Goal: Information Seeking & Learning: Learn about a topic

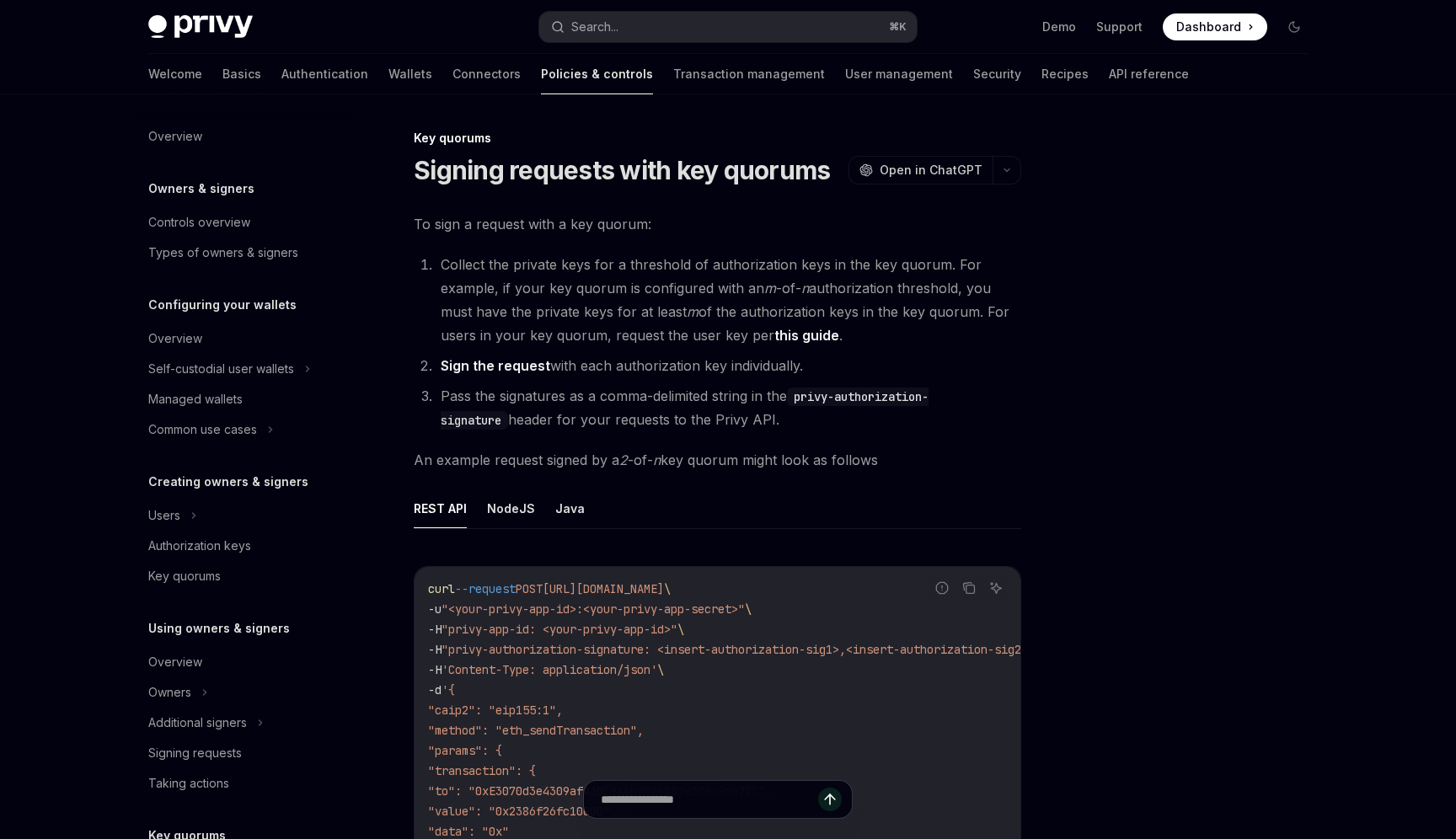
scroll to position [347, 0]
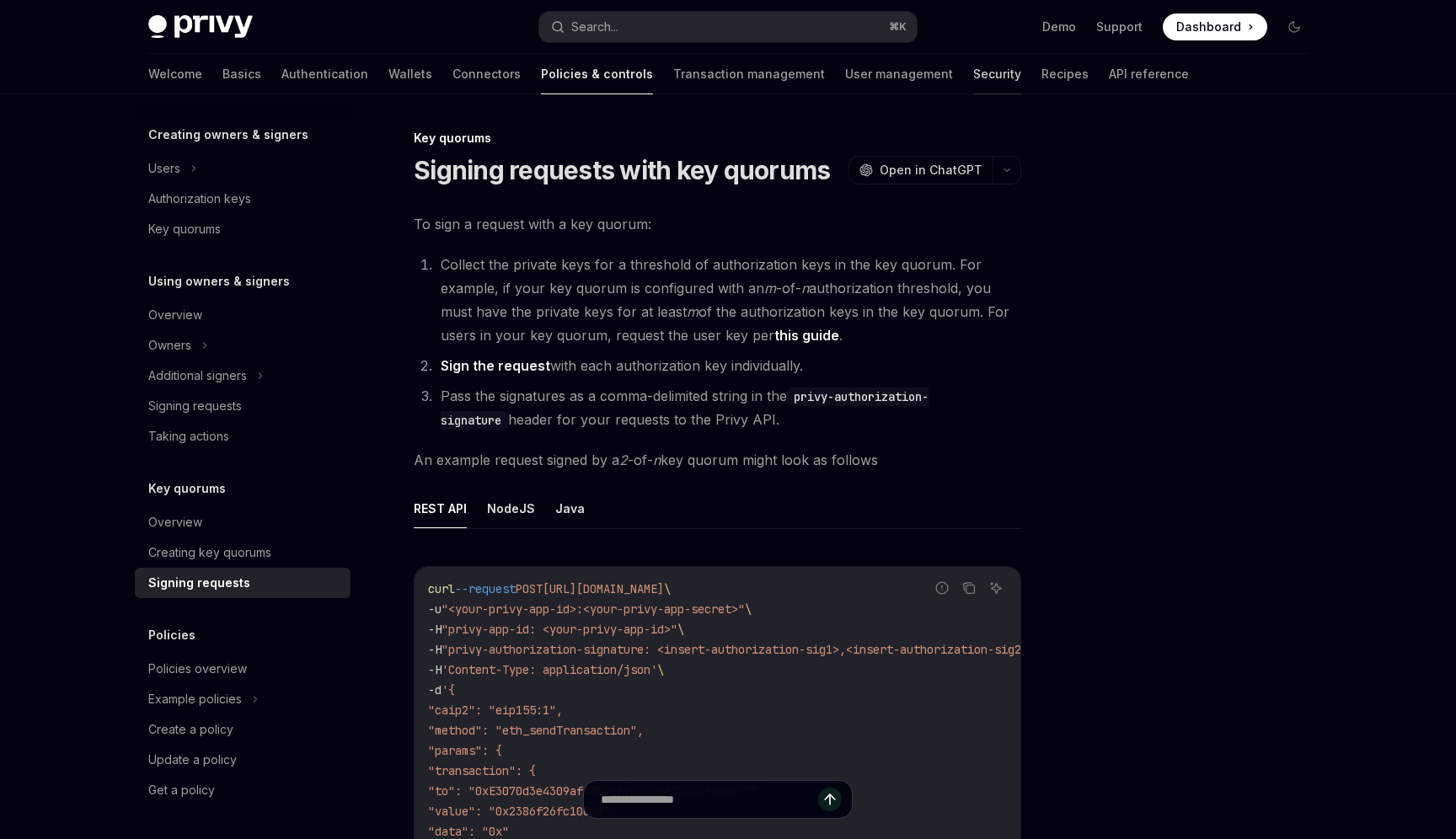
click at [973, 76] on link "Security" at bounding box center [996, 74] width 48 height 40
type textarea "*"
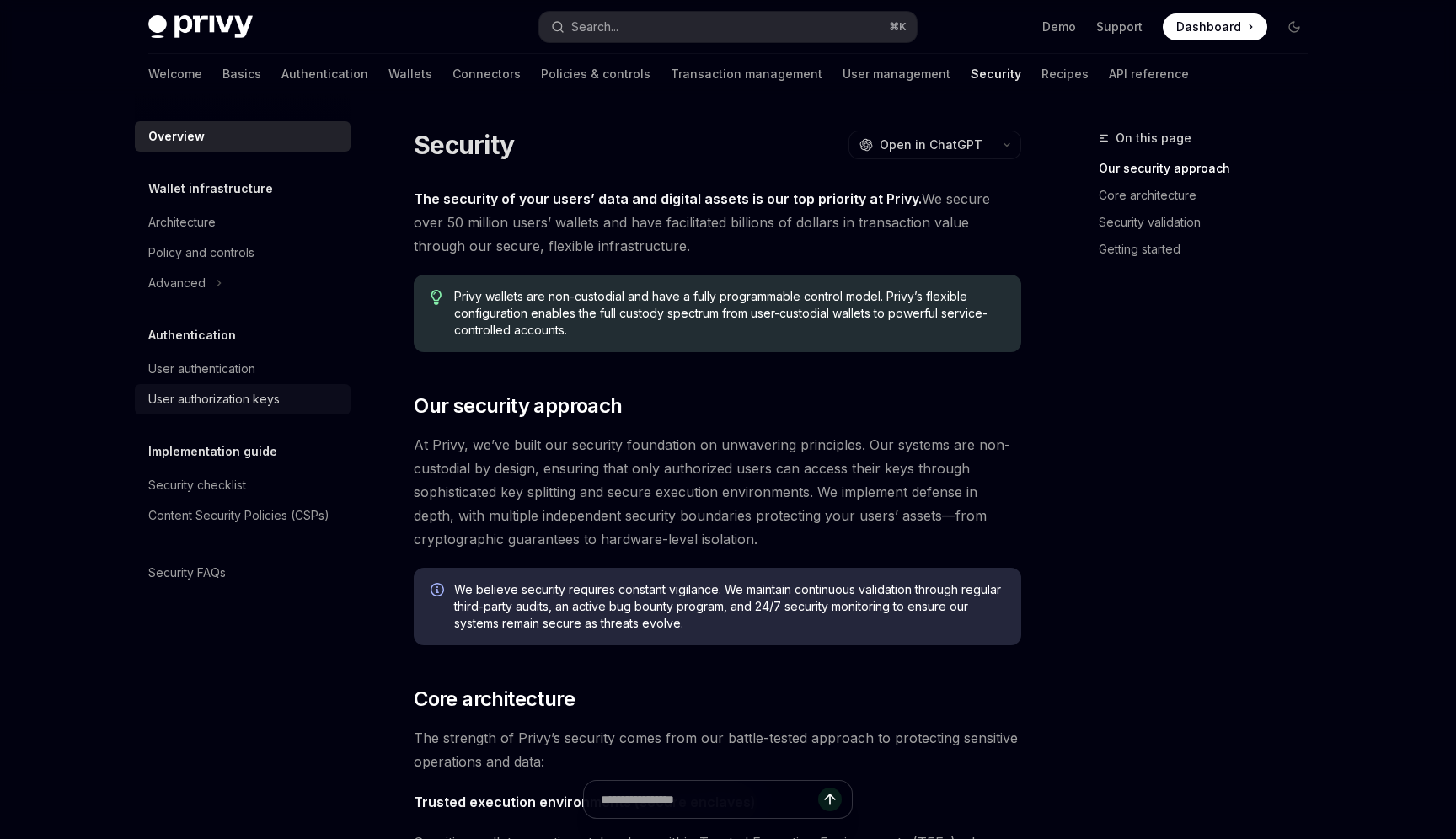
click at [277, 401] on div "User authorization keys" at bounding box center [214, 399] width 131 height 20
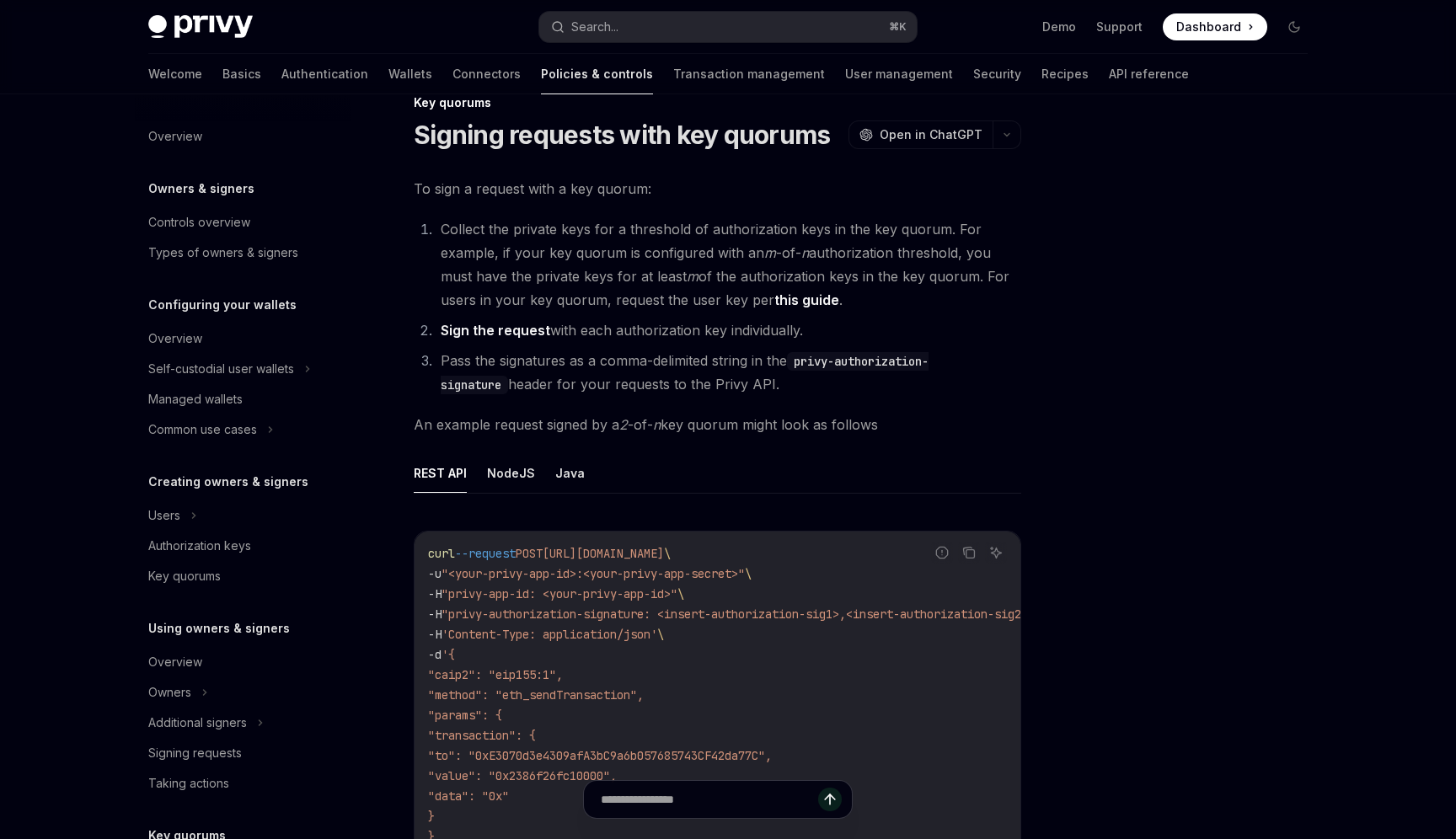
scroll to position [347, 0]
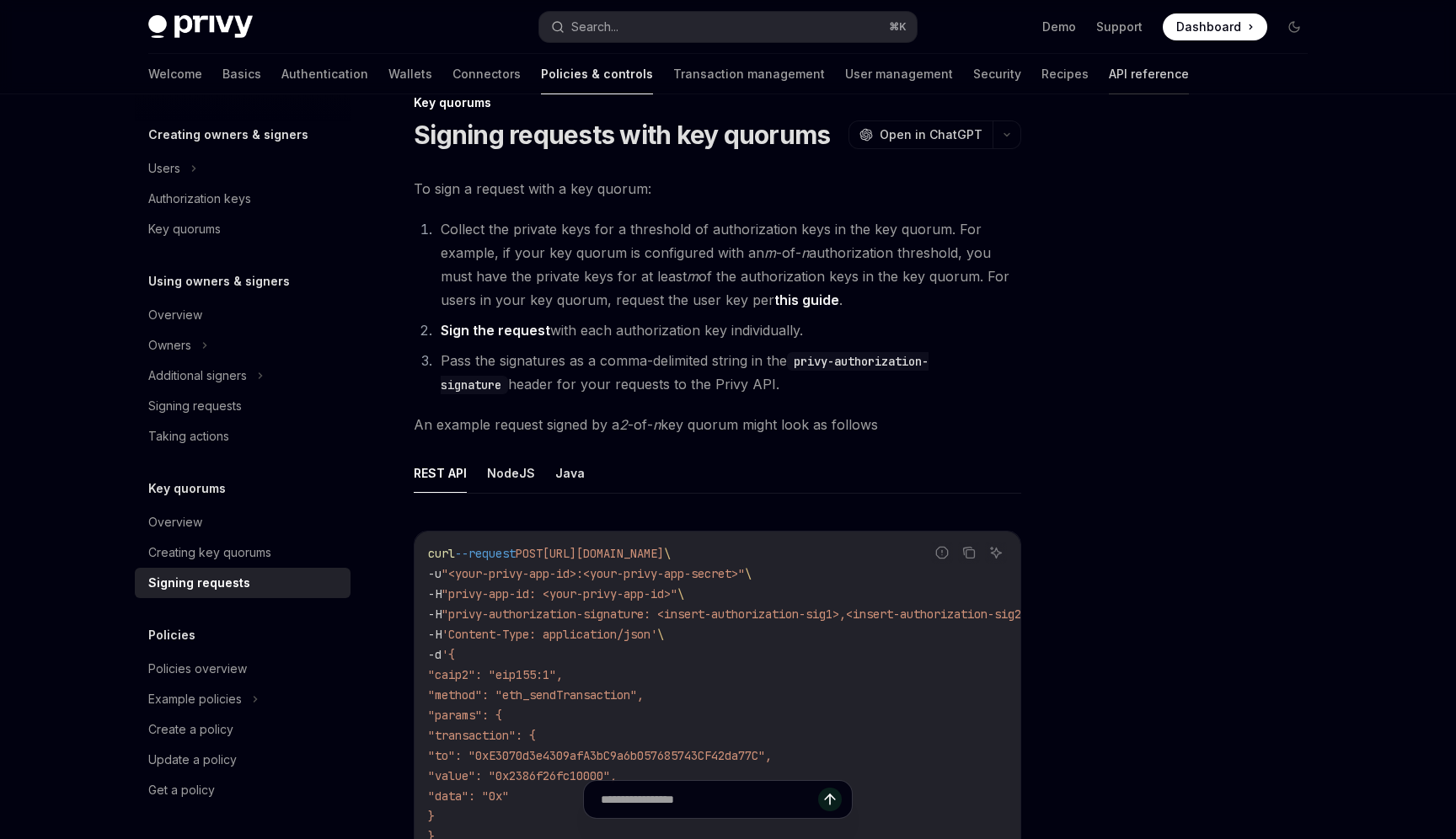
click at [1109, 71] on link "API reference" at bounding box center [1148, 74] width 80 height 40
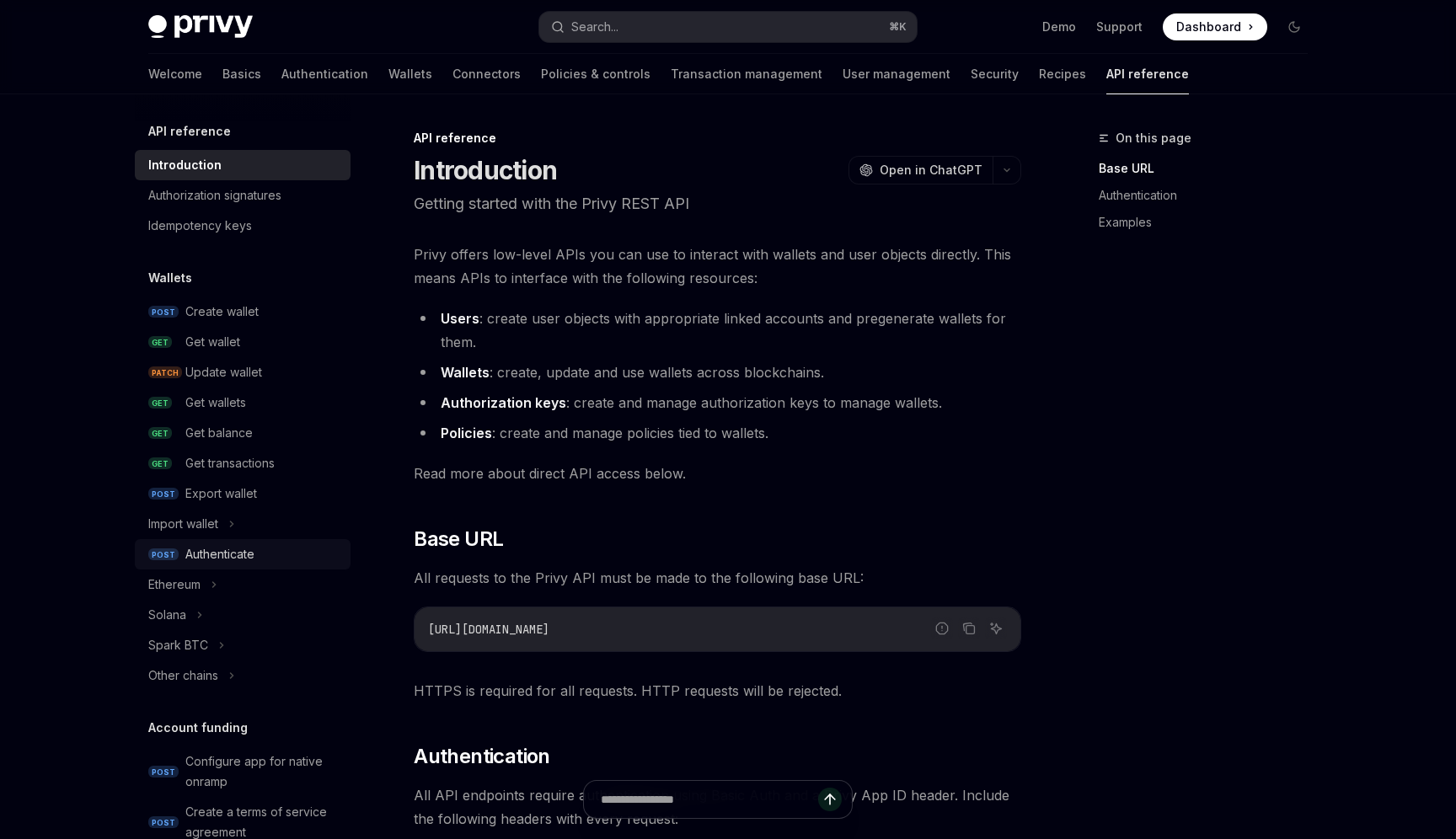
click at [237, 546] on div "Authenticate" at bounding box center [219, 554] width 69 height 20
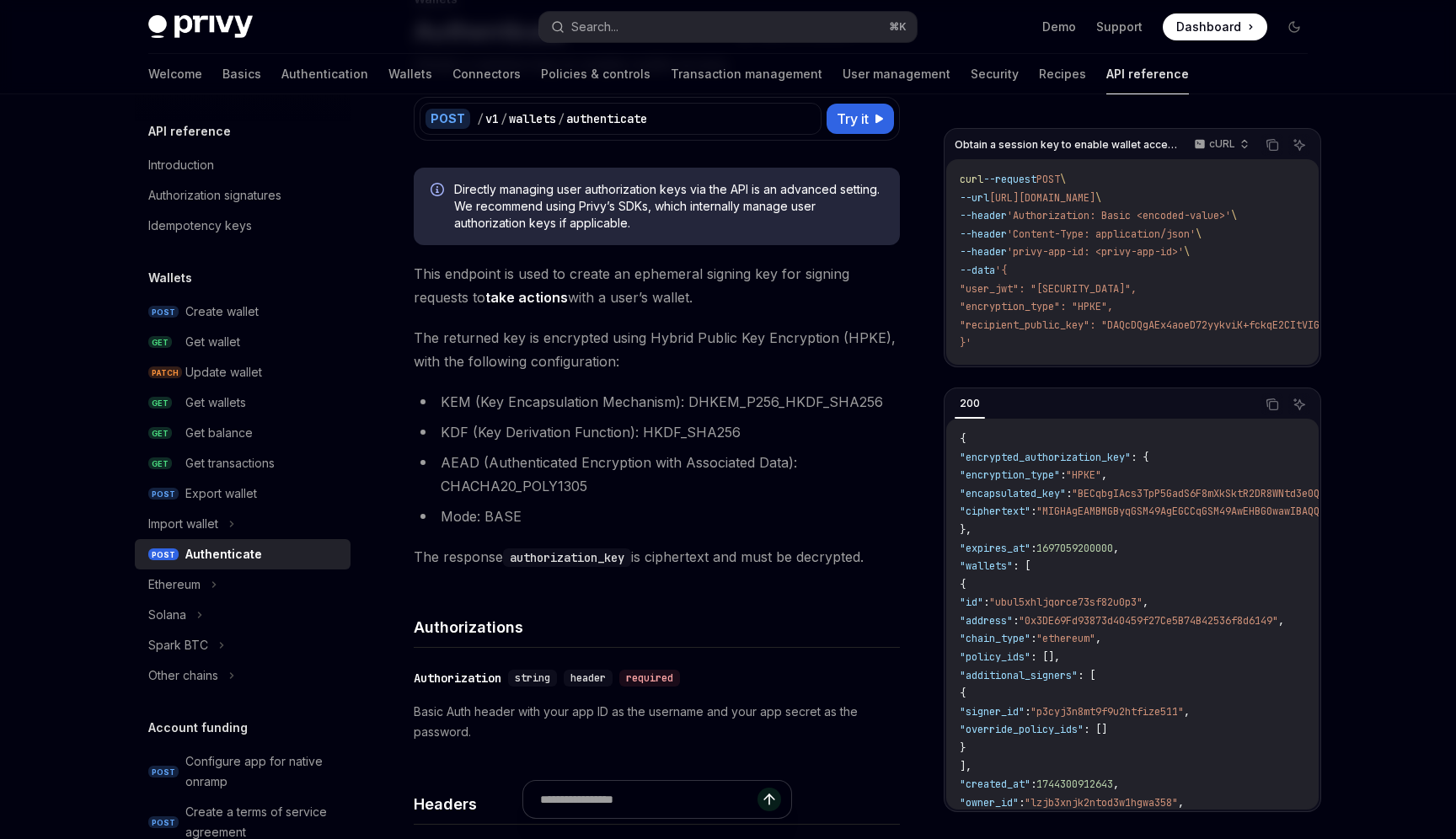
scroll to position [11, 0]
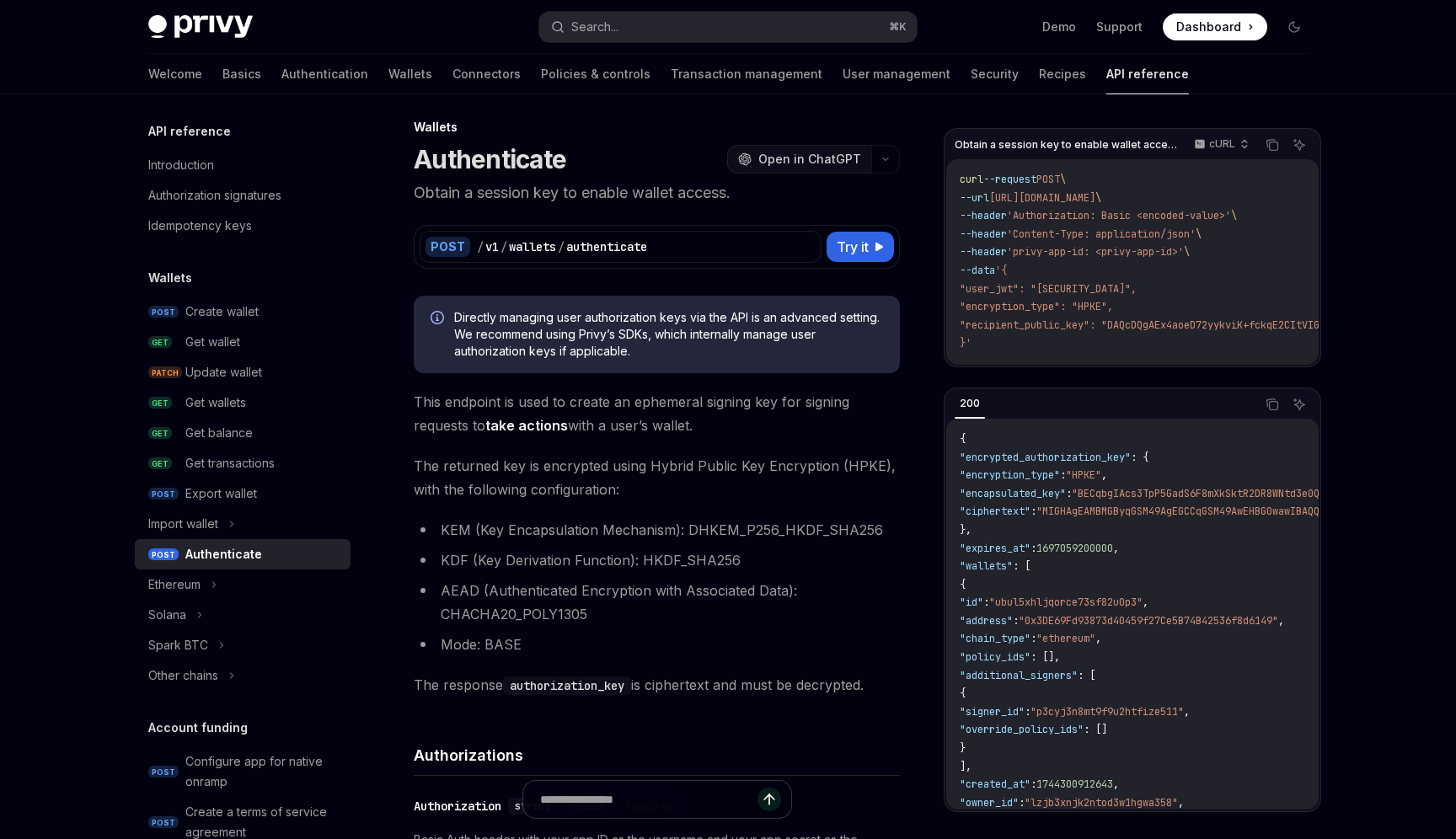
click at [810, 164] on span "Open in ChatGPT" at bounding box center [809, 159] width 103 height 17
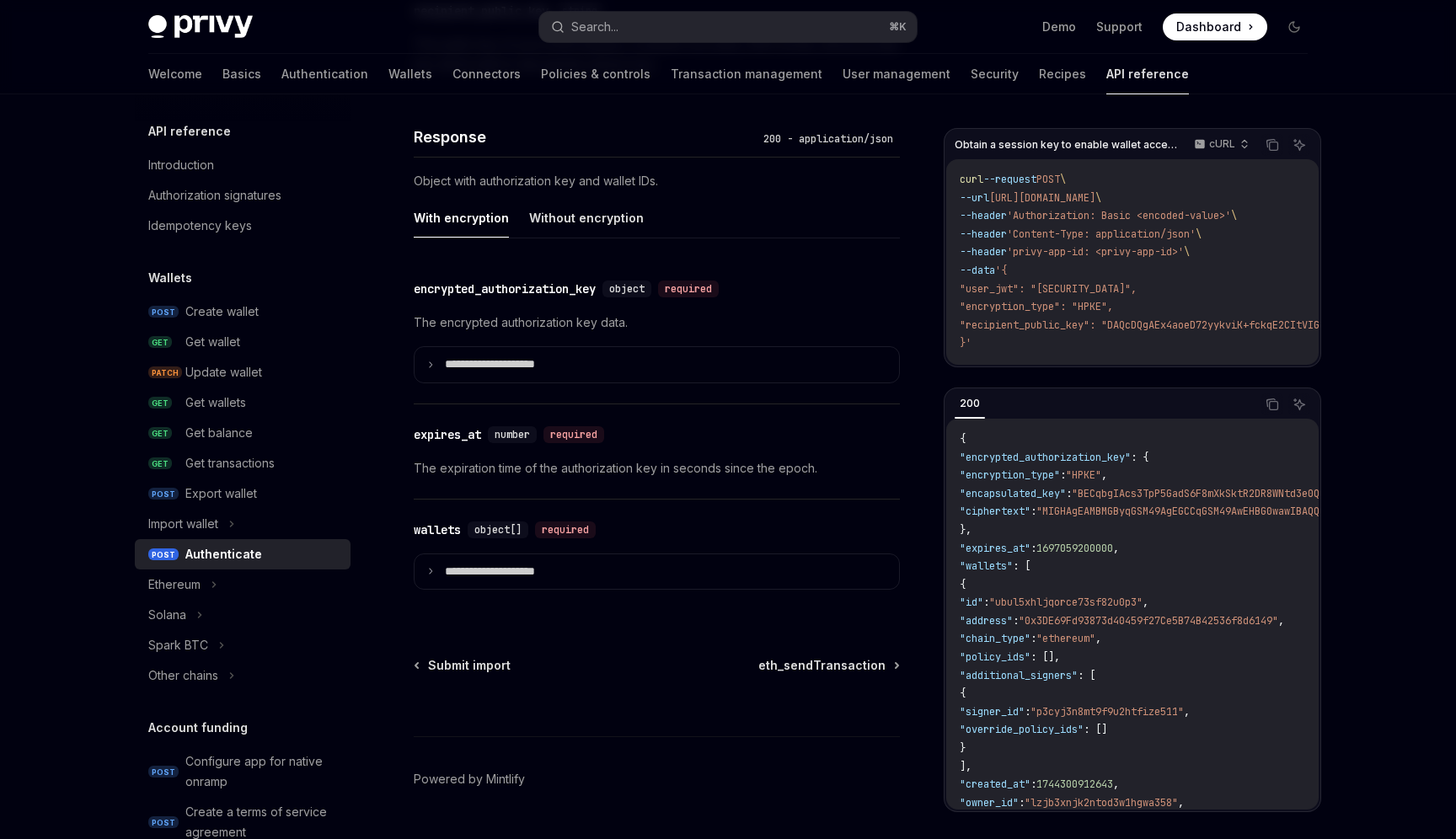
scroll to position [1414, 0]
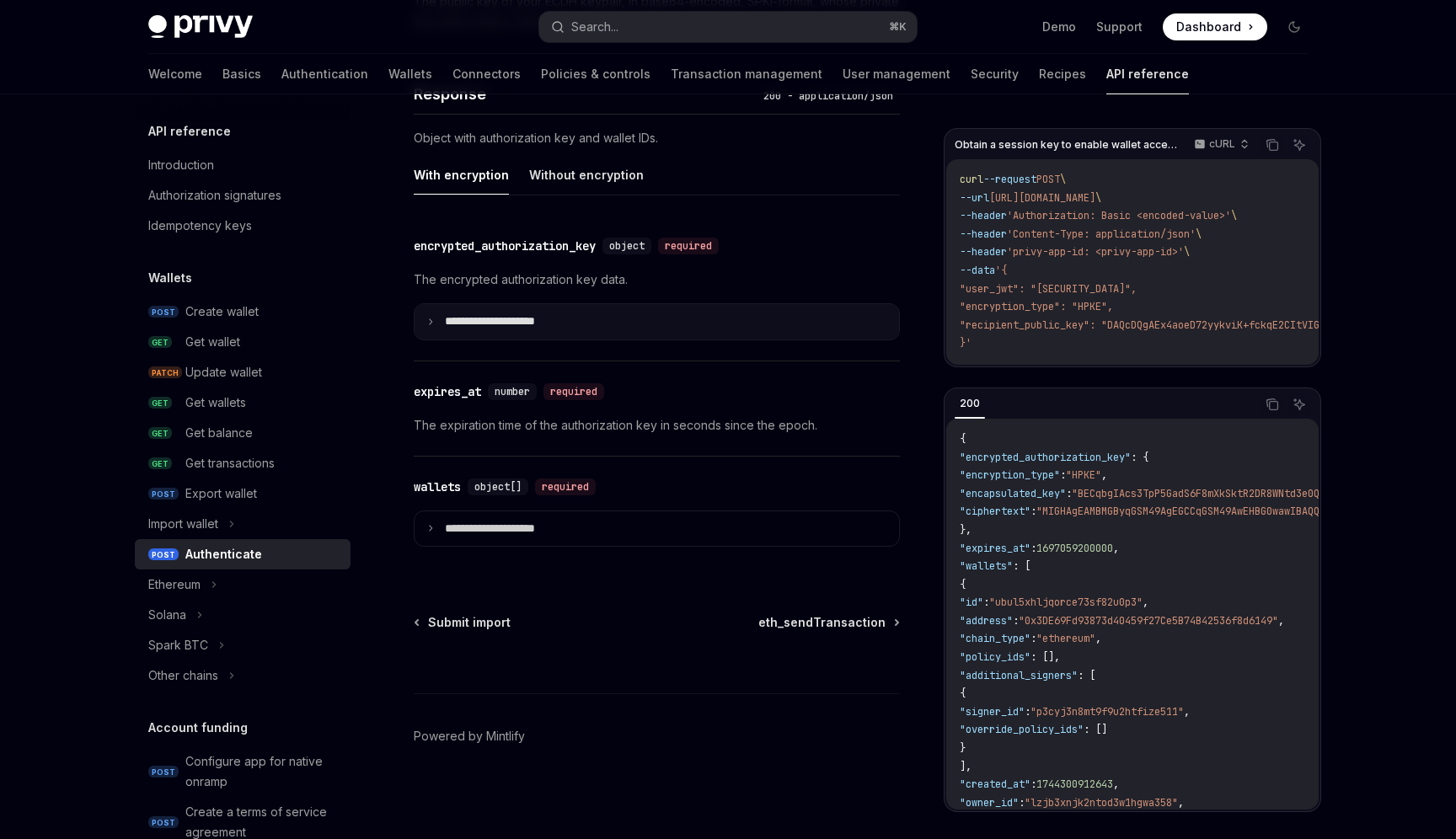
click at [547, 334] on summary "**********" at bounding box center [657, 321] width 485 height 35
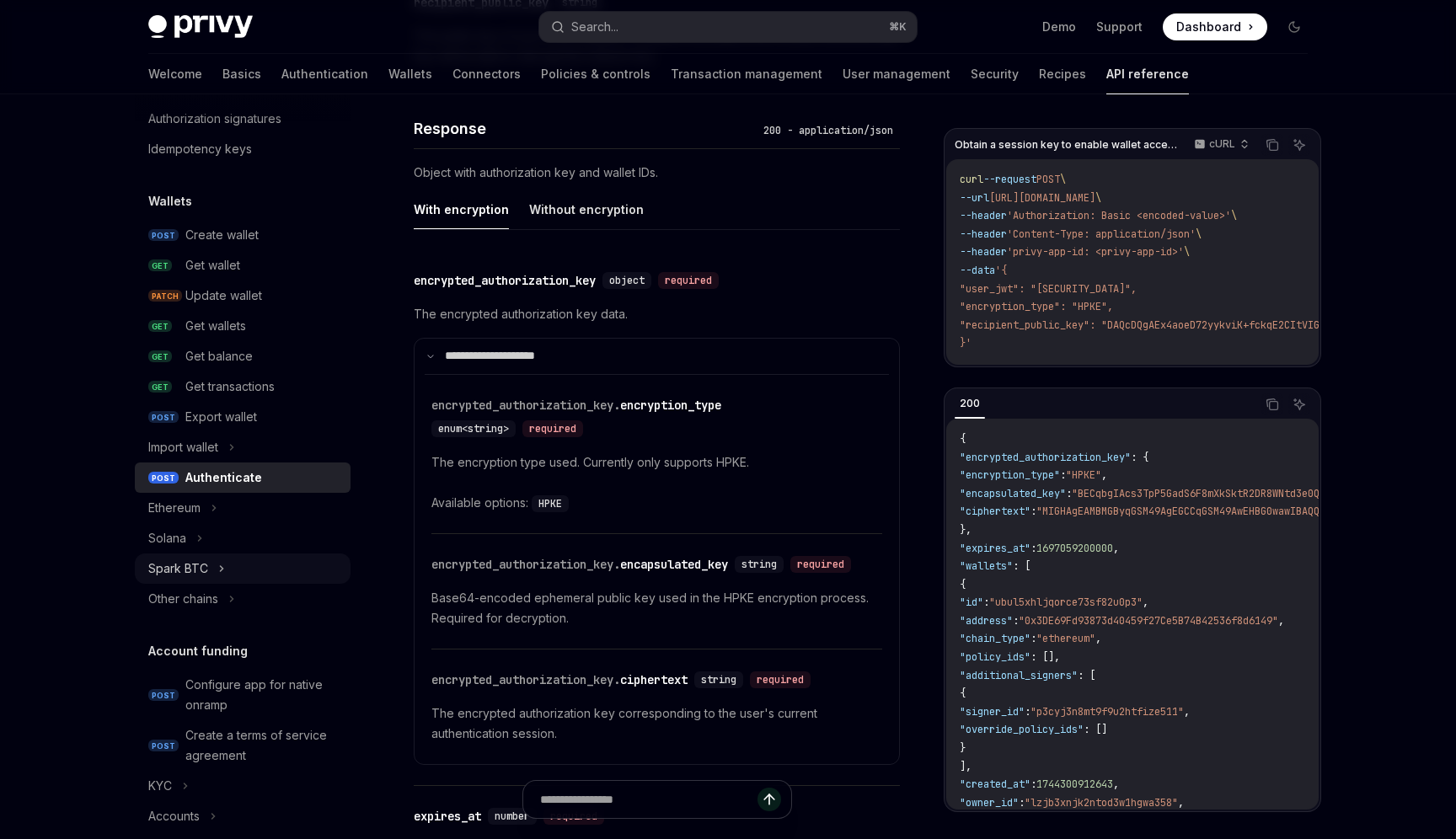
scroll to position [77, 0]
click at [233, 601] on icon at bounding box center [231, 598] width 6 height 20
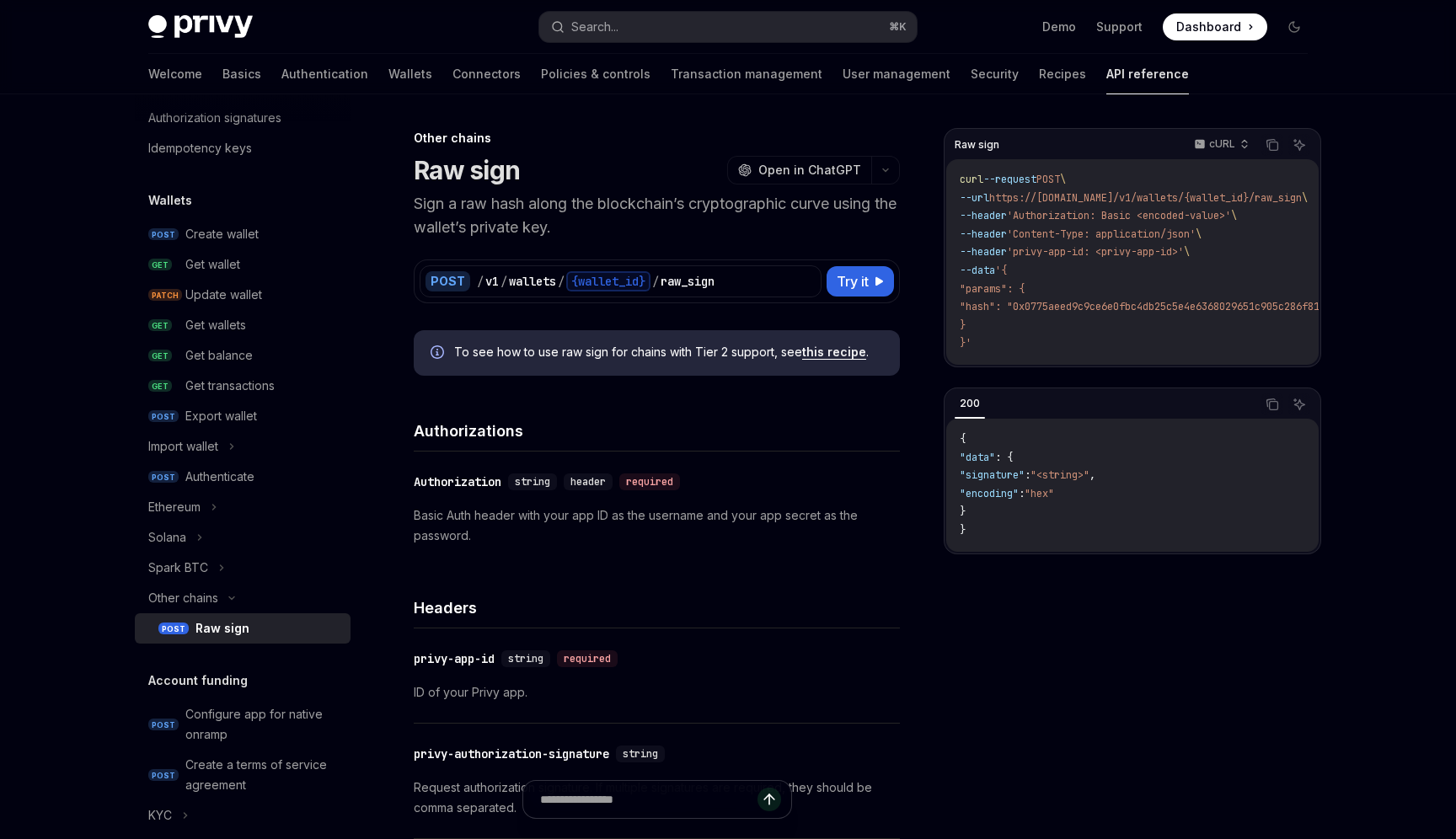
click at [230, 629] on div "Raw sign" at bounding box center [222, 629] width 54 height 20
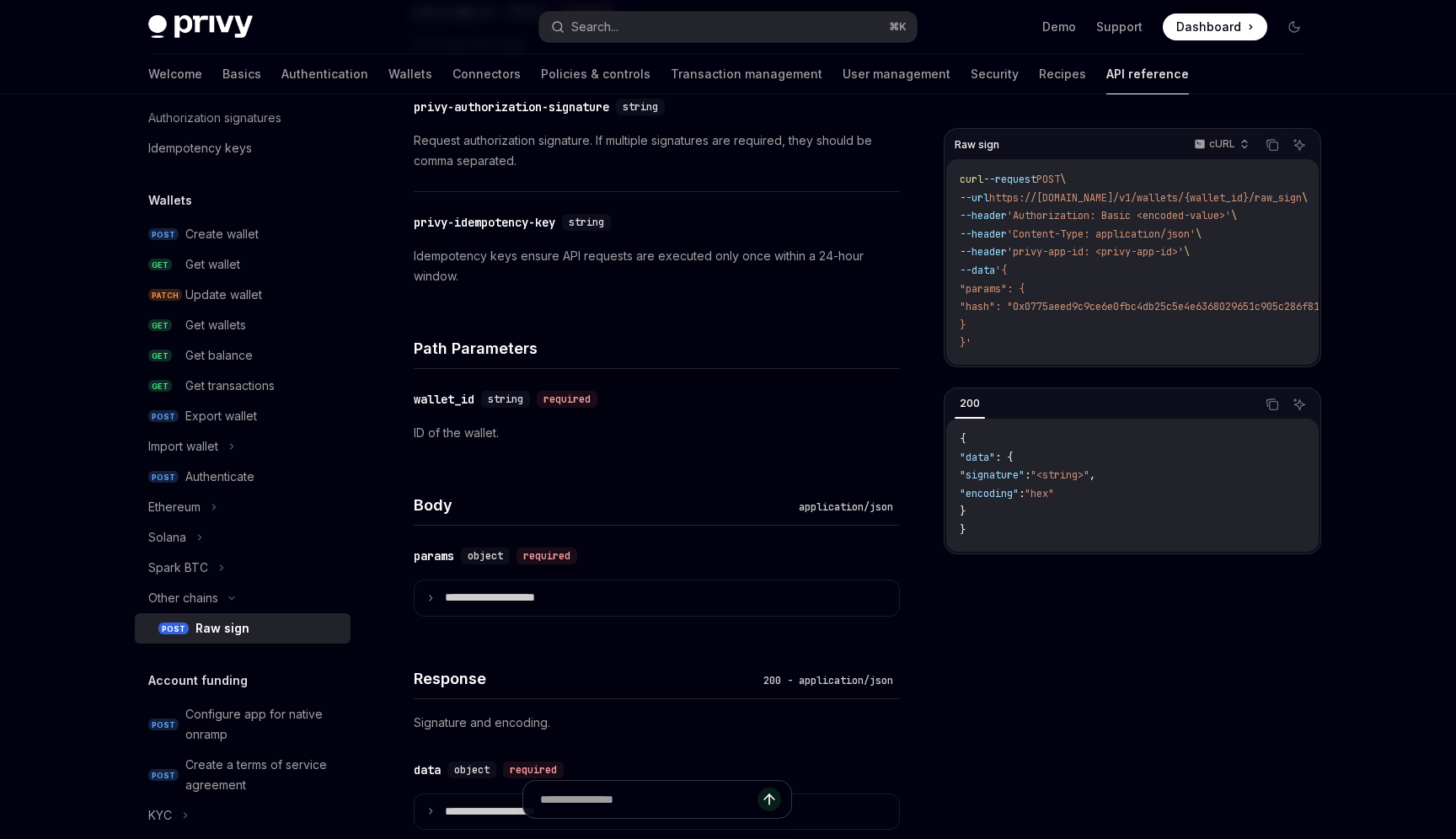
scroll to position [702, 0]
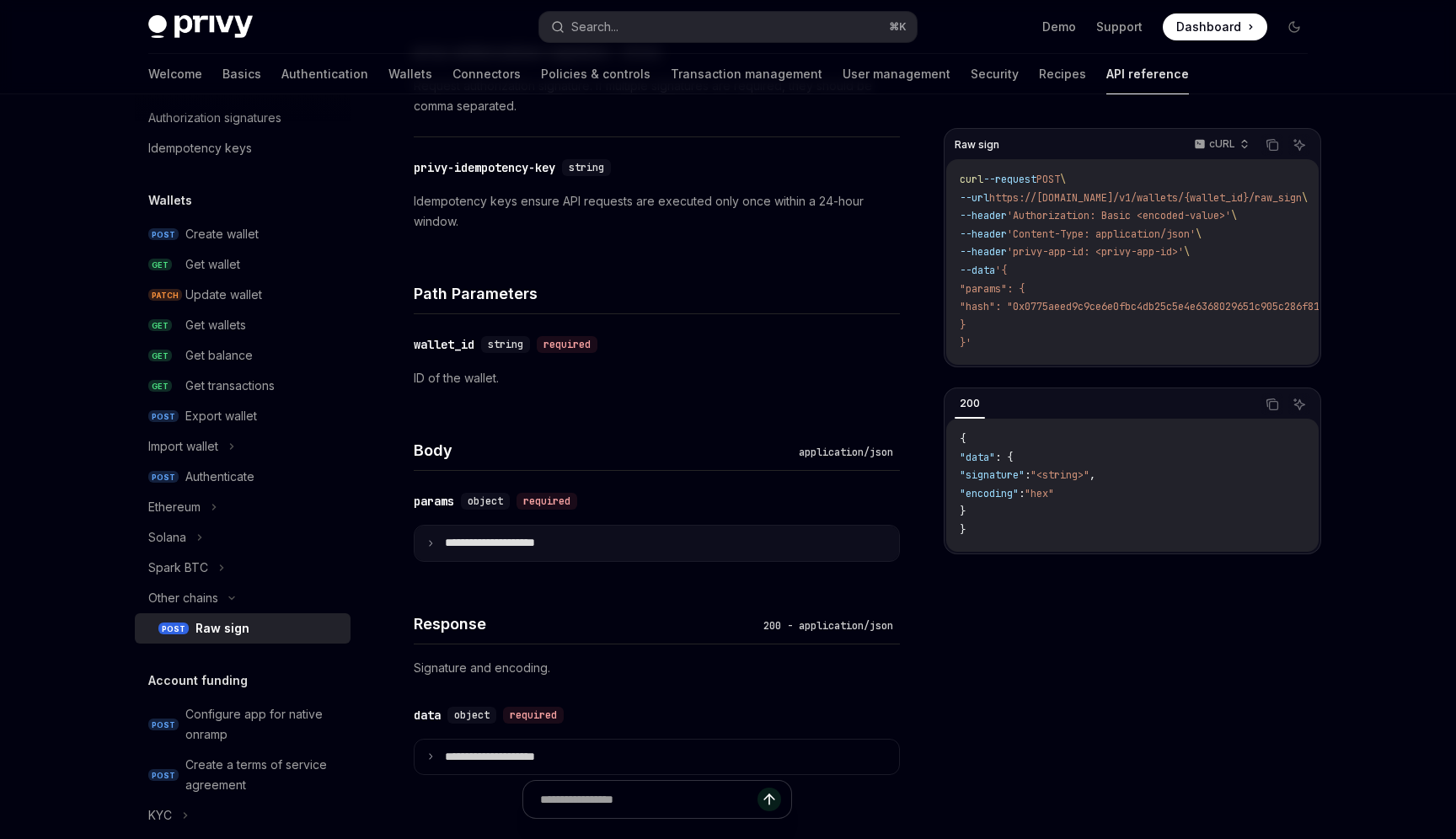
click at [567, 546] on summary "**********" at bounding box center [657, 543] width 485 height 35
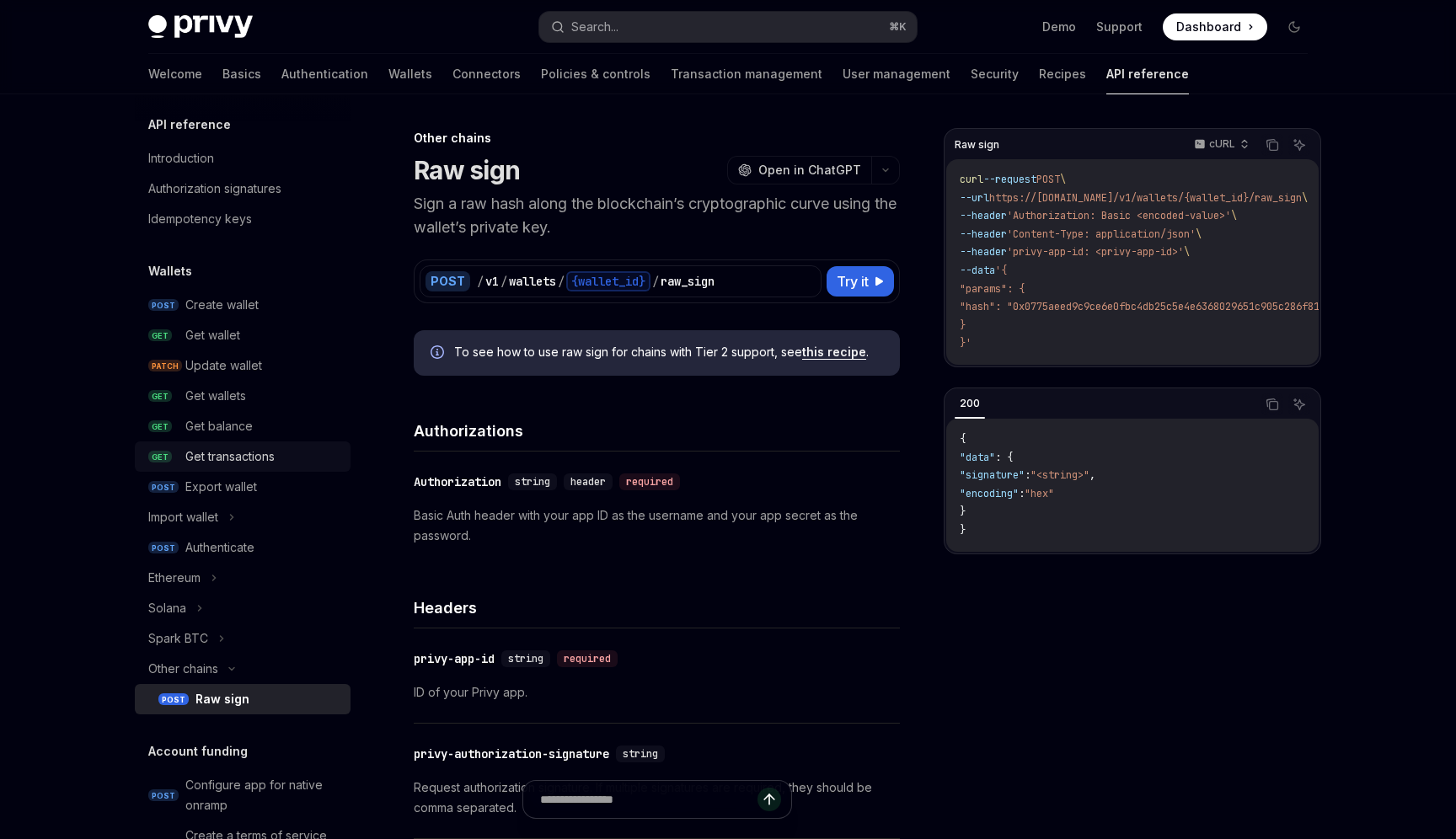
scroll to position [0, 0]
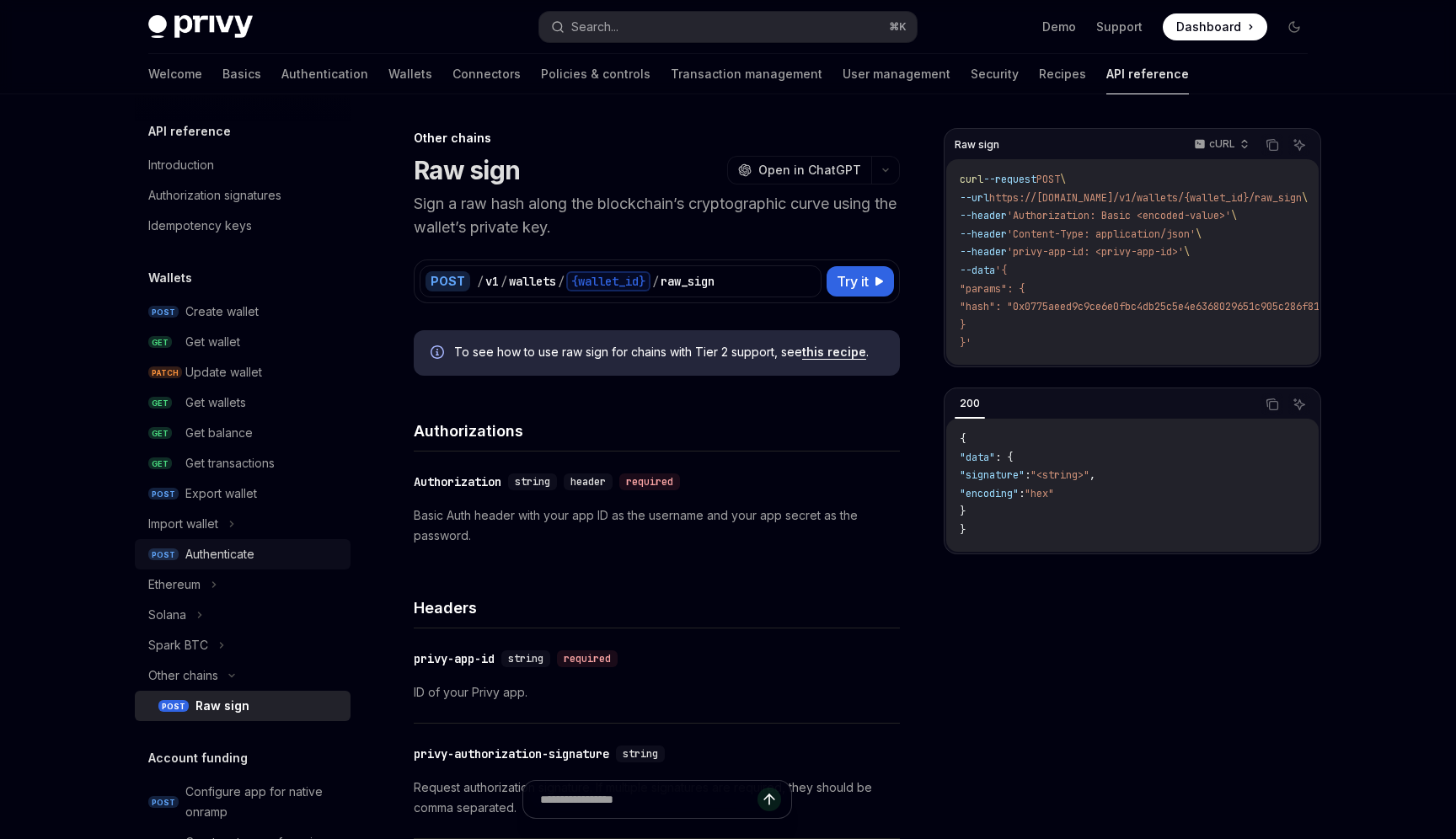
click at [248, 545] on div "Authenticate" at bounding box center [219, 554] width 69 height 20
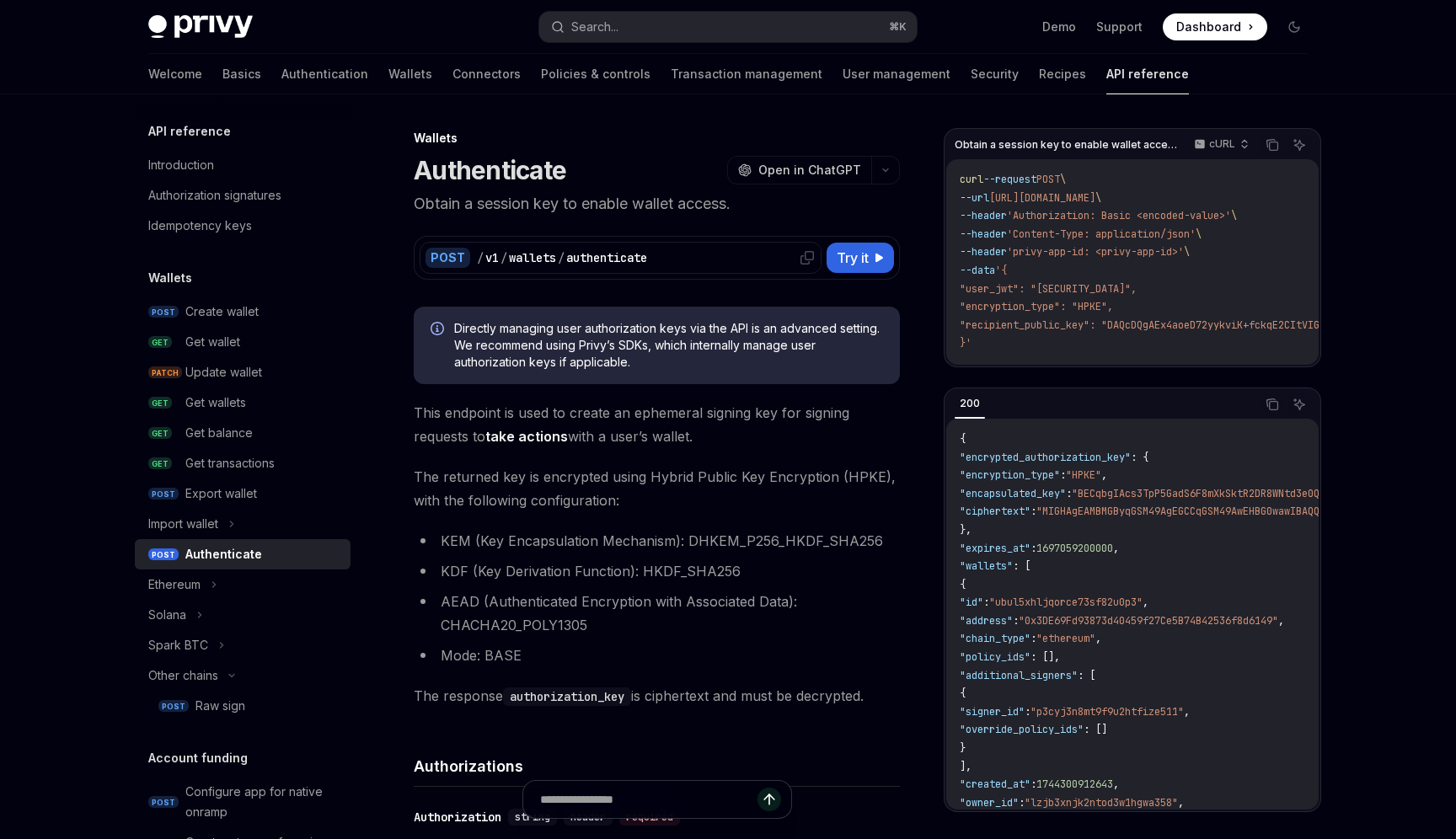
click at [596, 259] on div "authenticate" at bounding box center [607, 257] width 81 height 17
click at [707, 253] on div "/ v1 / wallets / authenticate" at bounding box center [646, 257] width 339 height 17
drag, startPoint x: 676, startPoint y: 254, endPoint x: 556, endPoint y: 265, distance: 120.5
click at [556, 265] on div "/ v1 / wallets / authenticate" at bounding box center [646, 257] width 339 height 17
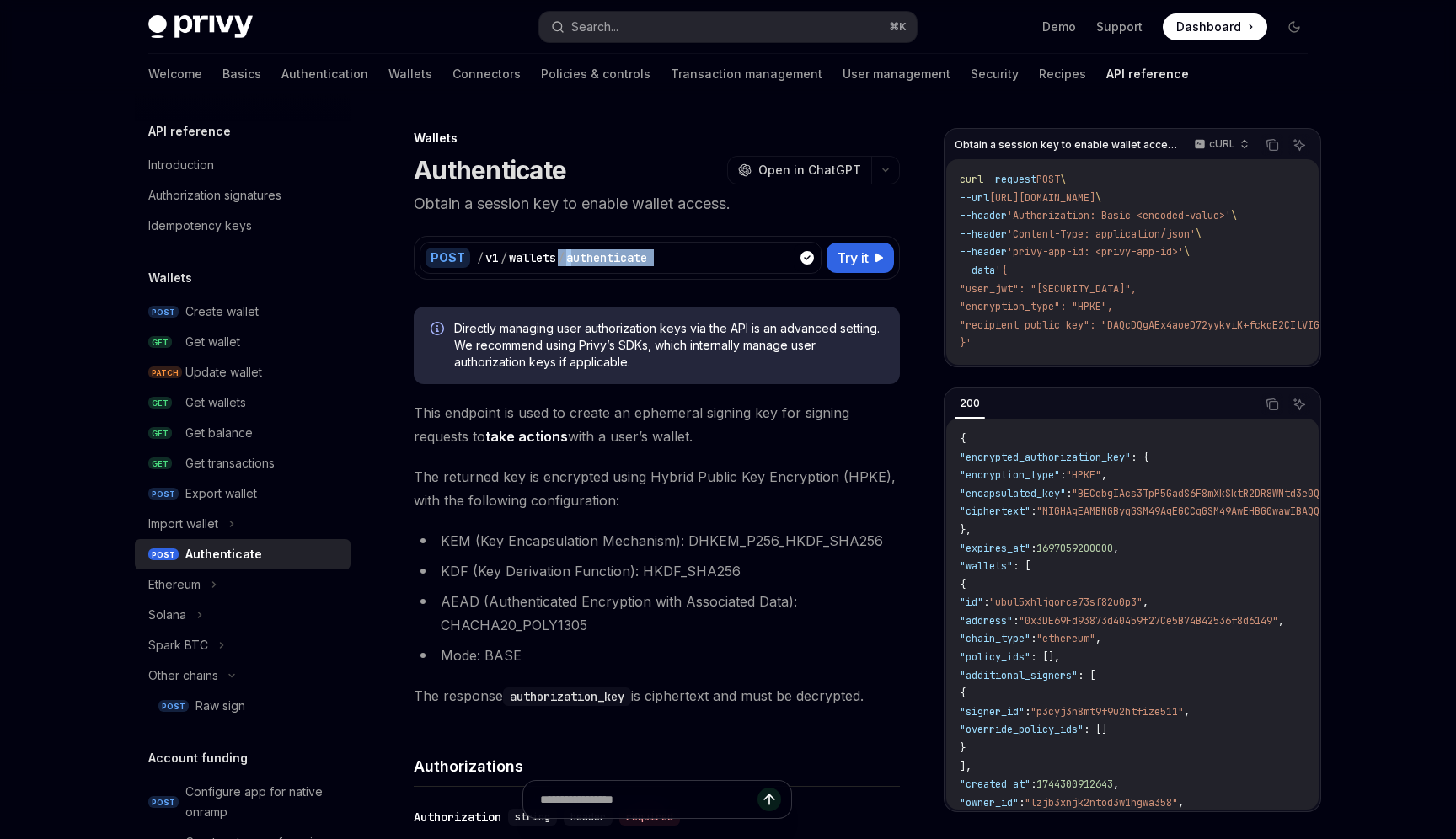
copy div "/ authenticate"
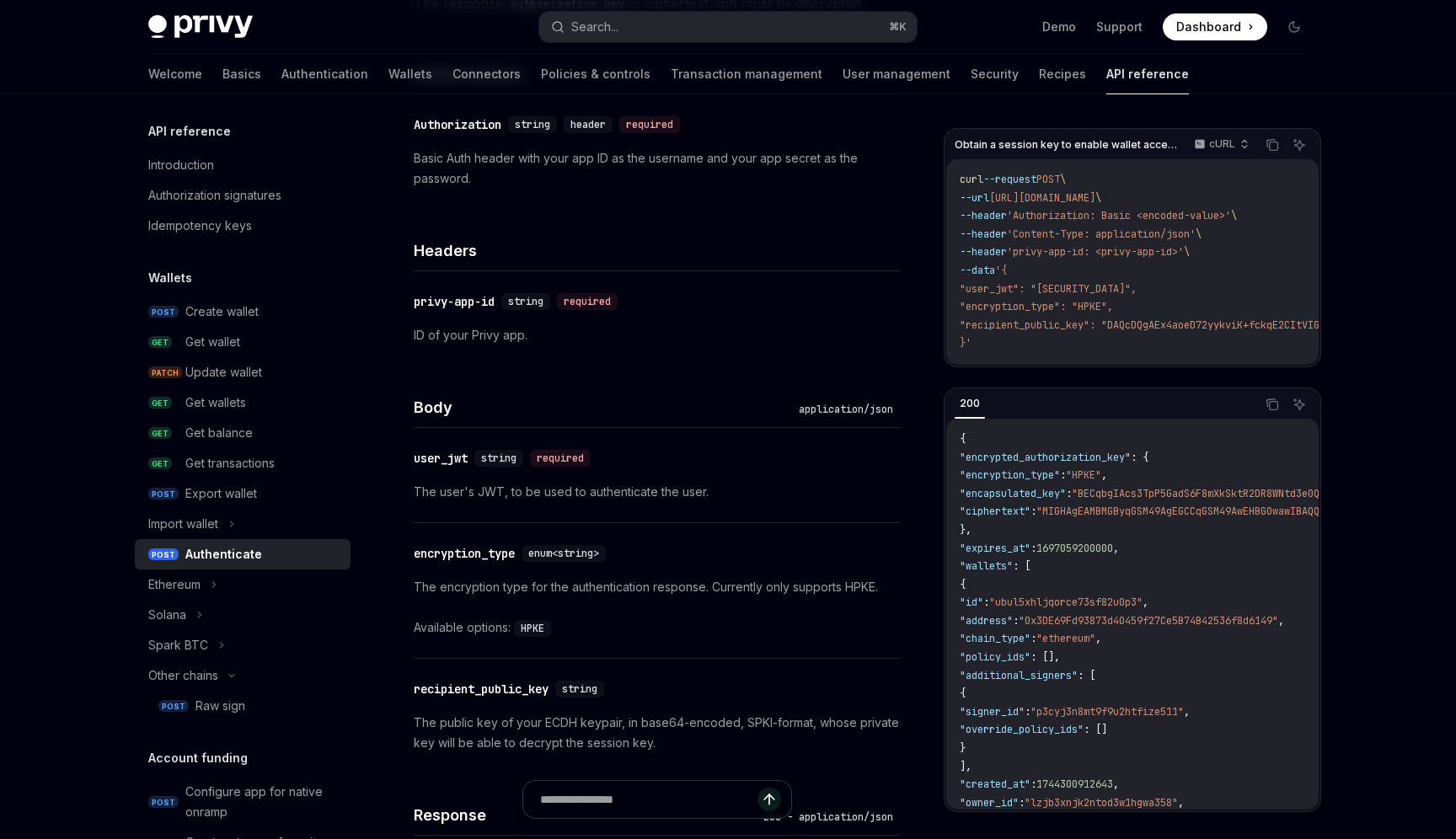
scroll to position [710, 0]
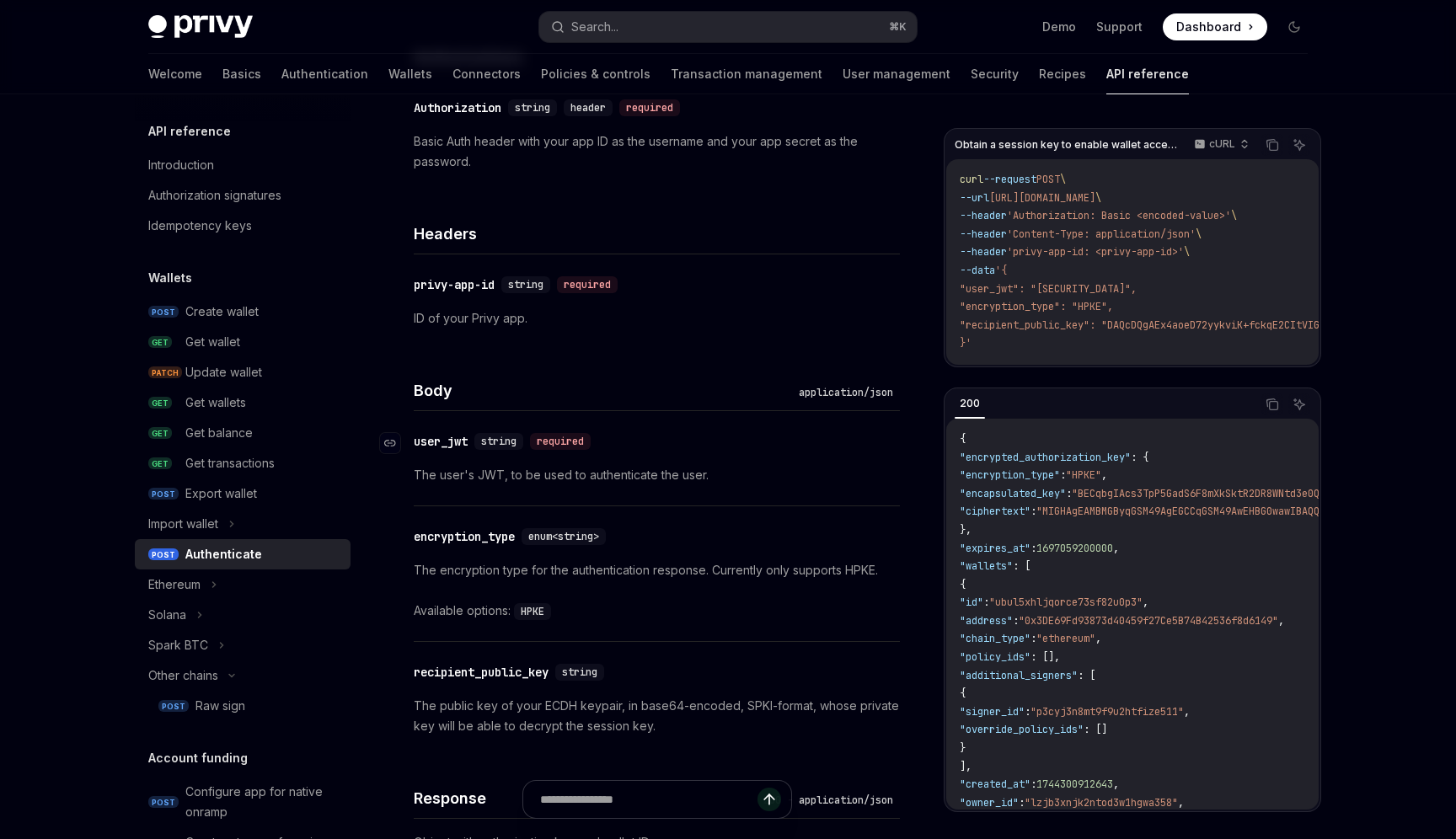
click at [447, 438] on div "user_jwt" at bounding box center [441, 442] width 54 height 17
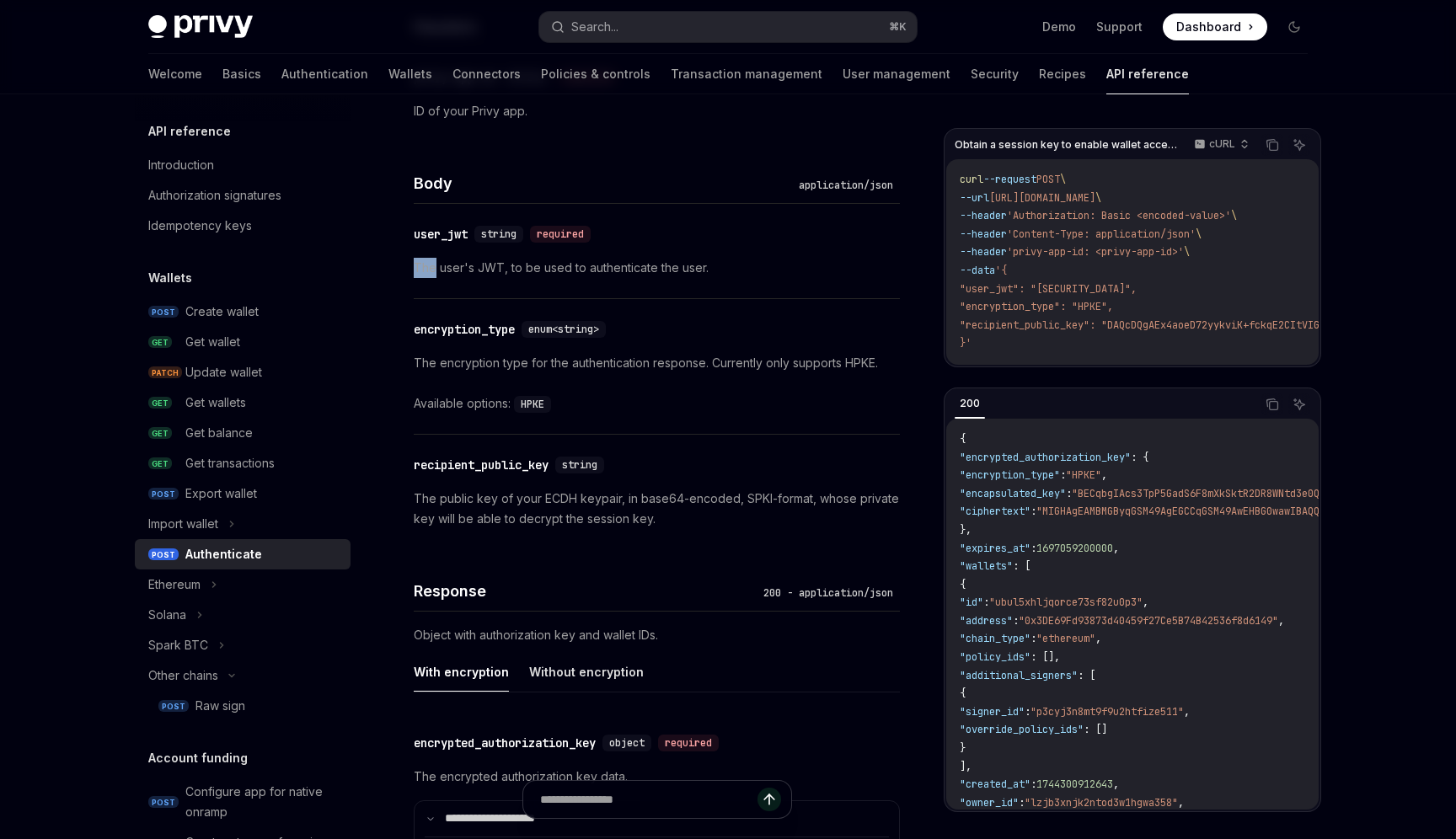
click at [447, 438] on div "​ user_jwt string required The user's JWT, to be used to authenticate the user.…" at bounding box center [657, 377] width 487 height 345
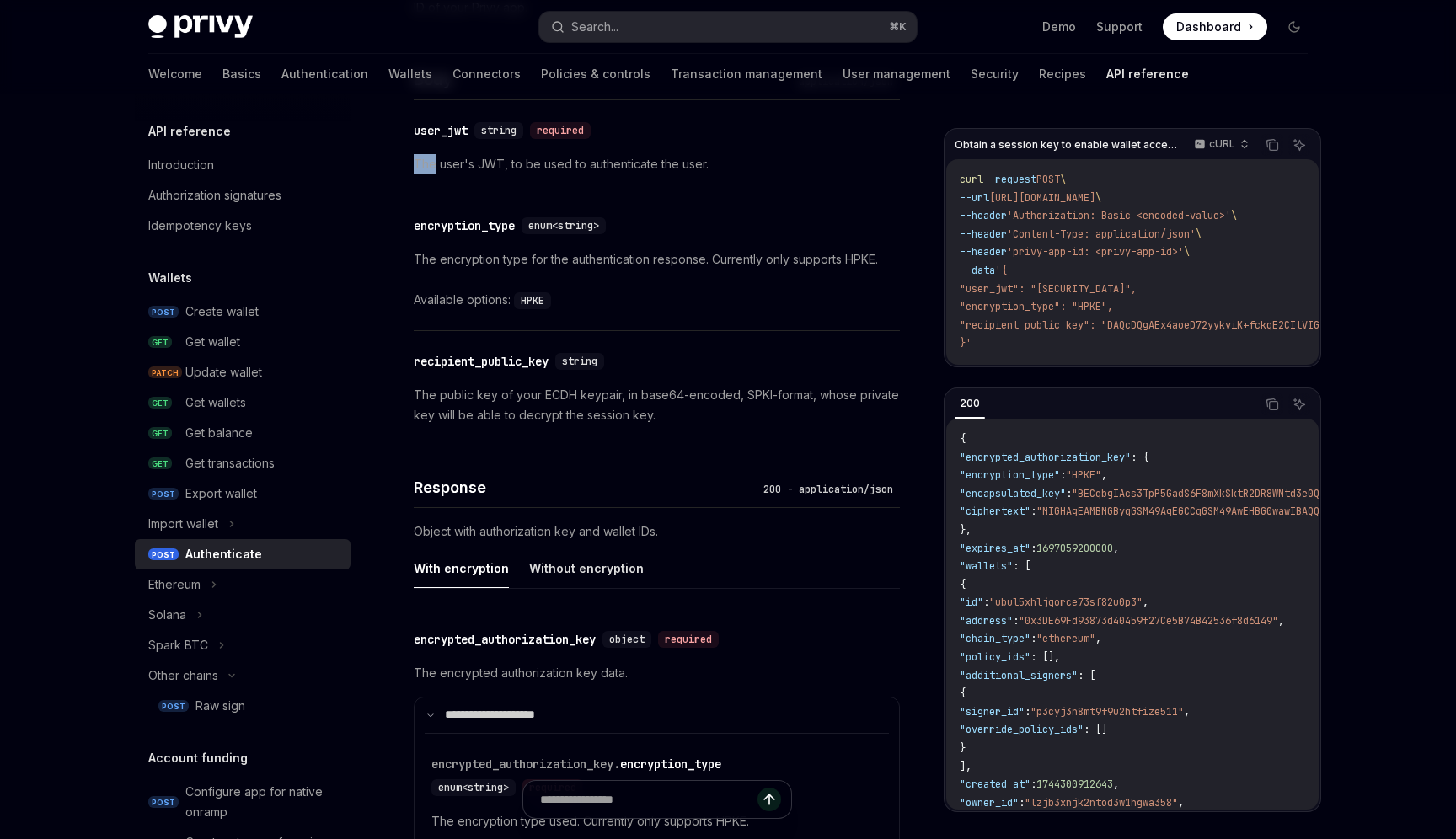
scroll to position [1030, 0]
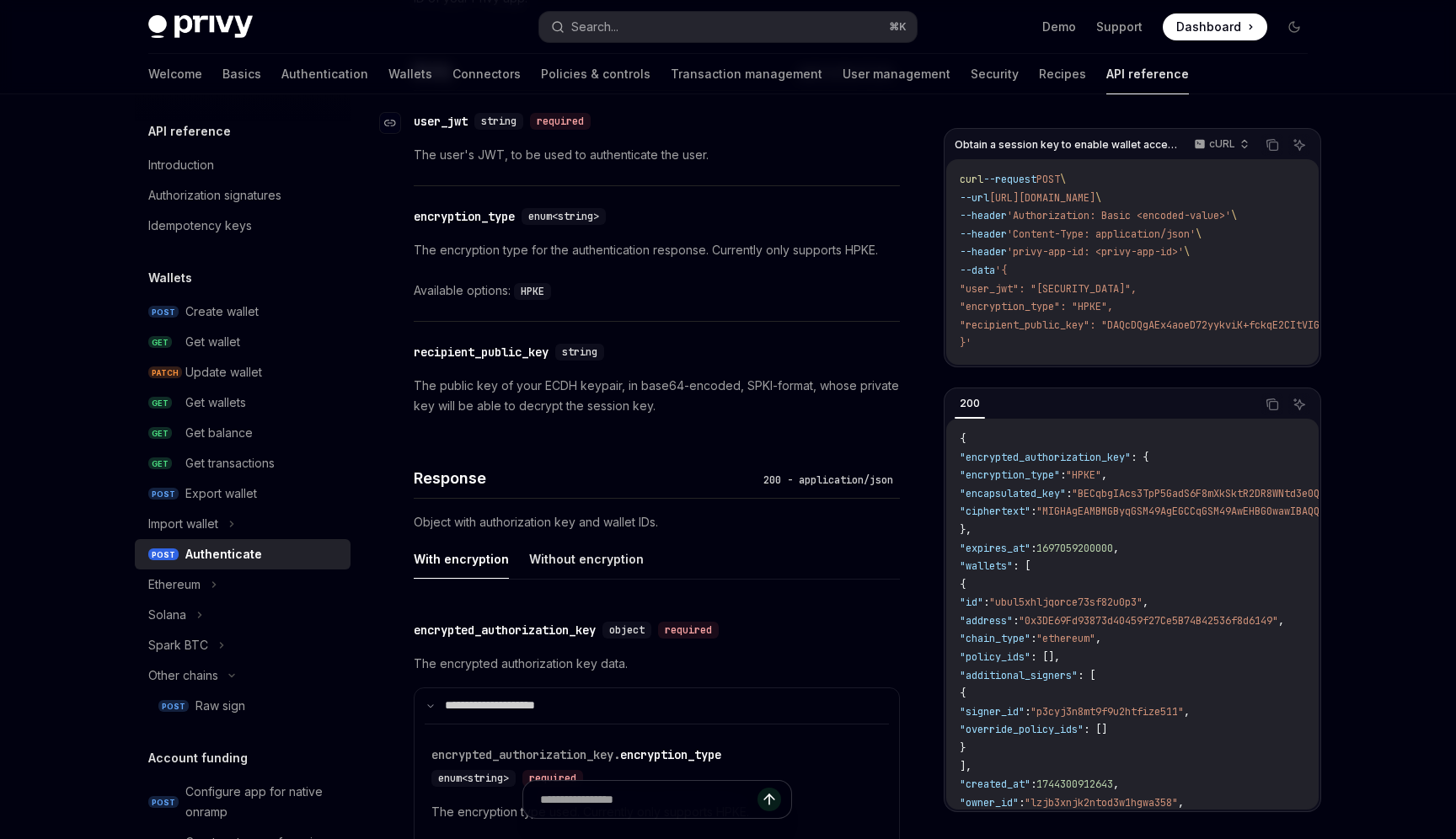
click at [425, 118] on div "user_jwt" at bounding box center [441, 121] width 54 height 17
drag, startPoint x: 425, startPoint y: 118, endPoint x: 445, endPoint y: 118, distance: 20.0
click at [445, 118] on div "user_jwt" at bounding box center [441, 121] width 54 height 17
copy div "user_jwt"
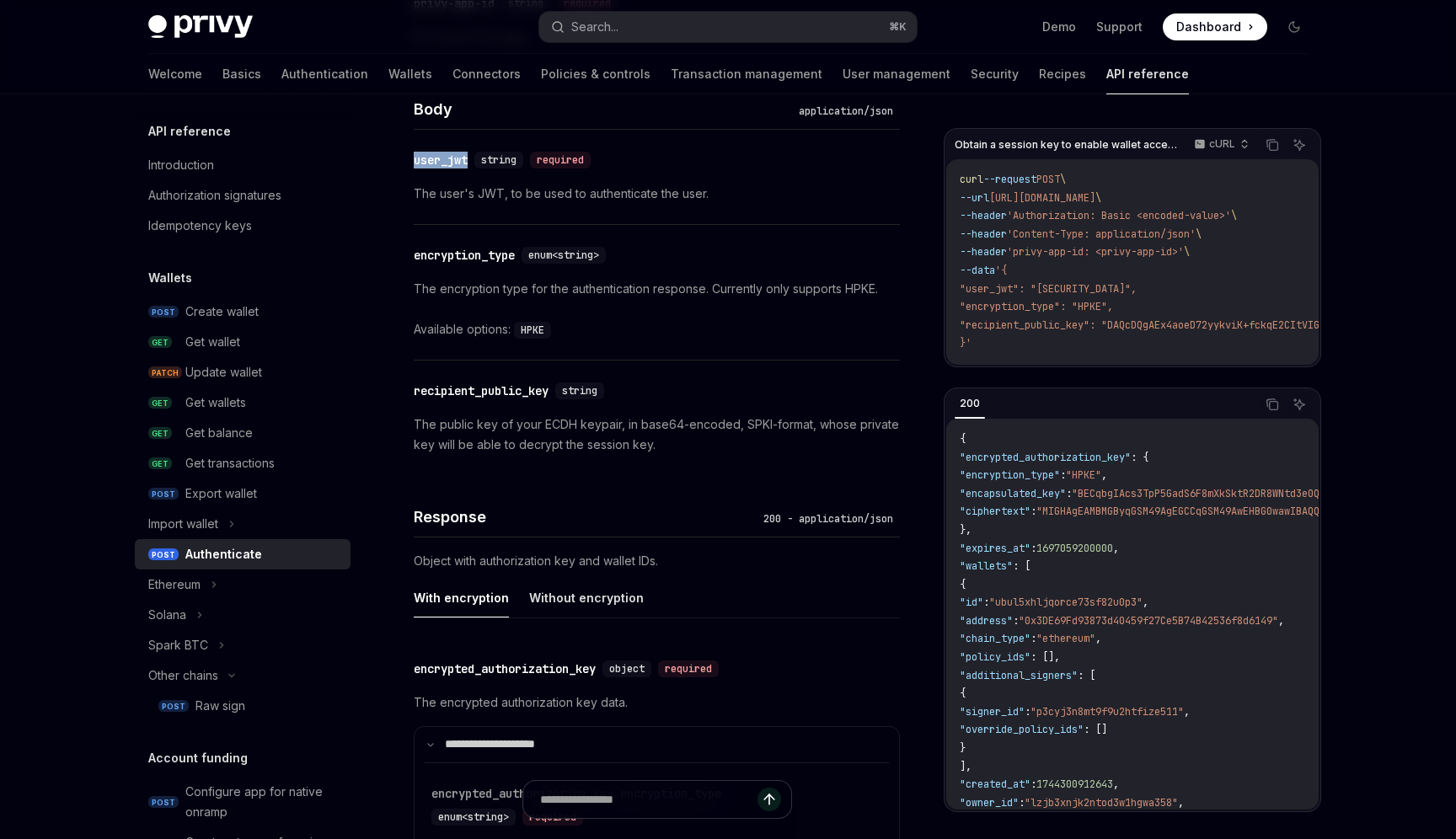
scroll to position [989, 0]
click at [434, 397] on div "recipient_public_key" at bounding box center [481, 392] width 135 height 17
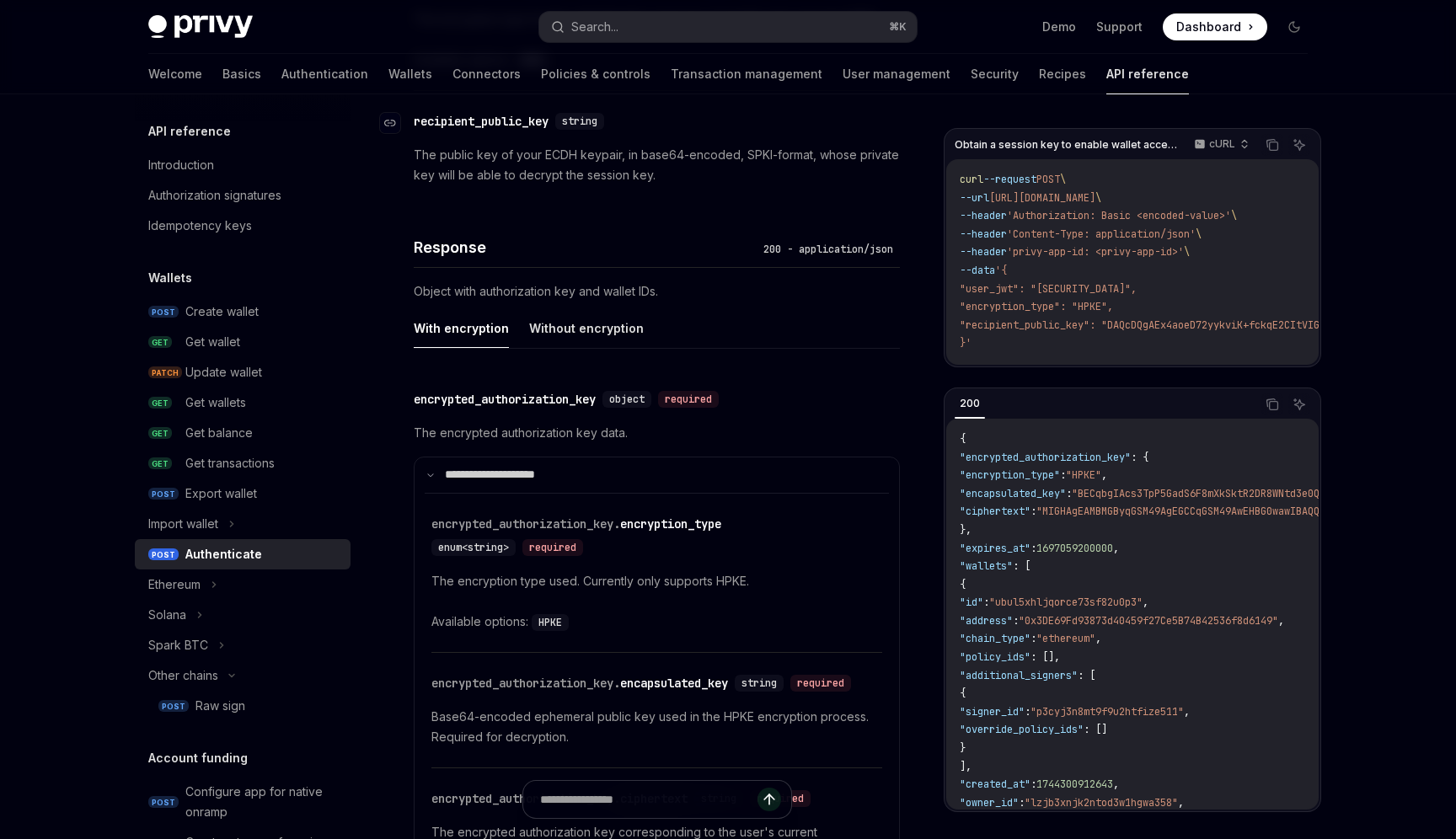
click at [434, 397] on div "Directly managing user authorization keys via the API is an advanced setting. W…" at bounding box center [657, 78] width 487 height 2065
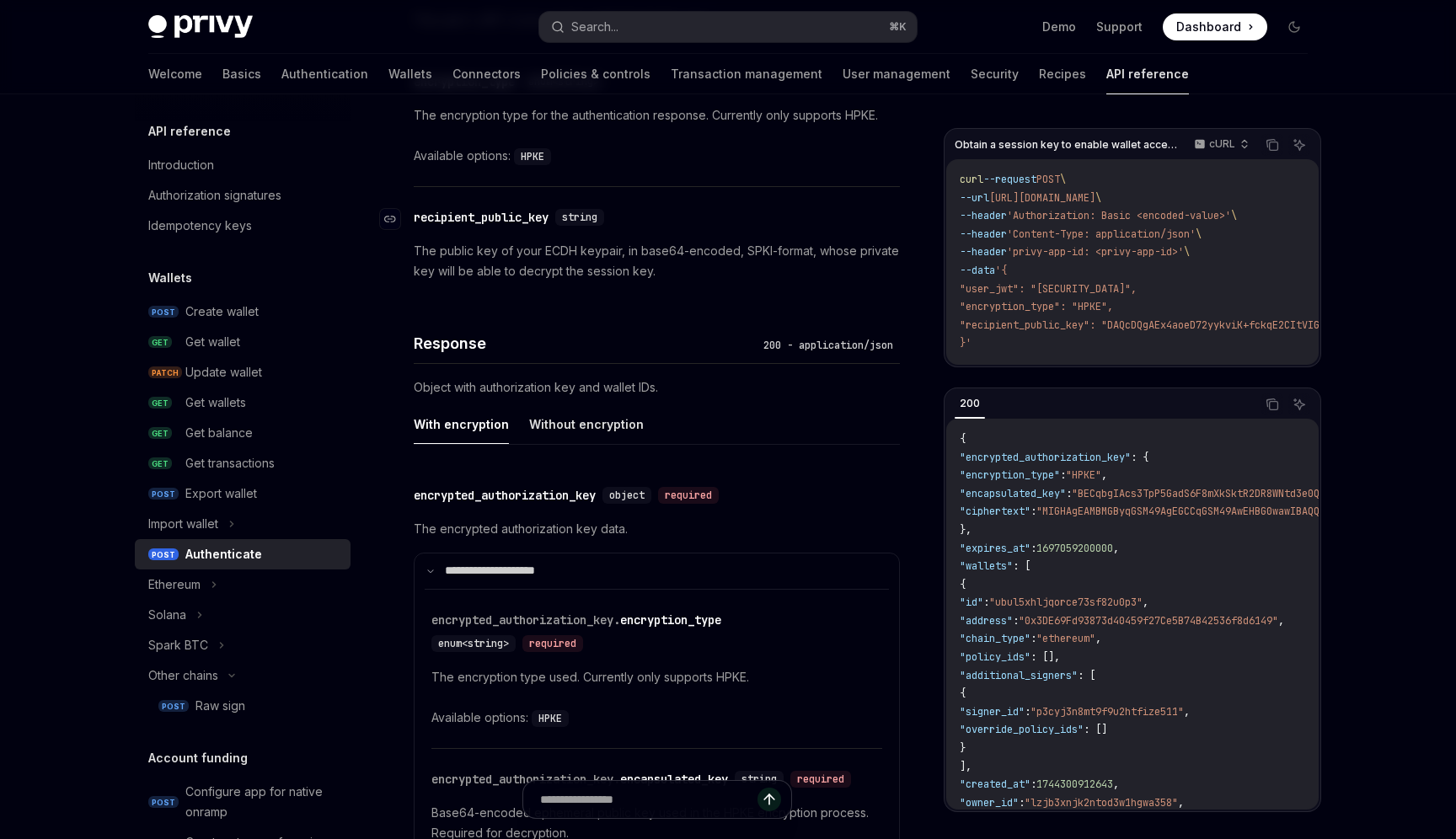
scroll to position [1113, 0]
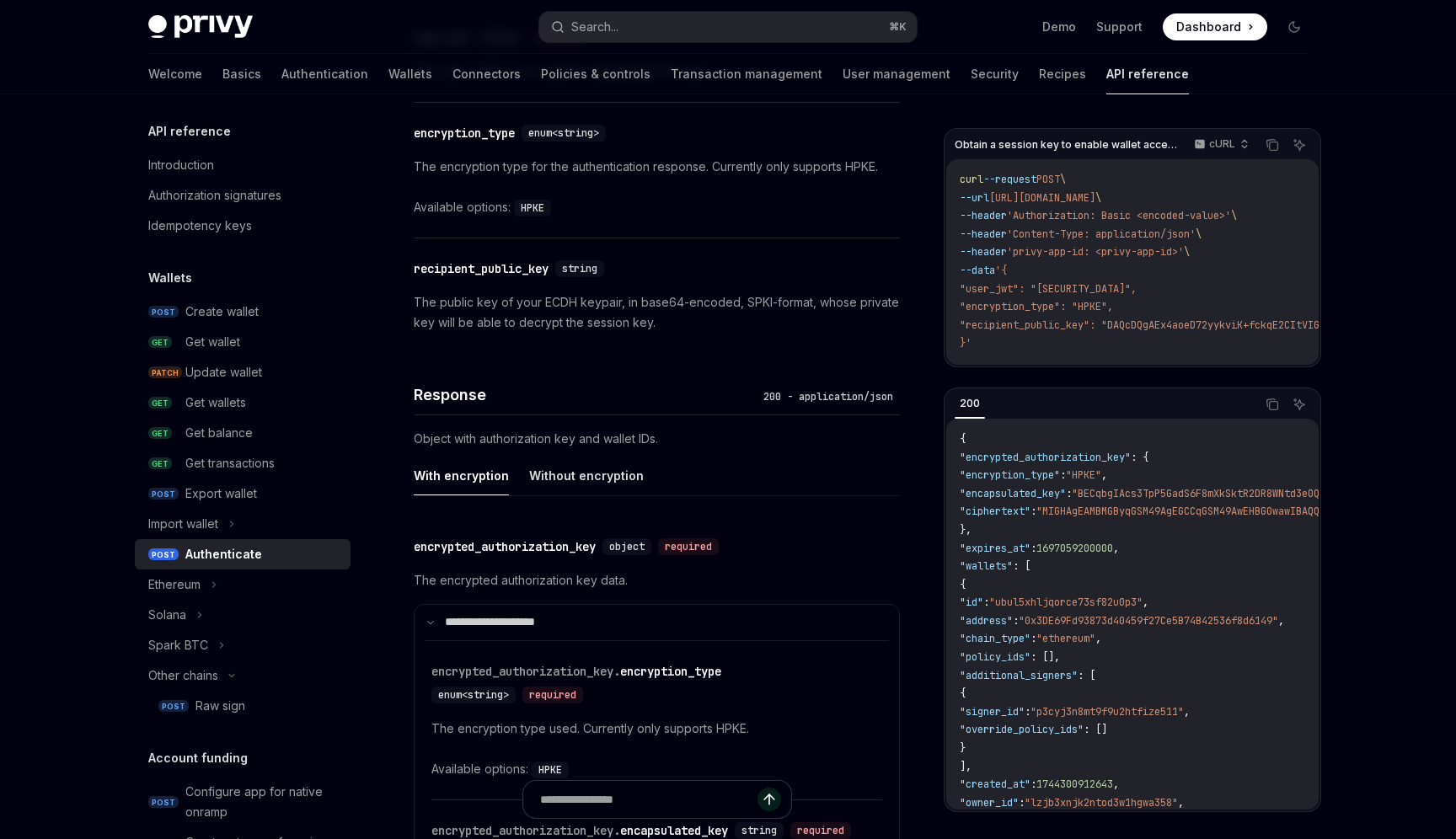
click at [544, 292] on p "The public key of your ECDH keypair, in base64-encoded, SPKI-format, whose priv…" at bounding box center [657, 312] width 487 height 40
drag, startPoint x: 555, startPoint y: 271, endPoint x: 412, endPoint y: 274, distance: 143.0
click at [414, 274] on div "​ recipient_public_key string" at bounding box center [512, 269] width 197 height 17
copy div "​ recipient_public_key"
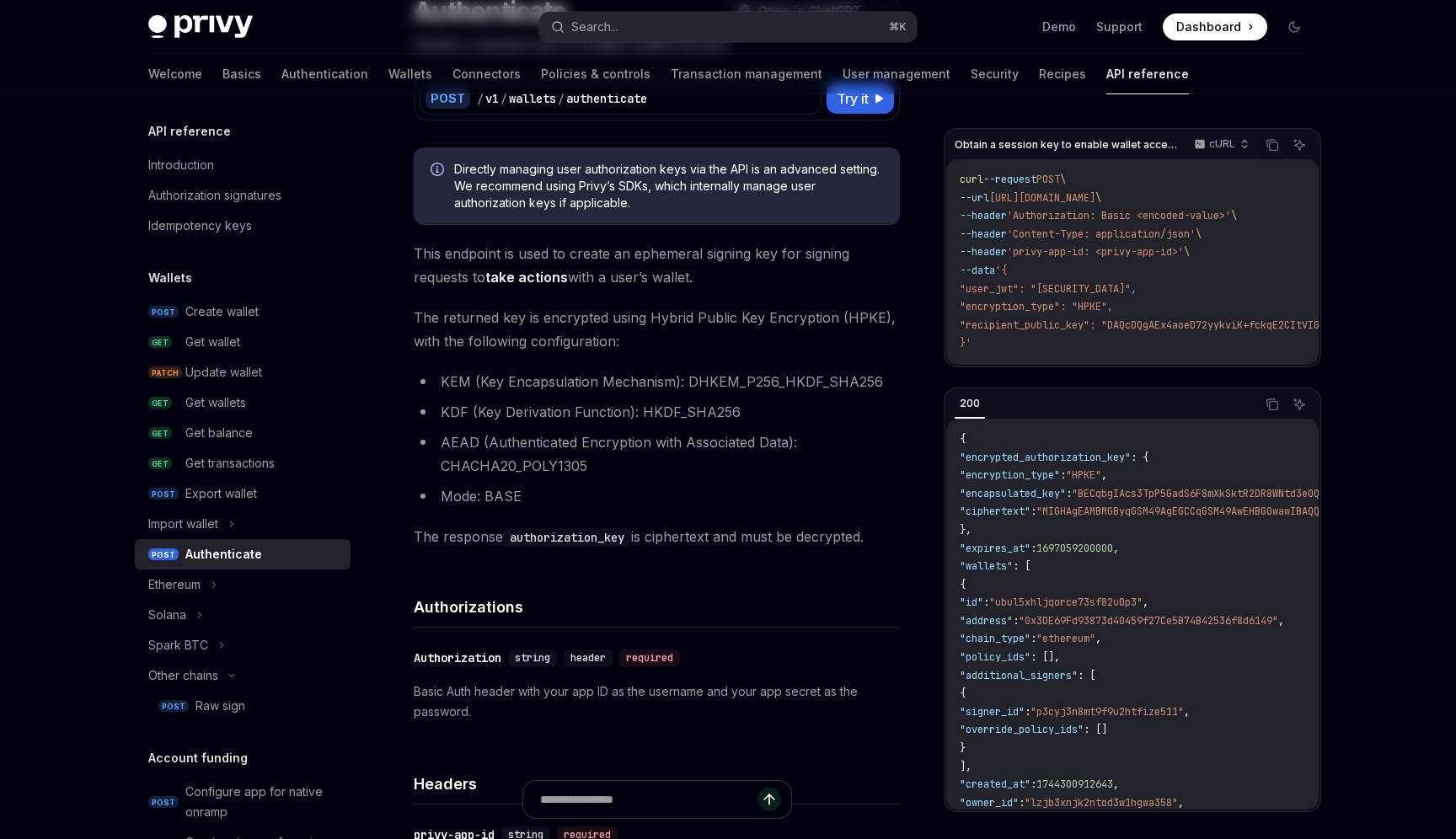
scroll to position [0, 0]
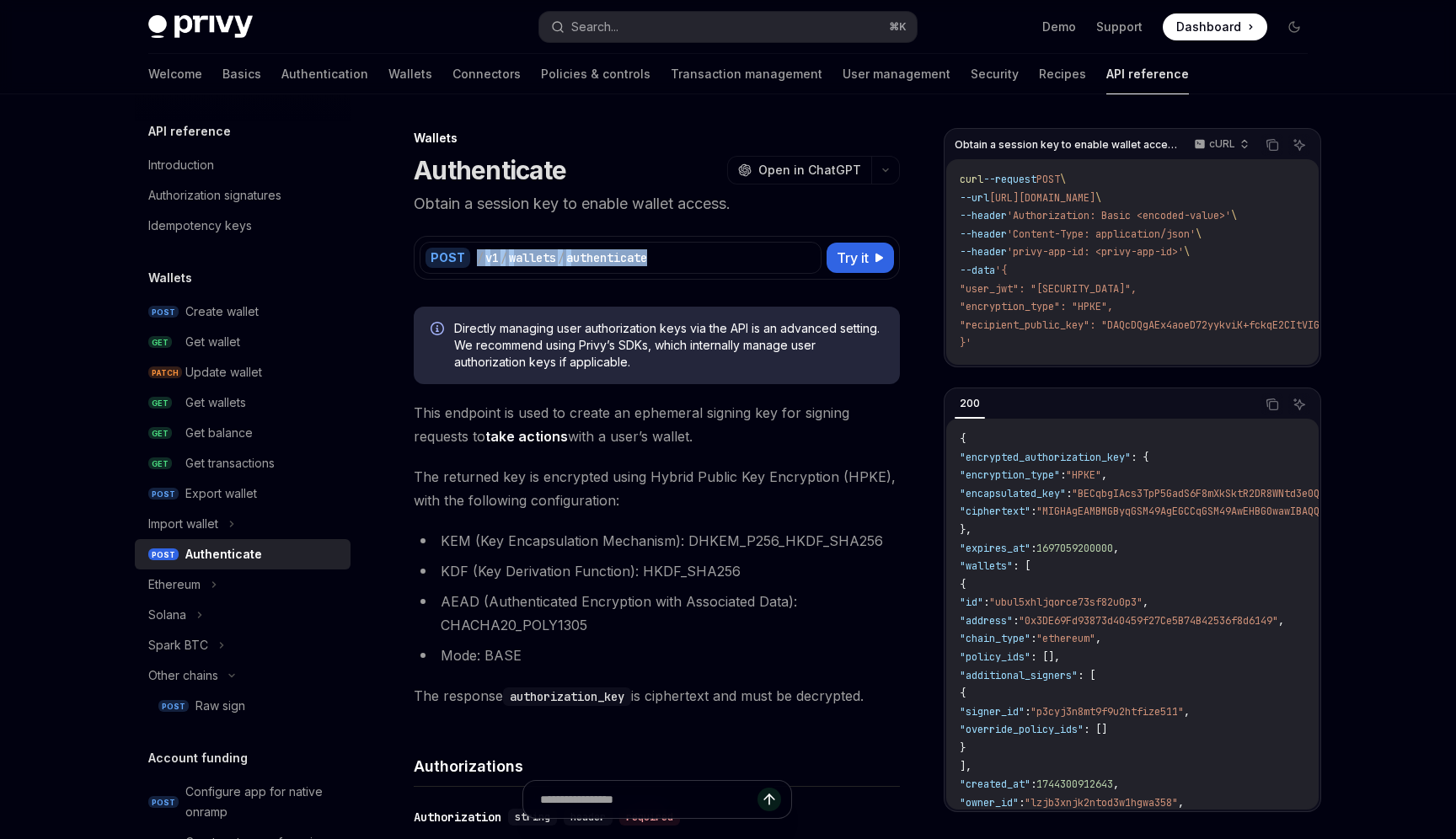
drag, startPoint x: 667, startPoint y: 261, endPoint x: 470, endPoint y: 263, distance: 197.0
click at [470, 263] on div "POST / v1 / wallets / authenticate" at bounding box center [621, 258] width 402 height 32
copy div "/ v1 / wallets / authenticate"
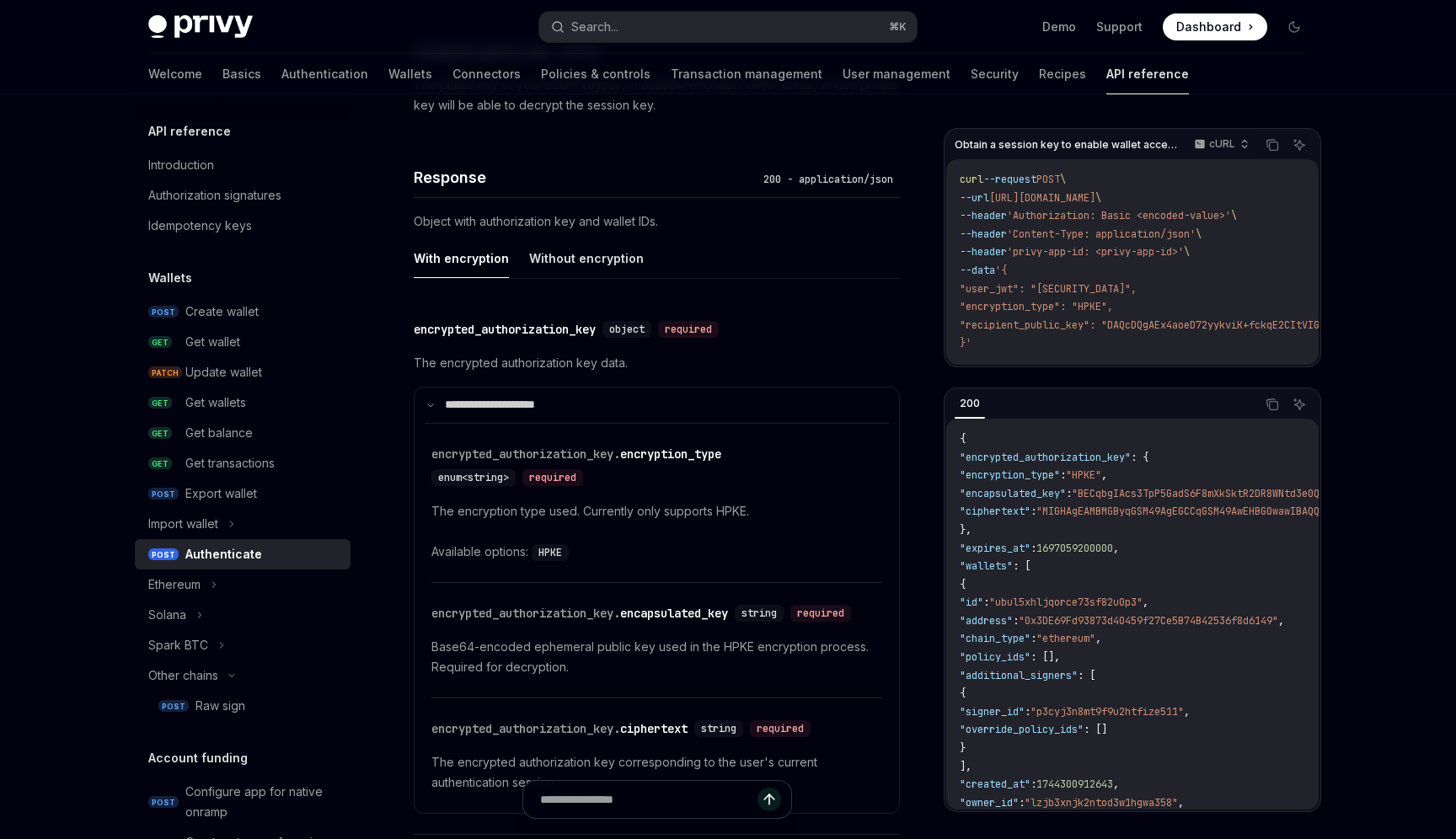
scroll to position [1338, 0]
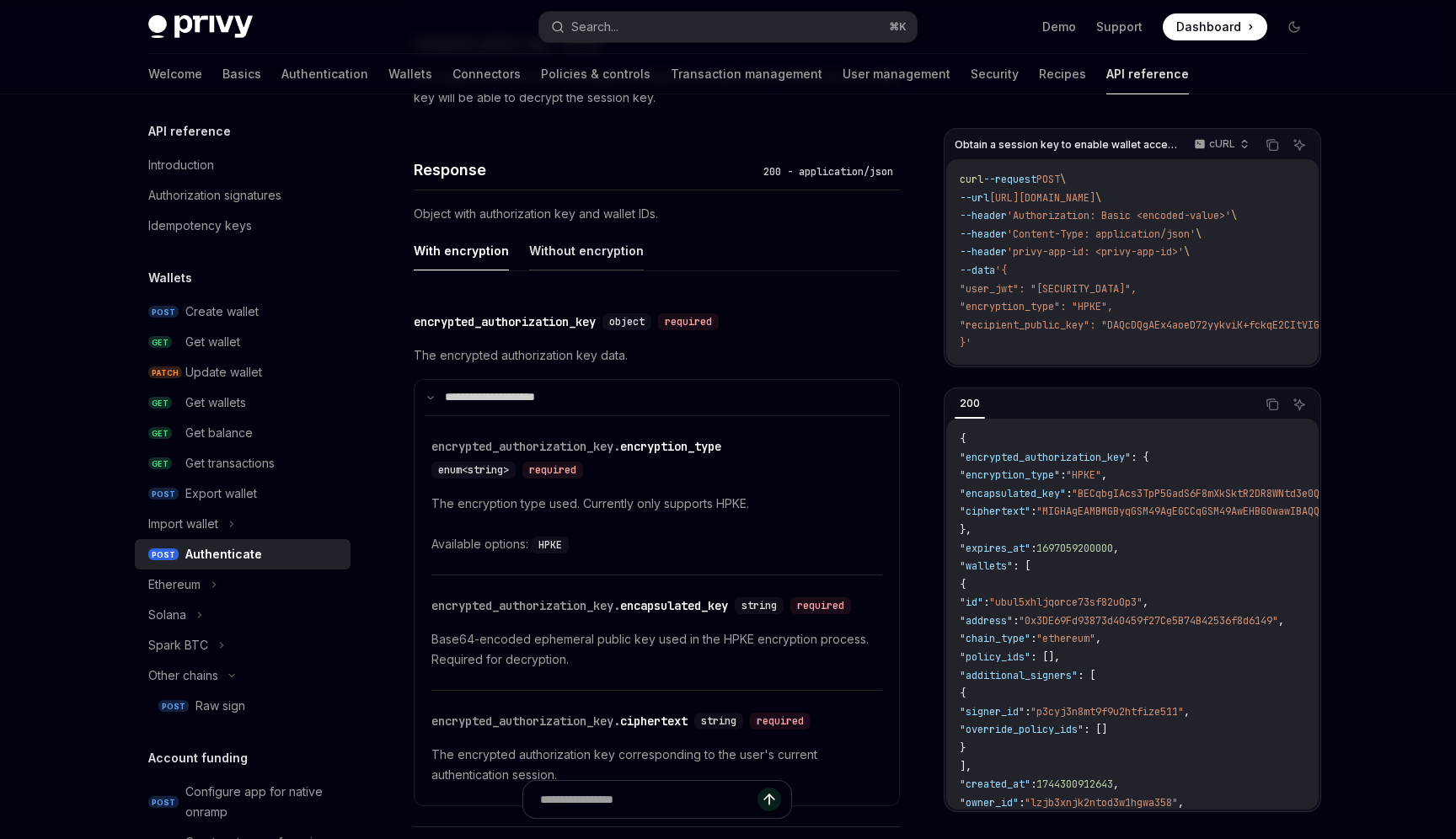
click at [575, 247] on button "Without encryption" at bounding box center [585, 251] width 114 height 40
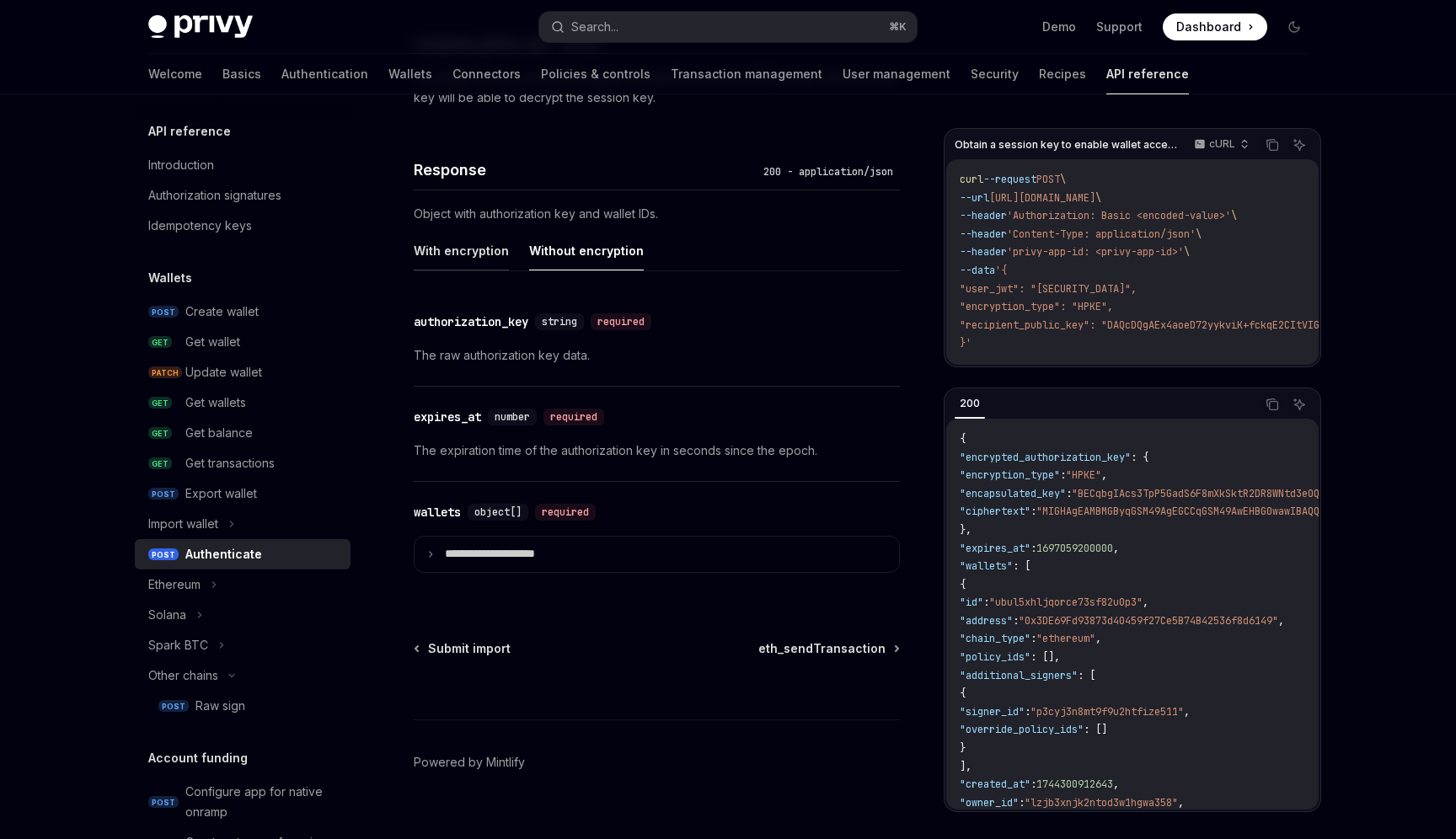
click at [456, 265] on button "With encryption" at bounding box center [461, 251] width 95 height 40
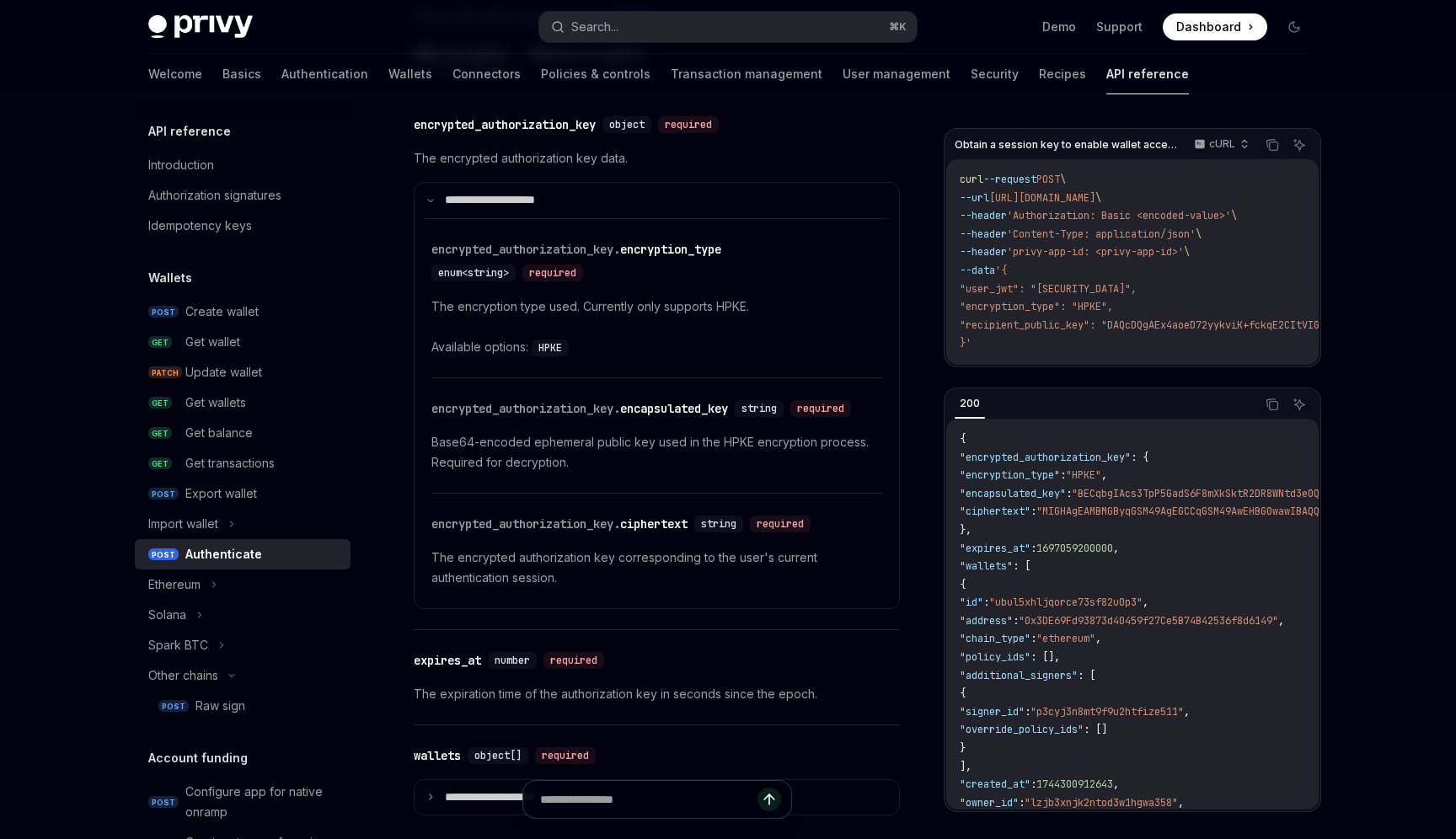
scroll to position [1525, 0]
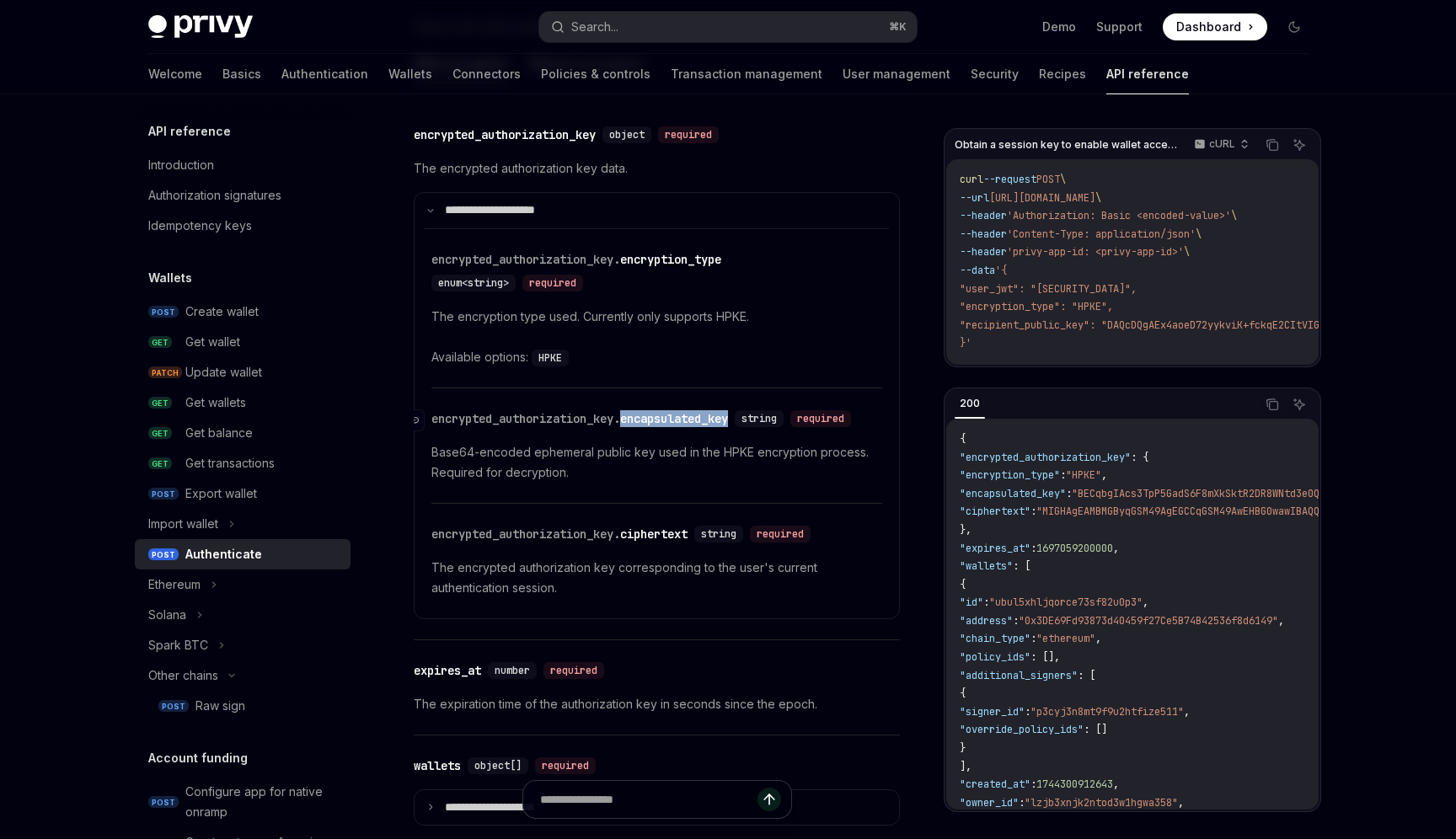
drag, startPoint x: 771, startPoint y: 424, endPoint x: 631, endPoint y: 422, distance: 140.0
click at [631, 422] on div "​ encrypted_authorization_key. encapsulated_key string required" at bounding box center [645, 418] width 426 height 17
copy div "encapsulated_key"
click at [651, 542] on div "encrypted_authorization_key. ciphertext" at bounding box center [559, 534] width 256 height 17
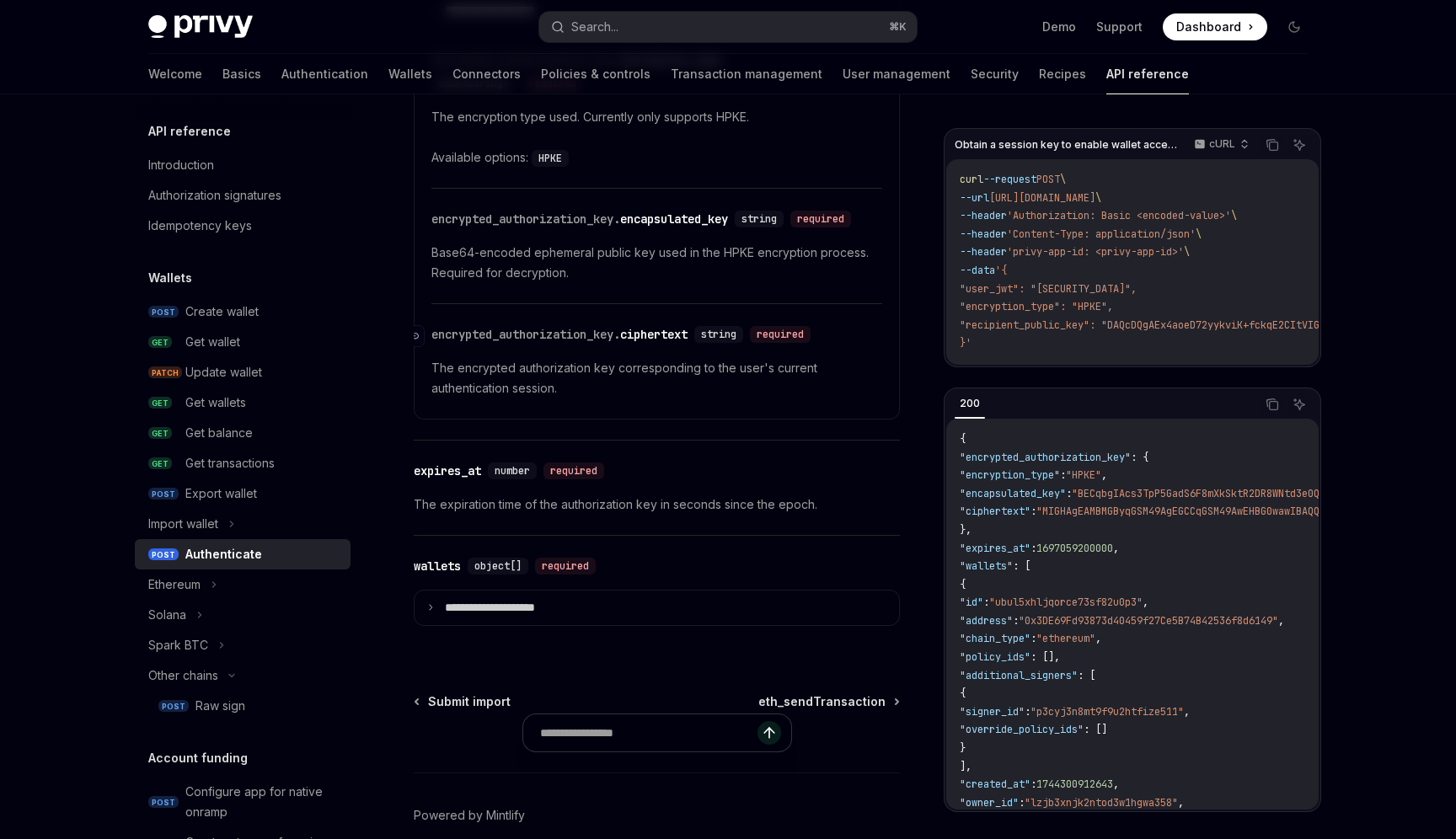
click at [651, 559] on div "**********" at bounding box center [657, 275] width 487 height 742
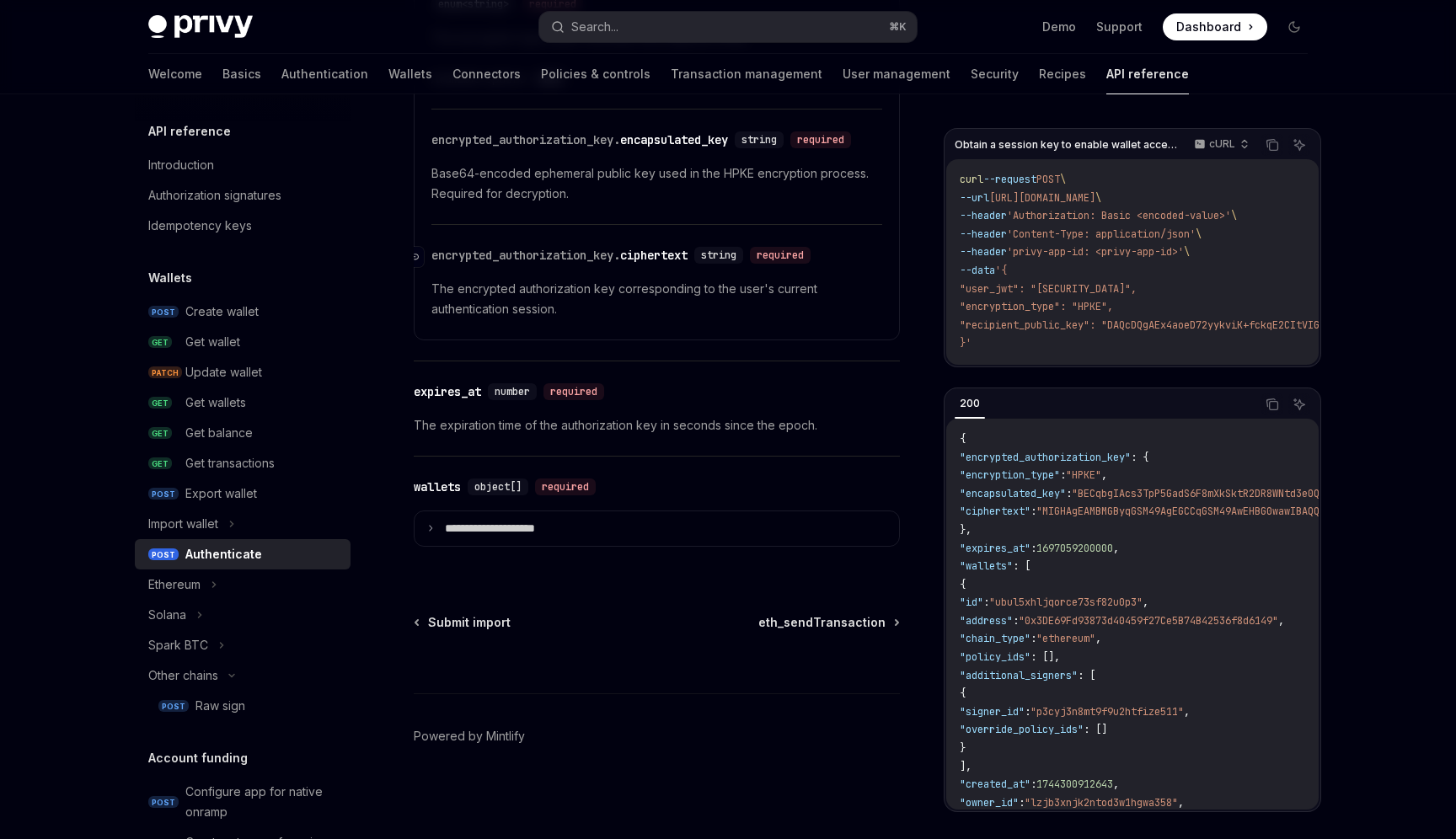
scroll to position [1828, 0]
click at [686, 253] on div "encrypted_authorization_key. ciphertext" at bounding box center [559, 255] width 256 height 17
copy div "ciphertext"
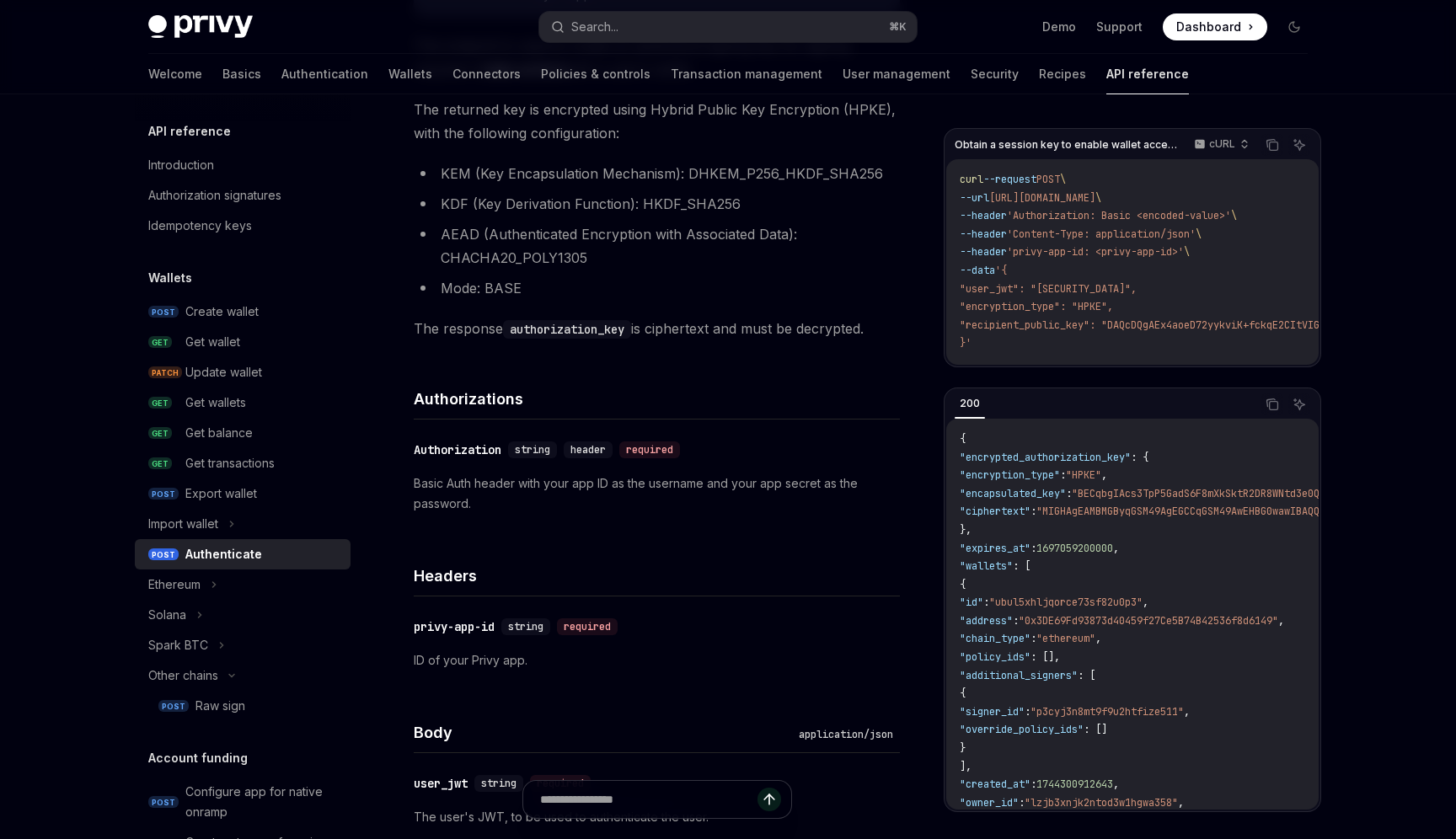
scroll to position [262, 0]
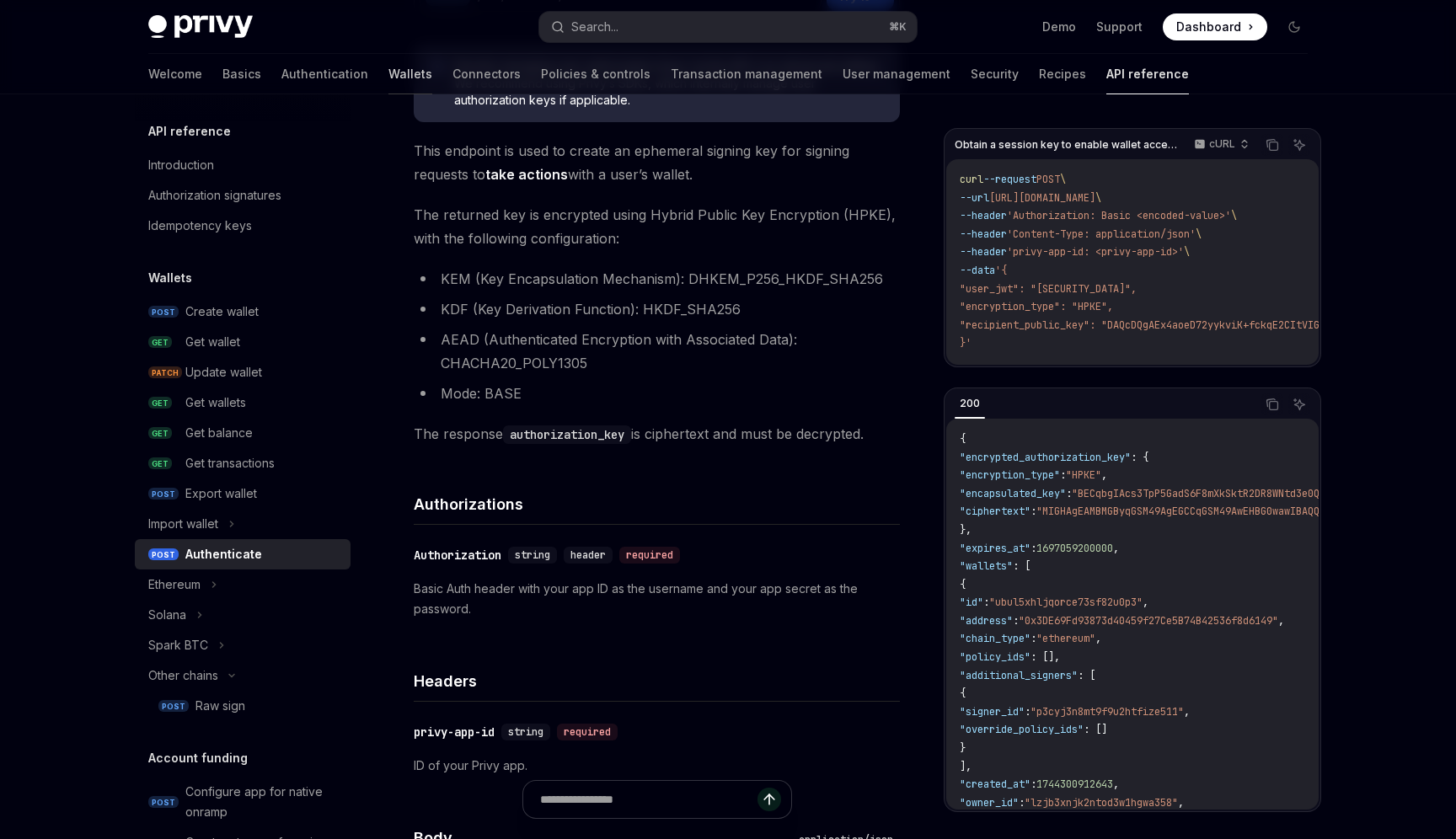
click at [389, 68] on link "Wallets" at bounding box center [410, 74] width 44 height 40
type textarea "*"
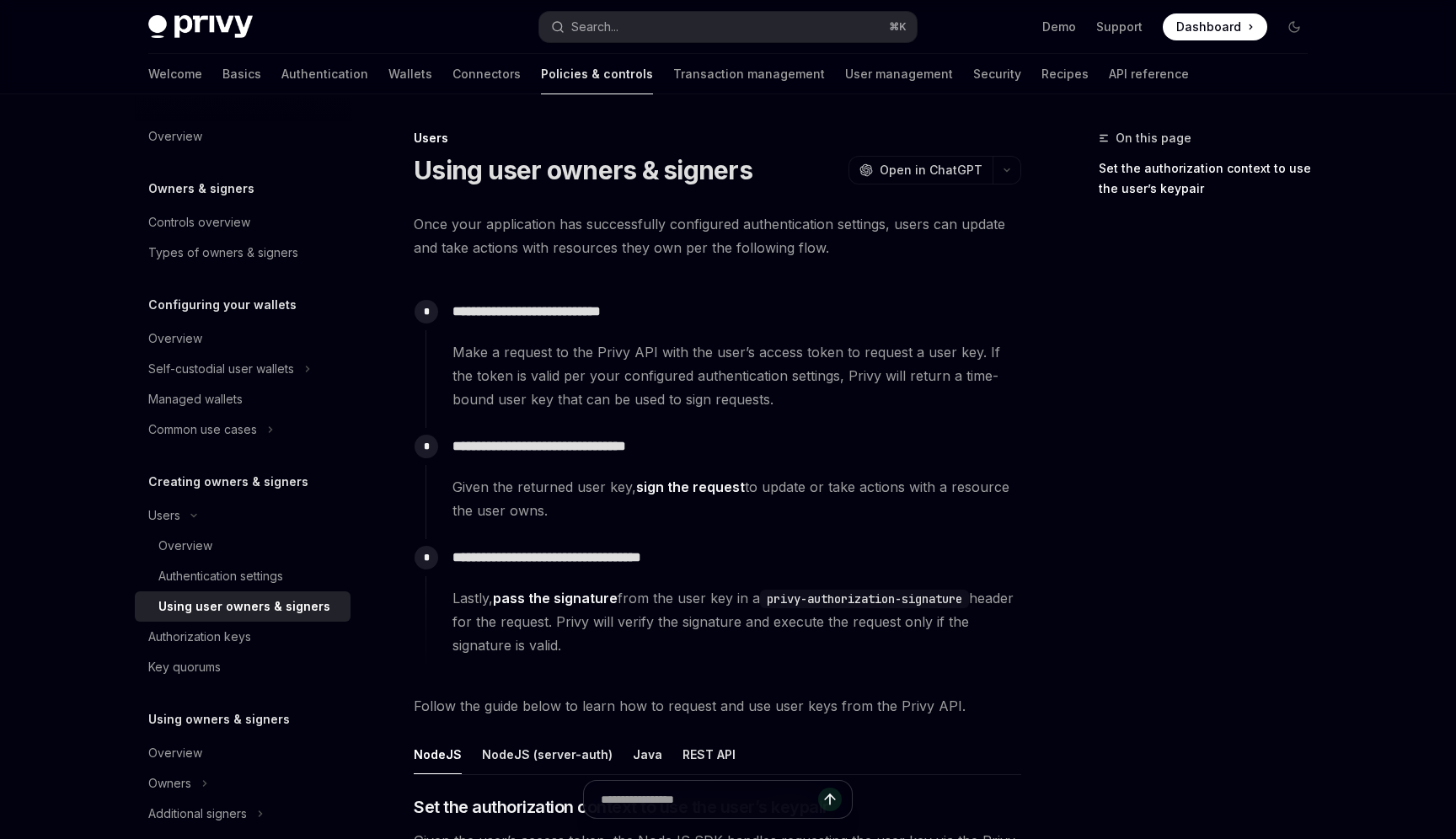
scroll to position [120, 0]
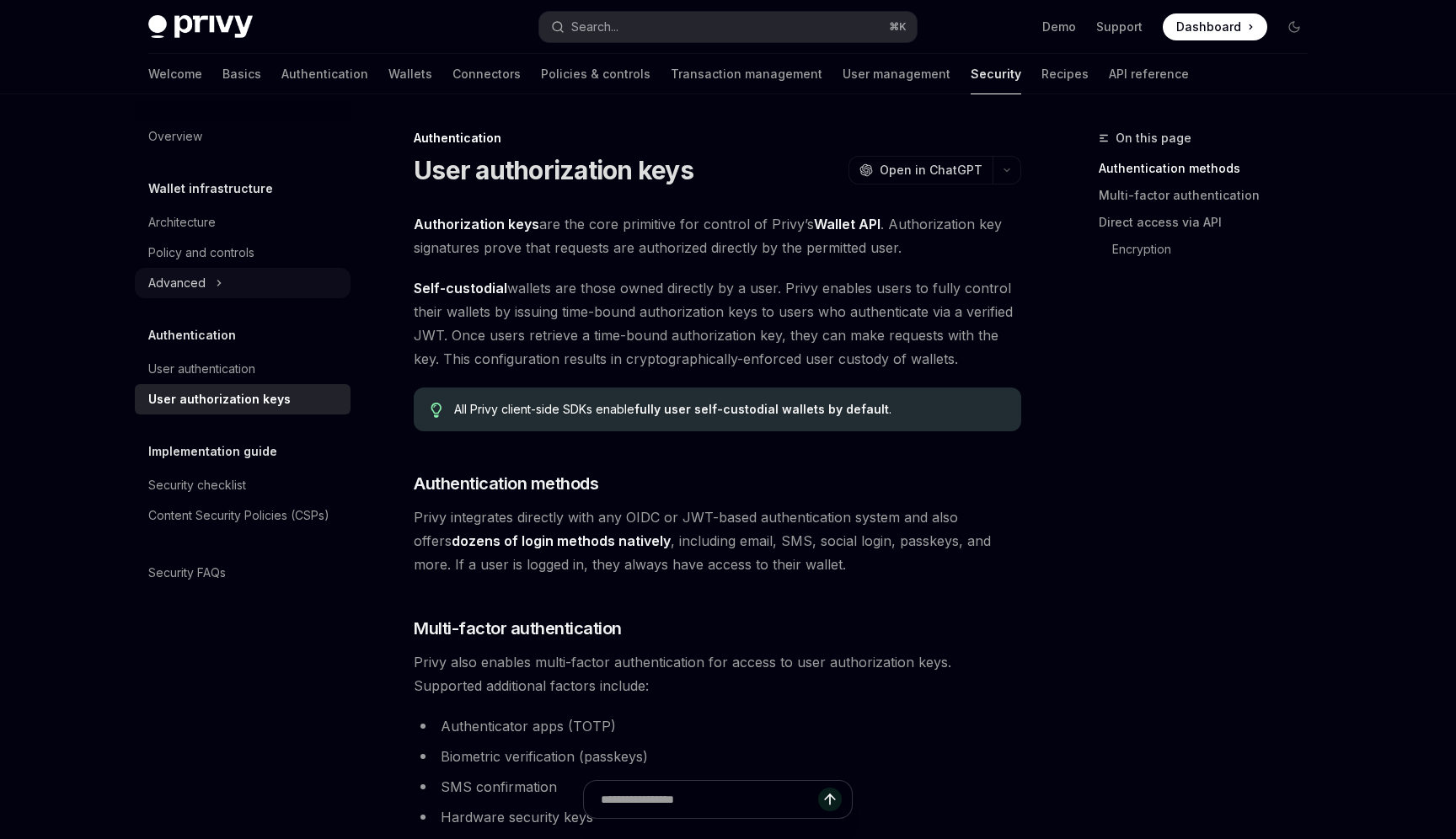
click at [232, 289] on div "Advanced" at bounding box center [243, 283] width 216 height 31
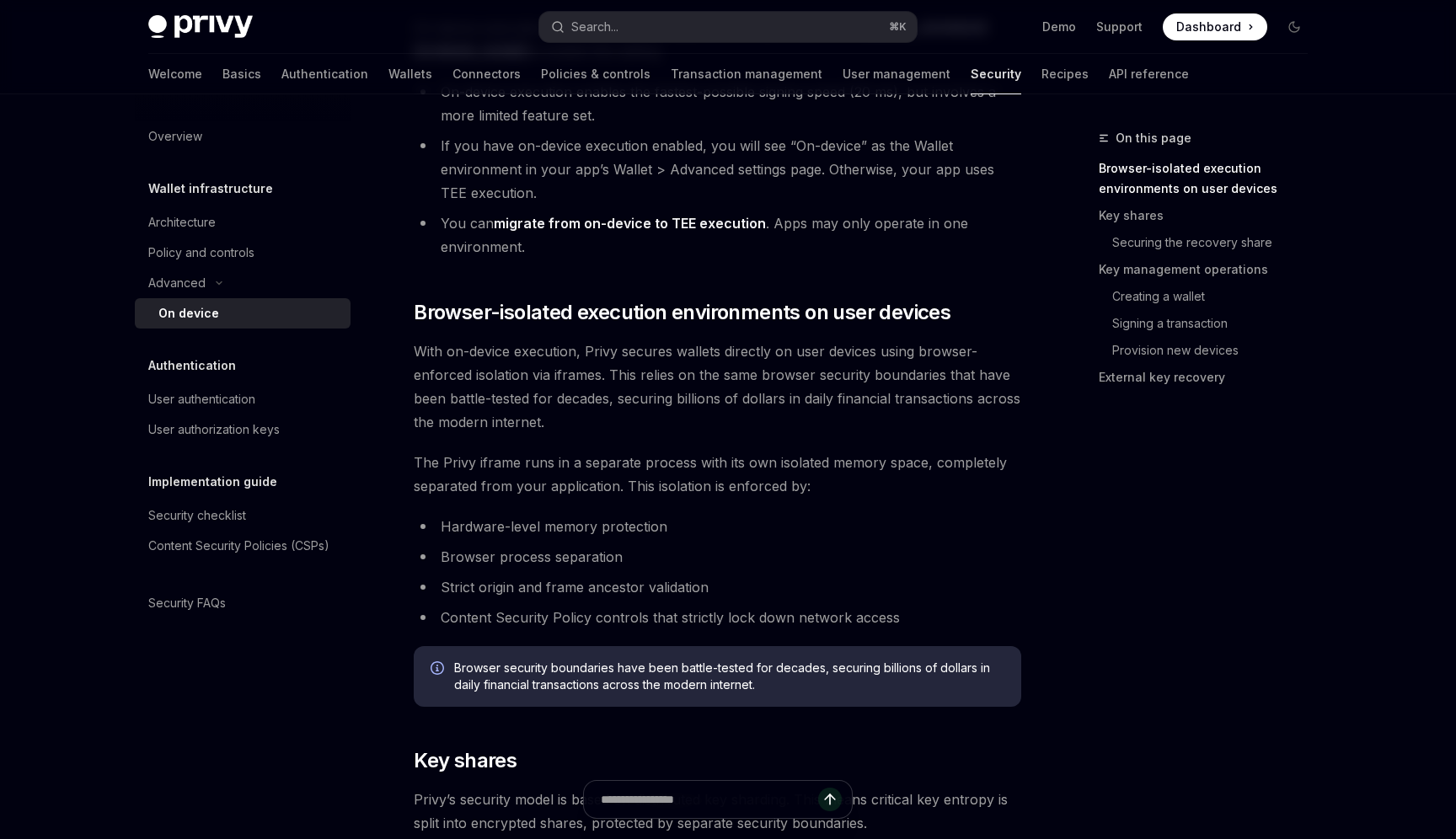
scroll to position [344, 0]
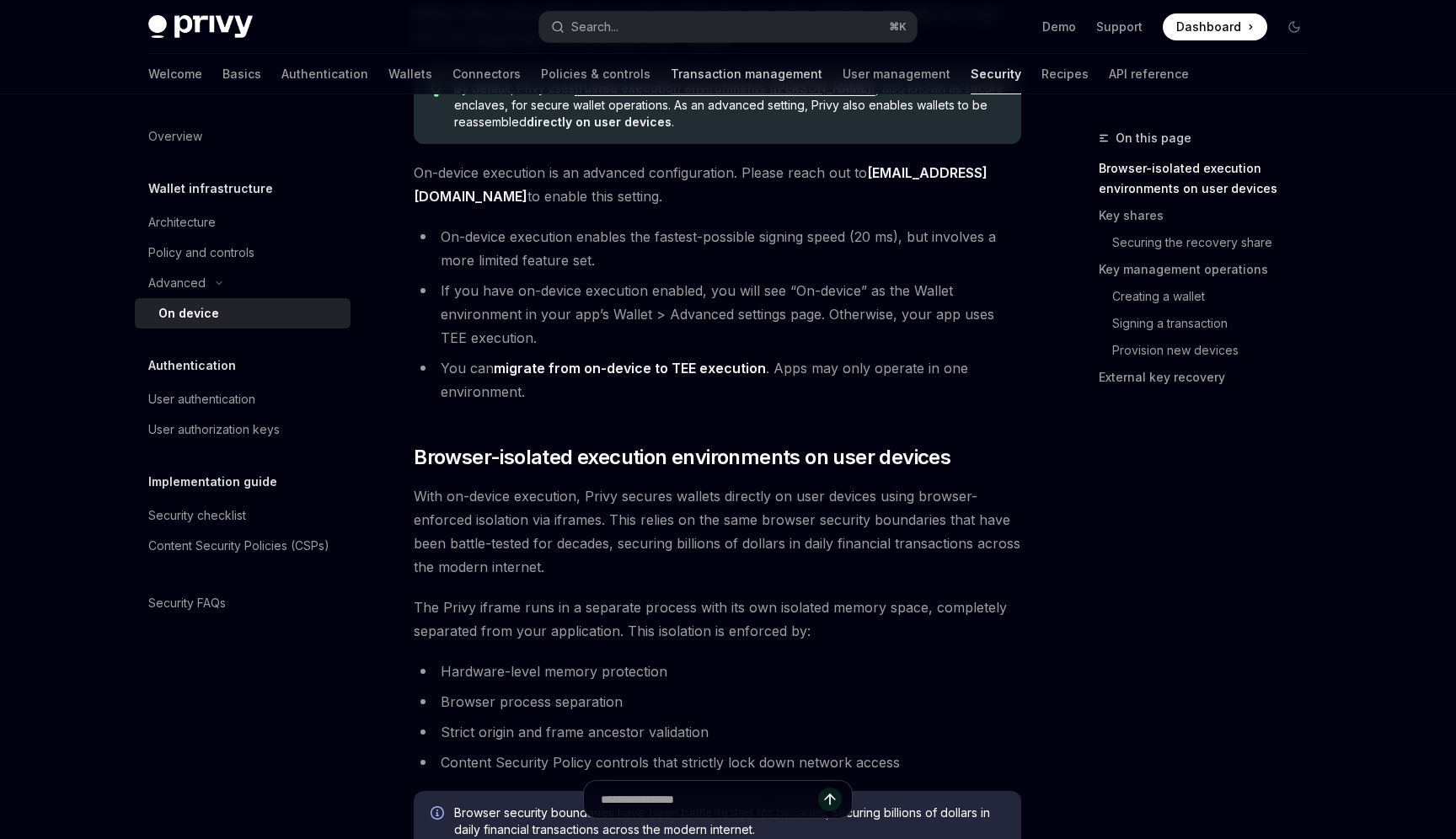
click at [671, 68] on link "Transaction management" at bounding box center [746, 74] width 152 height 40
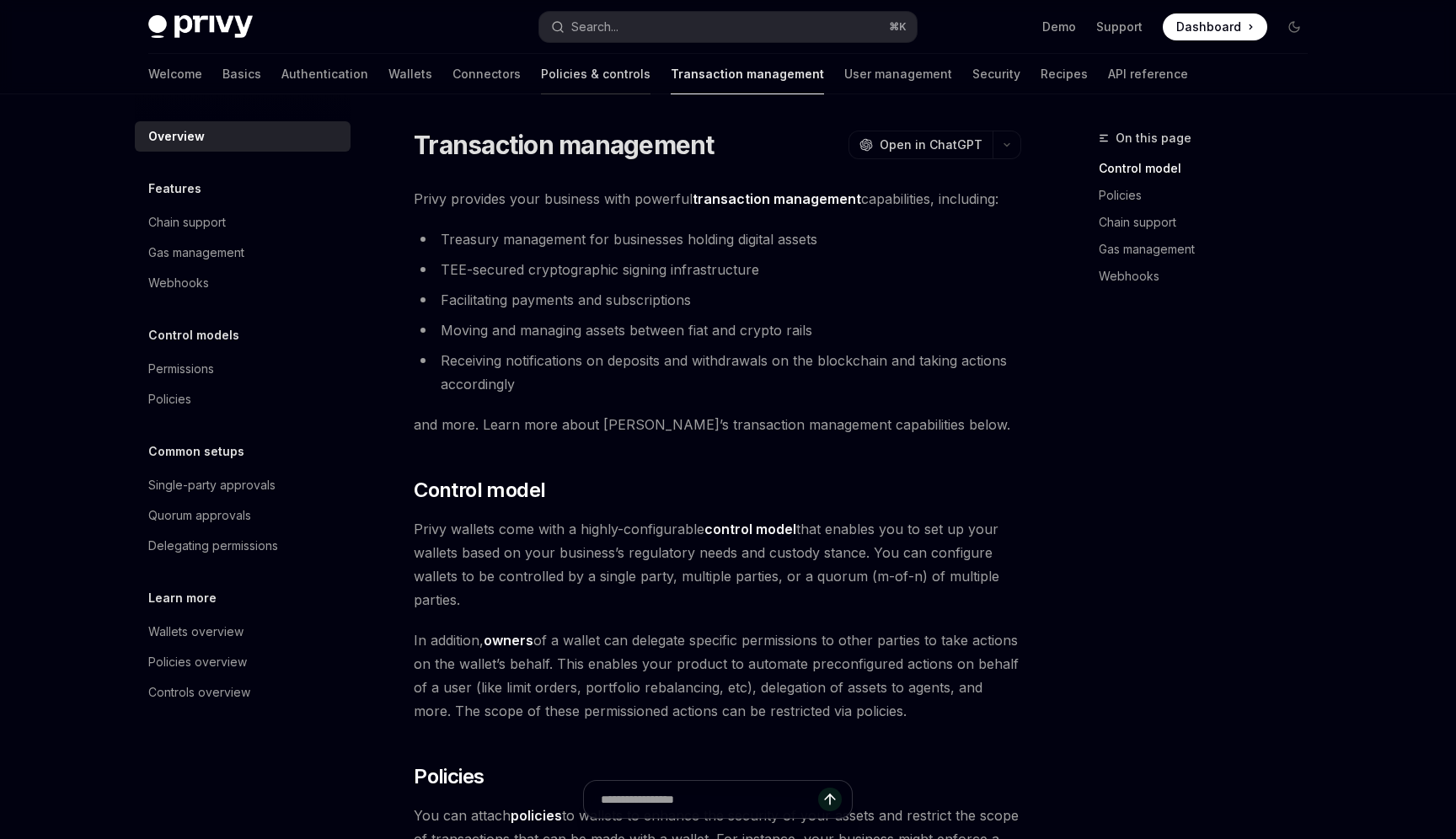
click at [541, 74] on link "Policies & controls" at bounding box center [596, 74] width 110 height 40
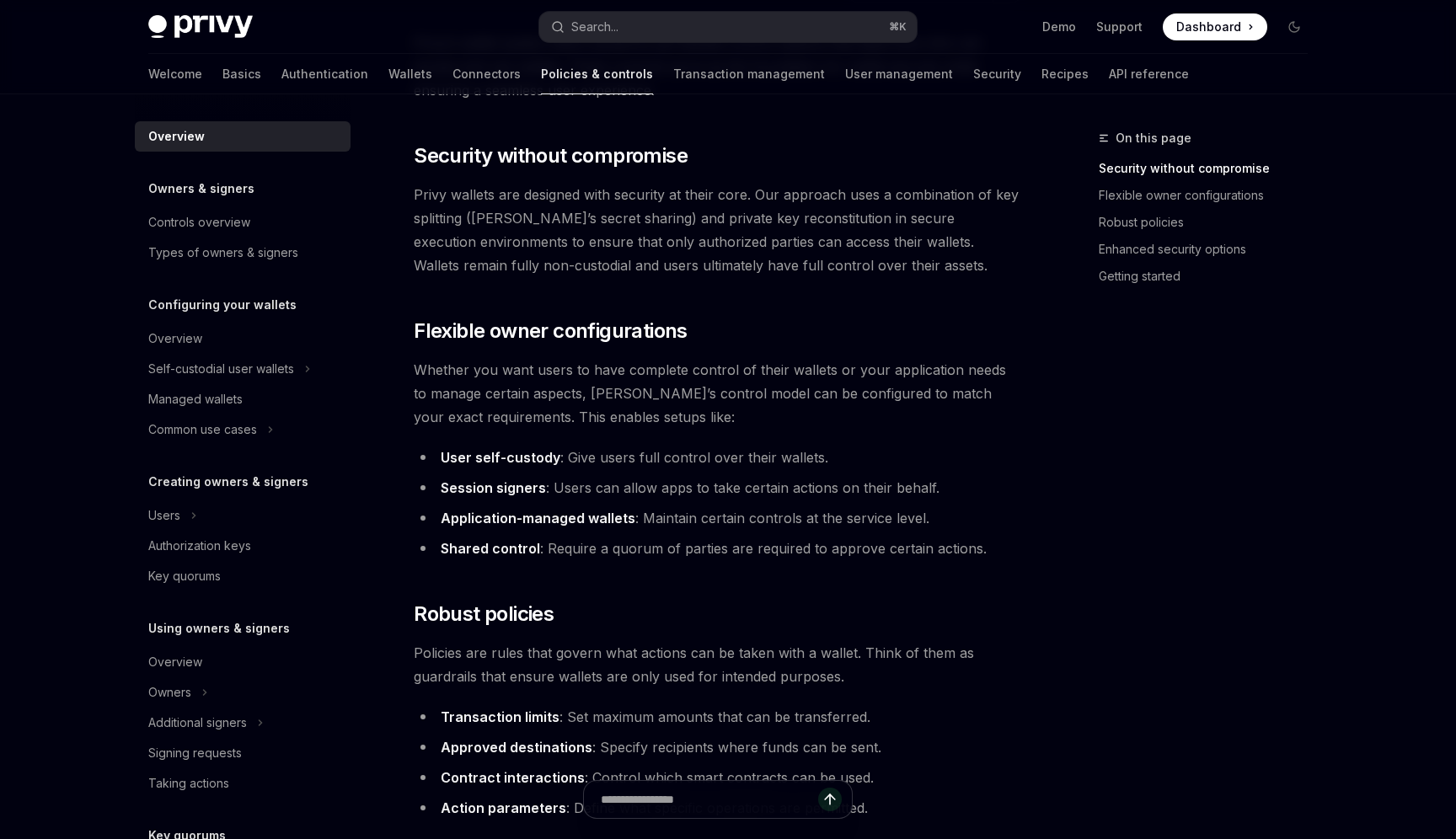
scroll to position [184, 0]
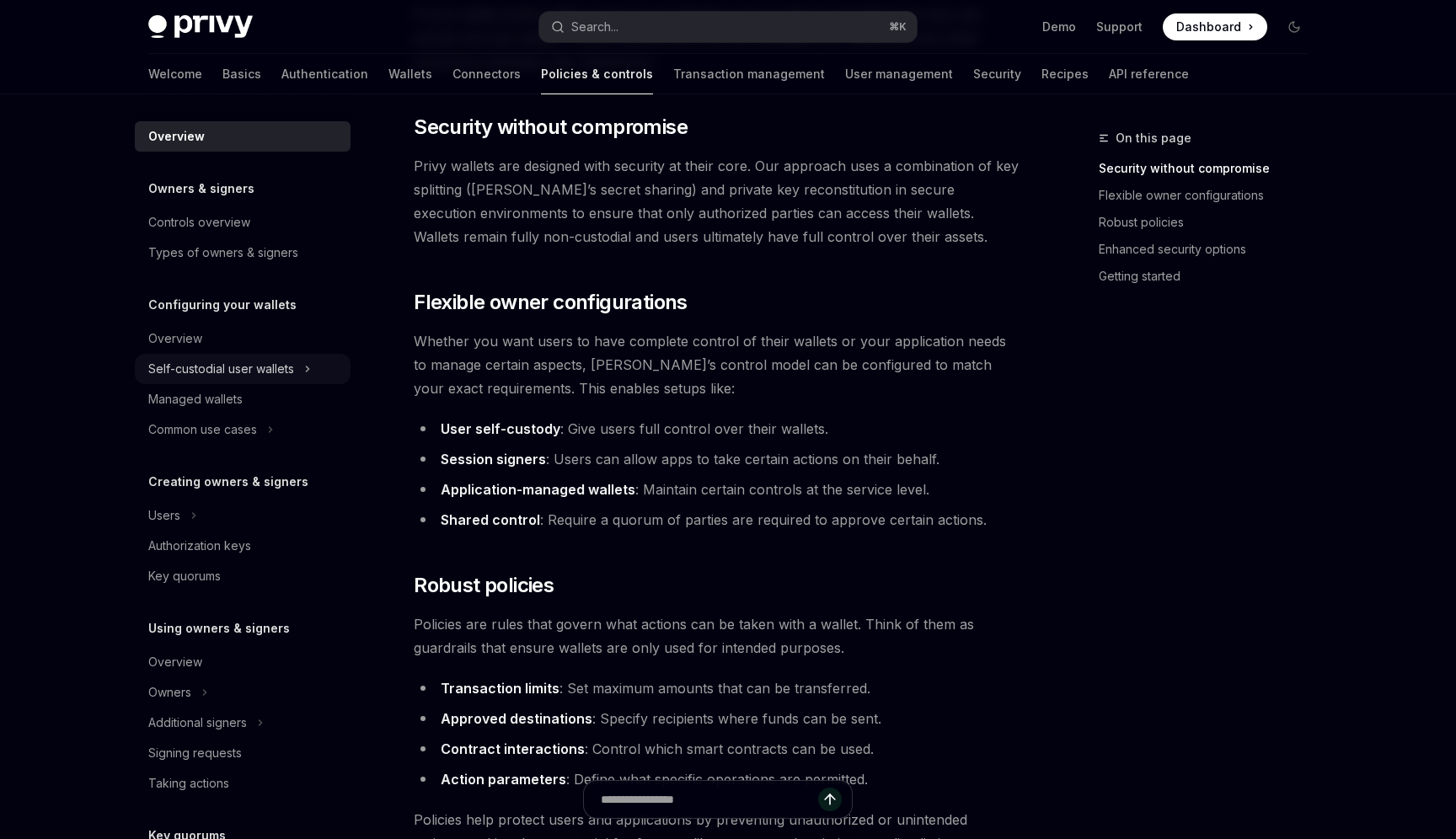
click at [305, 365] on icon at bounding box center [307, 369] width 6 height 20
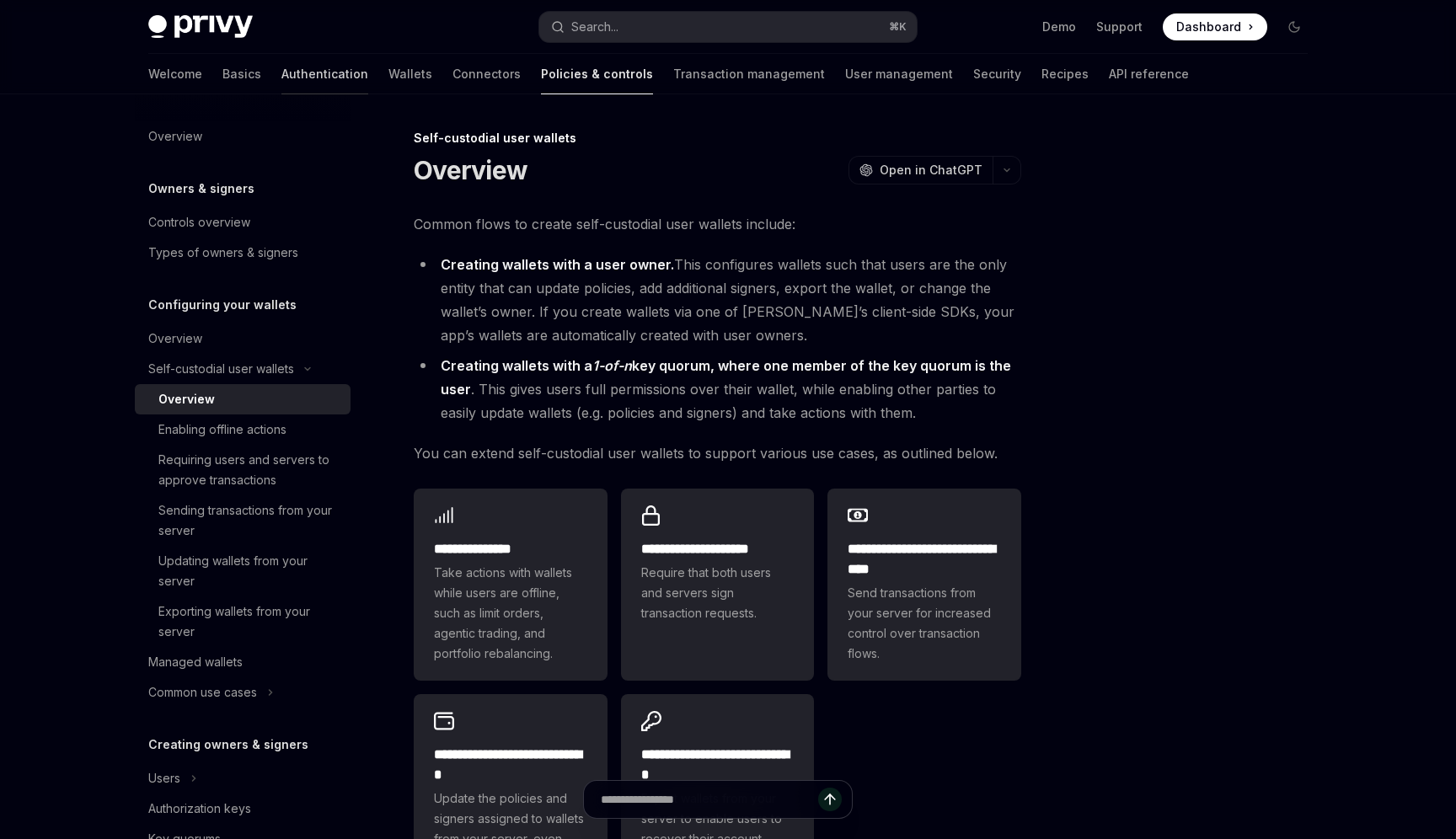
click at [281, 71] on link "Authentication" at bounding box center [325, 74] width 87 height 40
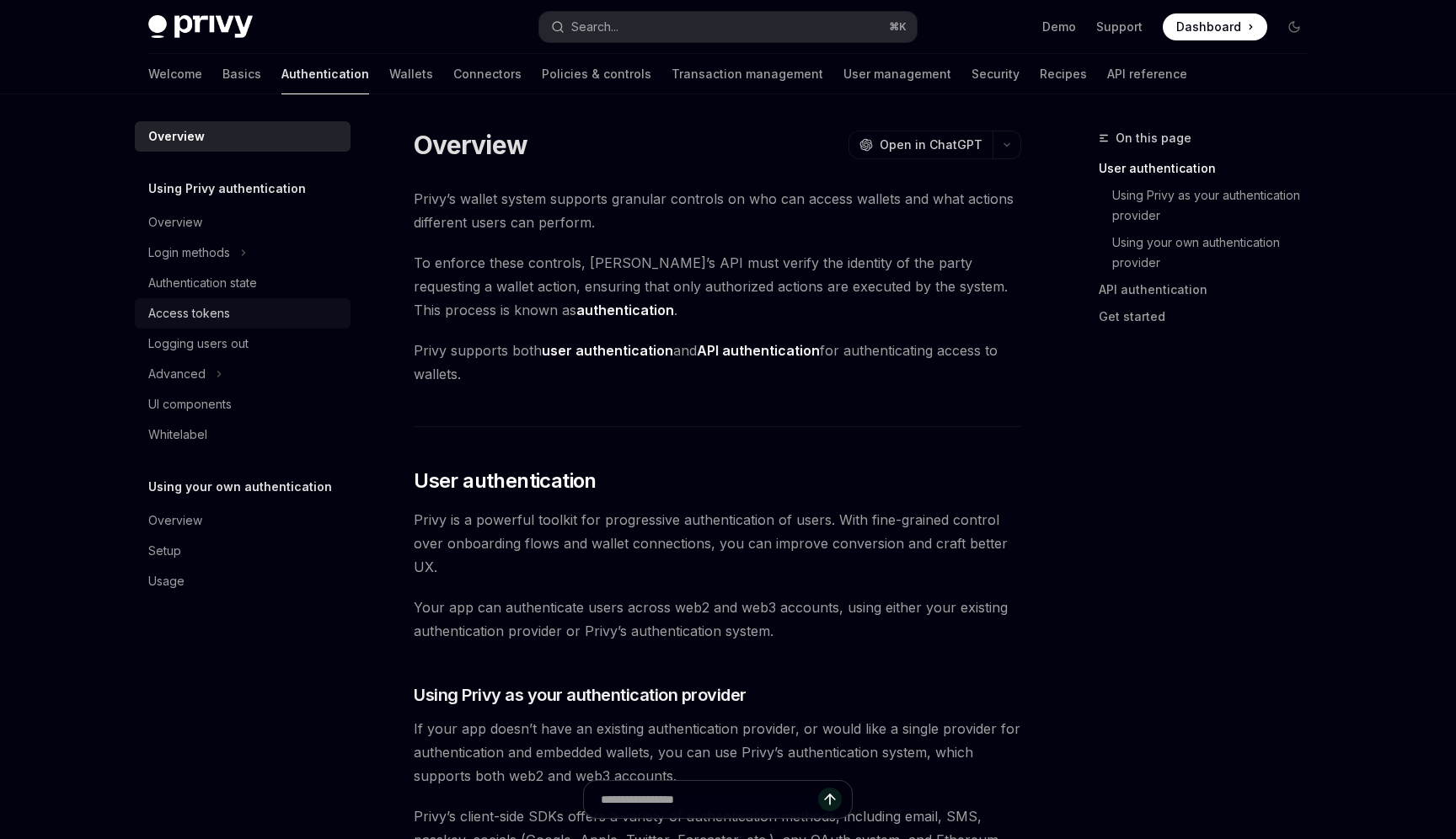
click at [240, 306] on div "Access tokens" at bounding box center [245, 313] width 192 height 20
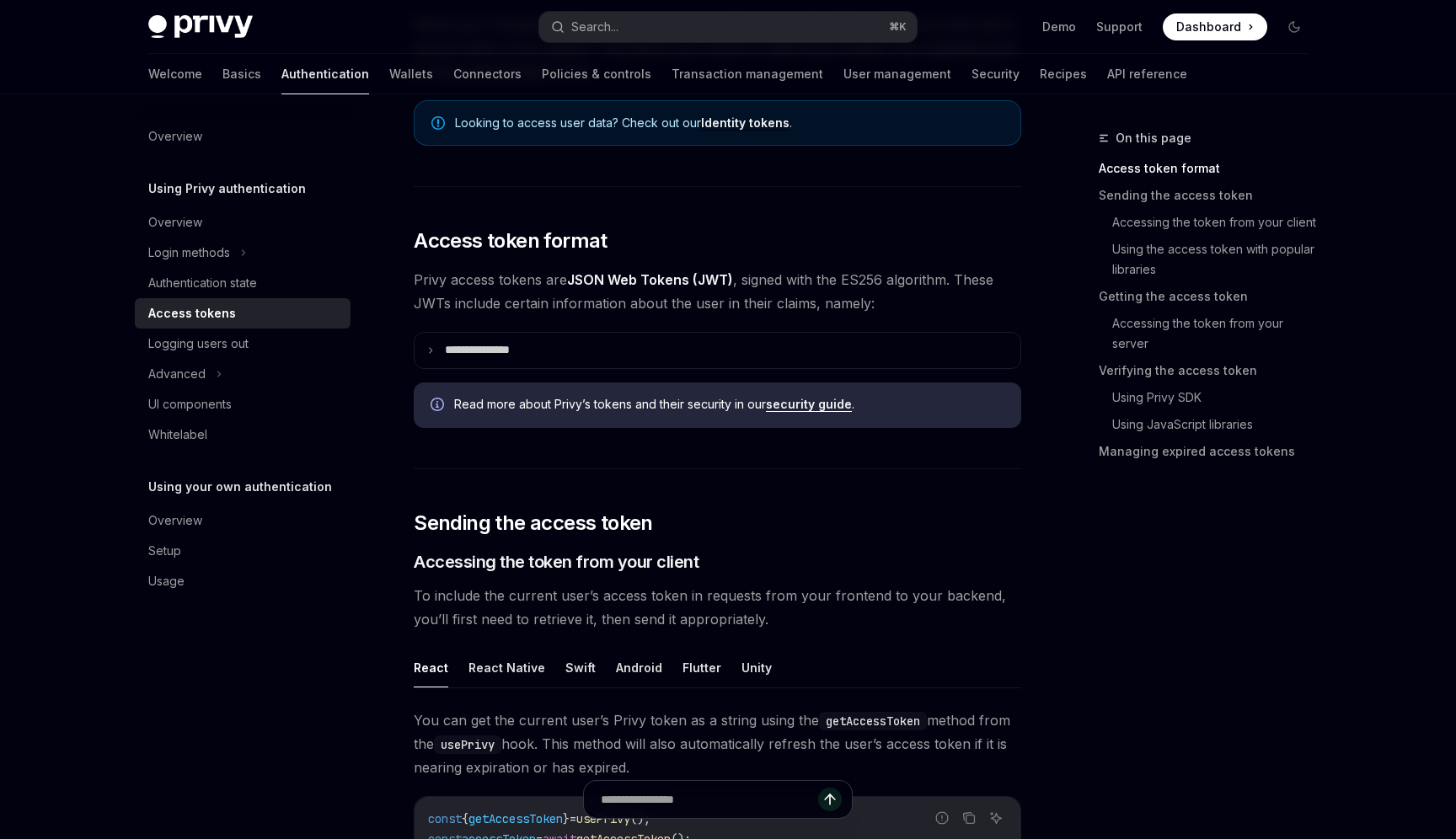
scroll to position [465, 0]
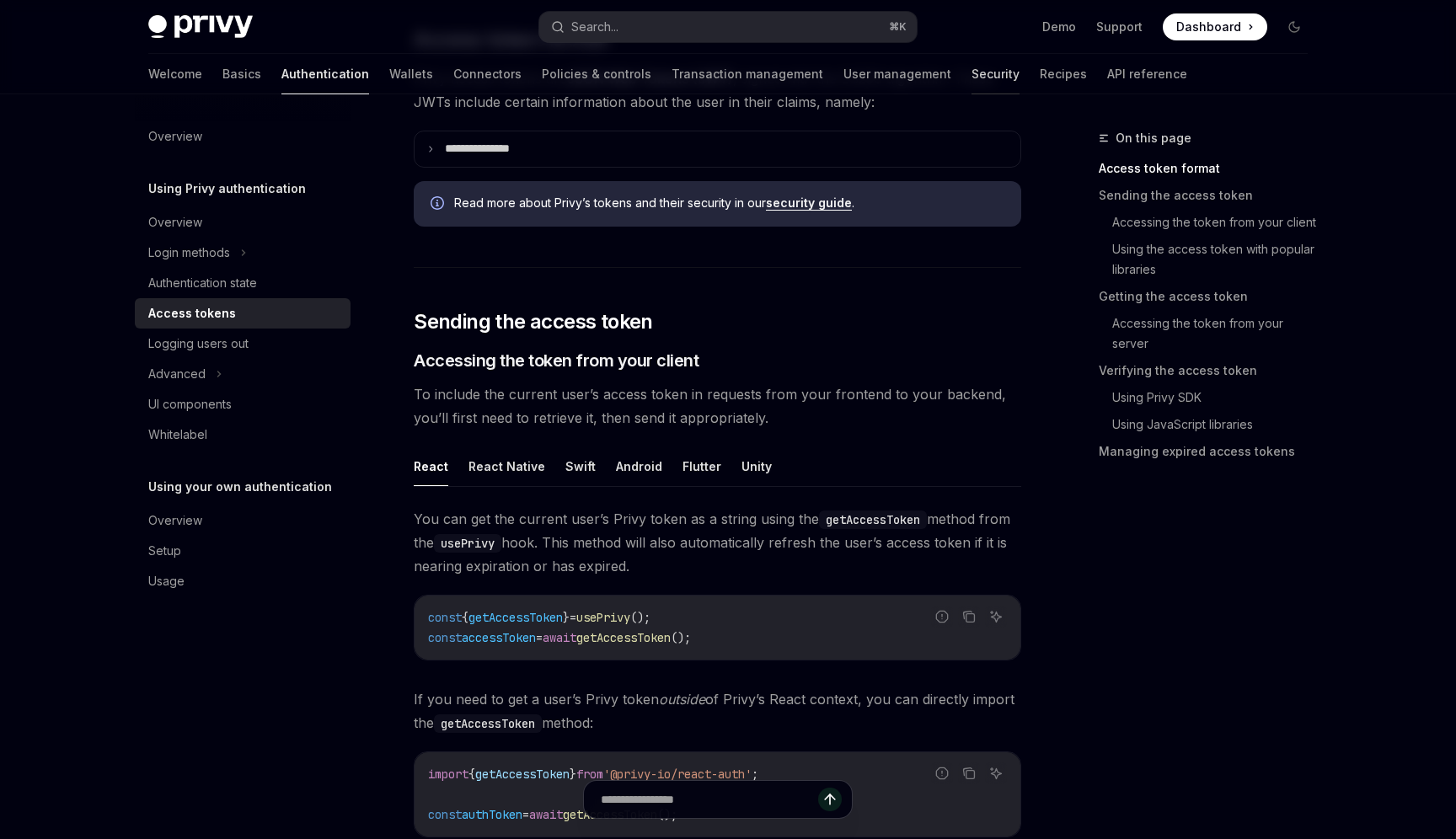
click at [971, 75] on link "Security" at bounding box center [995, 74] width 48 height 40
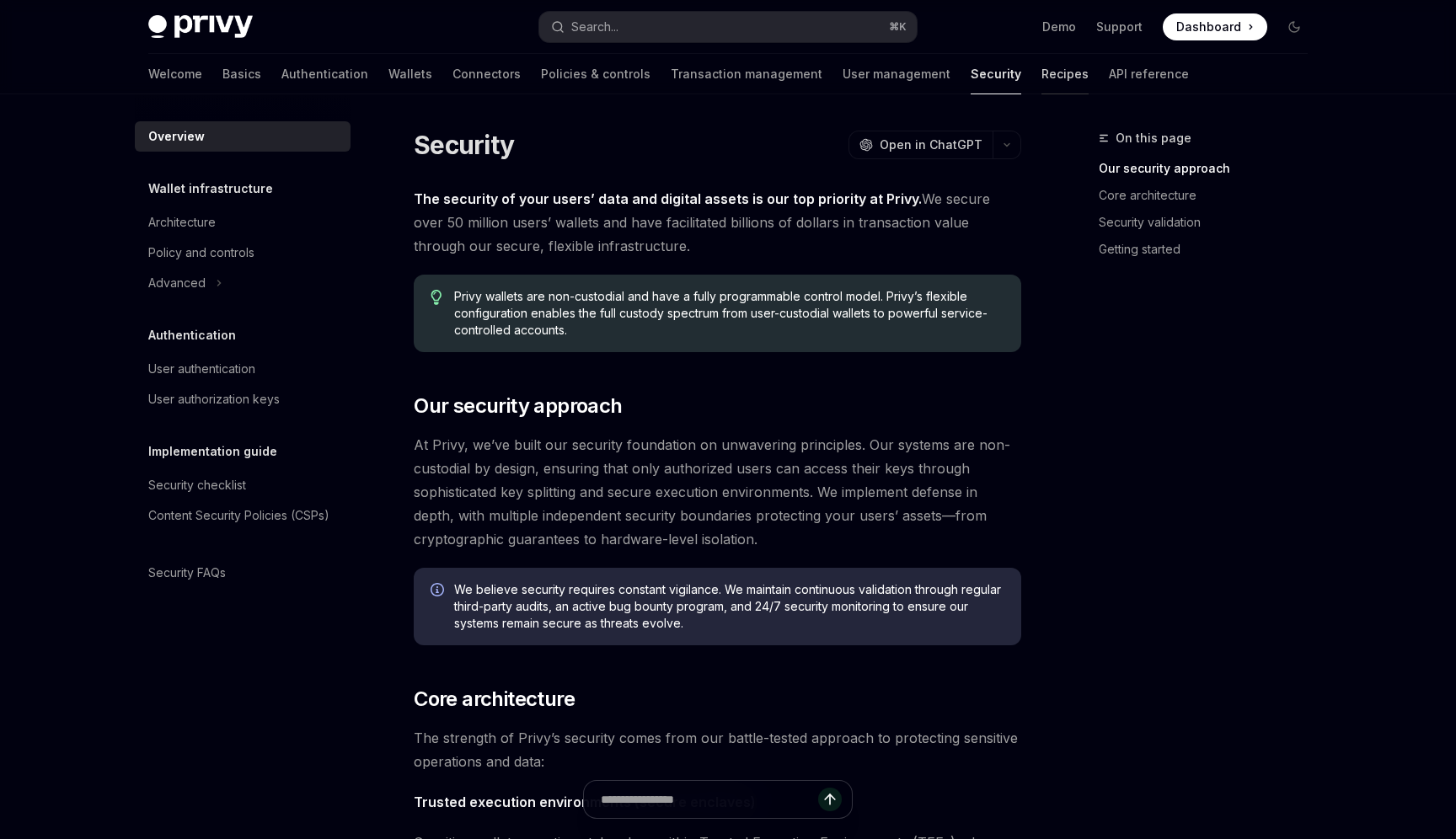
click at [1041, 73] on link "Recipes" at bounding box center [1065, 74] width 47 height 40
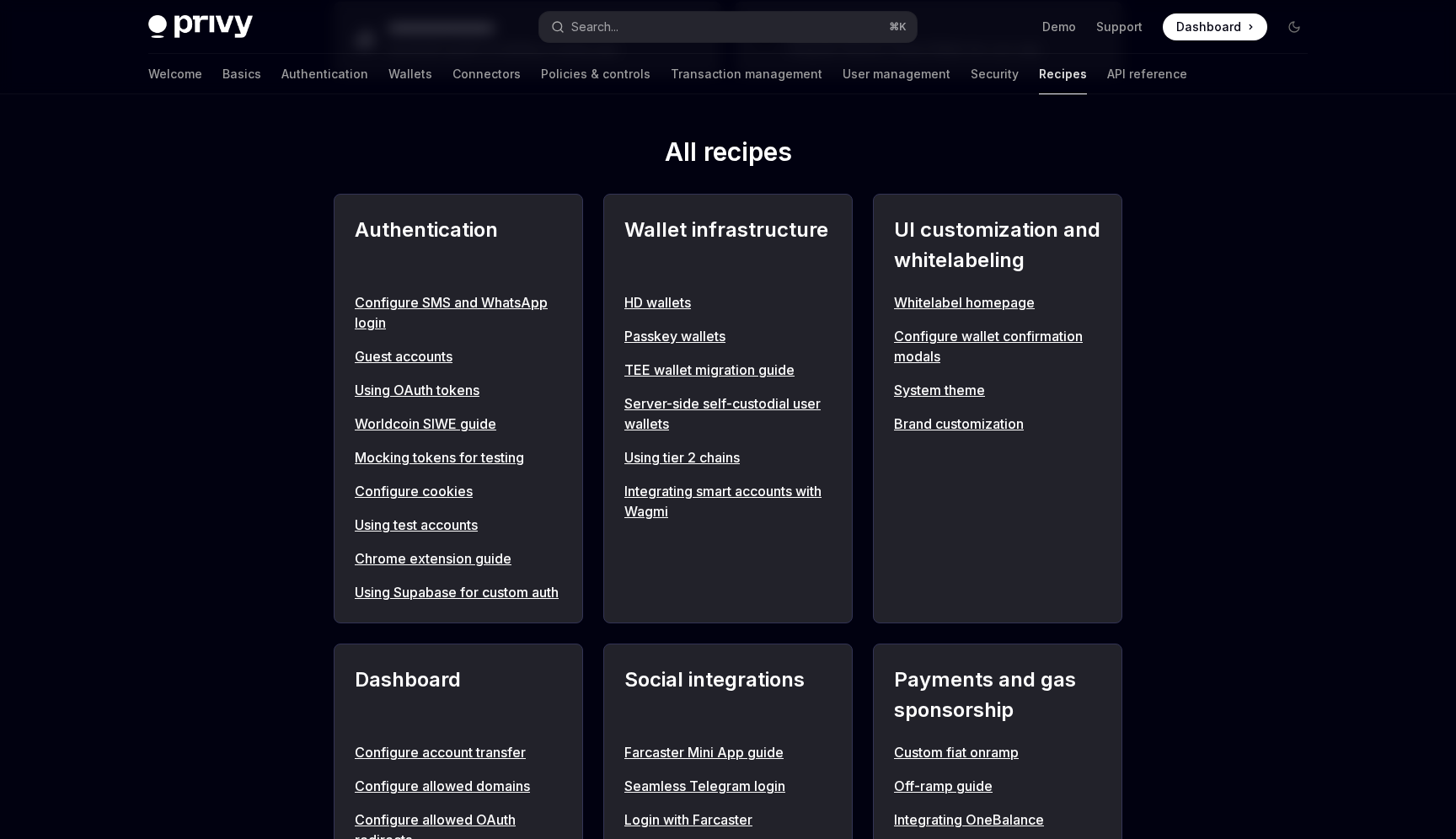
scroll to position [571, 0]
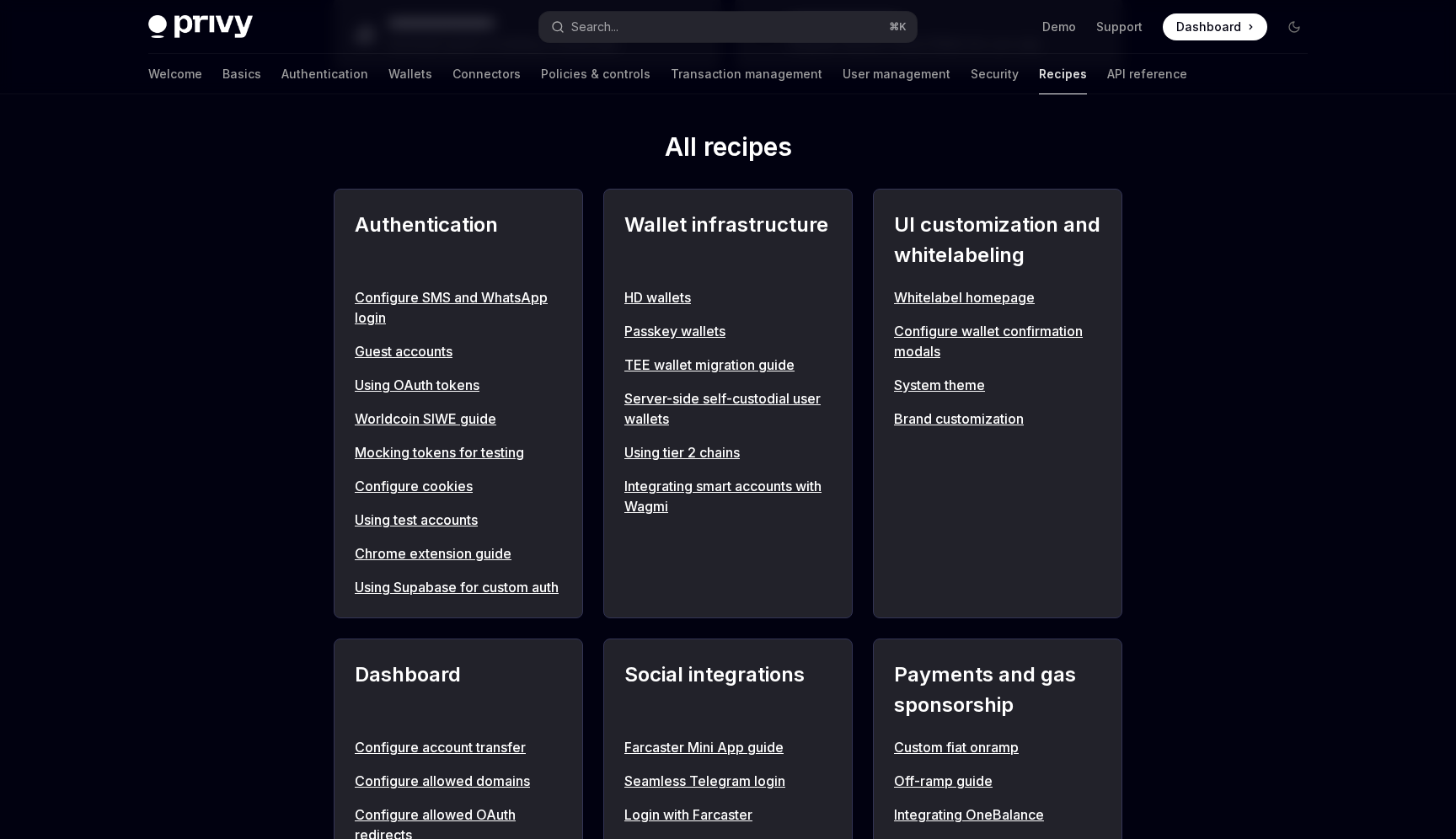
click at [660, 301] on link "HD wallets" at bounding box center [728, 298] width 208 height 20
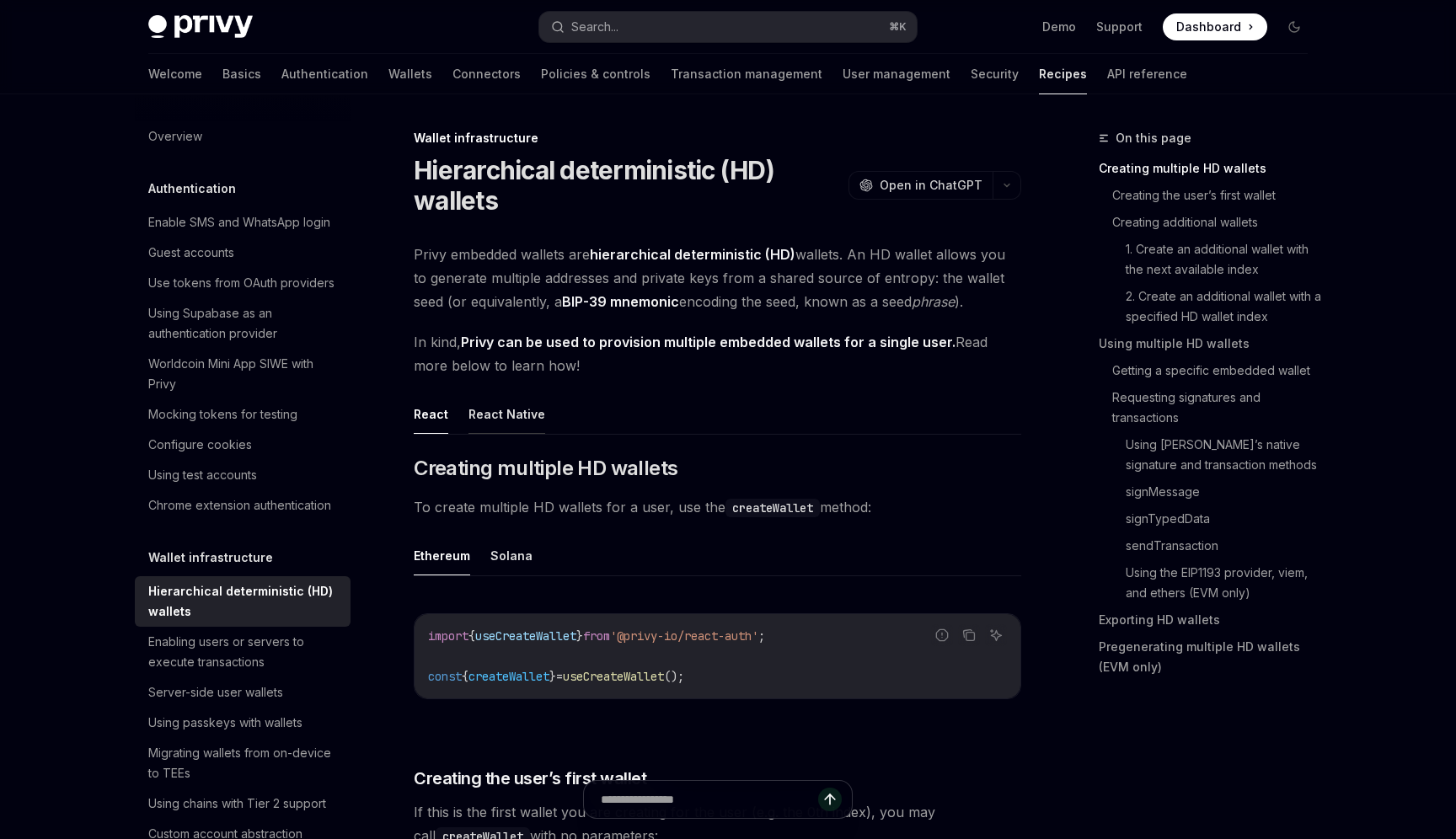
click at [482, 416] on button "React Native" at bounding box center [506, 415] width 76 height 40
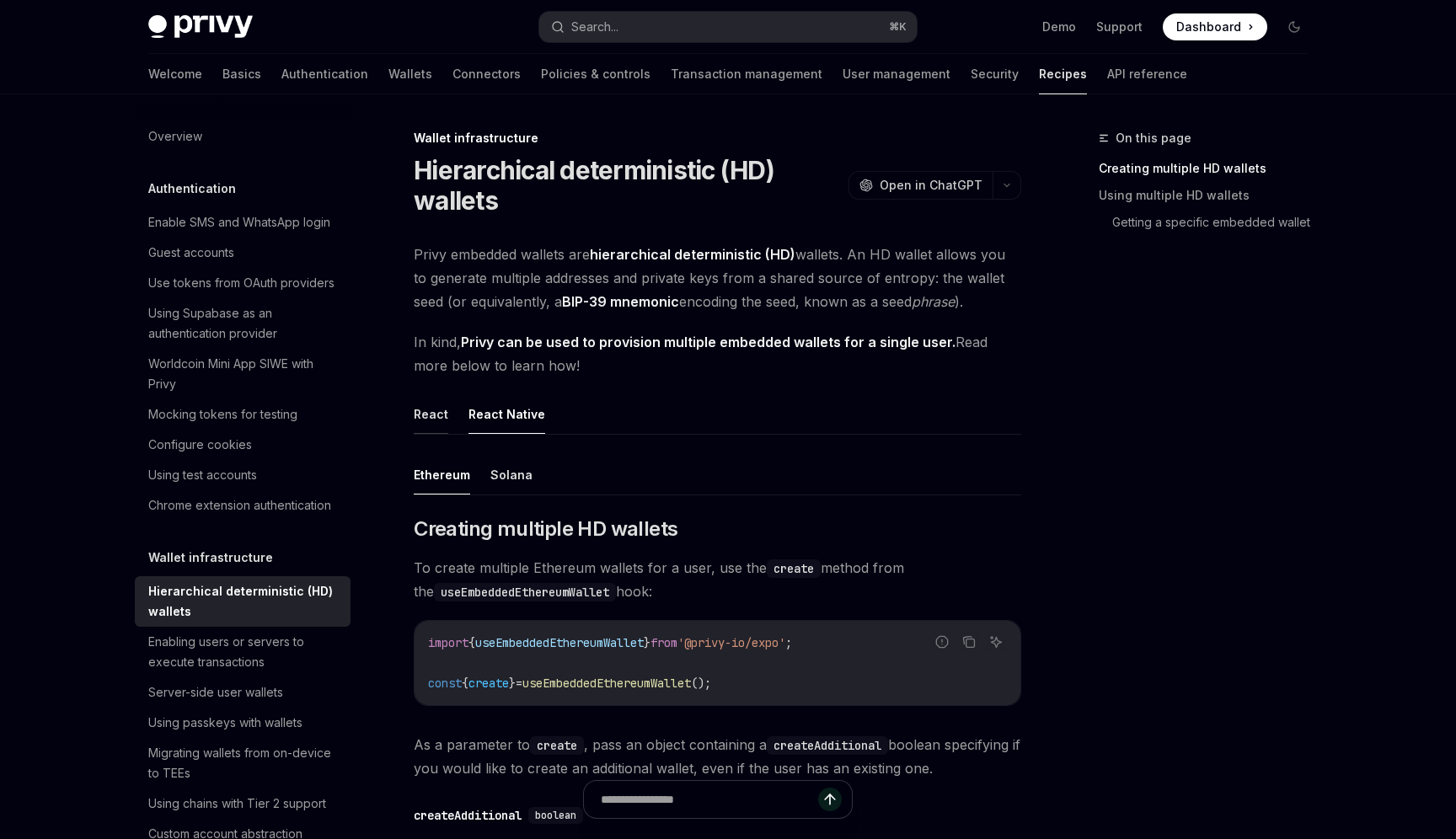
click at [435, 422] on button "React" at bounding box center [431, 415] width 34 height 40
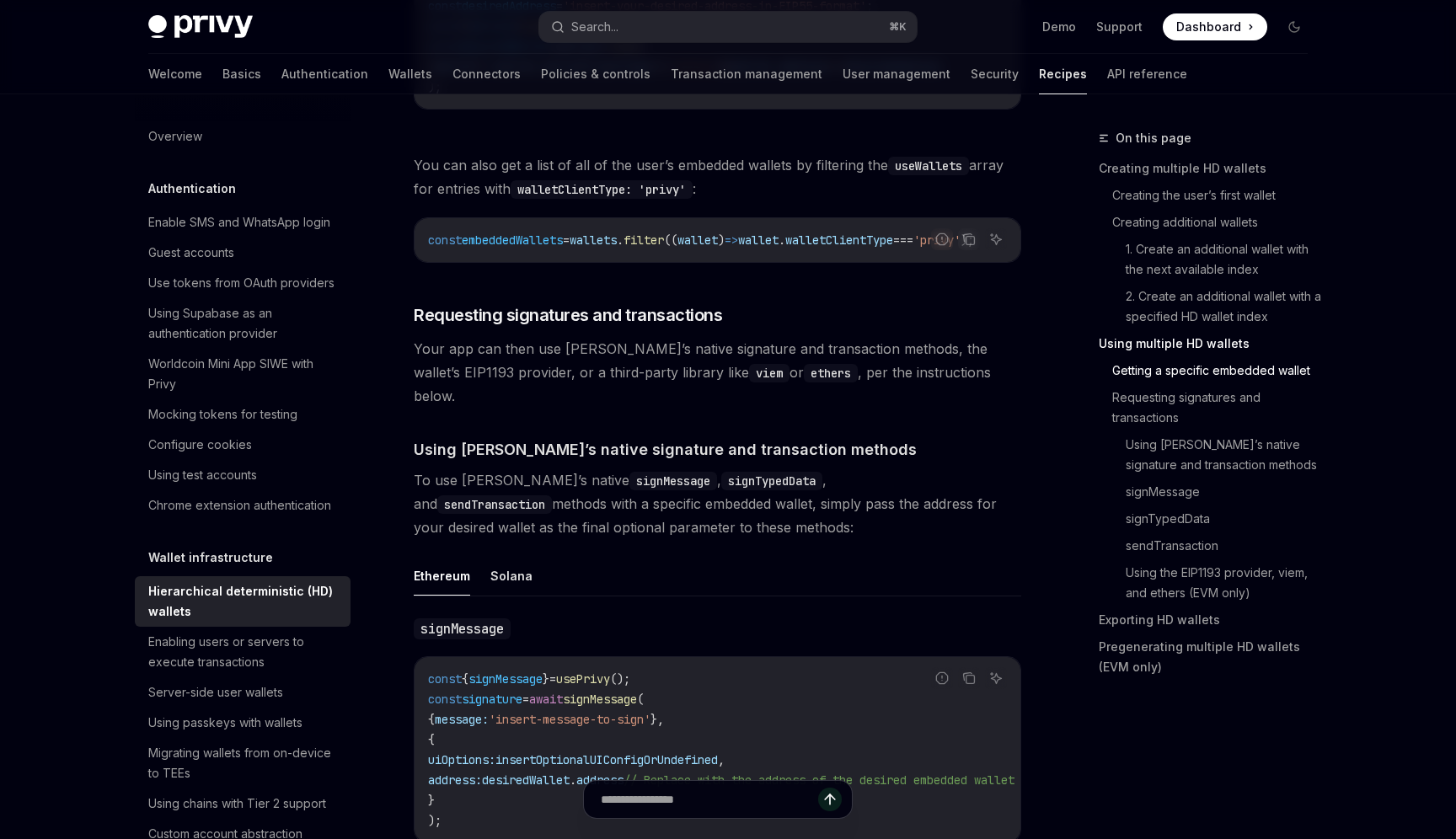
scroll to position [2519, 0]
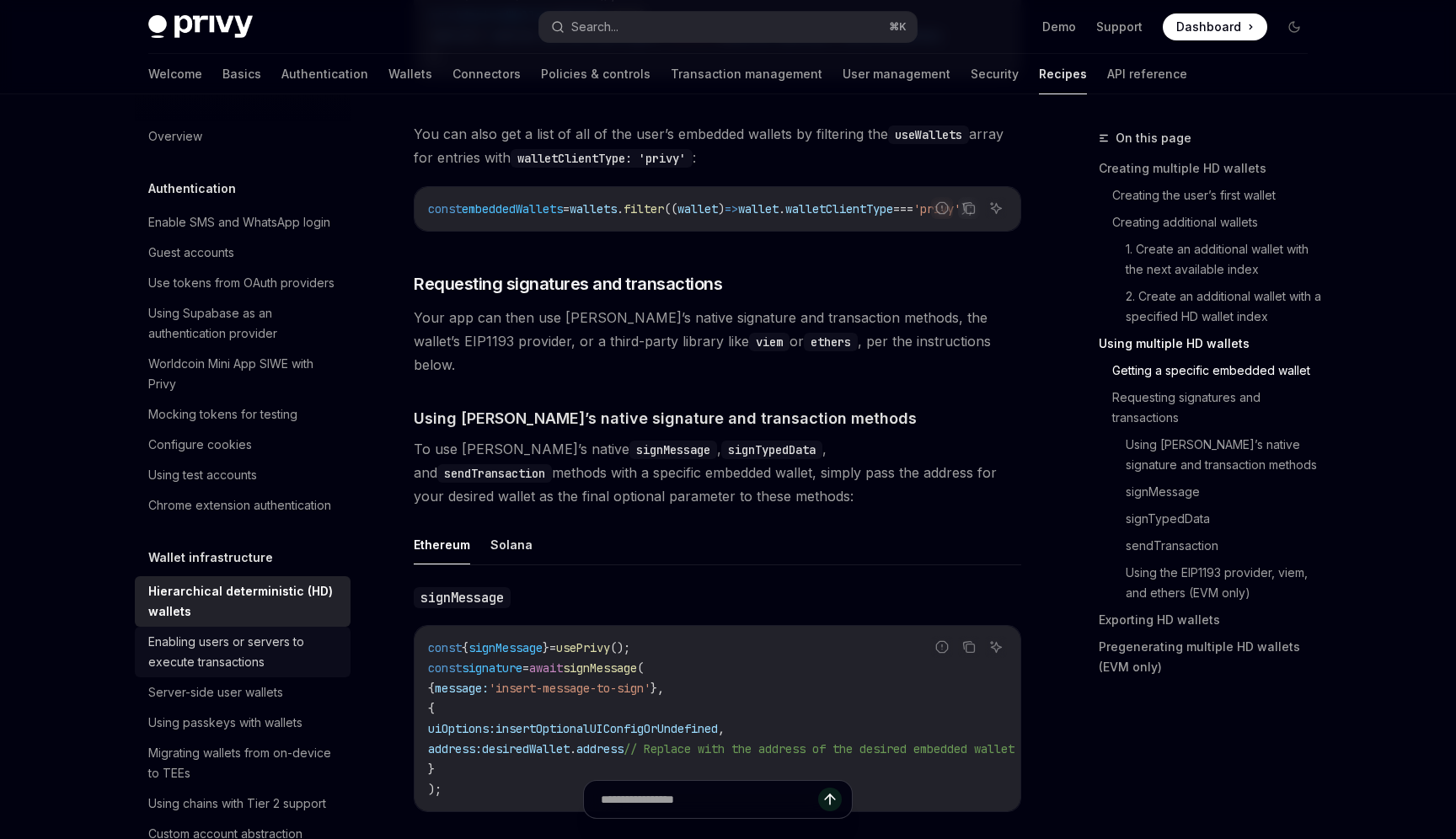
click at [262, 656] on div "Enabling users or servers to execute transactions" at bounding box center [245, 652] width 192 height 40
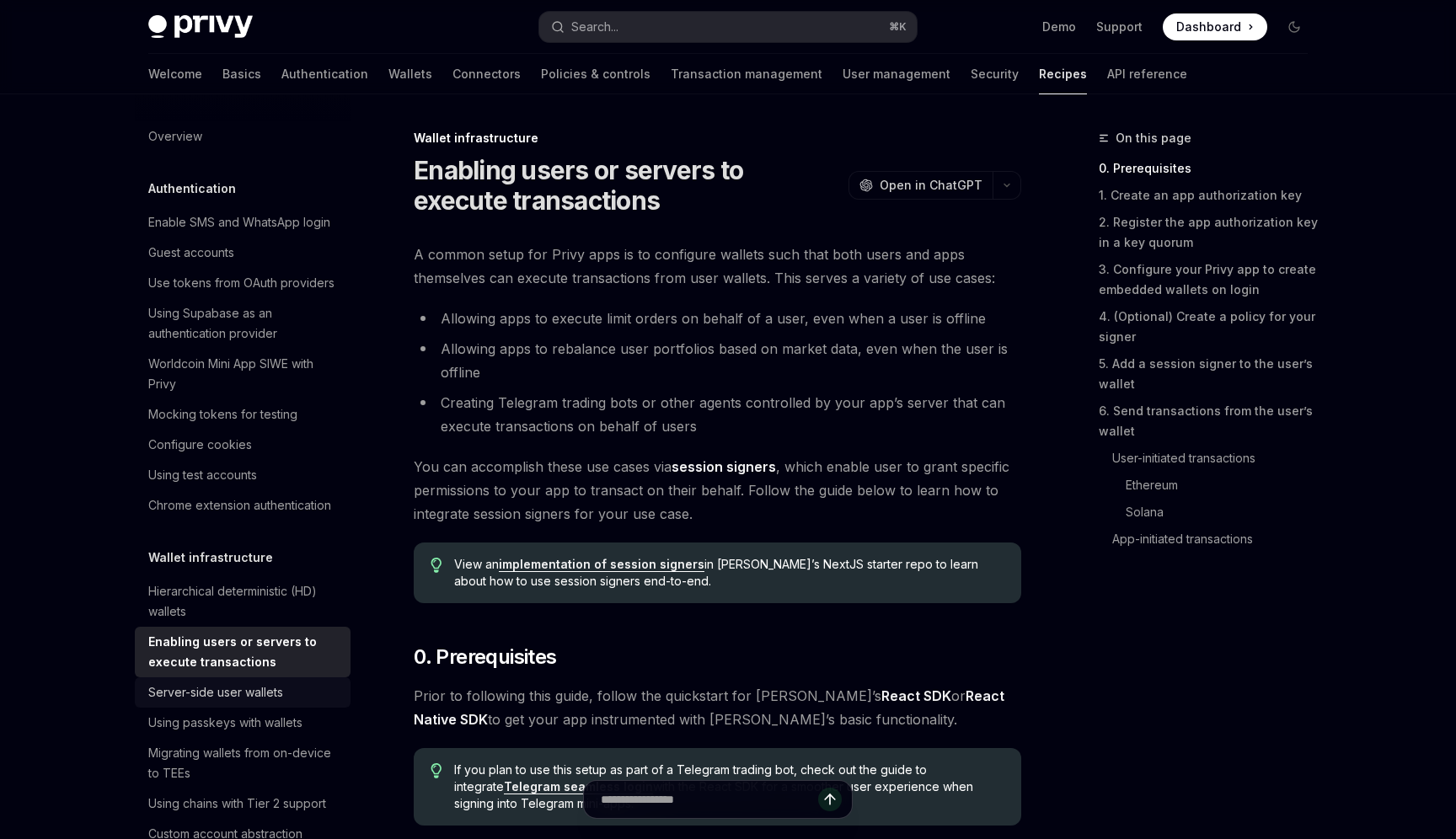
click at [248, 700] on div "Server-side user wallets" at bounding box center [216, 692] width 135 height 20
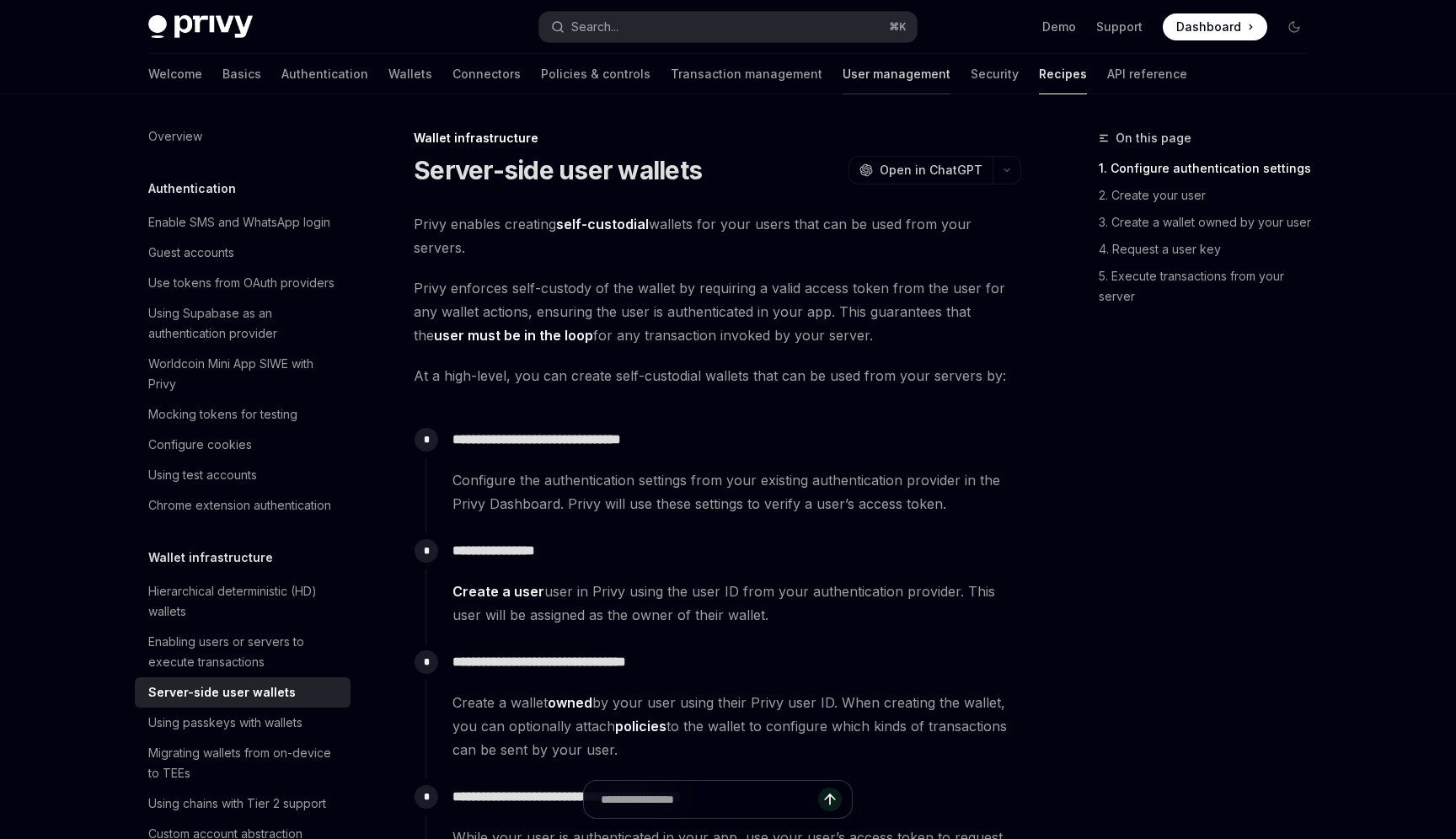
click at [843, 74] on link "User management" at bounding box center [897, 74] width 108 height 40
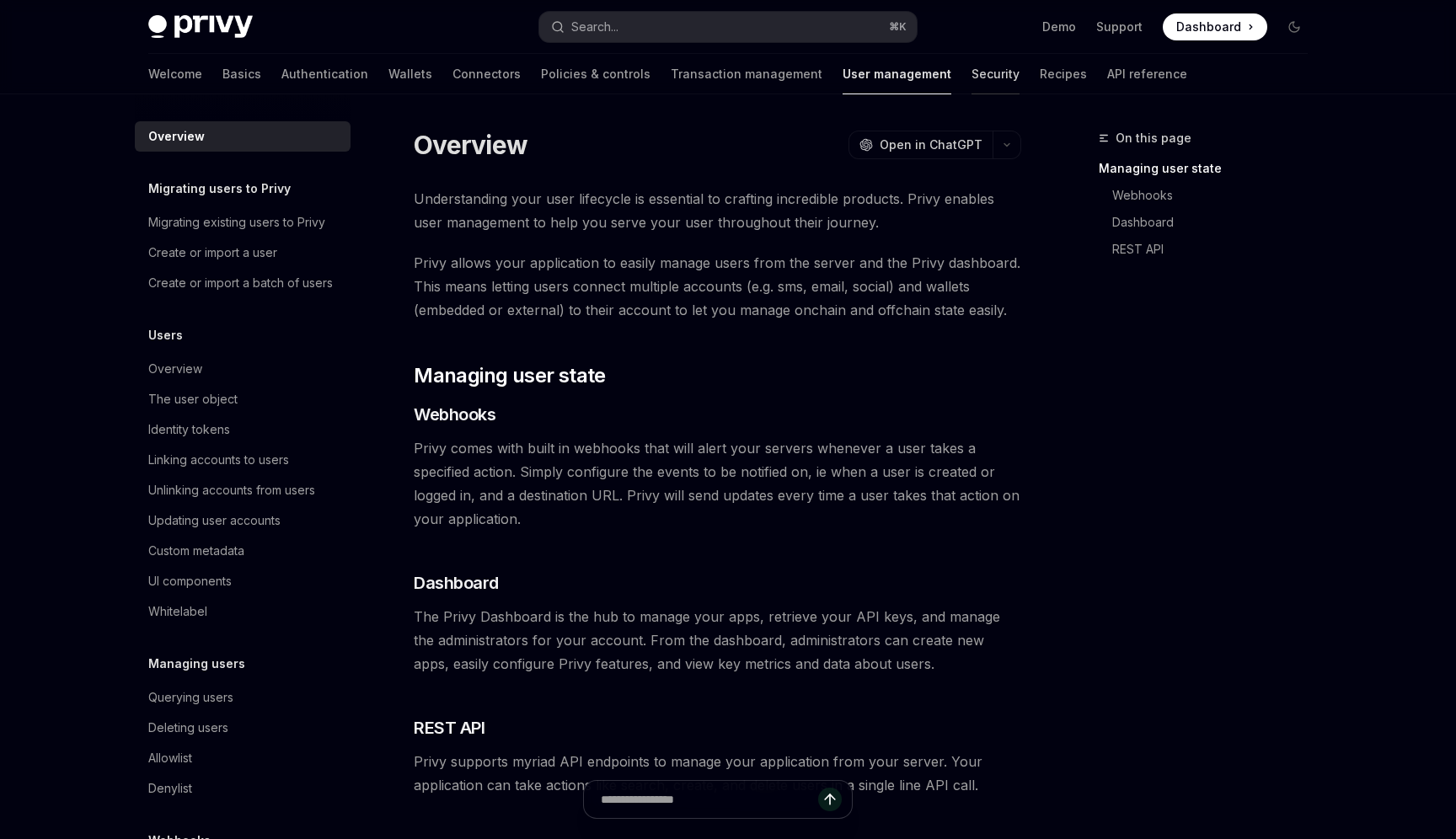
click at [971, 77] on link "Security" at bounding box center [995, 74] width 48 height 40
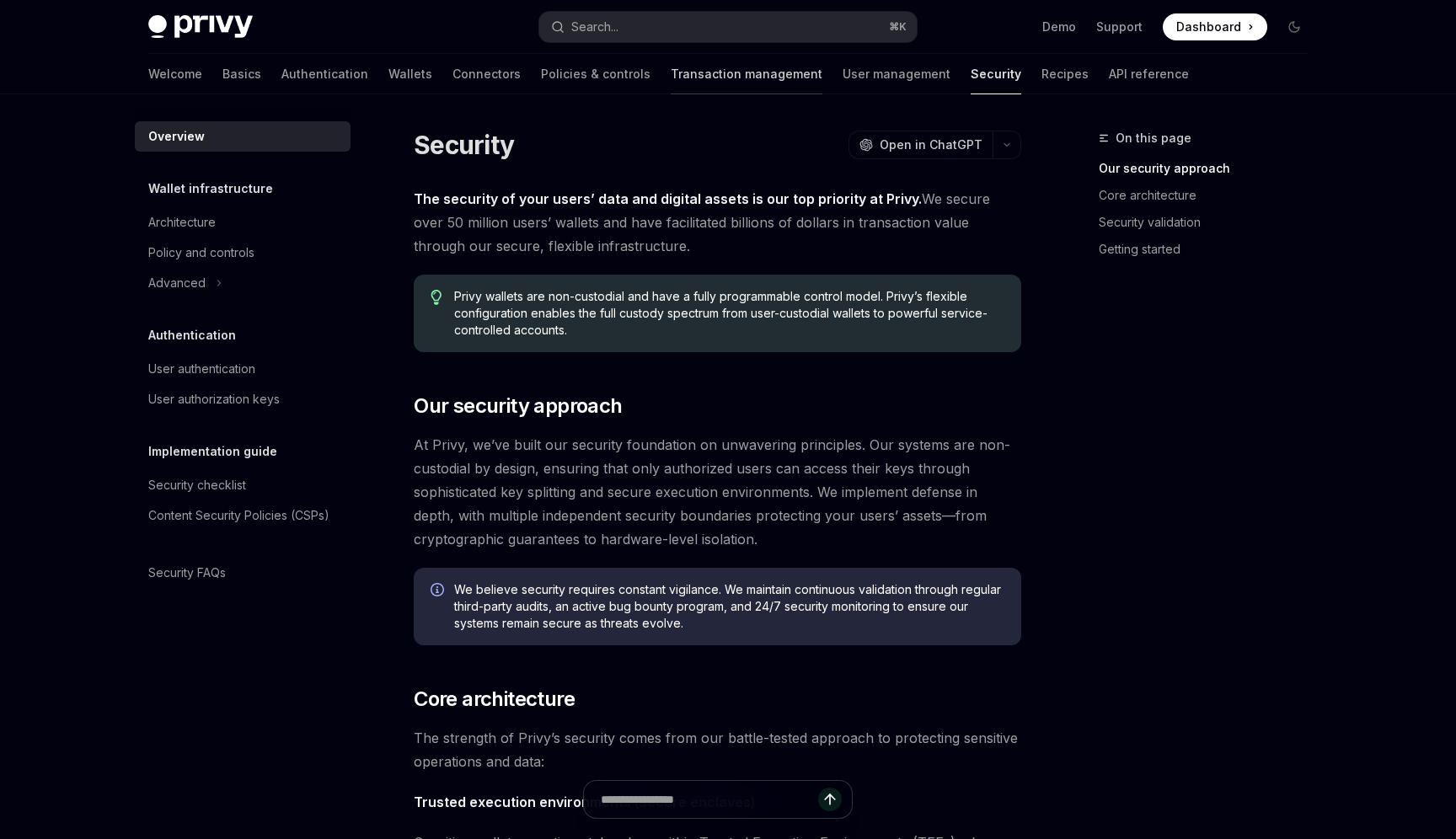
click at [671, 75] on link "Transaction management" at bounding box center [746, 74] width 152 height 40
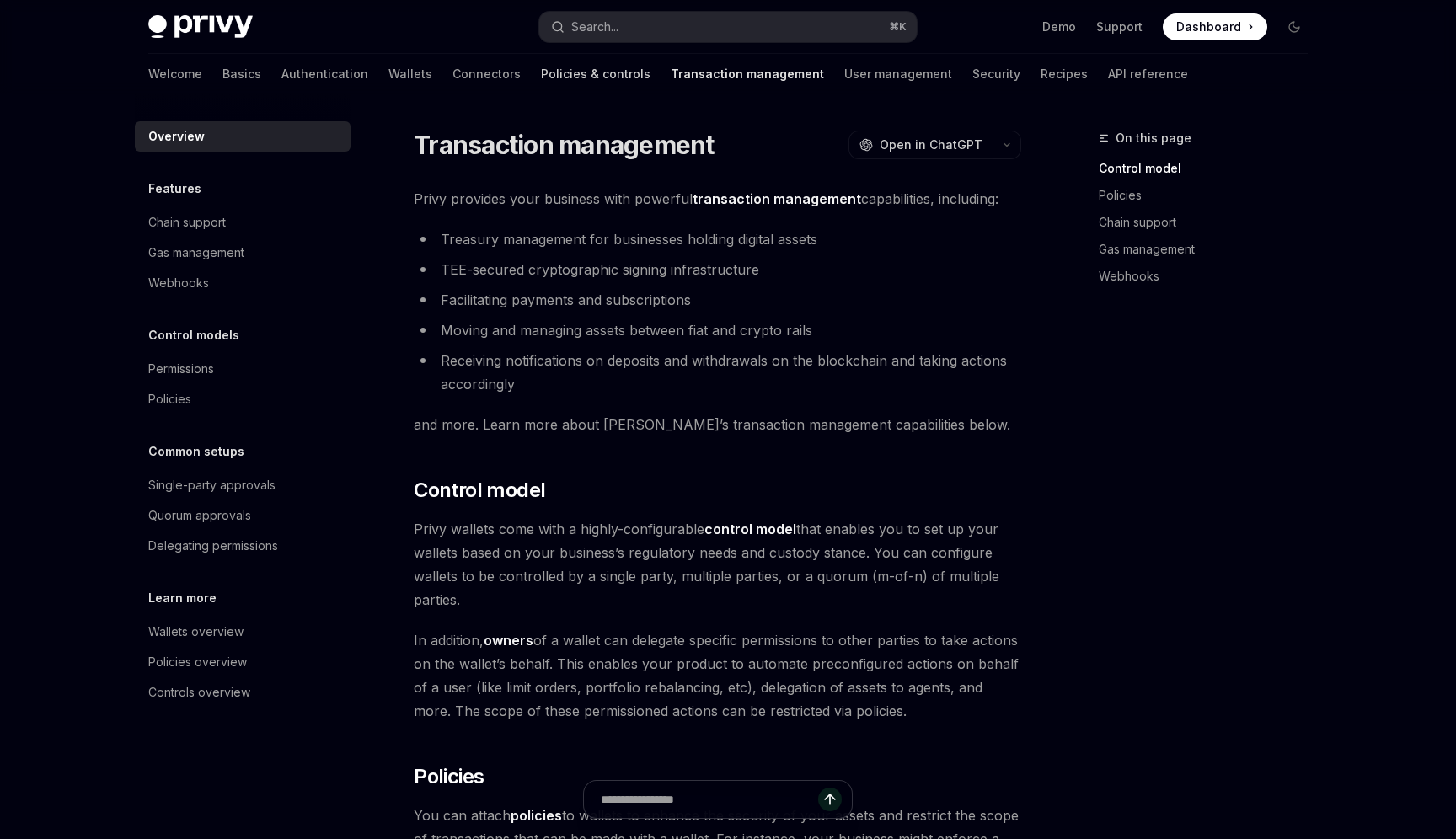
click at [541, 81] on link "Policies & controls" at bounding box center [596, 74] width 110 height 40
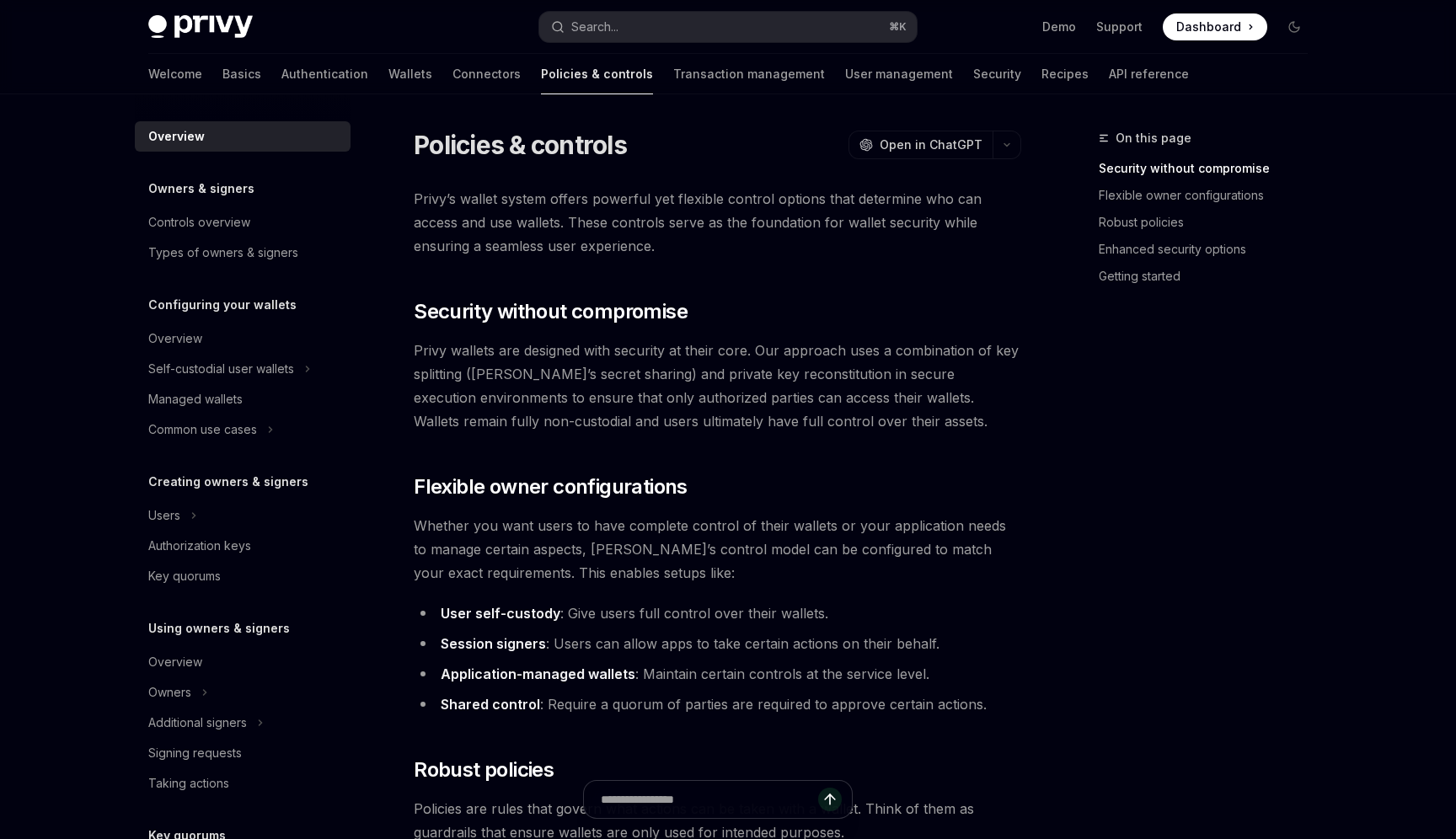
click at [447, 78] on div "Welcome Basics Authentication Wallets Connectors Policies & controls Transactio…" at bounding box center [668, 74] width 1041 height 40
click at [452, 79] on link "Connectors" at bounding box center [487, 74] width 68 height 40
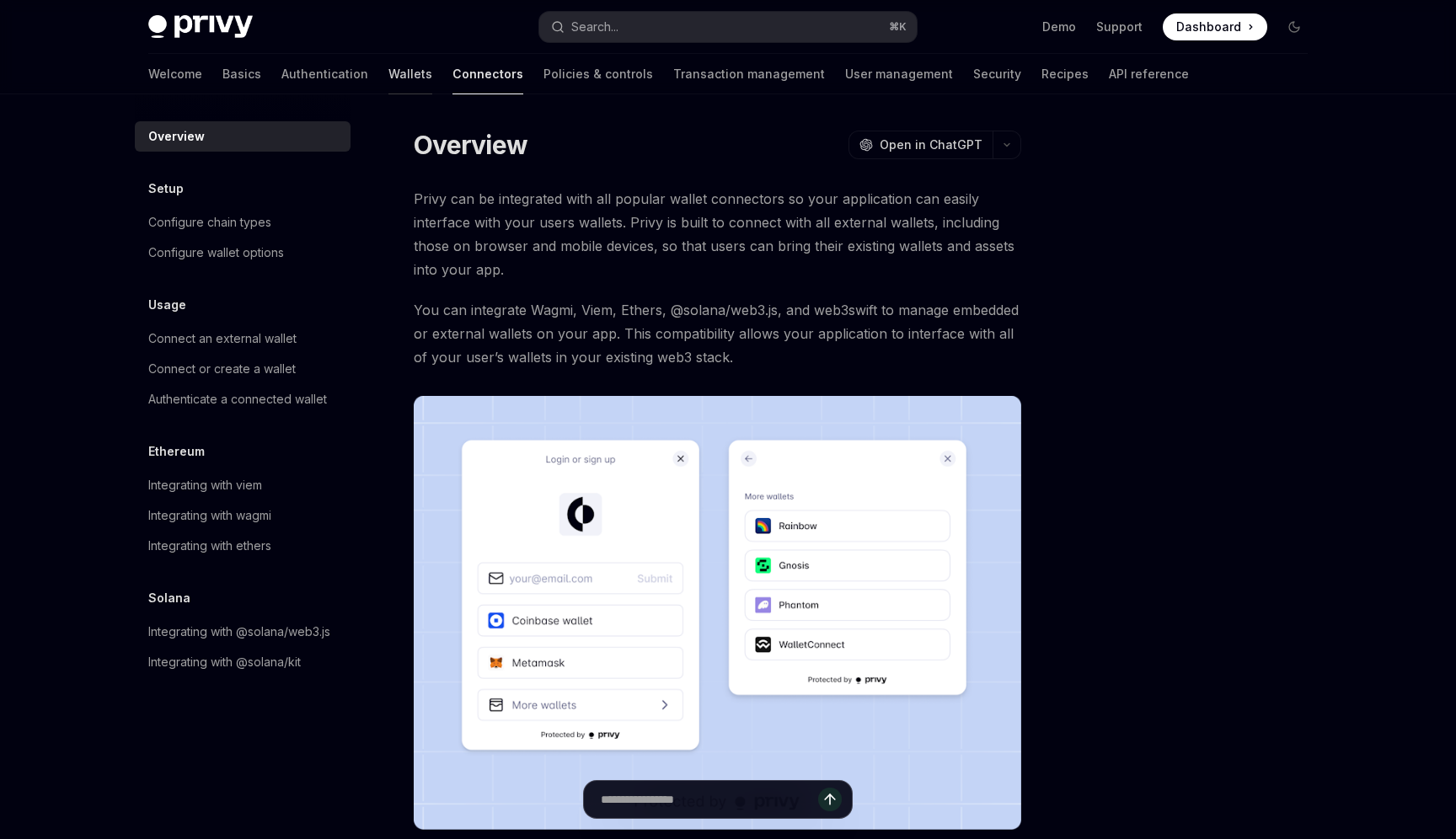
click at [389, 82] on link "Wallets" at bounding box center [410, 74] width 44 height 40
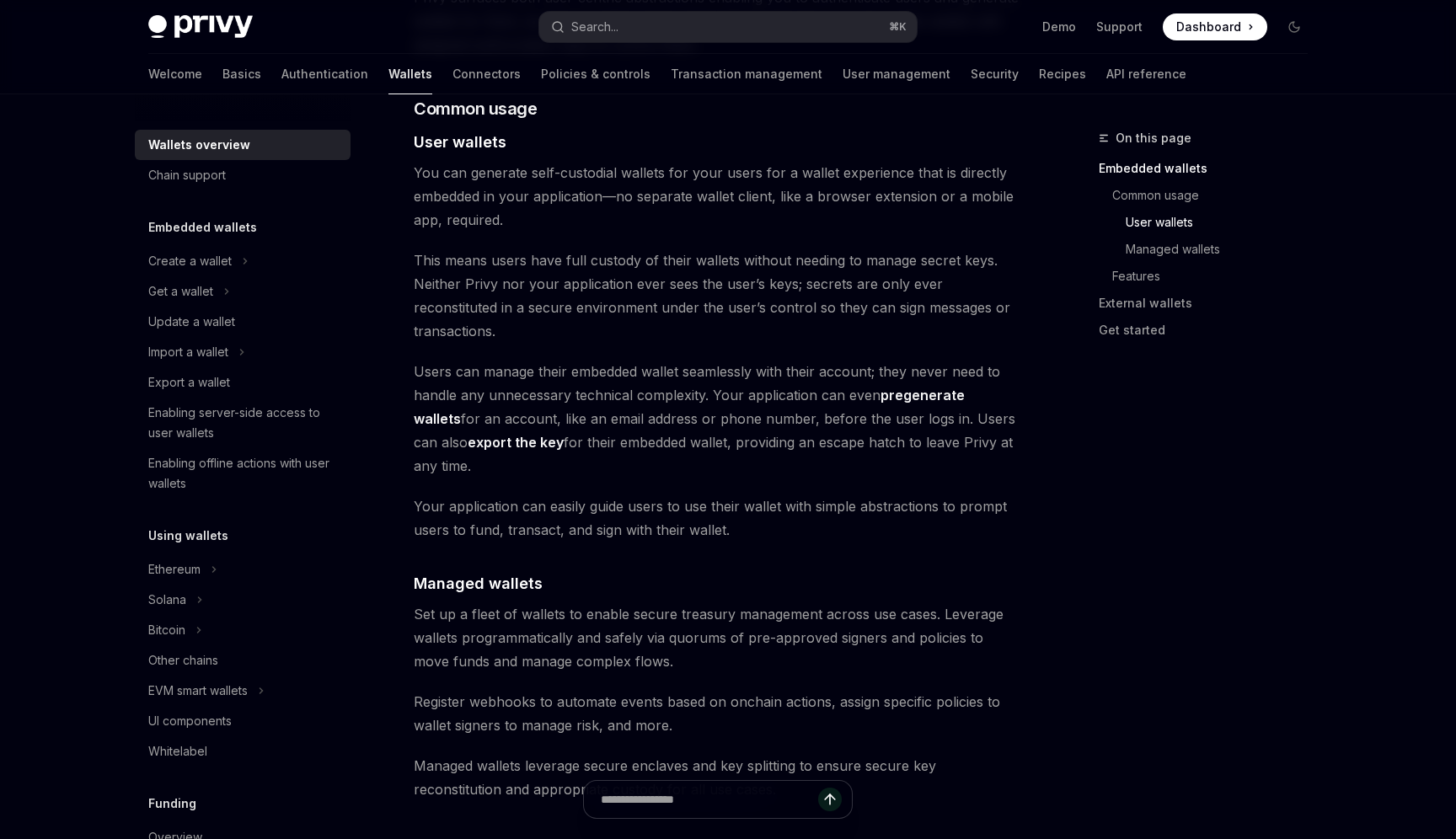
scroll to position [1157, 0]
click at [1106, 76] on link "API reference" at bounding box center [1146, 74] width 80 height 40
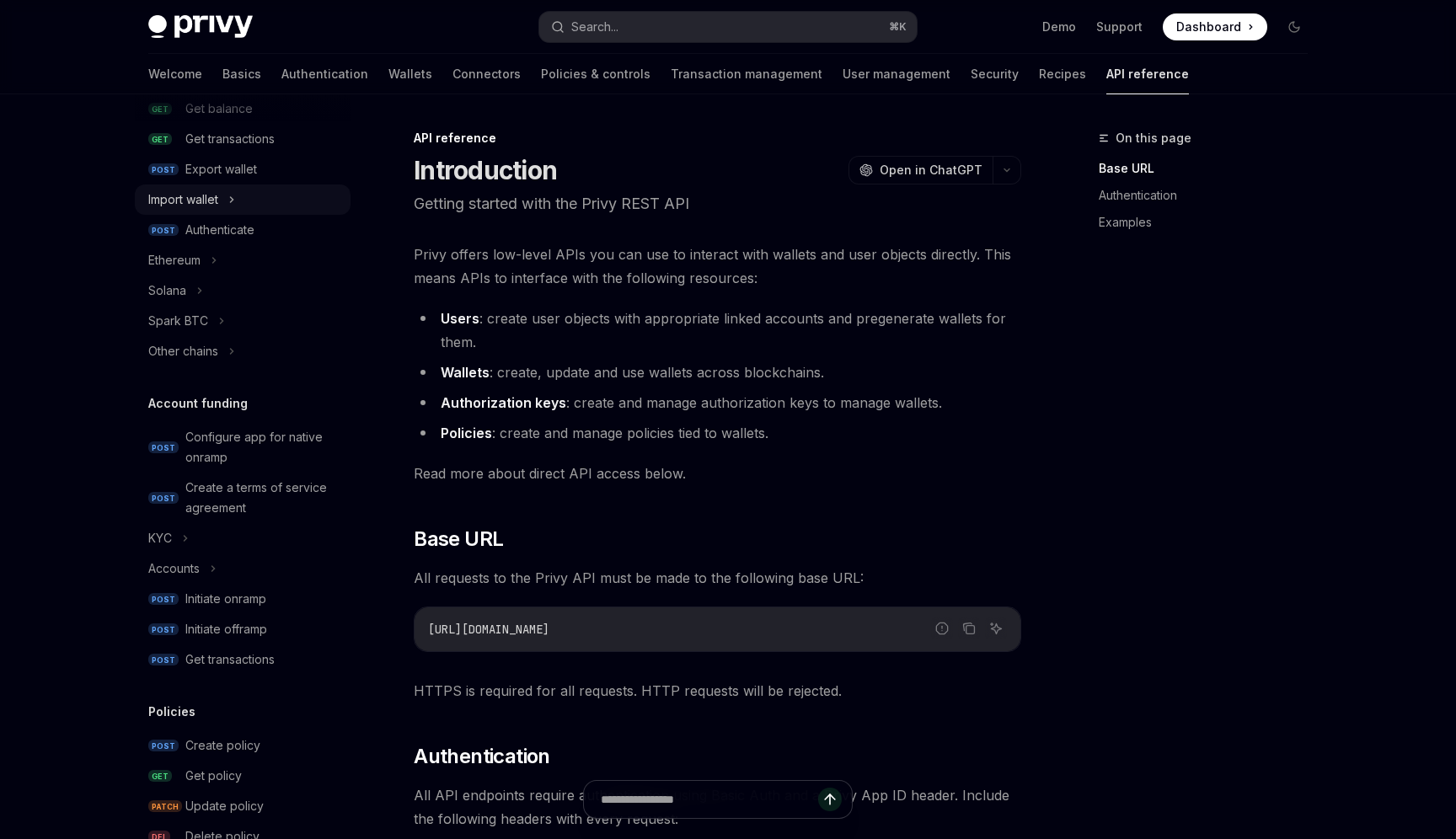
scroll to position [24, 0]
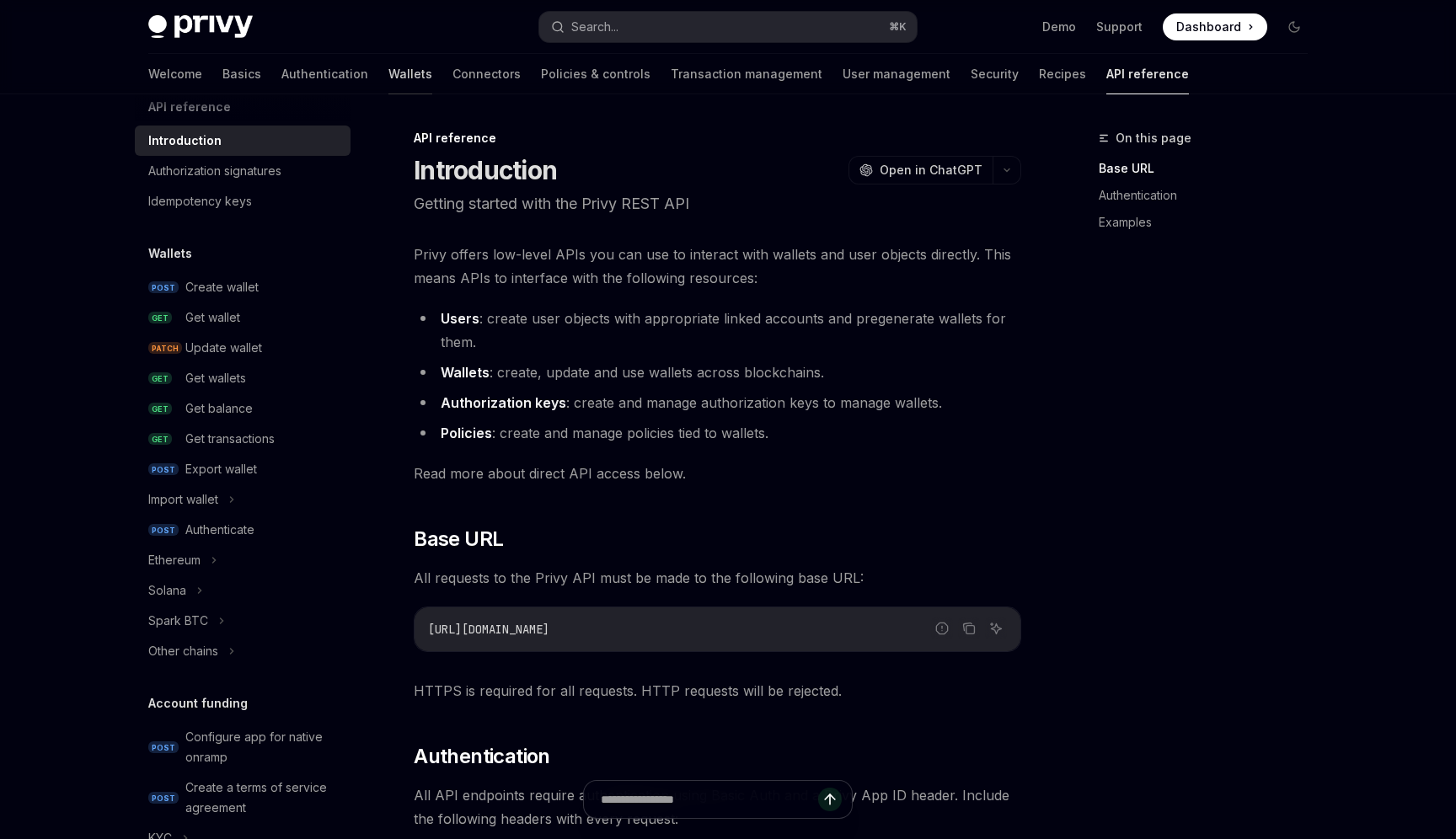
click at [389, 74] on link "Wallets" at bounding box center [410, 74] width 44 height 40
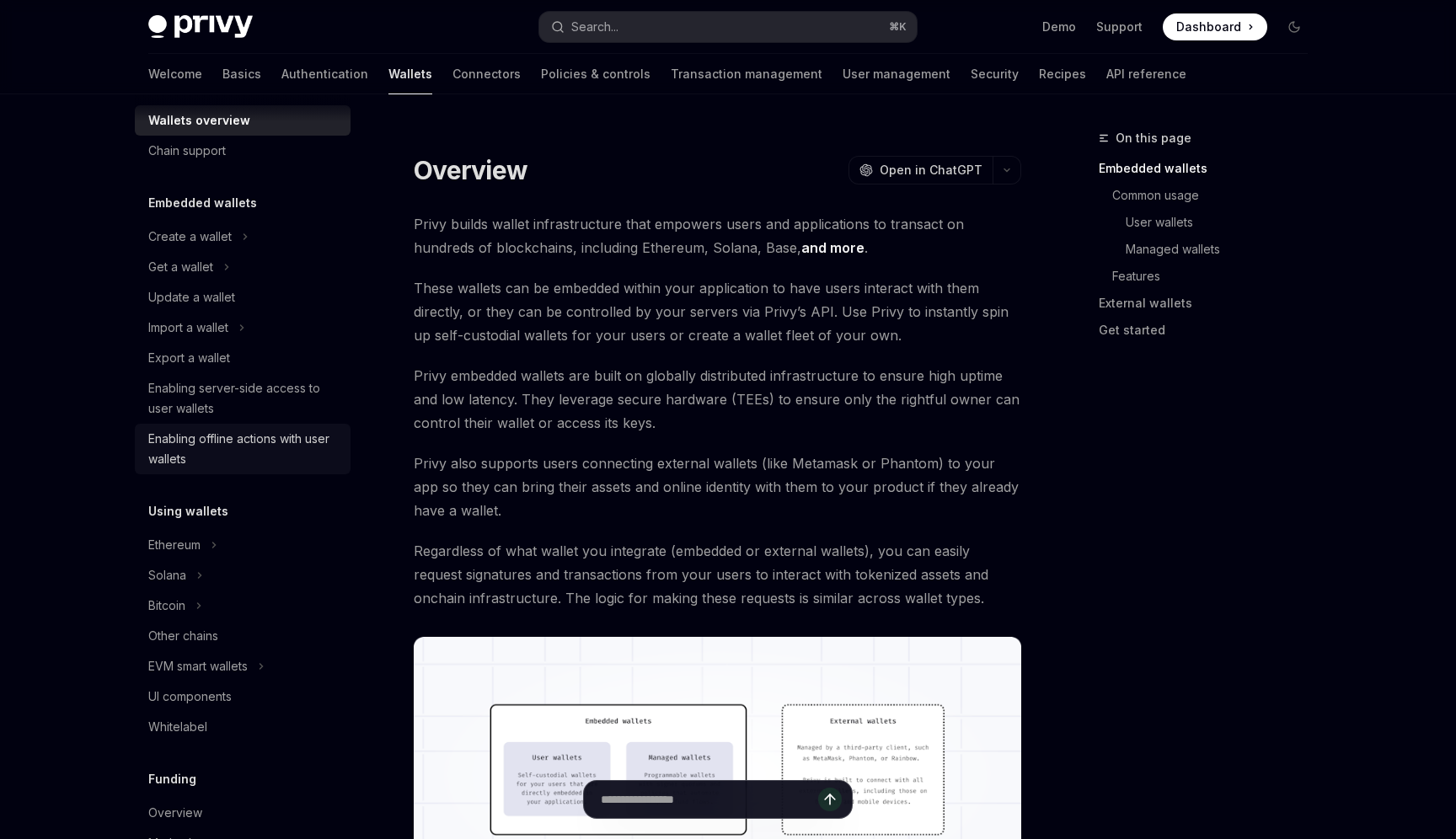
scroll to position [57, 0]
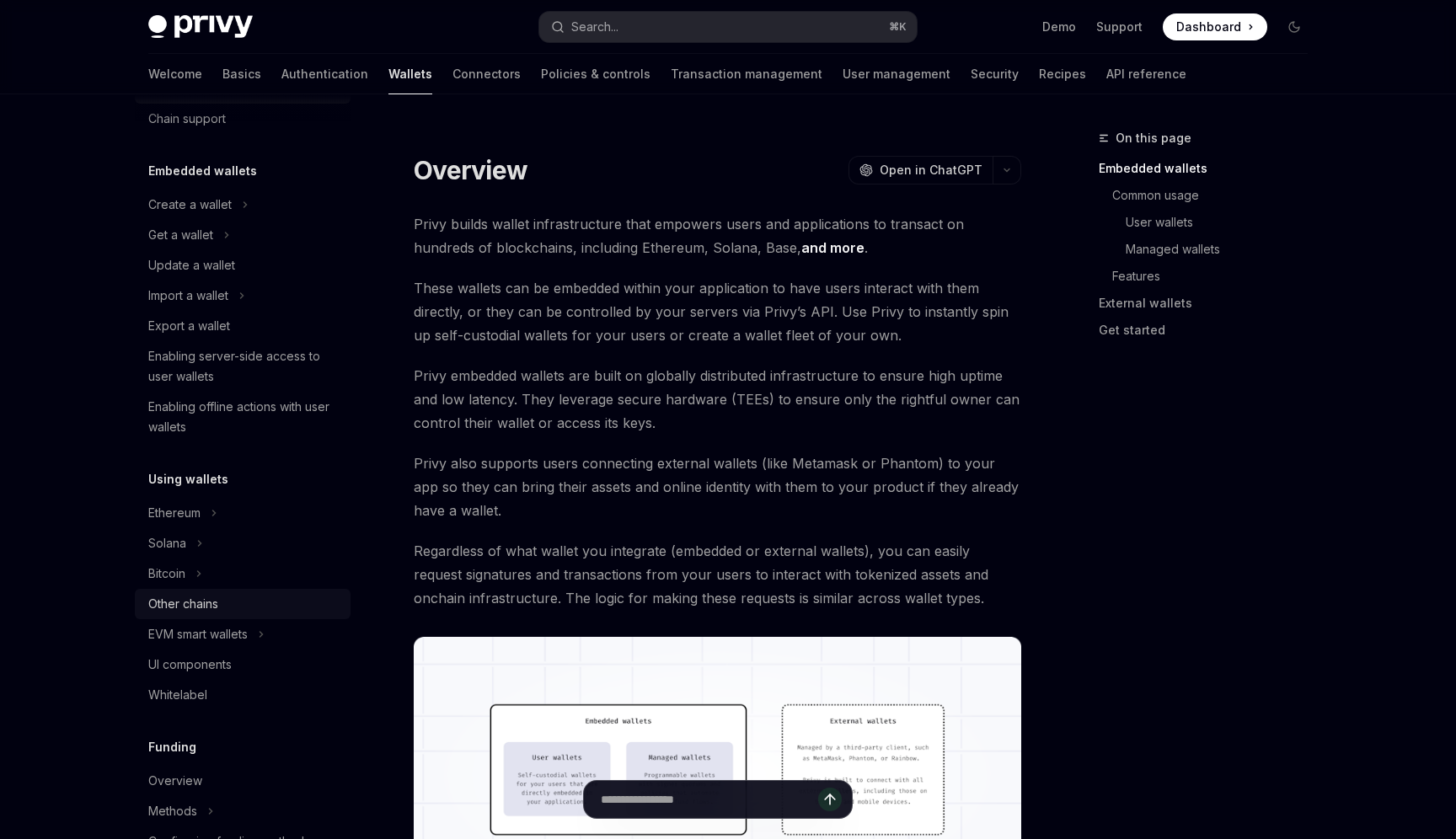
click at [206, 600] on div "Other chains" at bounding box center [183, 604] width 70 height 20
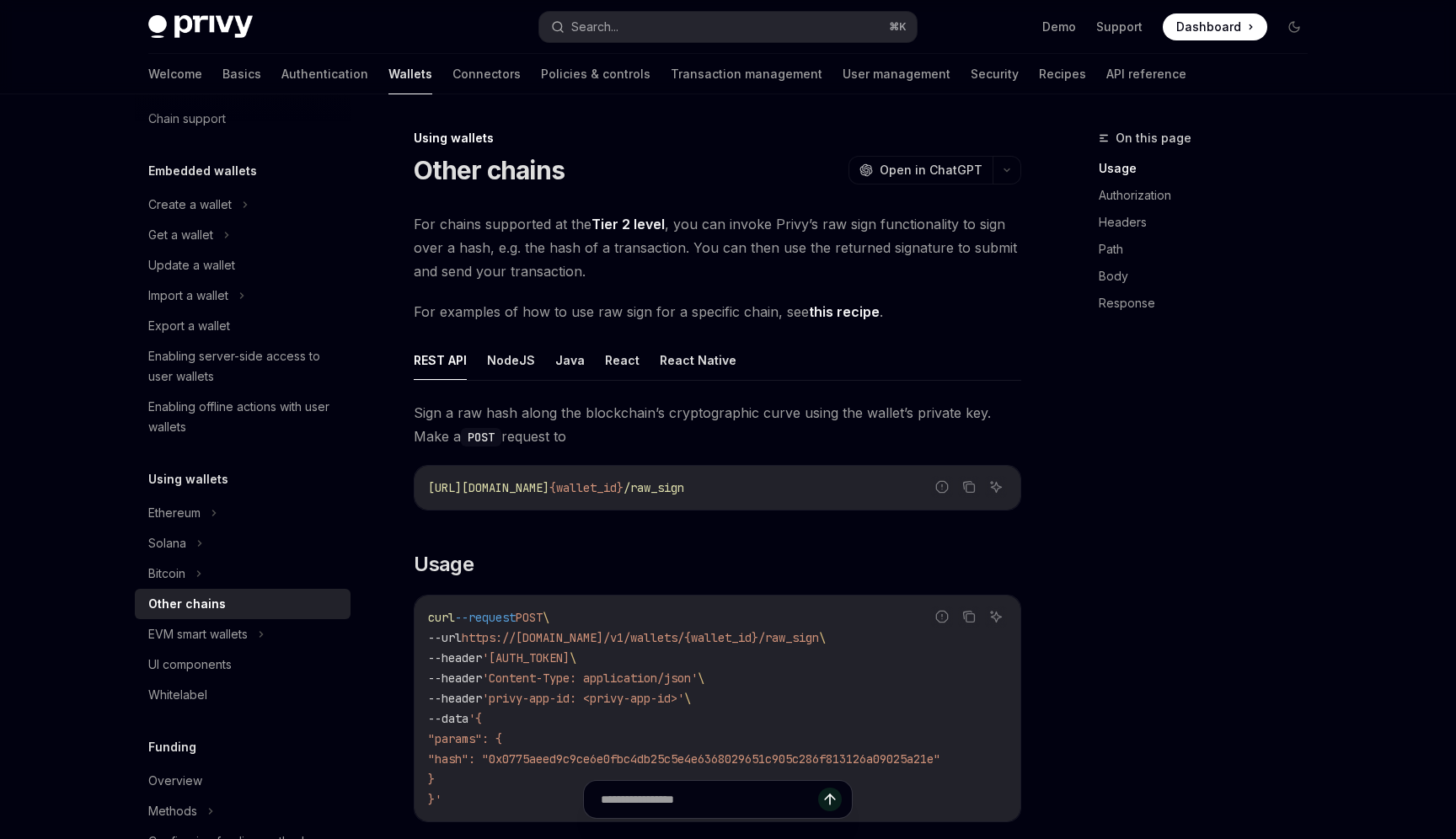
click at [817, 305] on link "this recipe" at bounding box center [844, 312] width 71 height 18
type textarea "*"
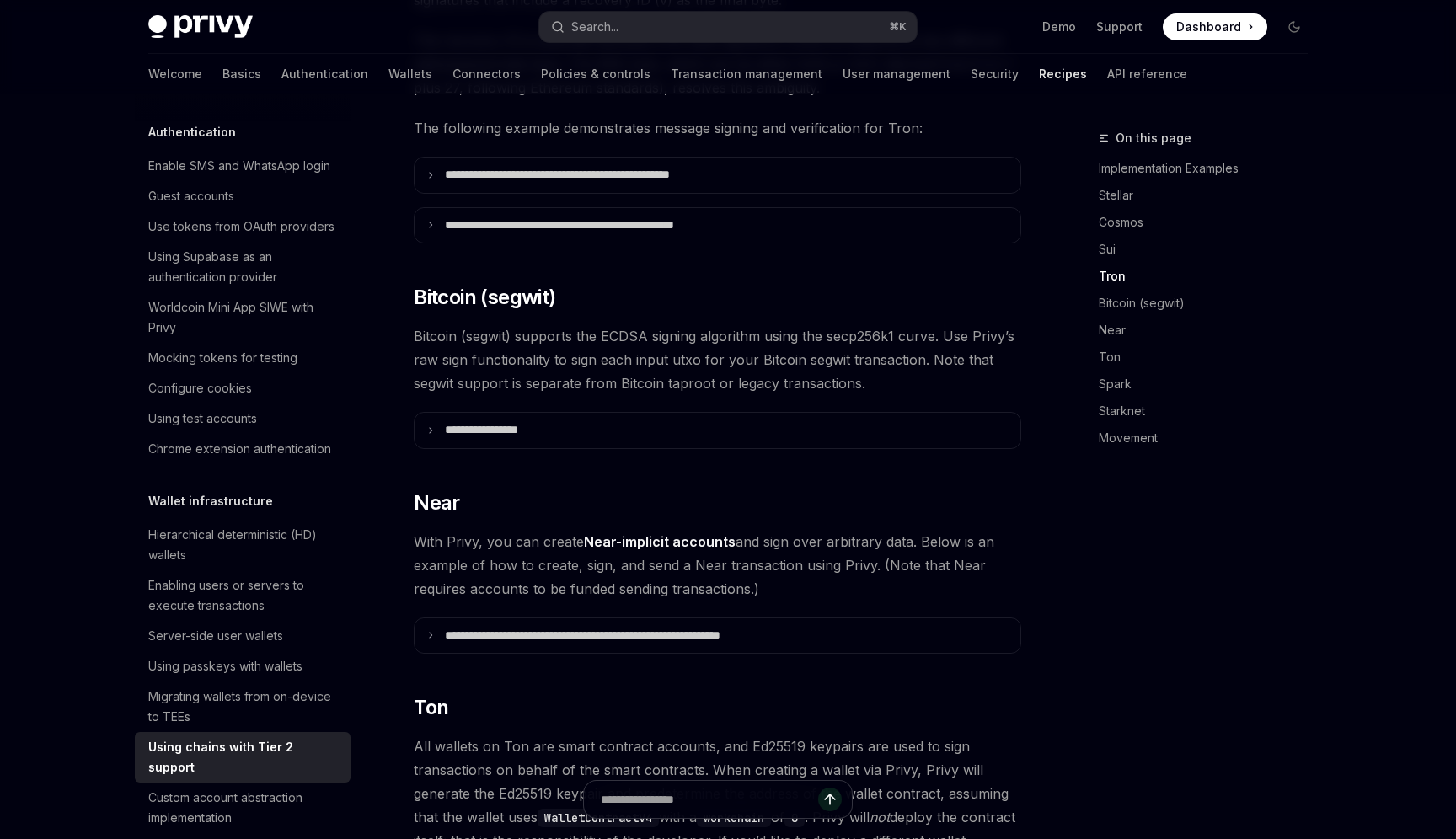
scroll to position [1299, 0]
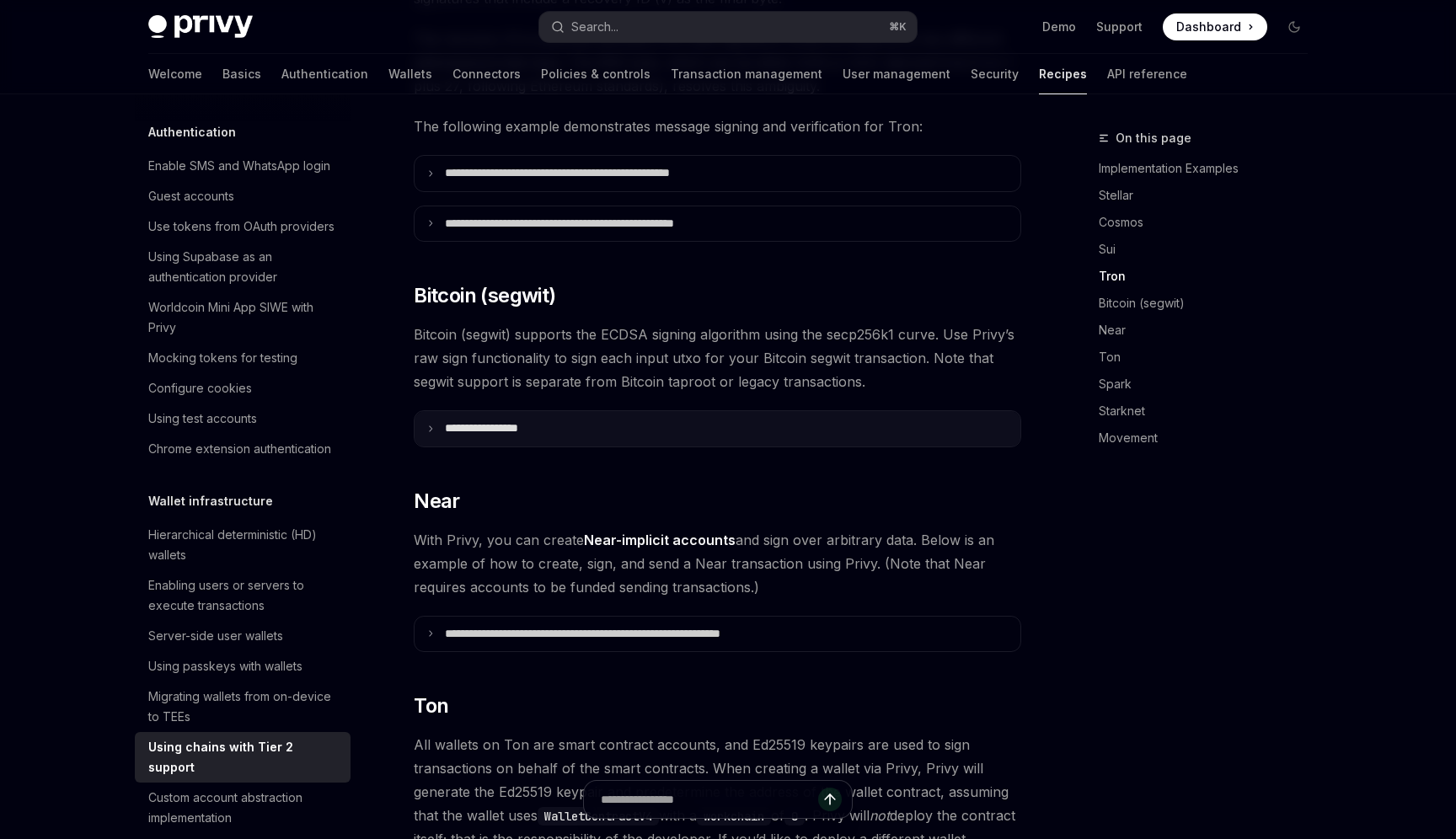
click at [505, 418] on summary "**********" at bounding box center [718, 428] width 606 height 35
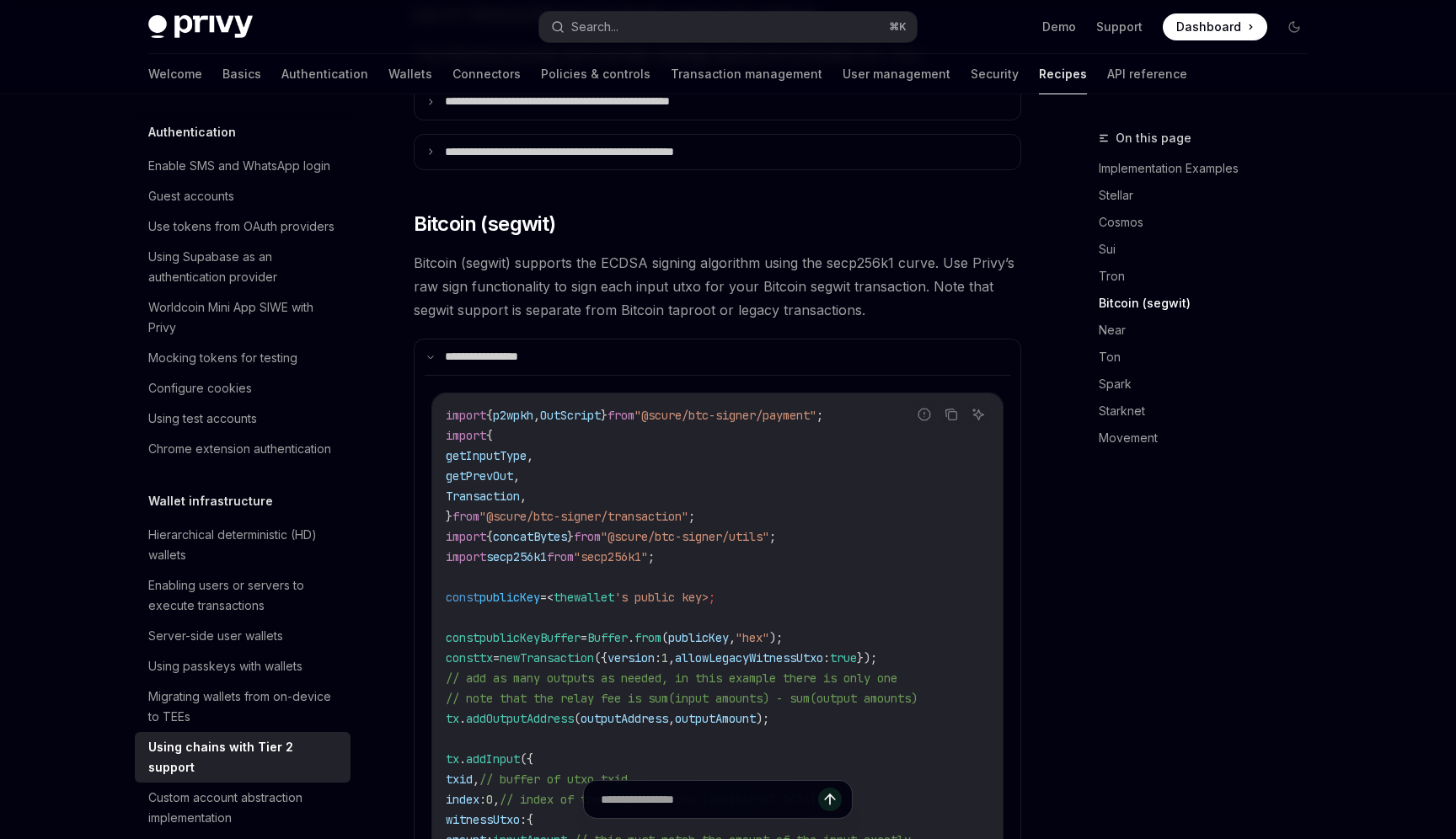
scroll to position [1166, 0]
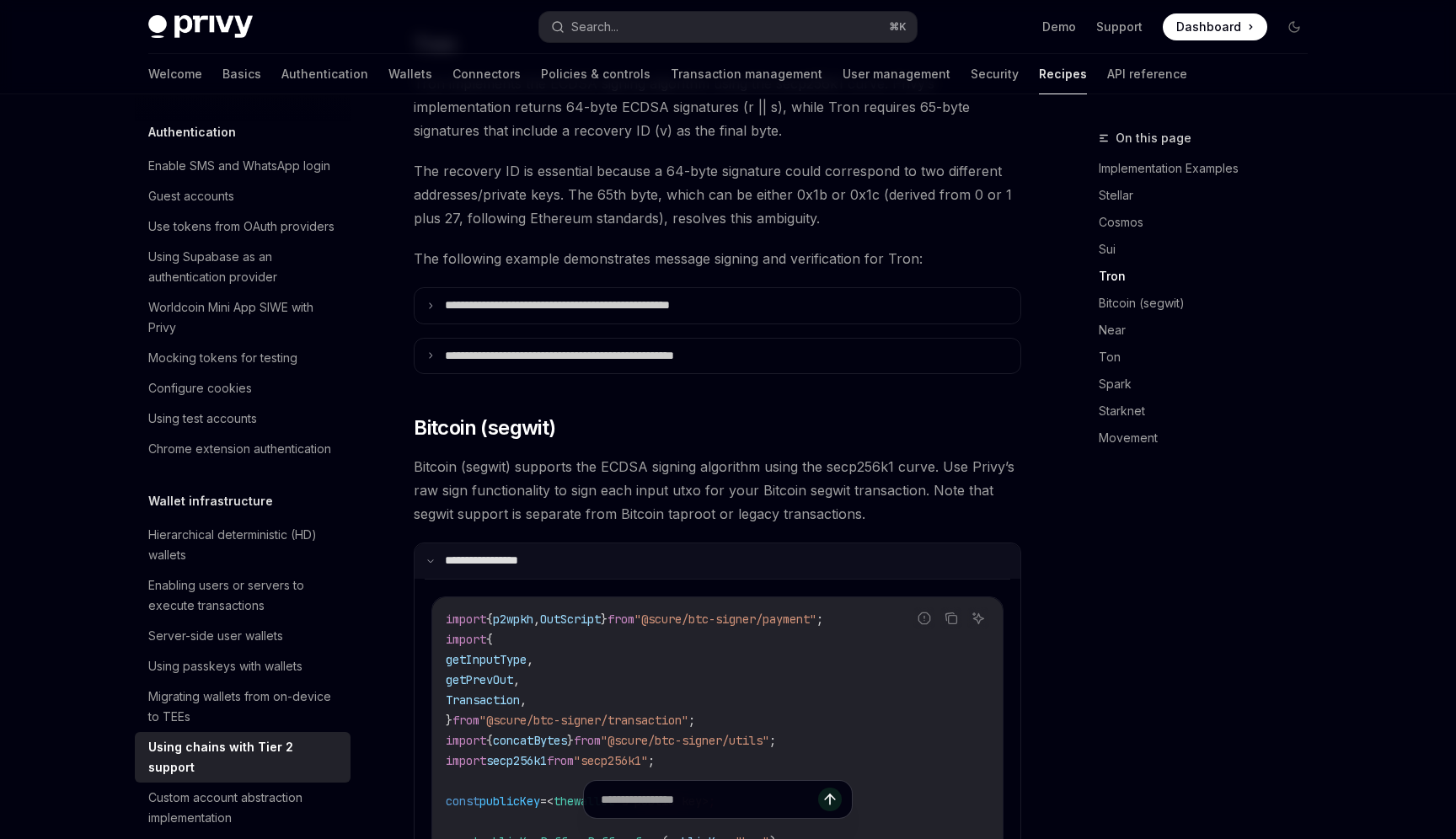
click at [464, 554] on p "**********" at bounding box center [500, 561] width 110 height 15
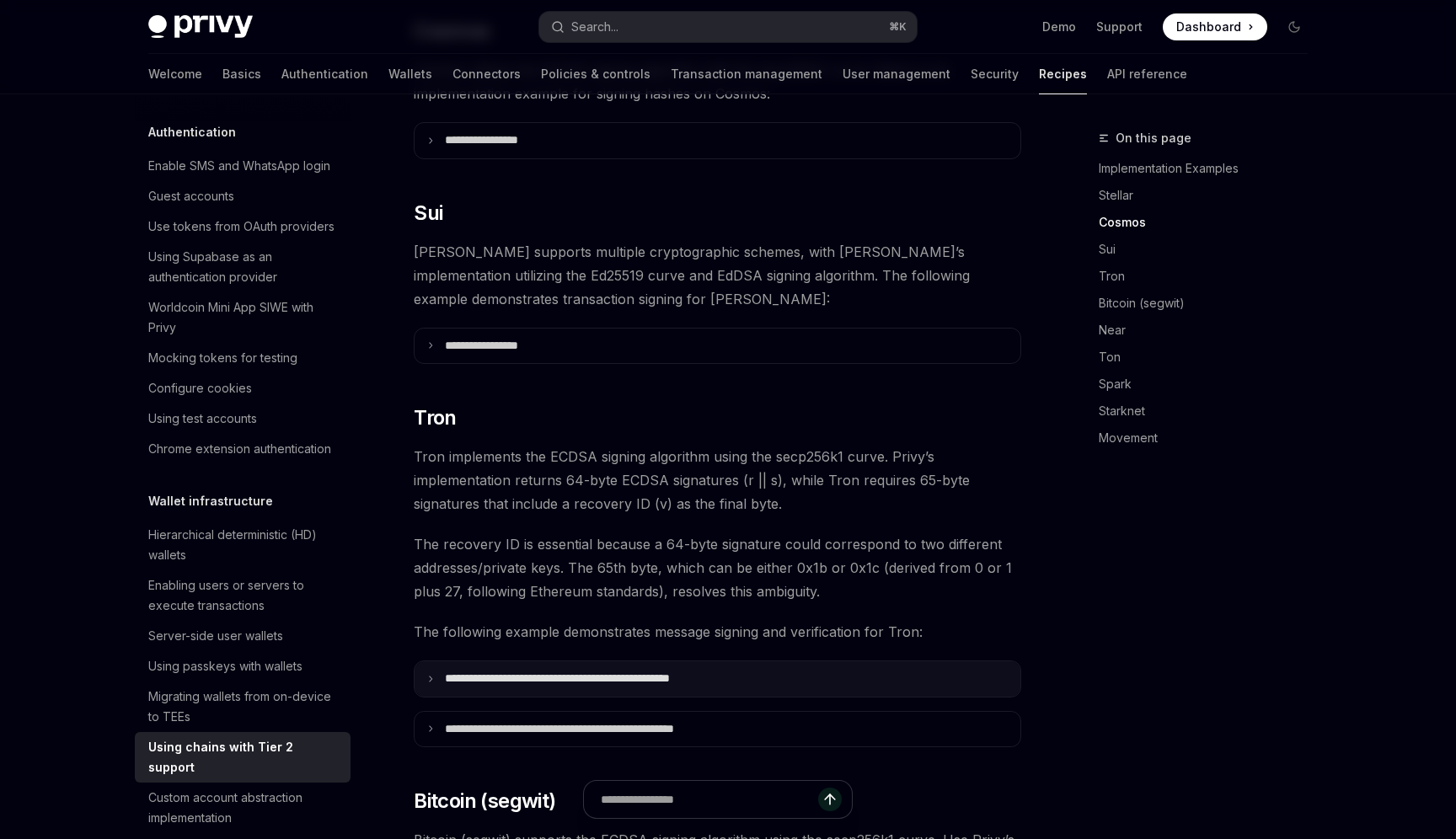
scroll to position [801, 0]
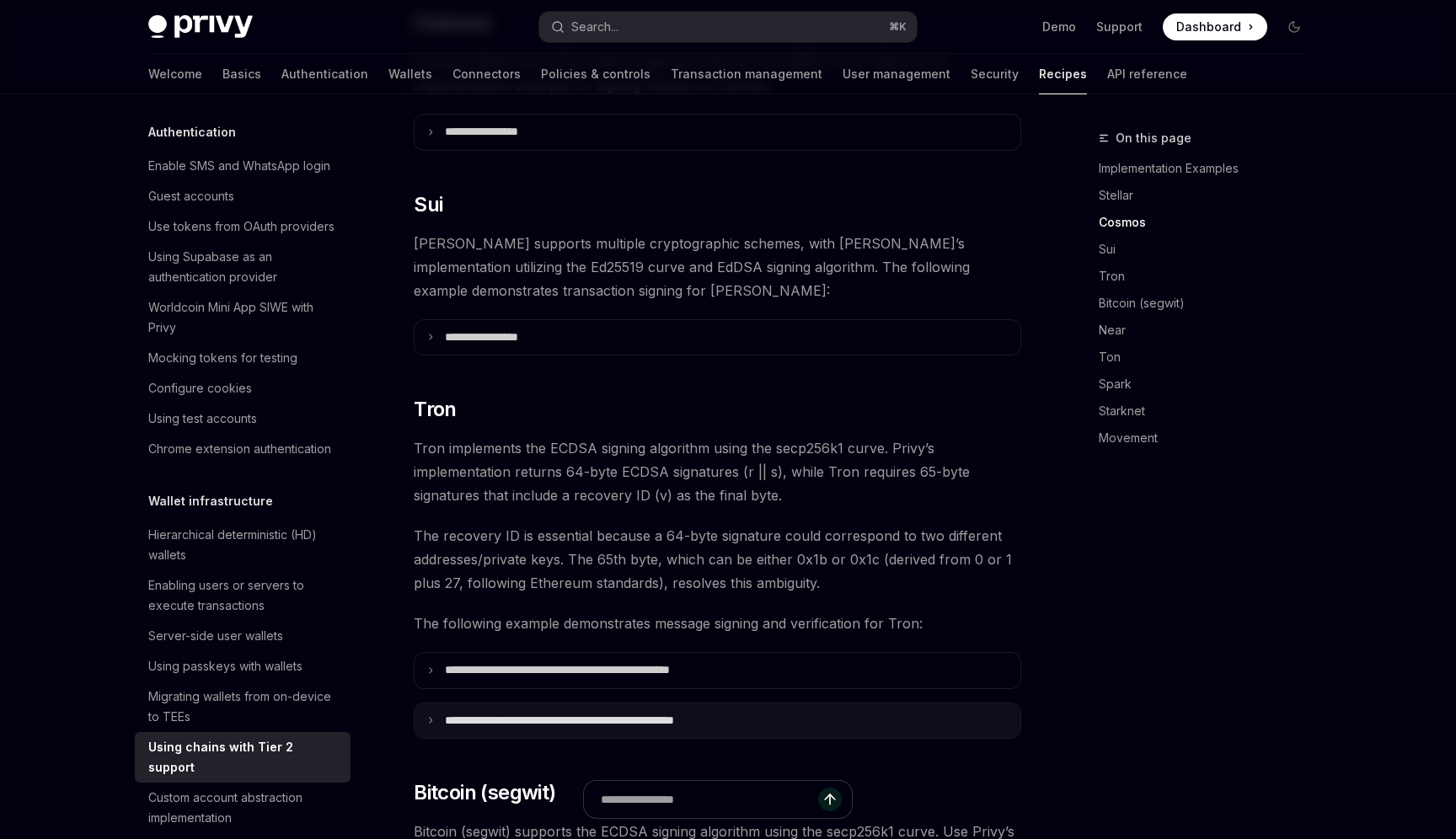
click at [445, 714] on p "**********" at bounding box center [604, 721] width 318 height 15
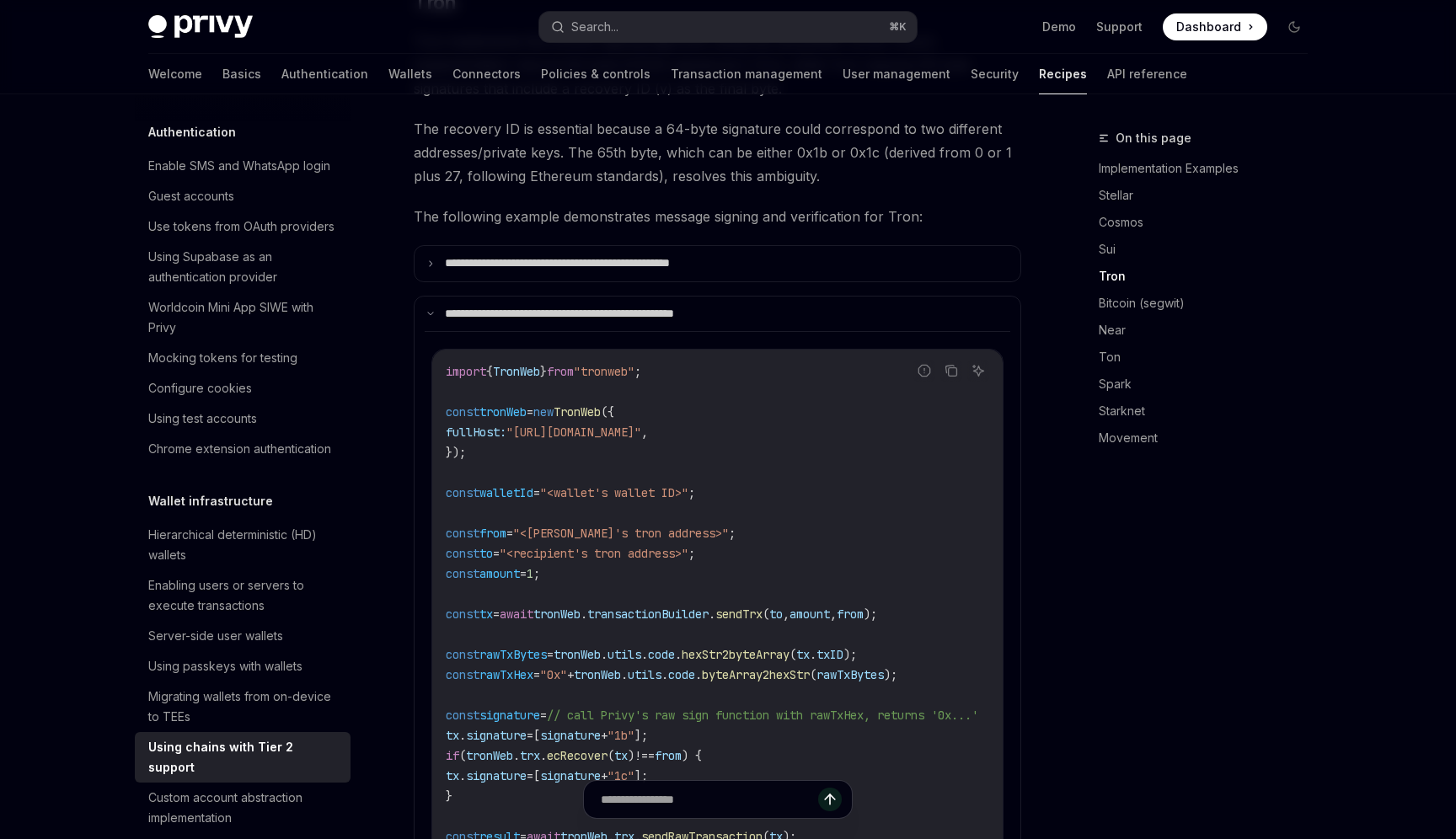
scroll to position [1157, 0]
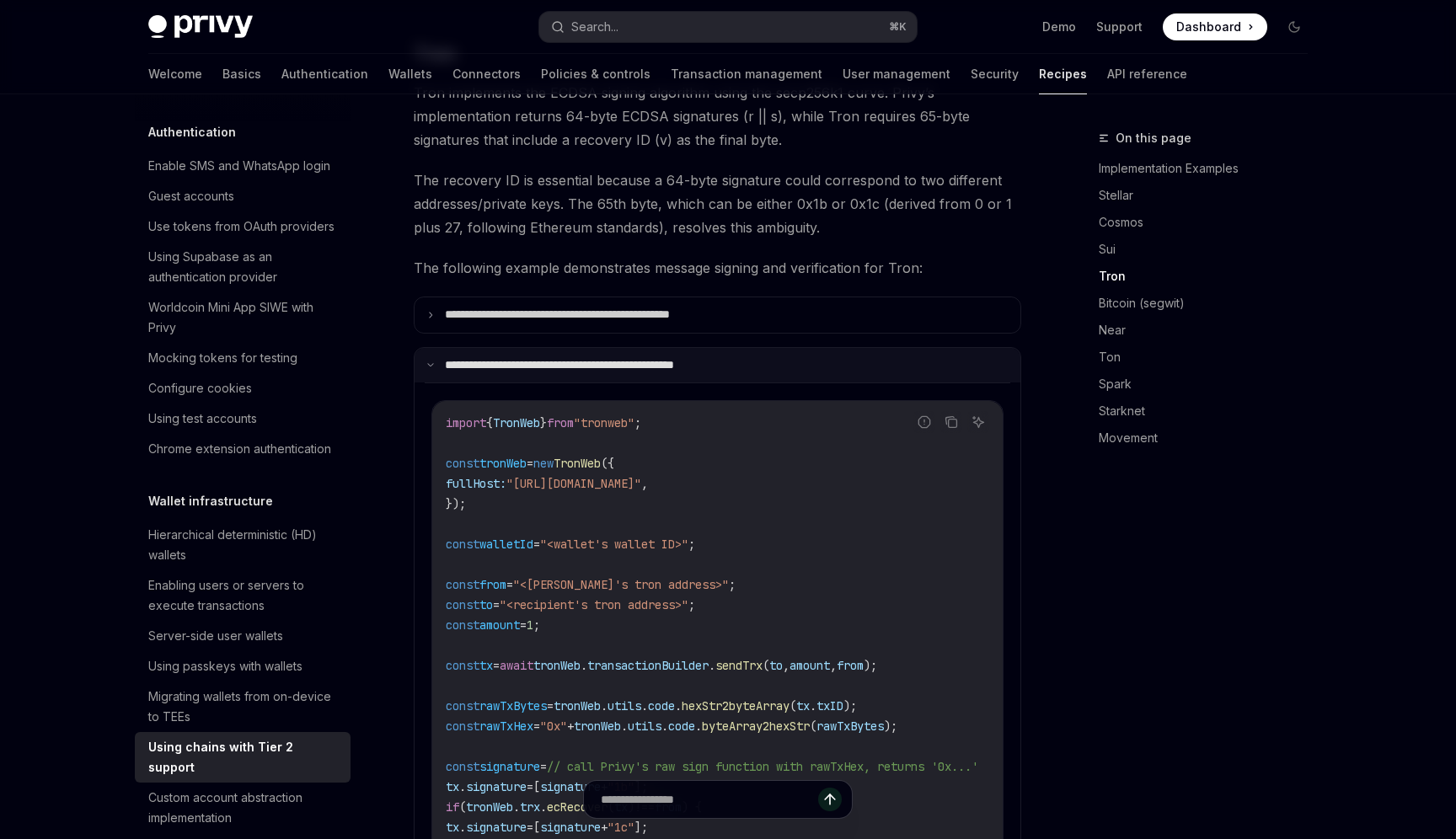
click at [543, 351] on summary "**********" at bounding box center [718, 365] width 606 height 35
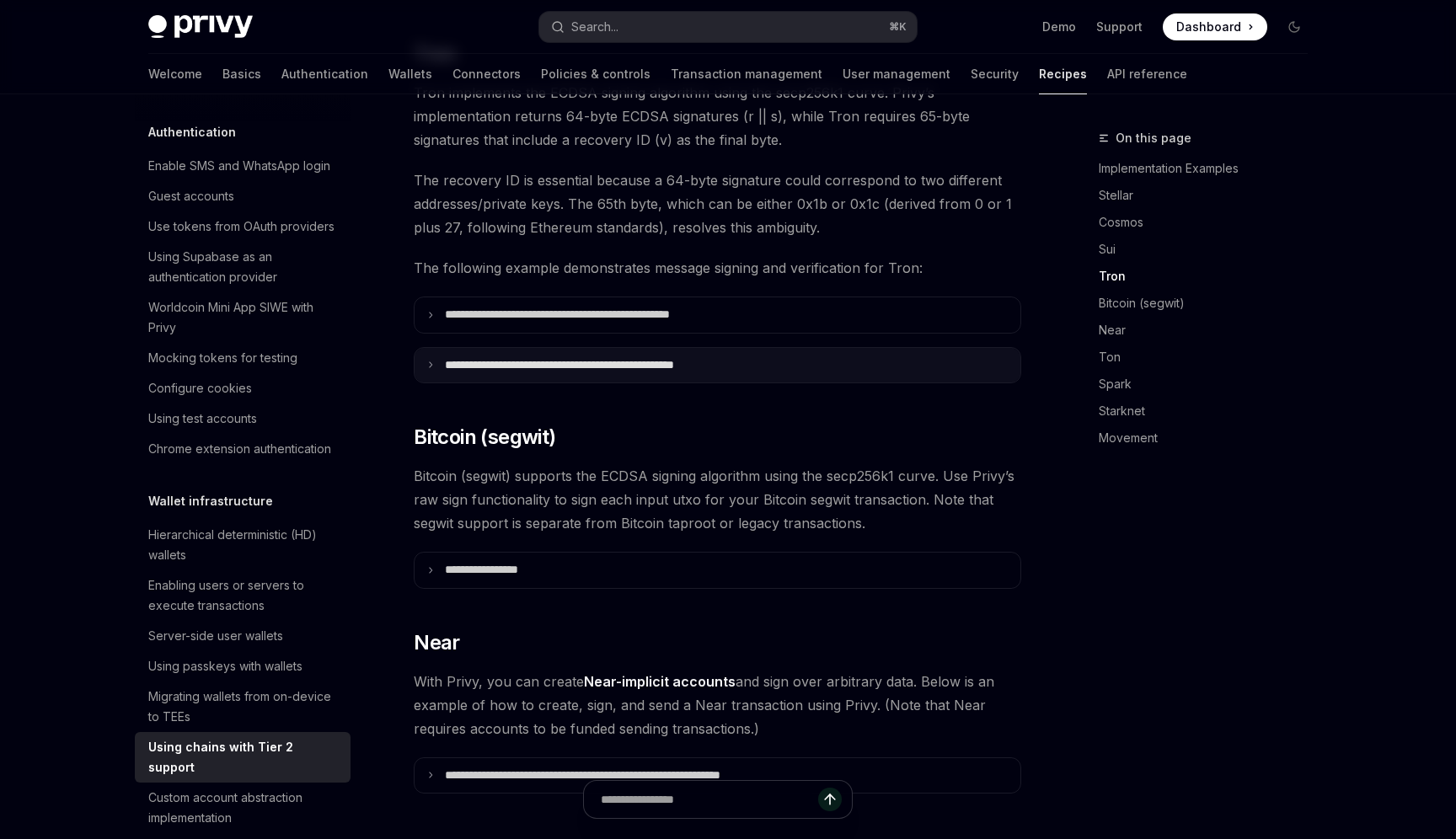
click at [537, 356] on summary "**********" at bounding box center [718, 365] width 606 height 35
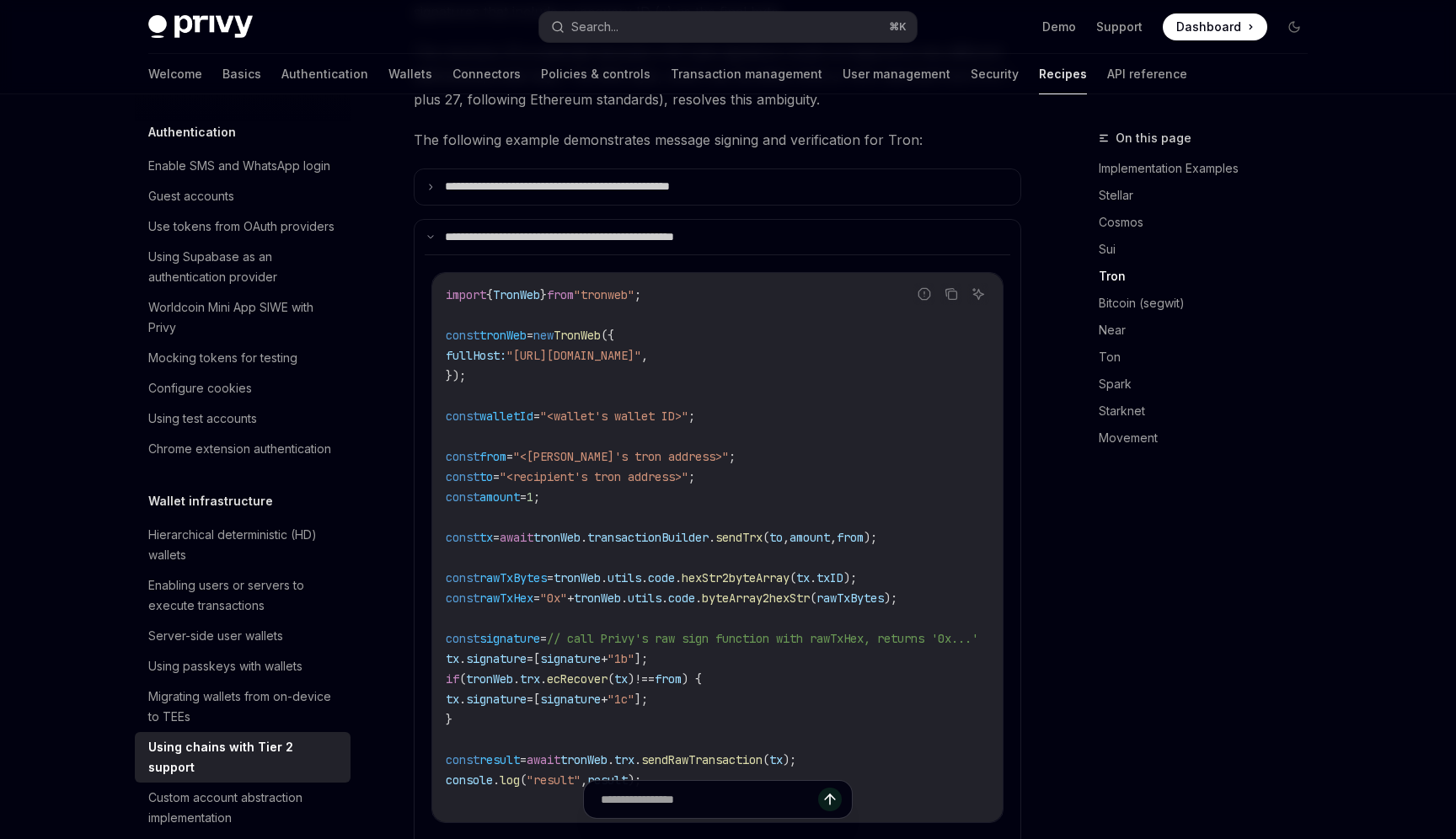
scroll to position [1286, 0]
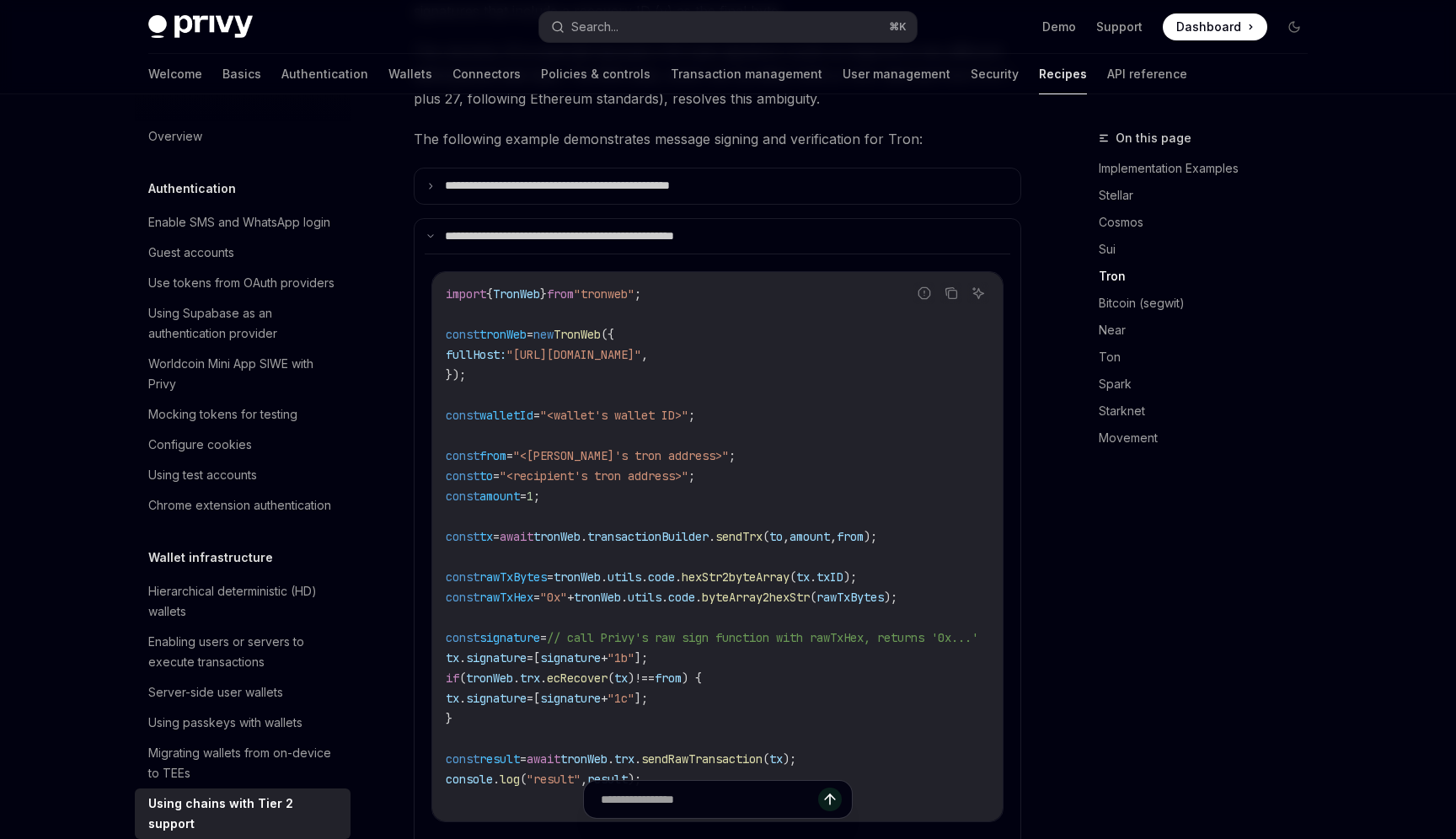
scroll to position [57, 0]
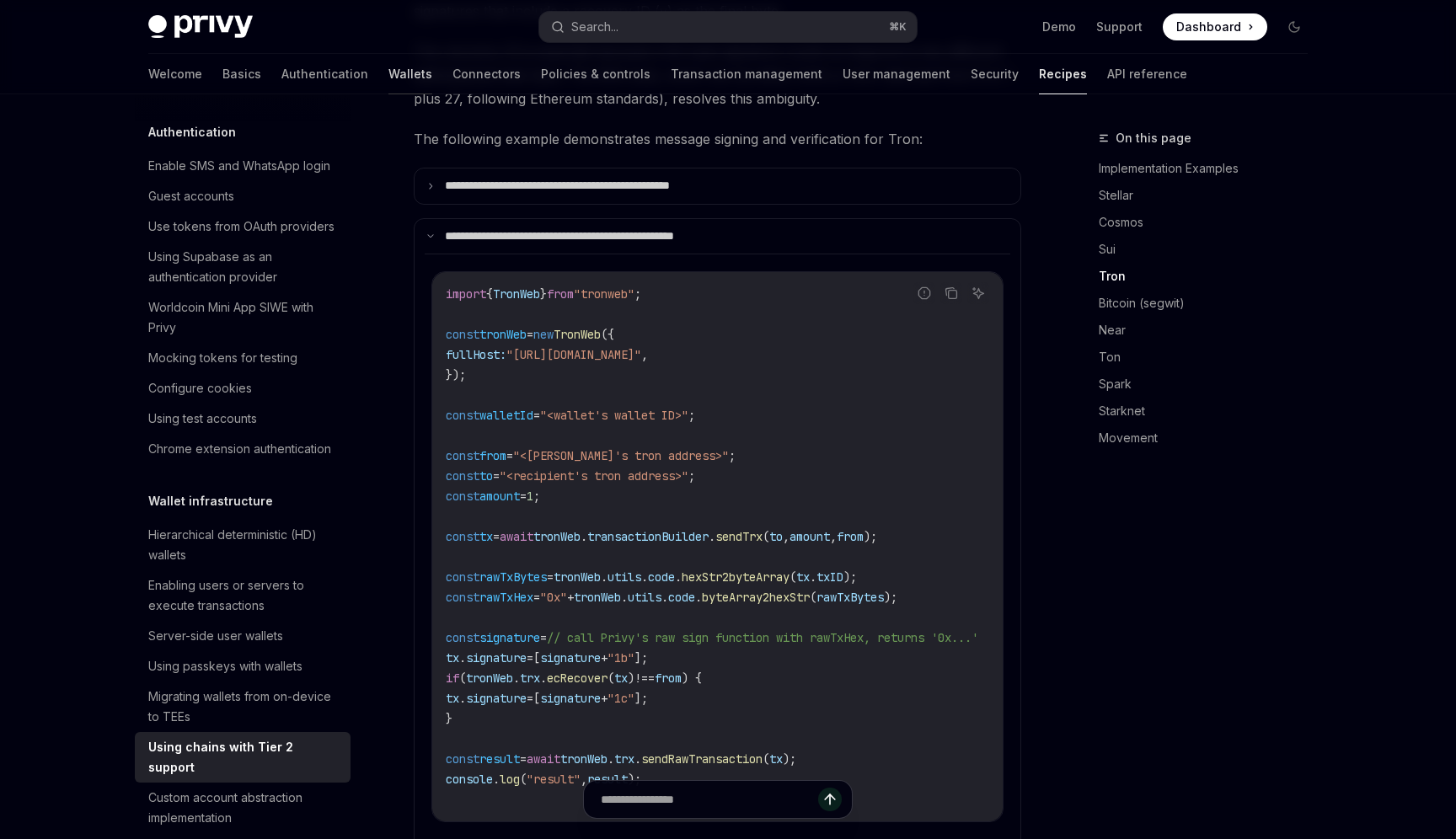
click at [389, 68] on link "Wallets" at bounding box center [410, 74] width 44 height 40
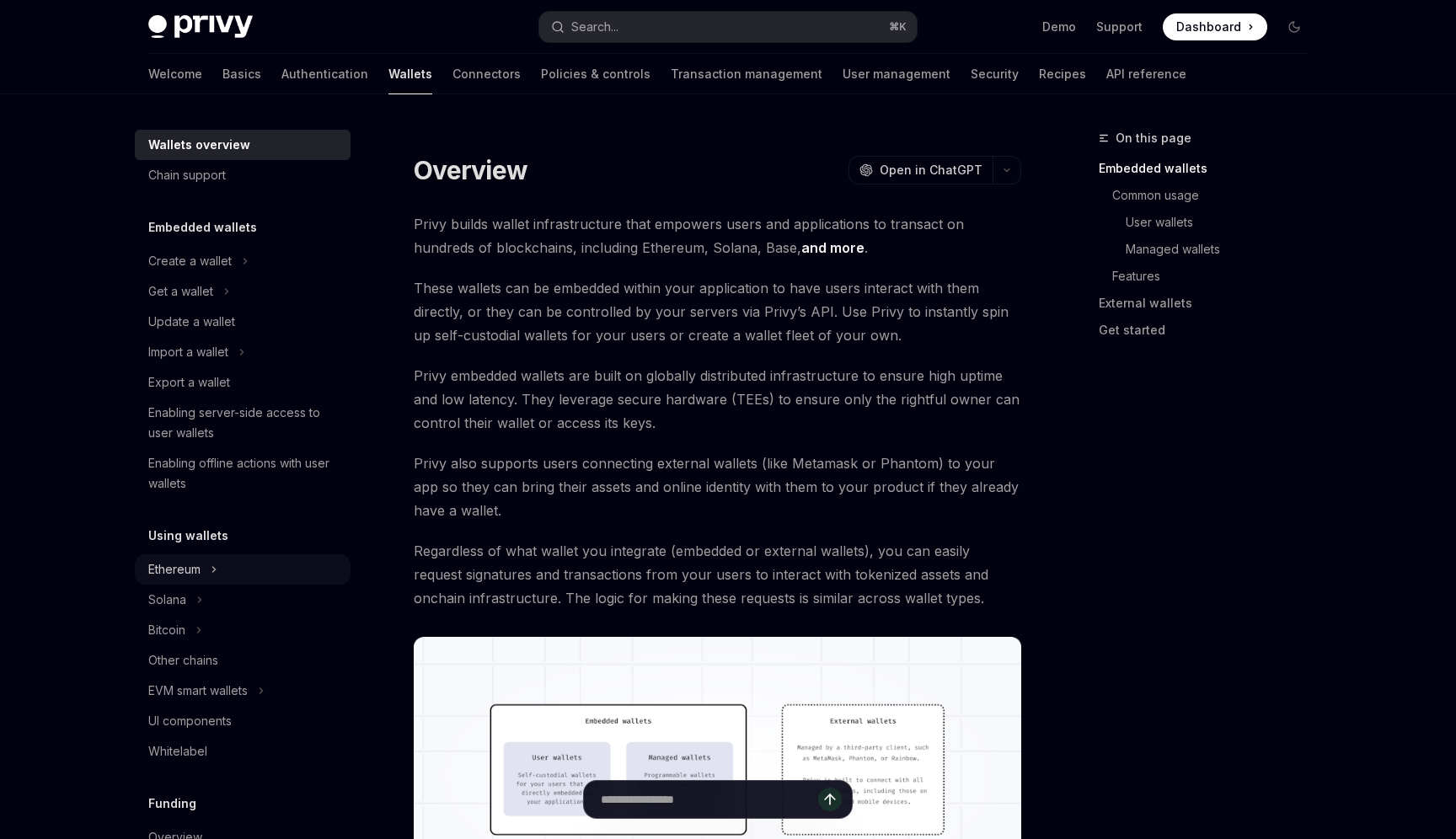
click at [204, 571] on div "Ethereum" at bounding box center [243, 570] width 216 height 31
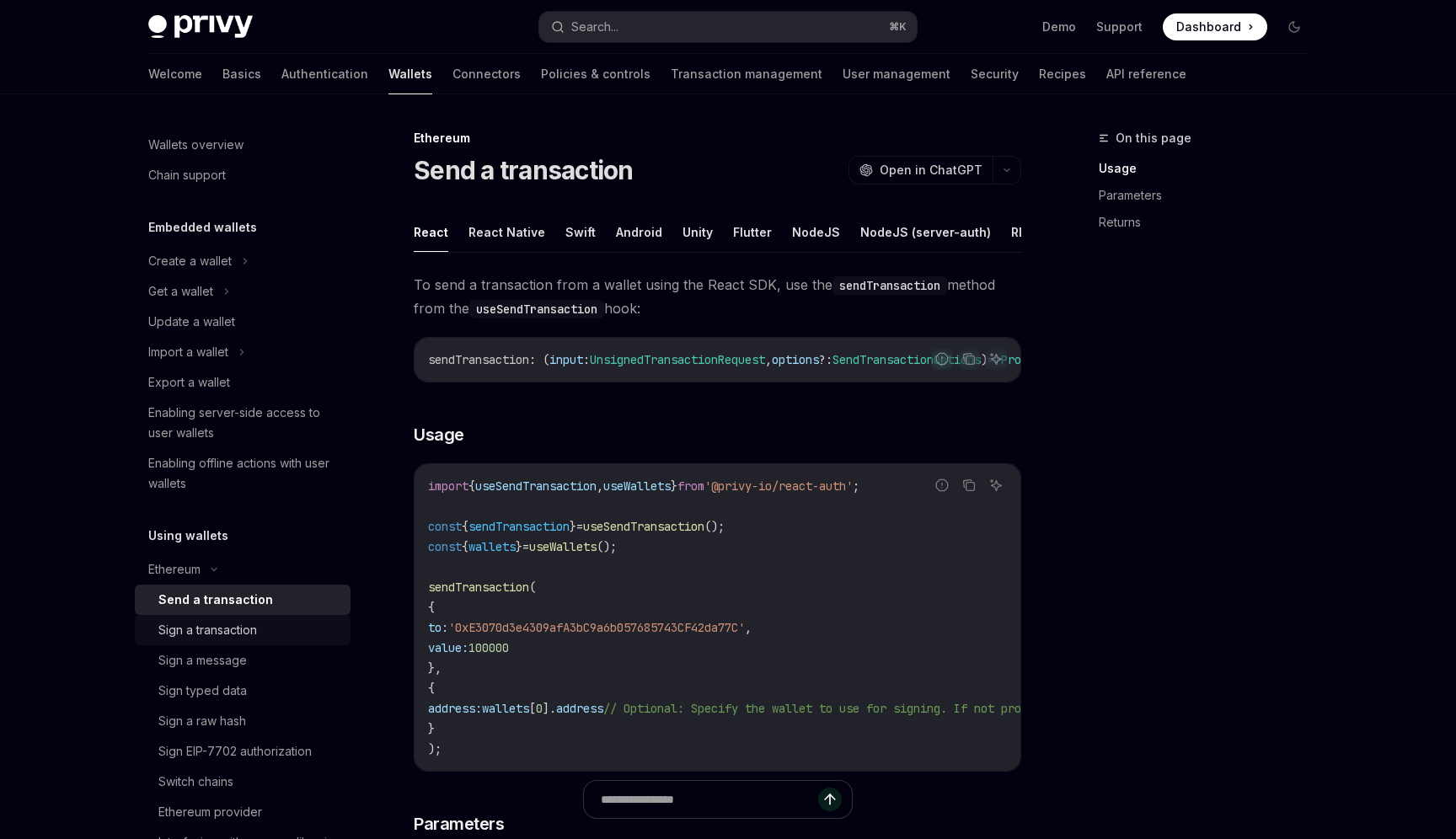
click at [265, 630] on div "Sign a transaction" at bounding box center [249, 630] width 182 height 20
click at [583, 236] on button "Swift" at bounding box center [581, 232] width 31 height 40
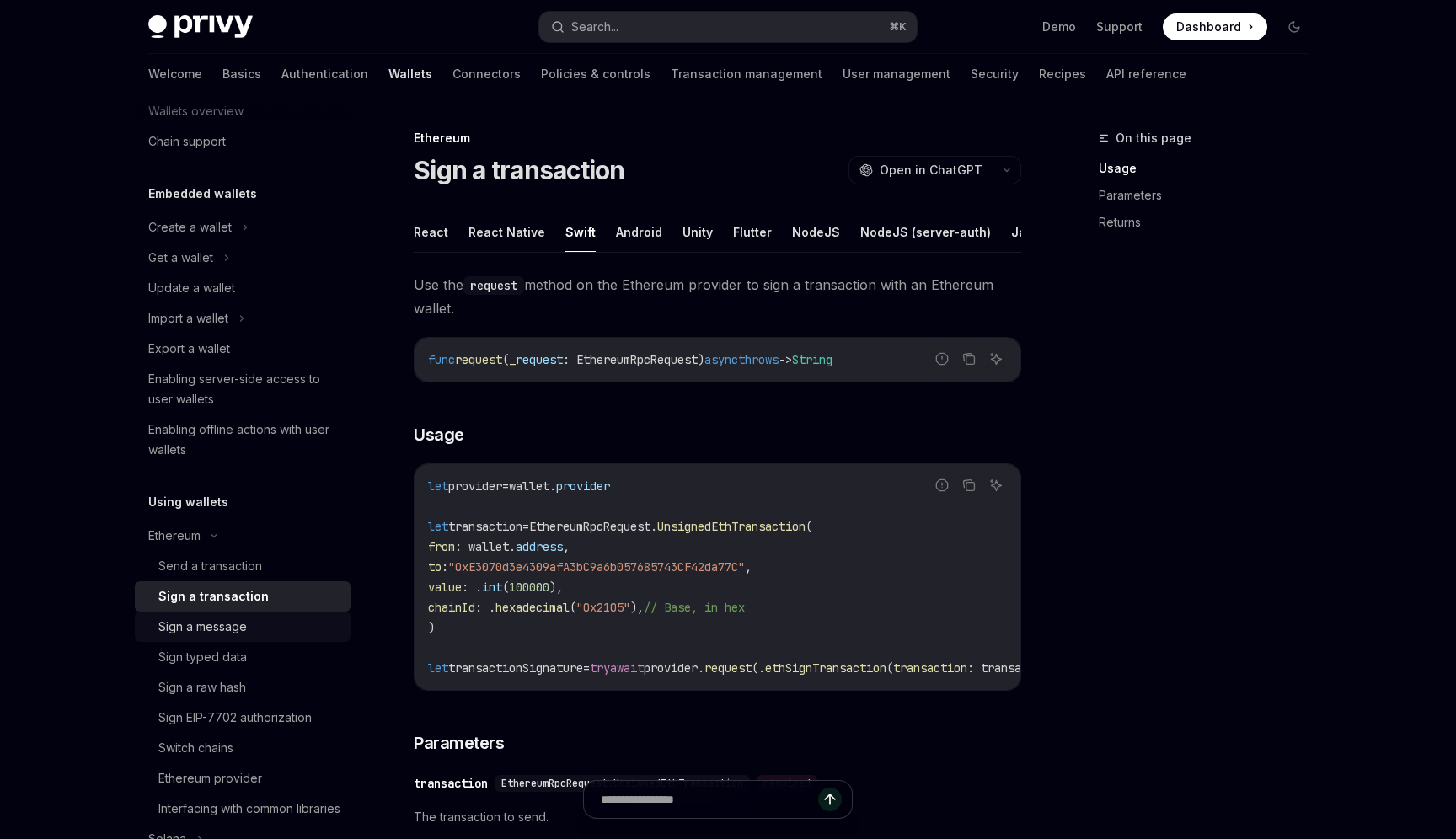
scroll to position [29, 0]
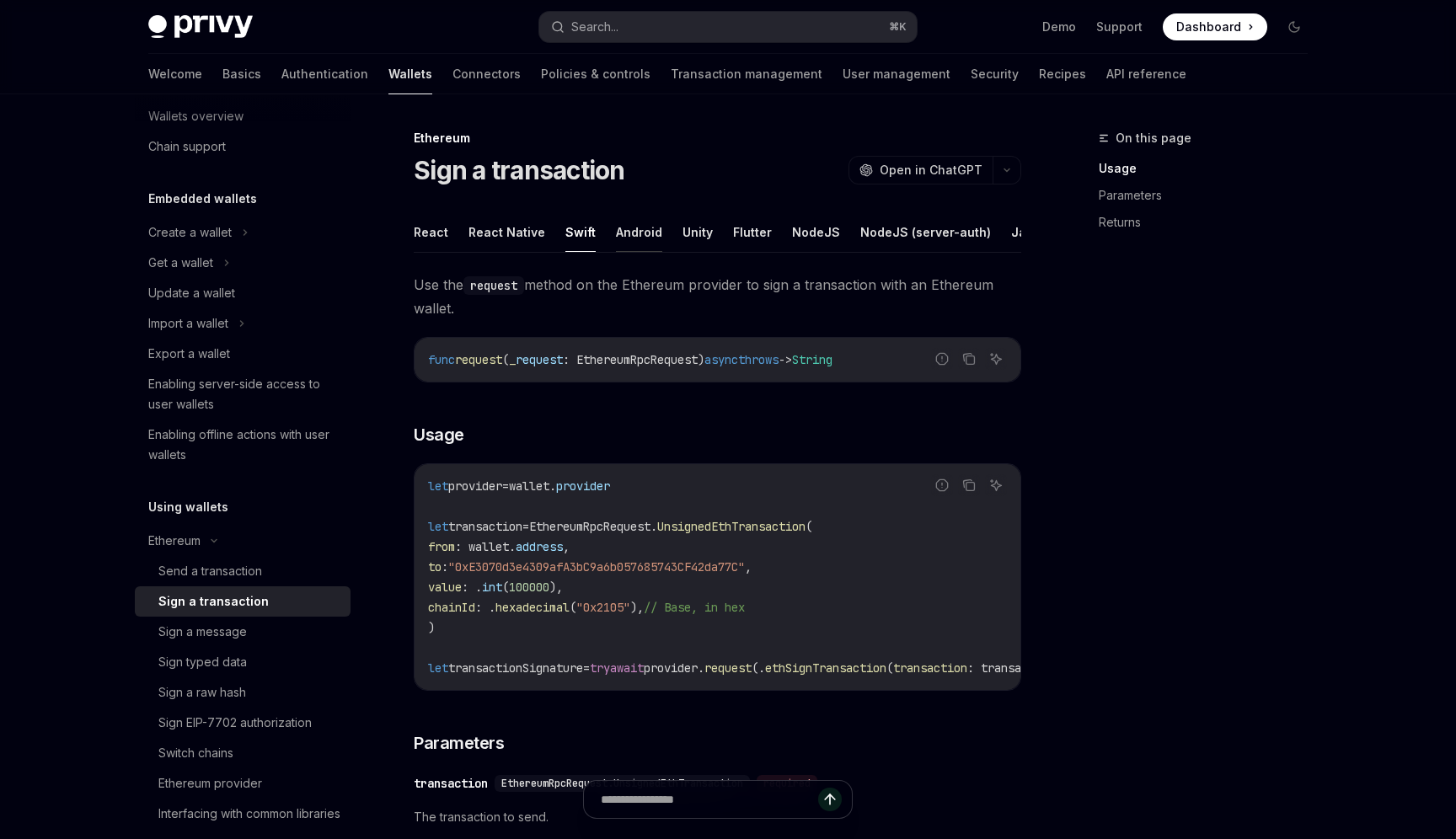
click at [628, 237] on button "Android" at bounding box center [639, 232] width 47 height 40
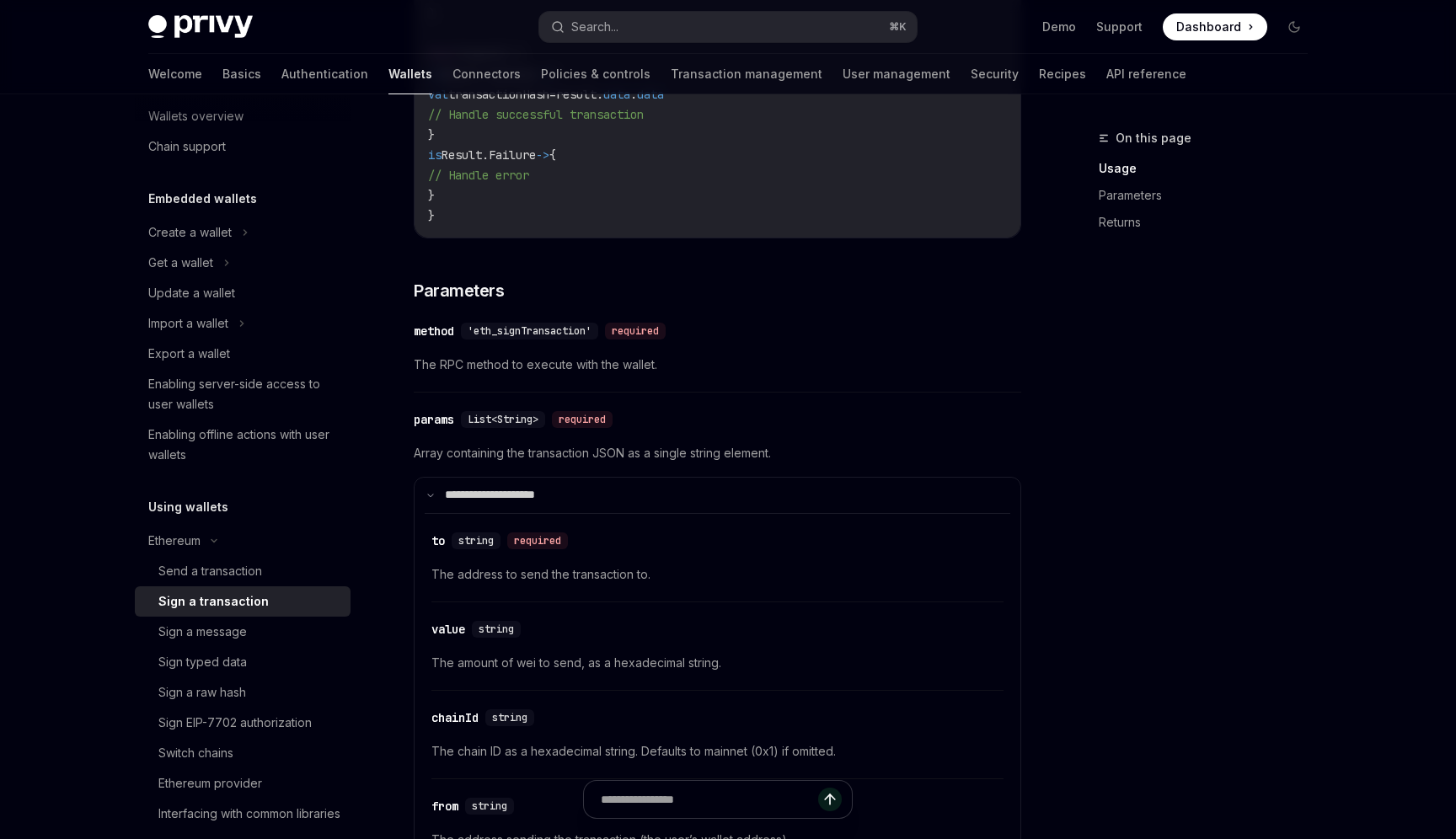
scroll to position [544, 0]
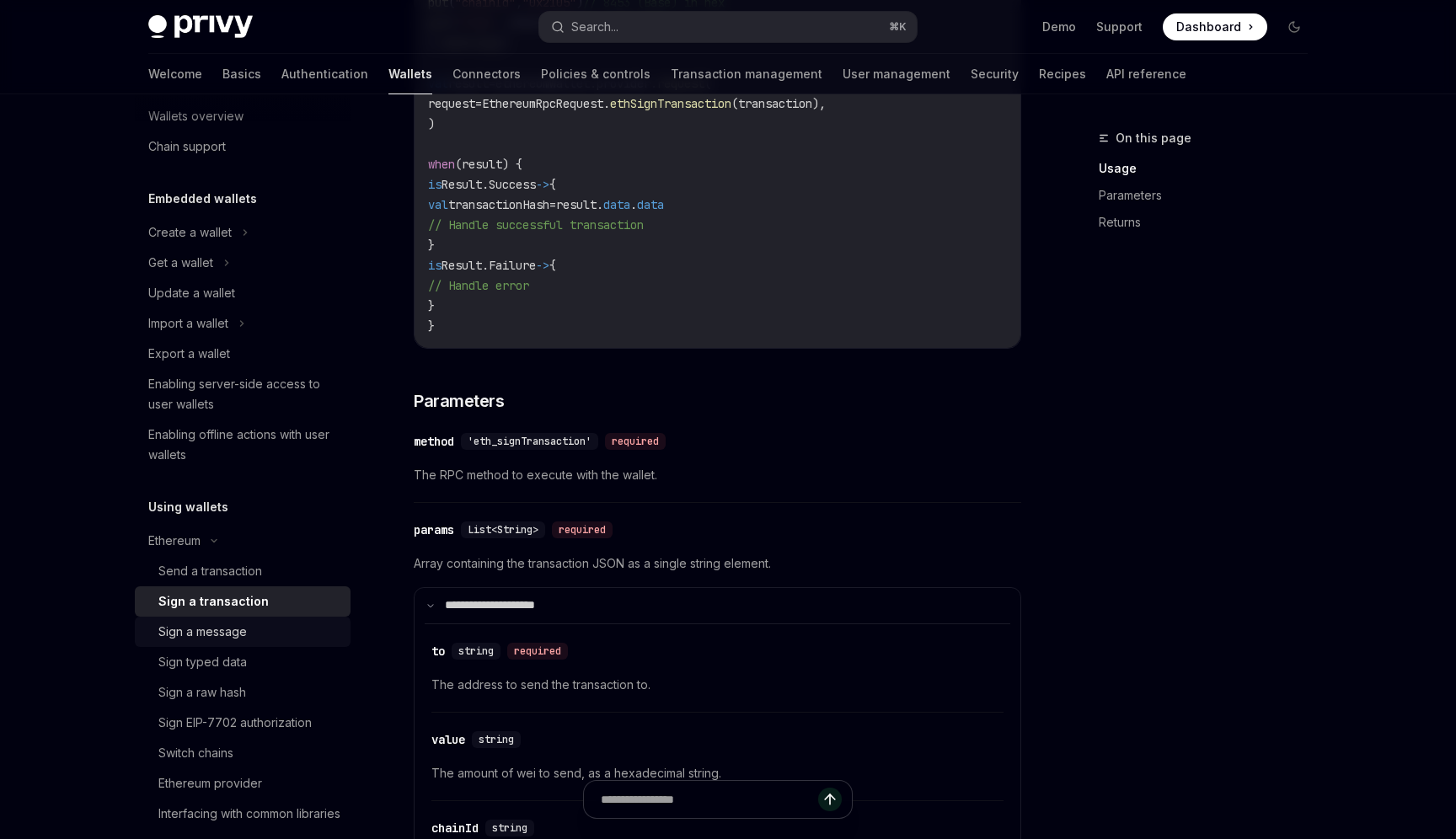
click at [270, 637] on div "Sign a message" at bounding box center [249, 632] width 182 height 20
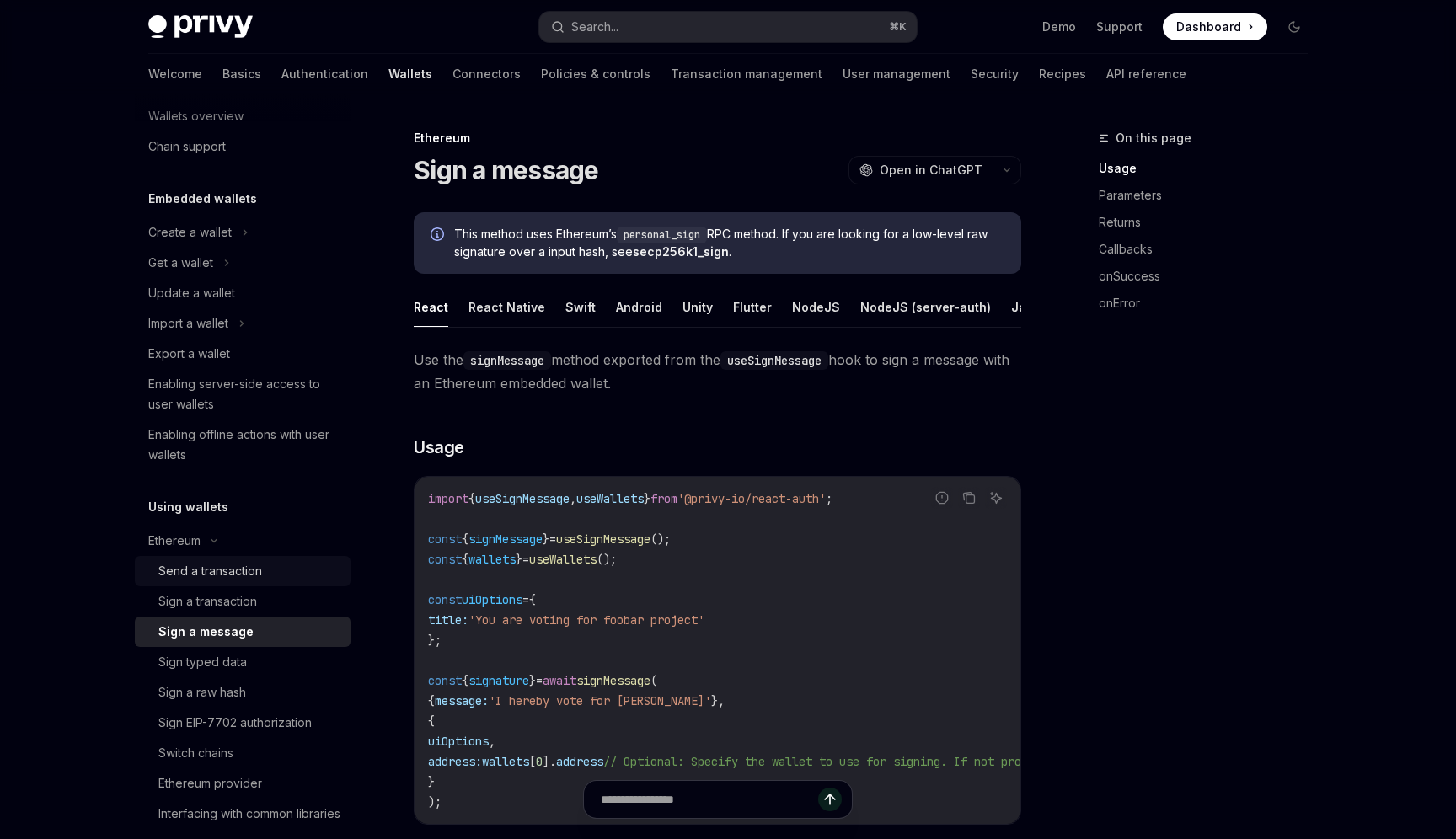
click at [260, 581] on div "Send a transaction" at bounding box center [210, 571] width 103 height 20
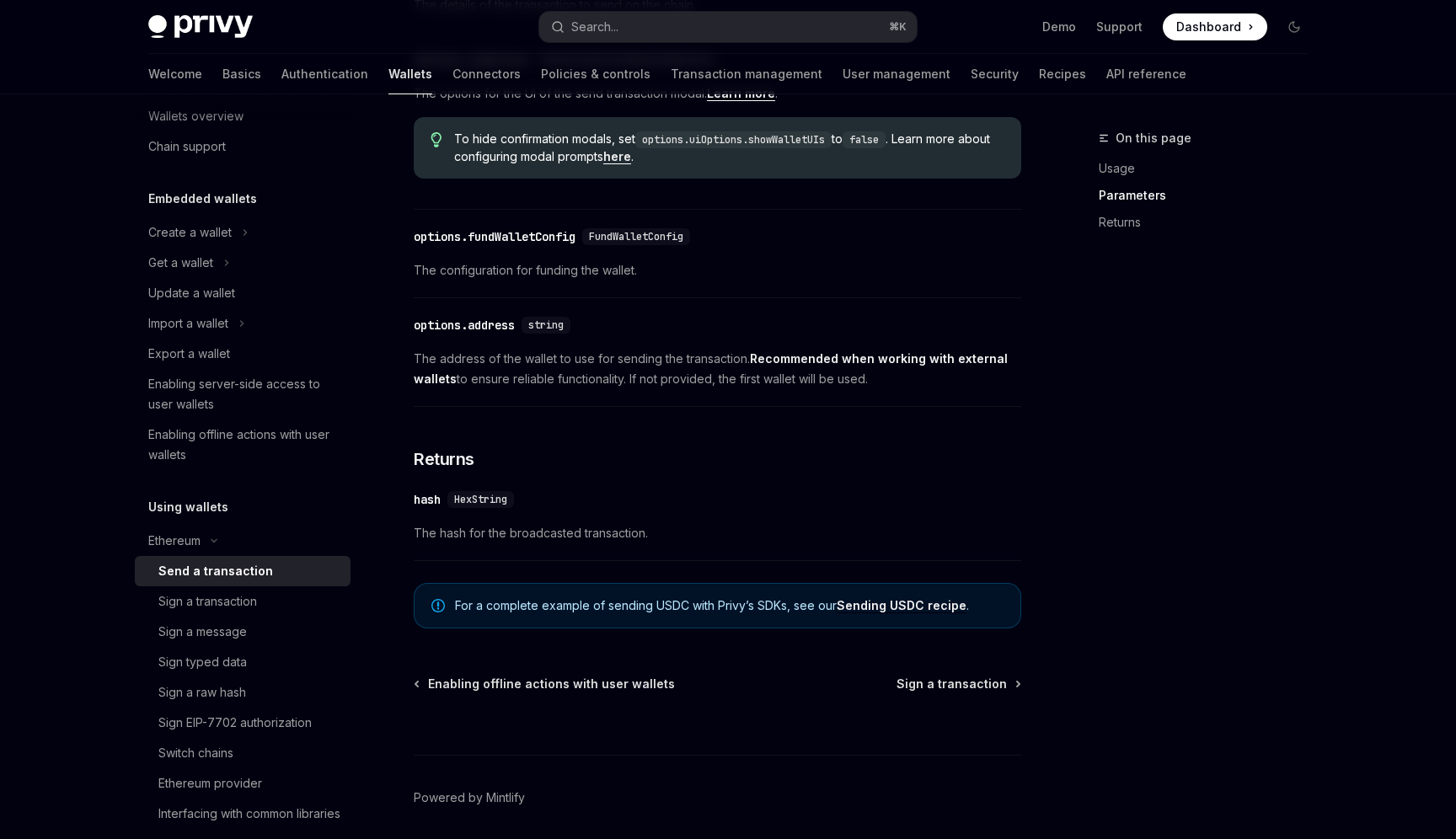
scroll to position [968, 0]
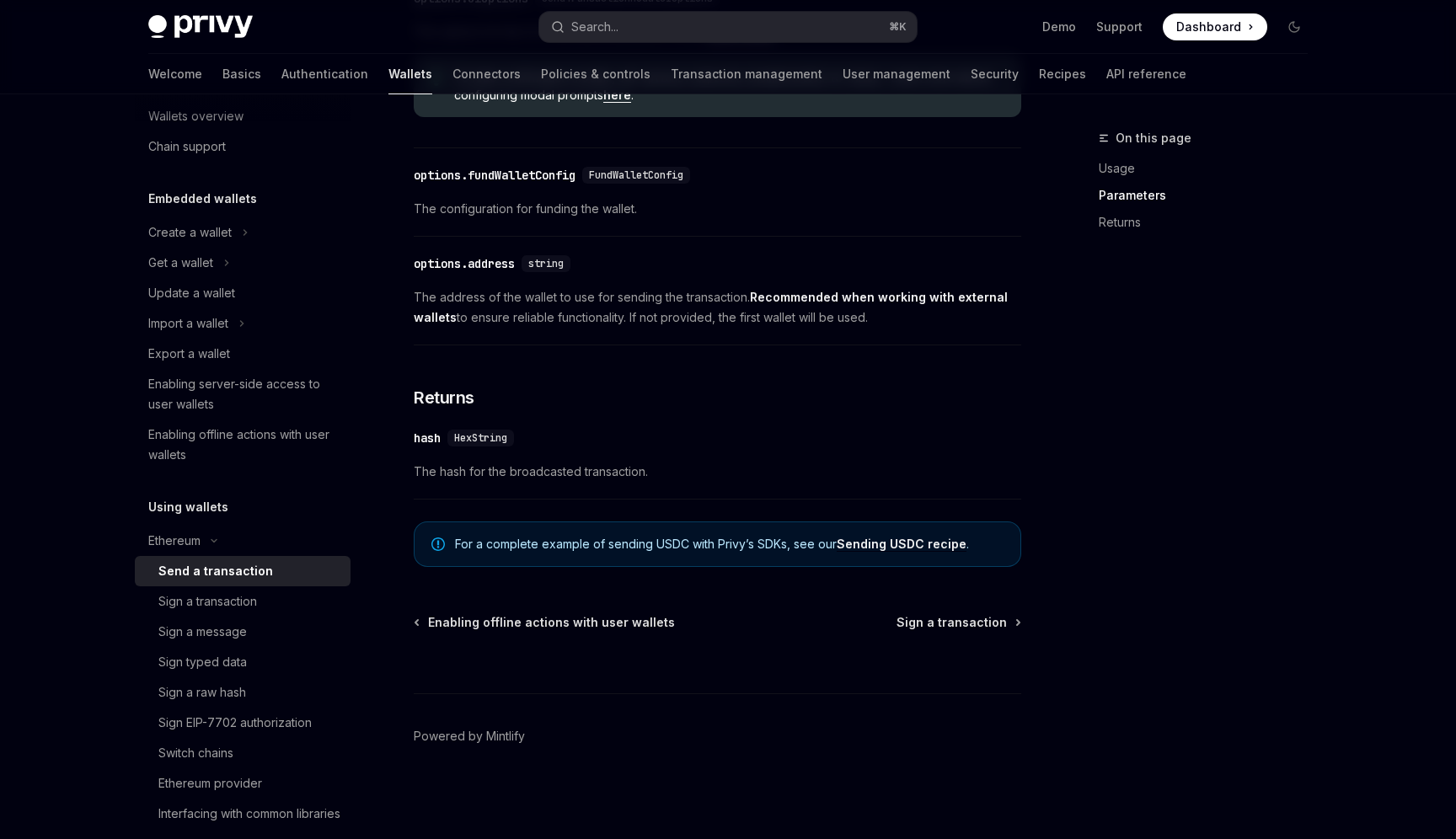
click at [618, 631] on div at bounding box center [718, 662] width 608 height 62
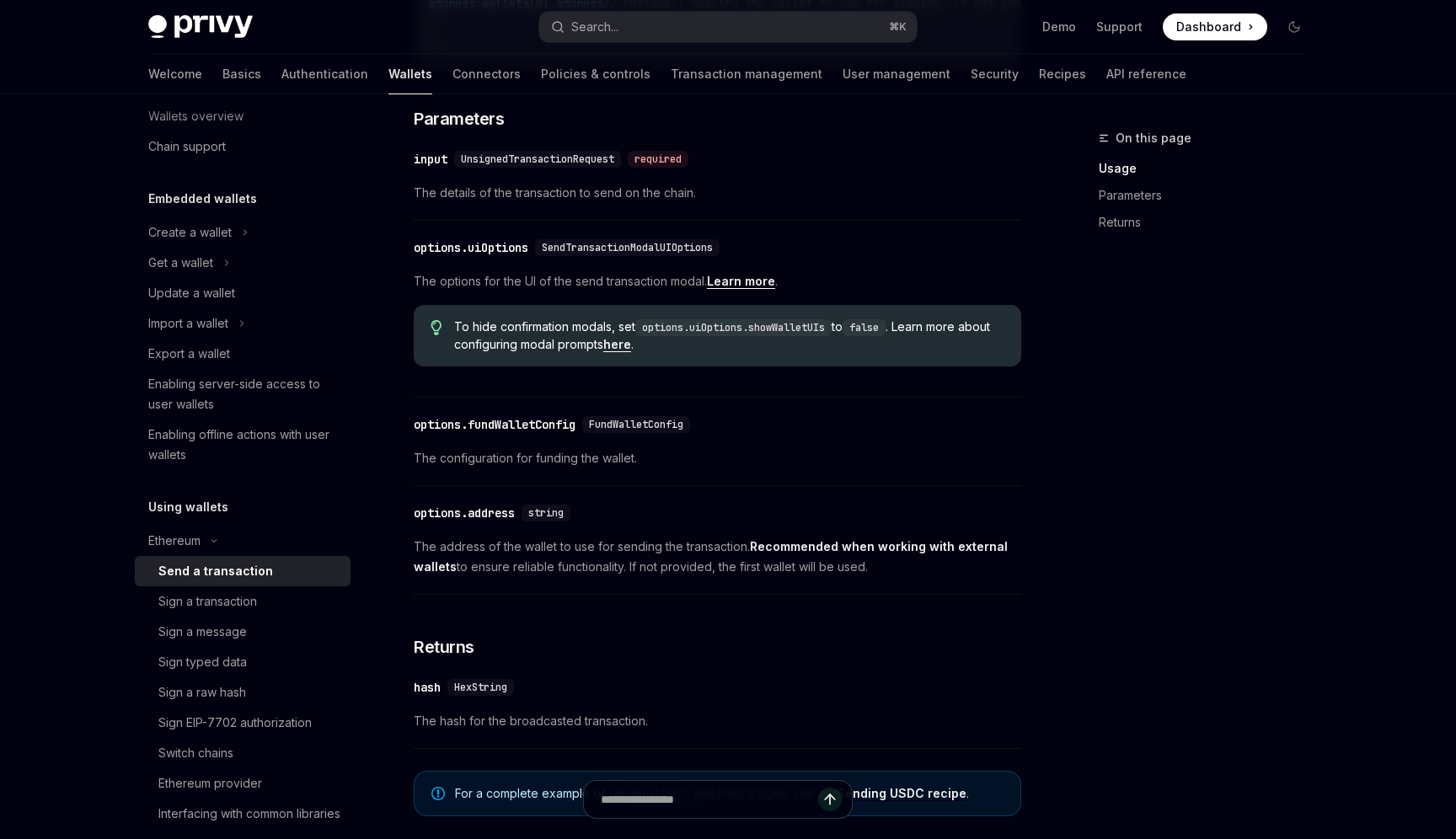
scroll to position [712, 0]
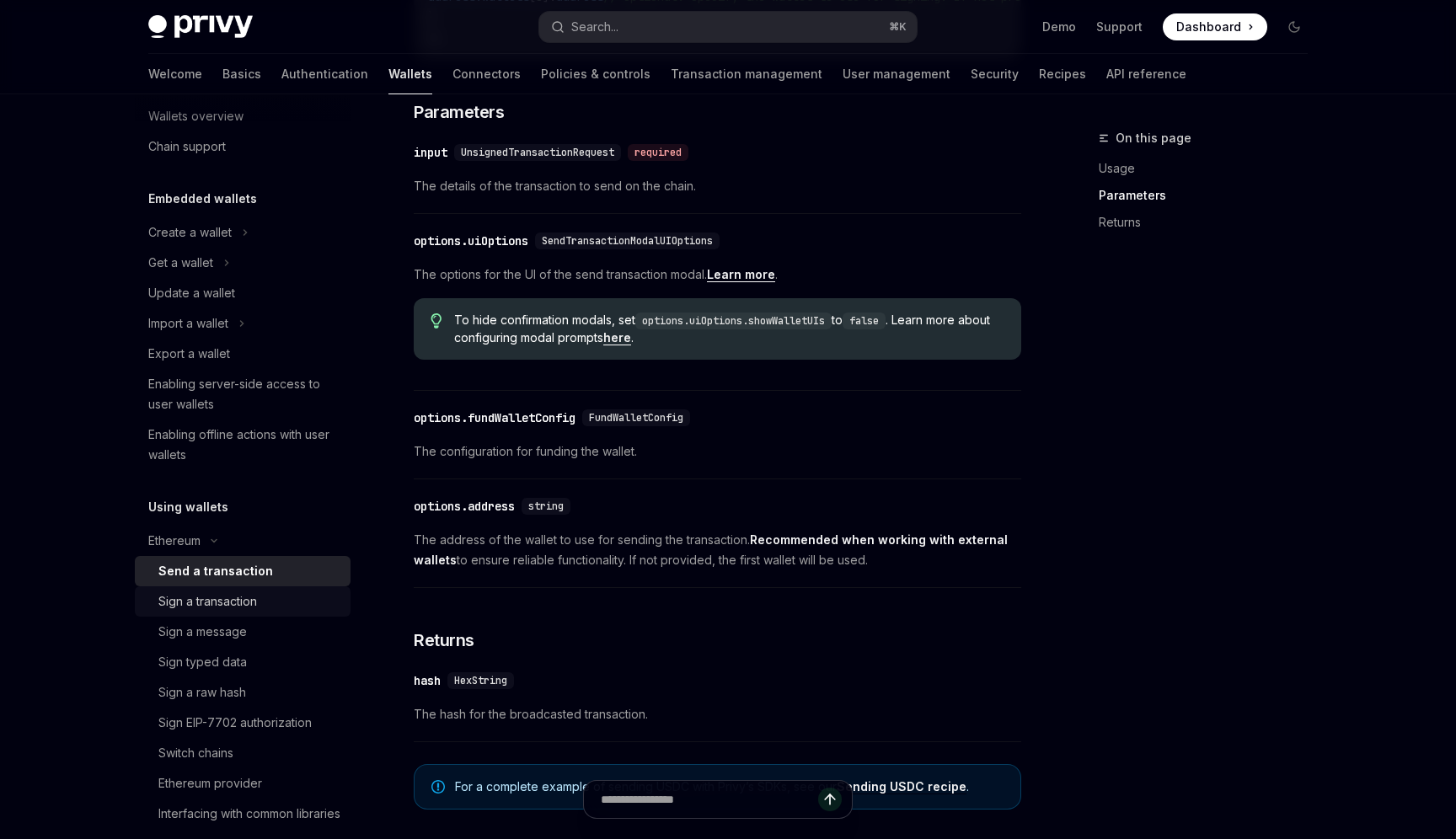
click at [213, 606] on div "Sign a transaction" at bounding box center [208, 602] width 99 height 20
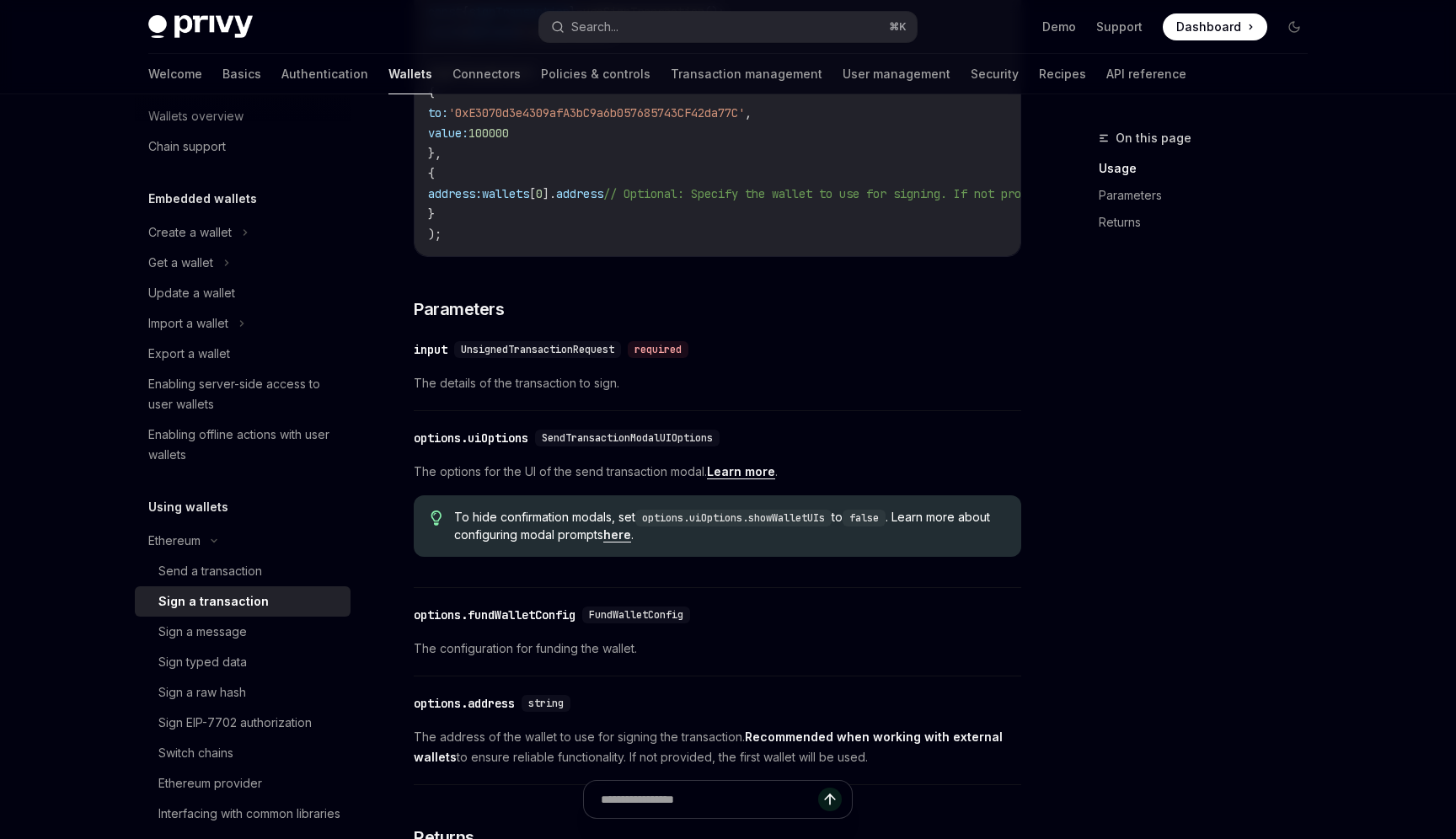
scroll to position [472, 0]
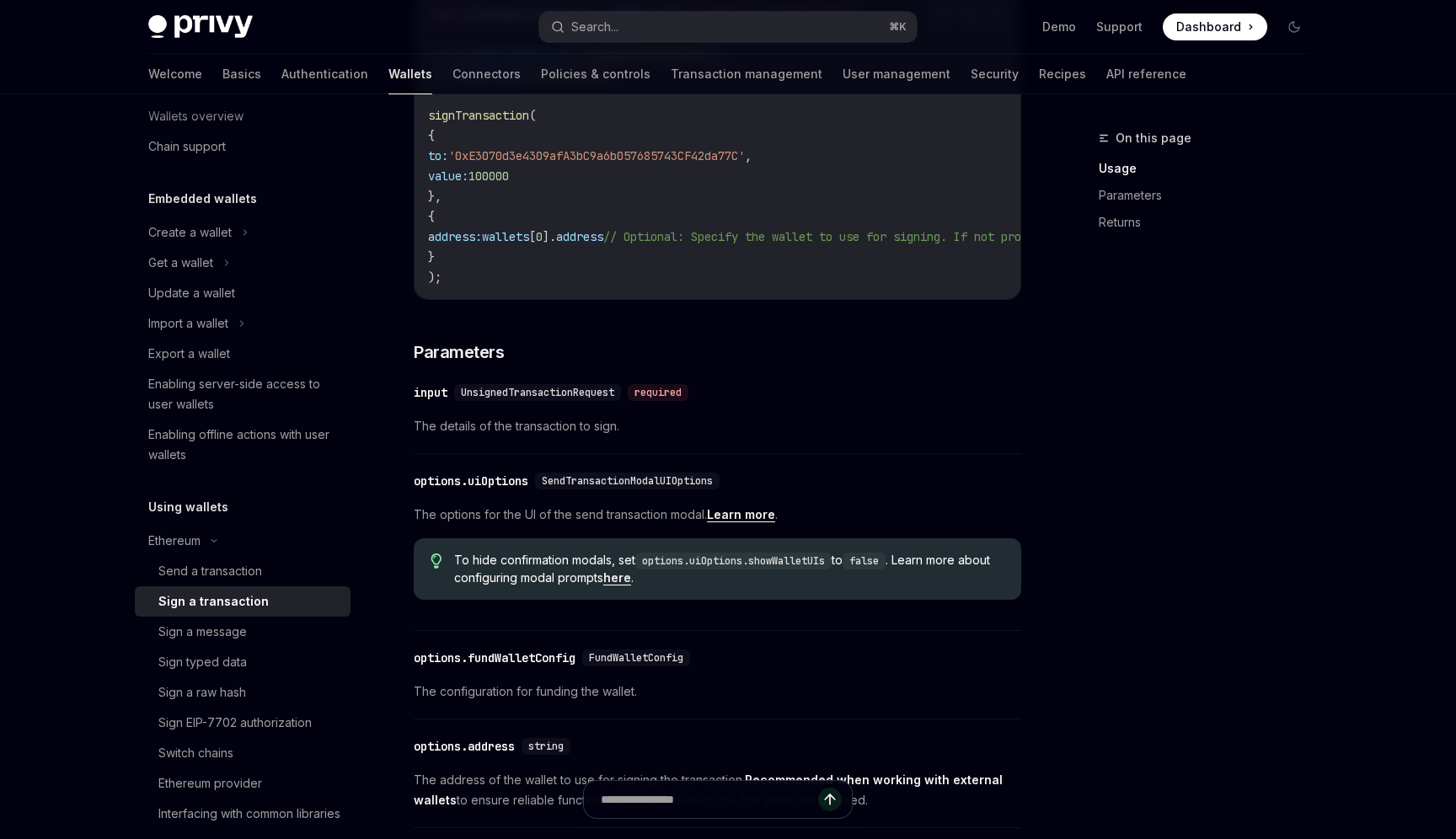
click at [737, 522] on link "Learn more" at bounding box center [741, 514] width 68 height 15
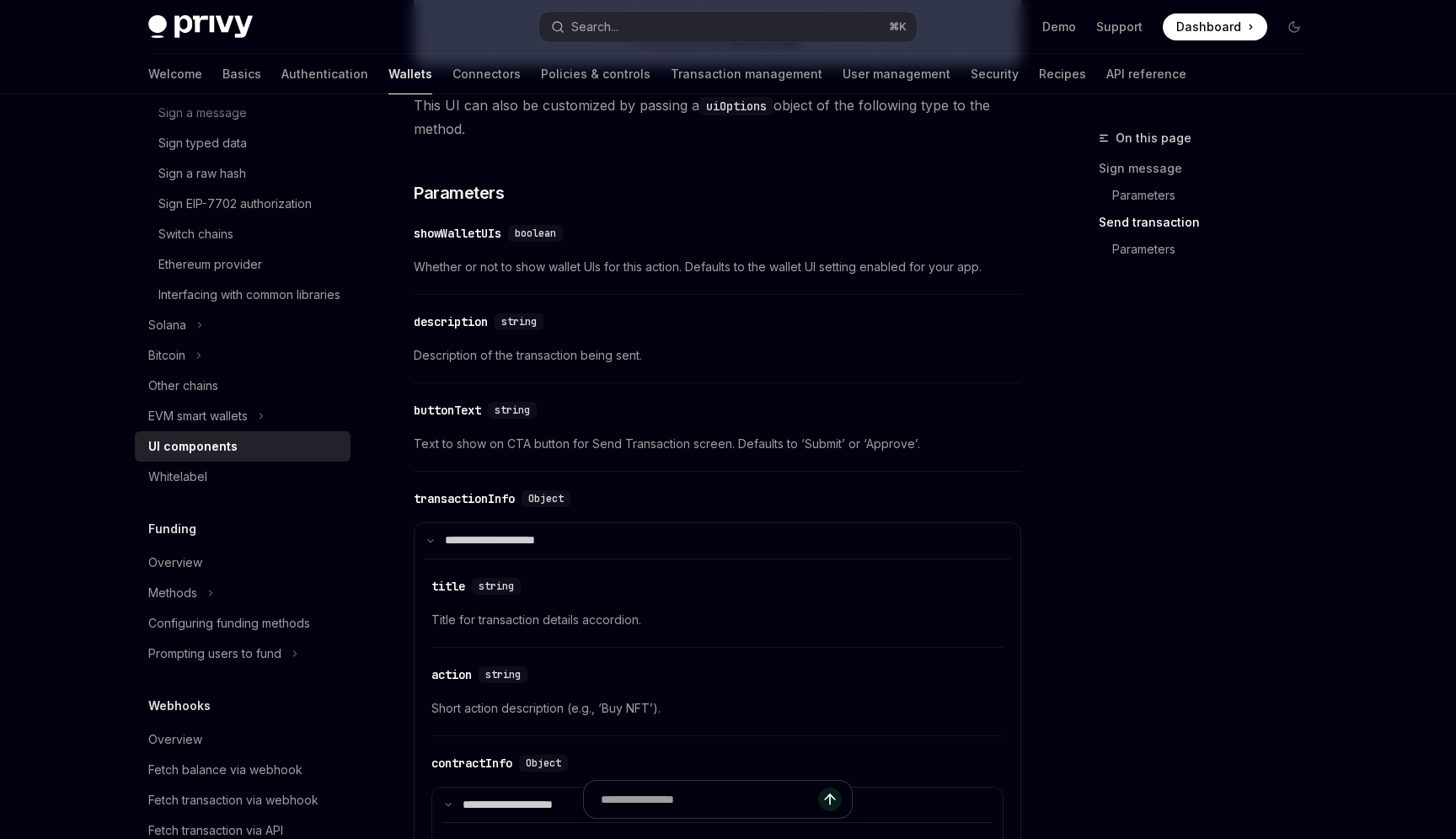
scroll to position [1946, 0]
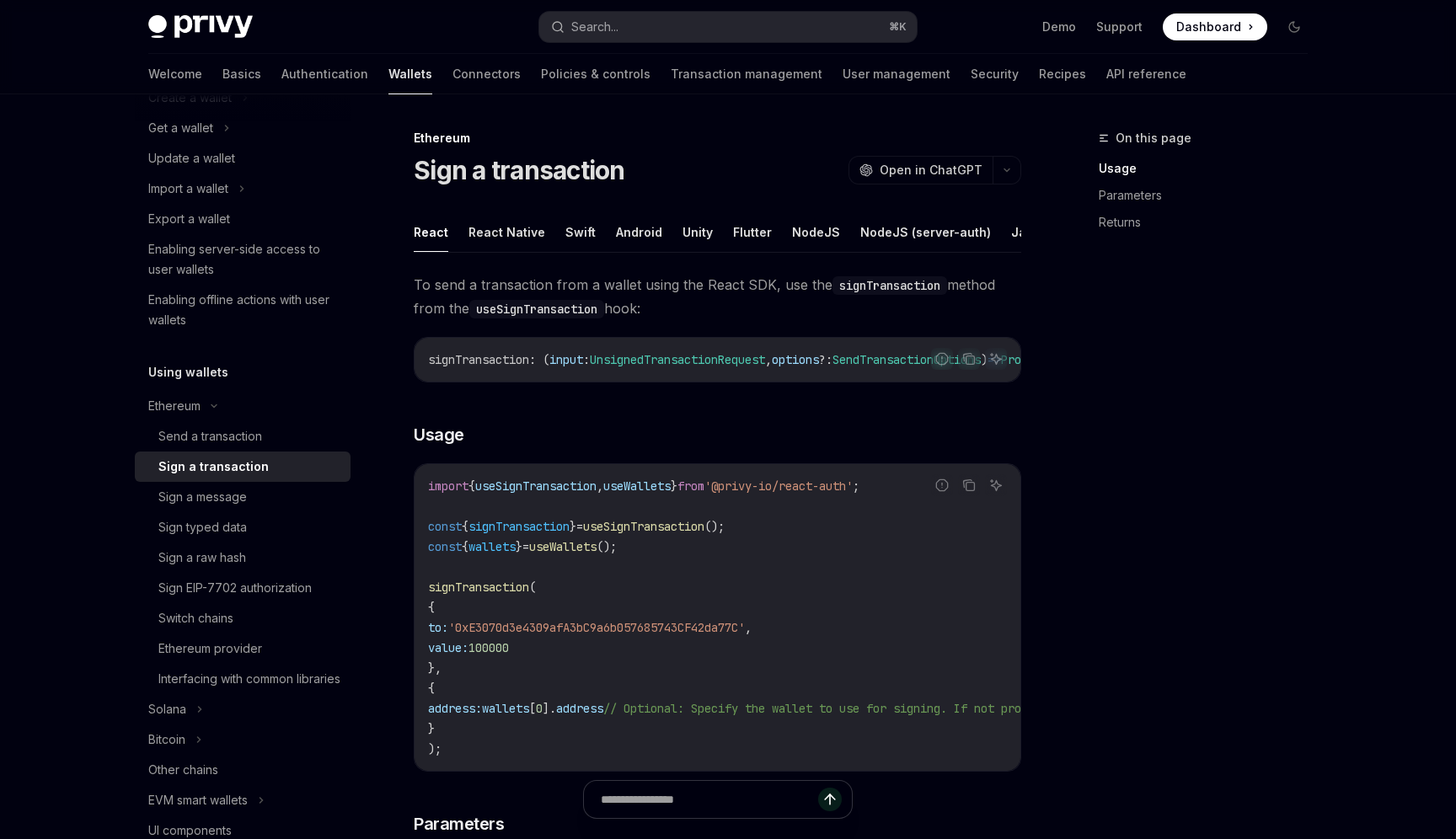
scroll to position [7, 0]
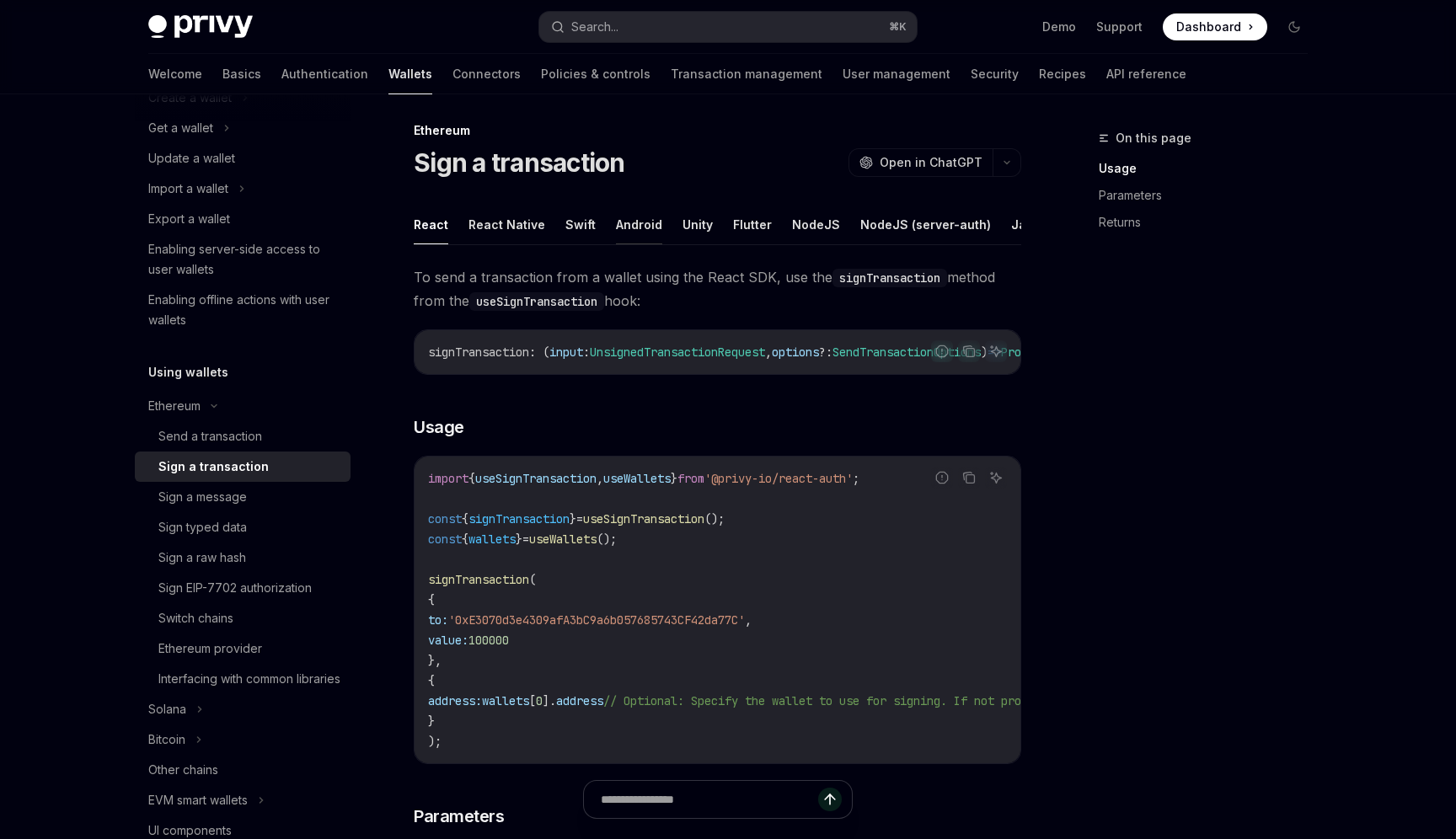
click at [619, 223] on button "Android" at bounding box center [639, 225] width 47 height 40
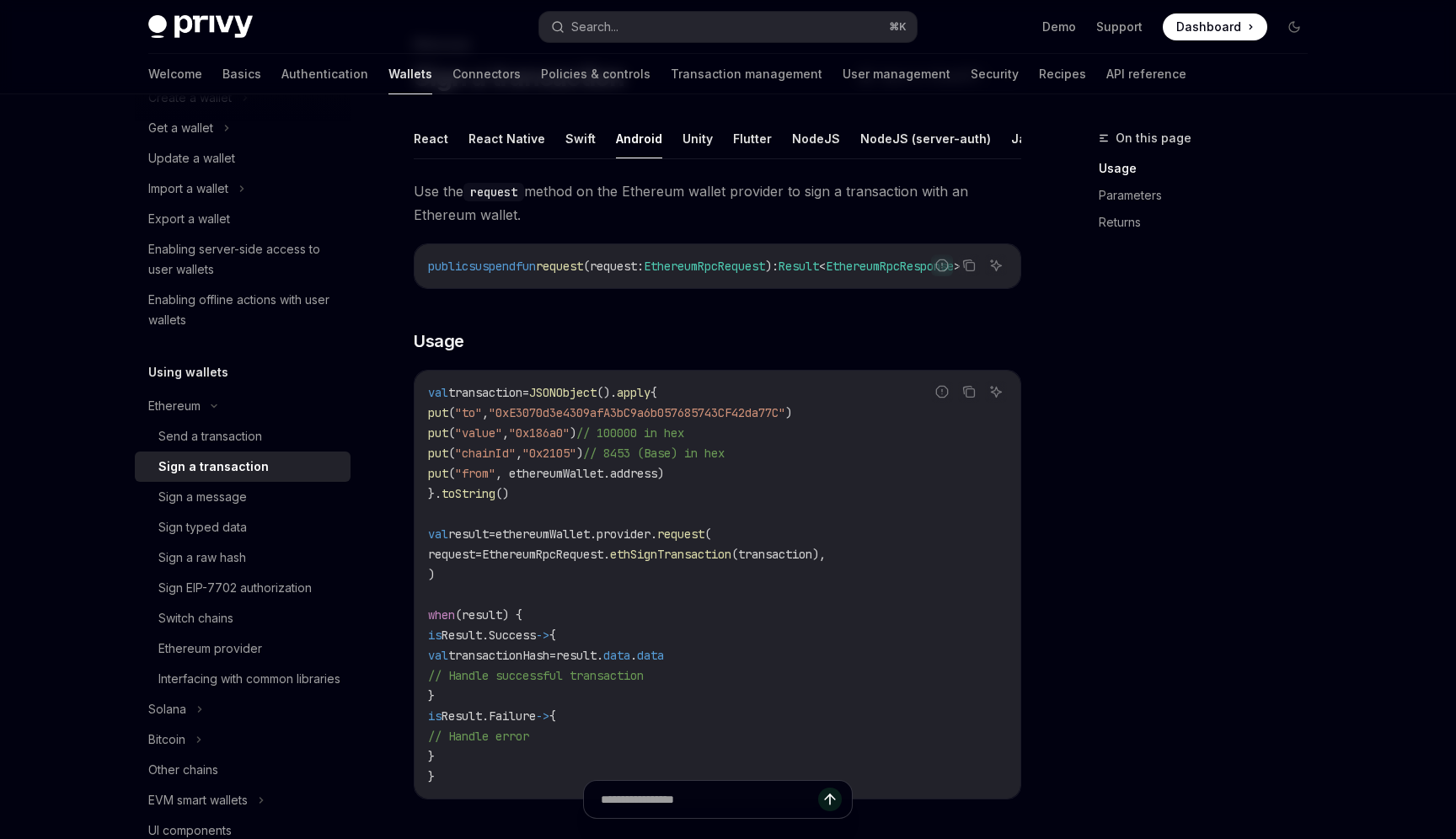
scroll to position [67, 0]
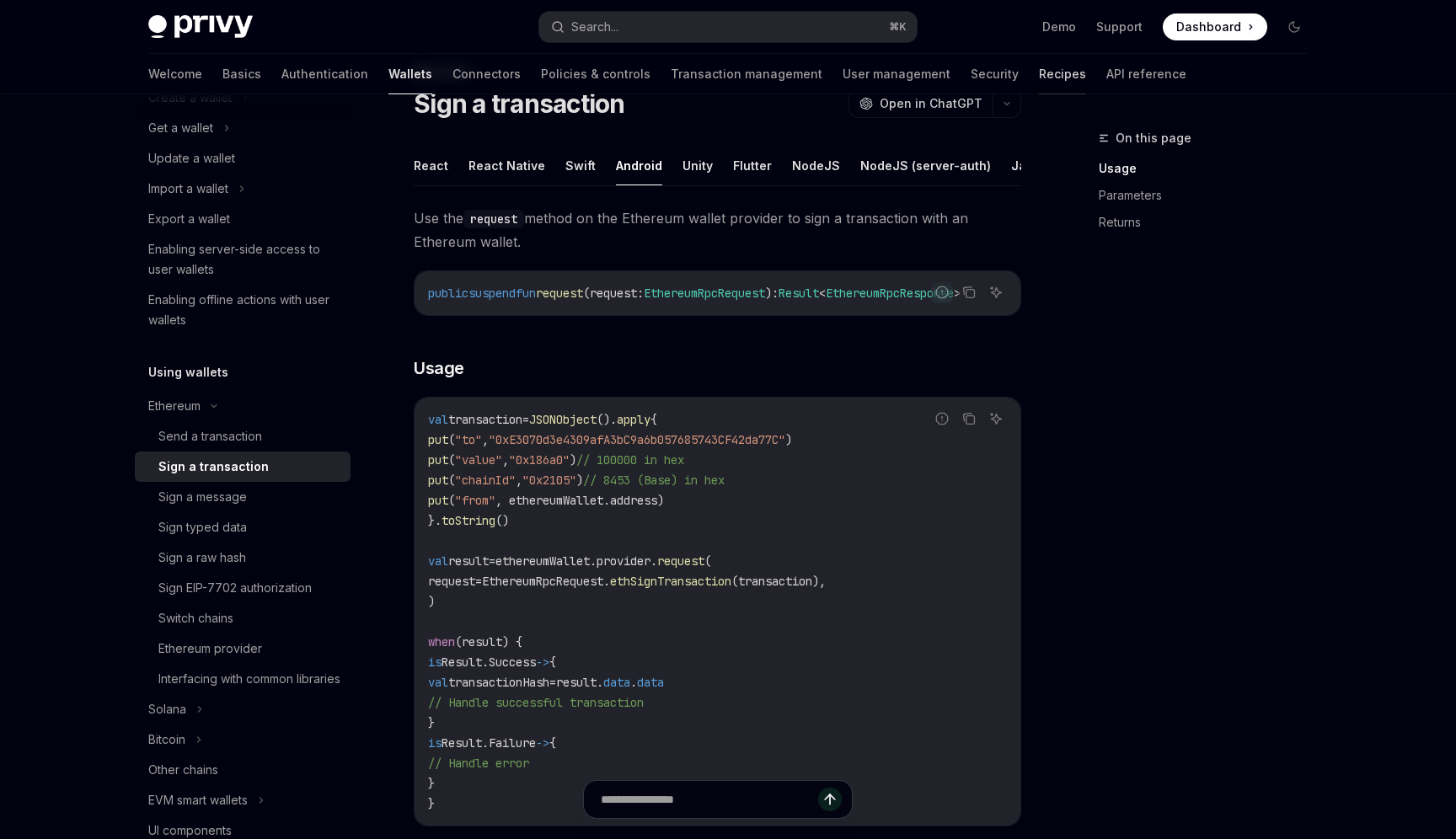
click at [1039, 78] on link "Recipes" at bounding box center [1062, 74] width 47 height 40
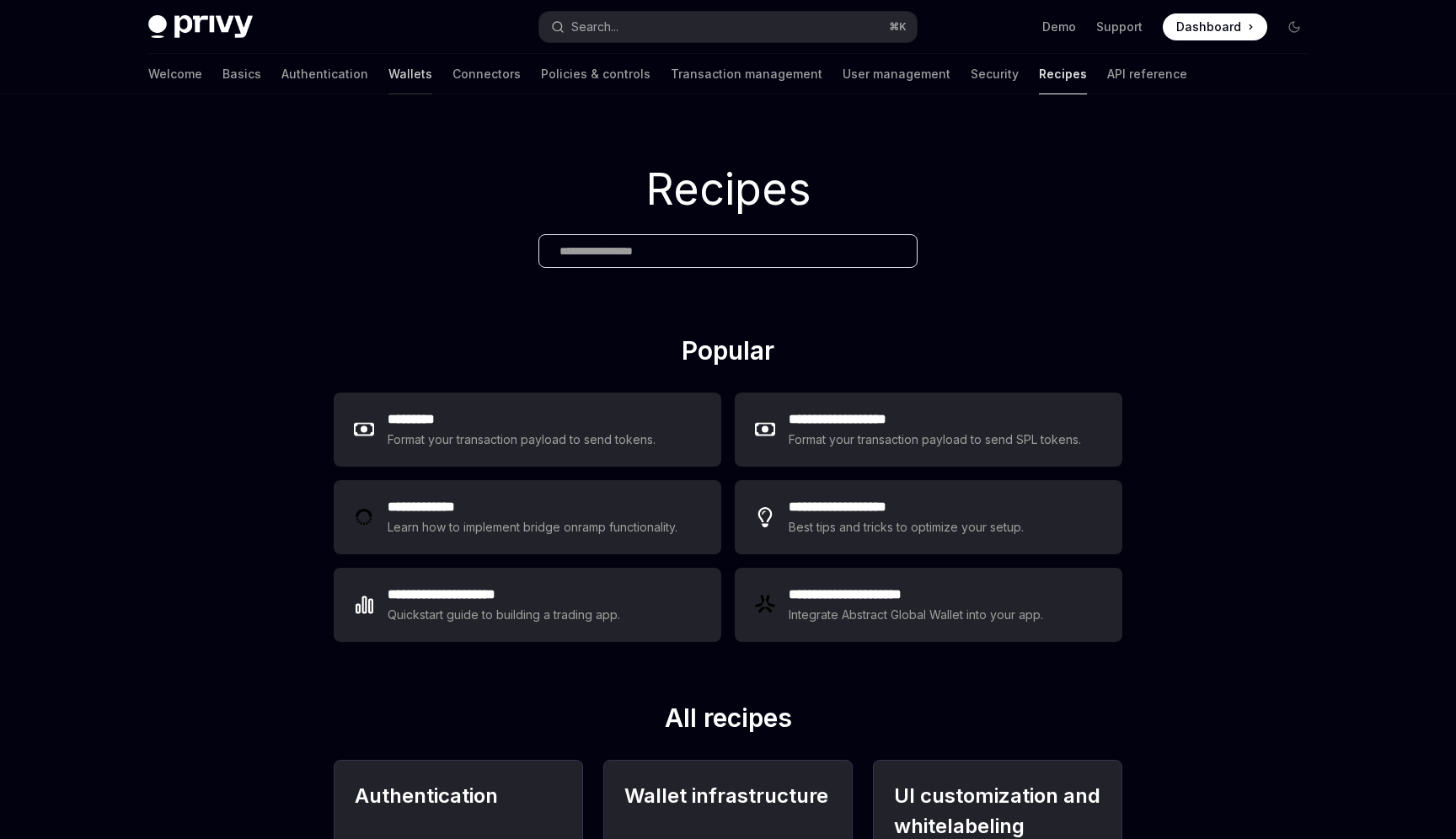
click at [389, 76] on link "Wallets" at bounding box center [410, 74] width 44 height 40
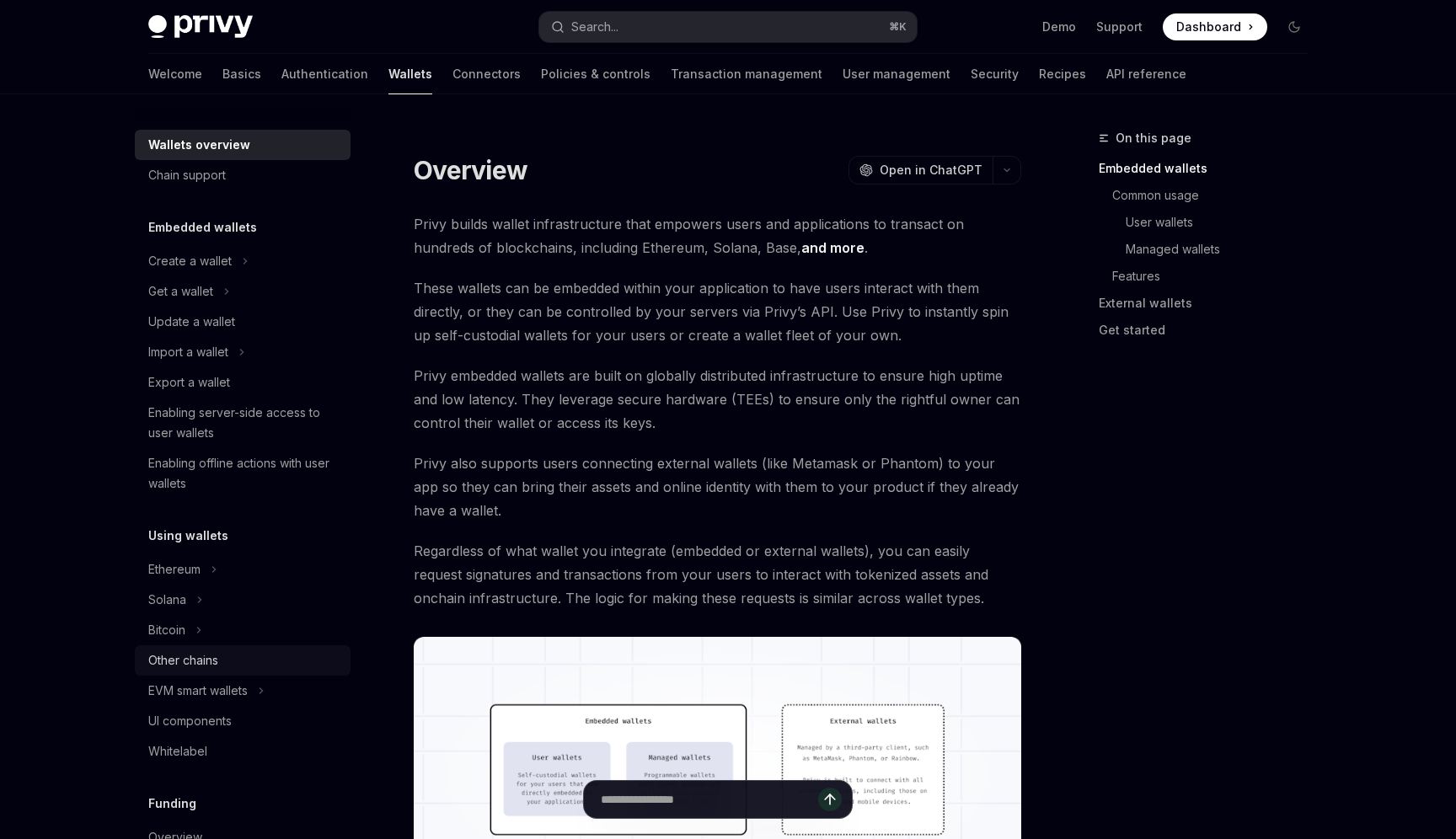
click at [242, 657] on div "Other chains" at bounding box center [245, 660] width 192 height 20
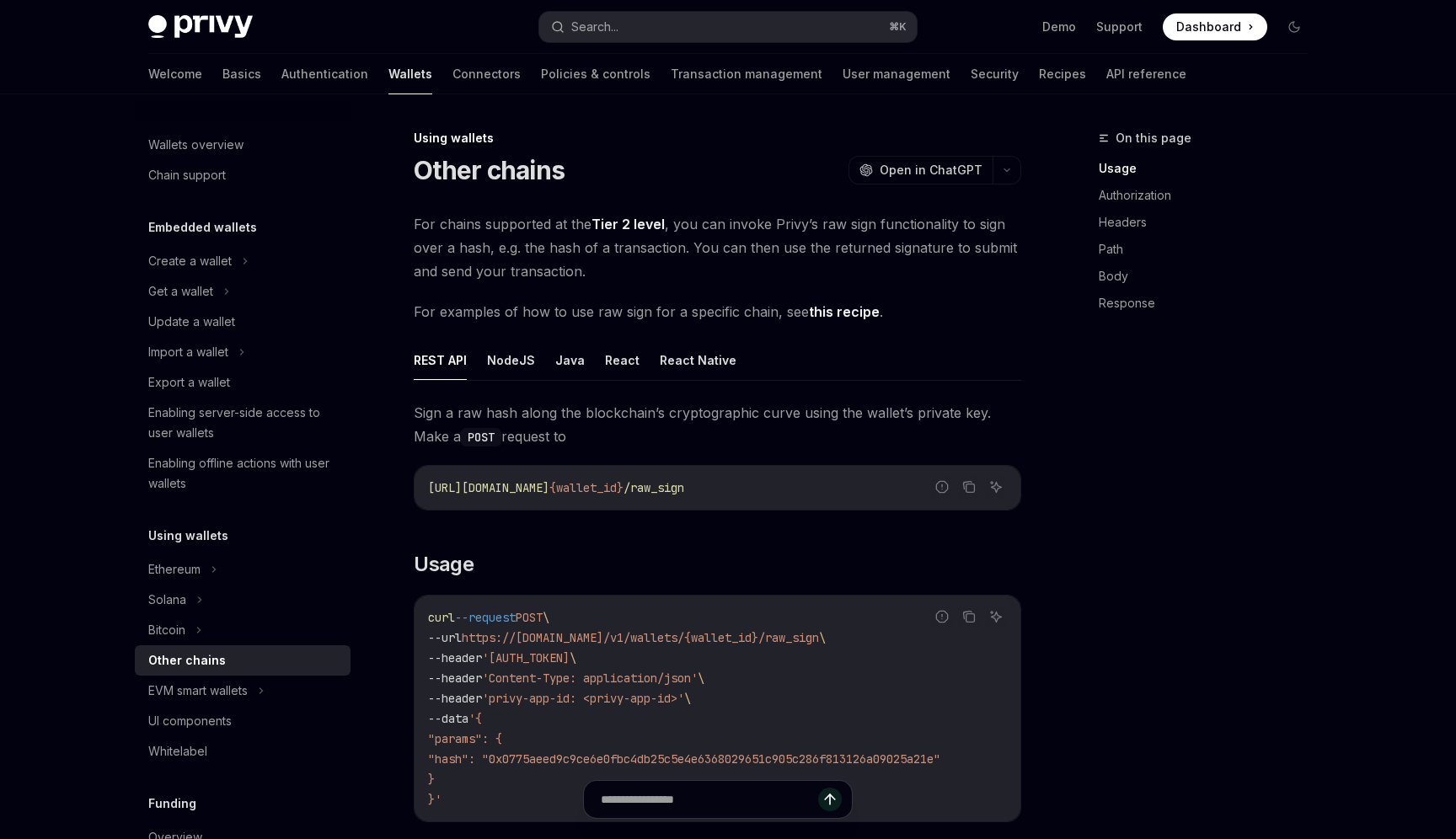
click at [821, 306] on link "this recipe" at bounding box center [844, 312] width 71 height 18
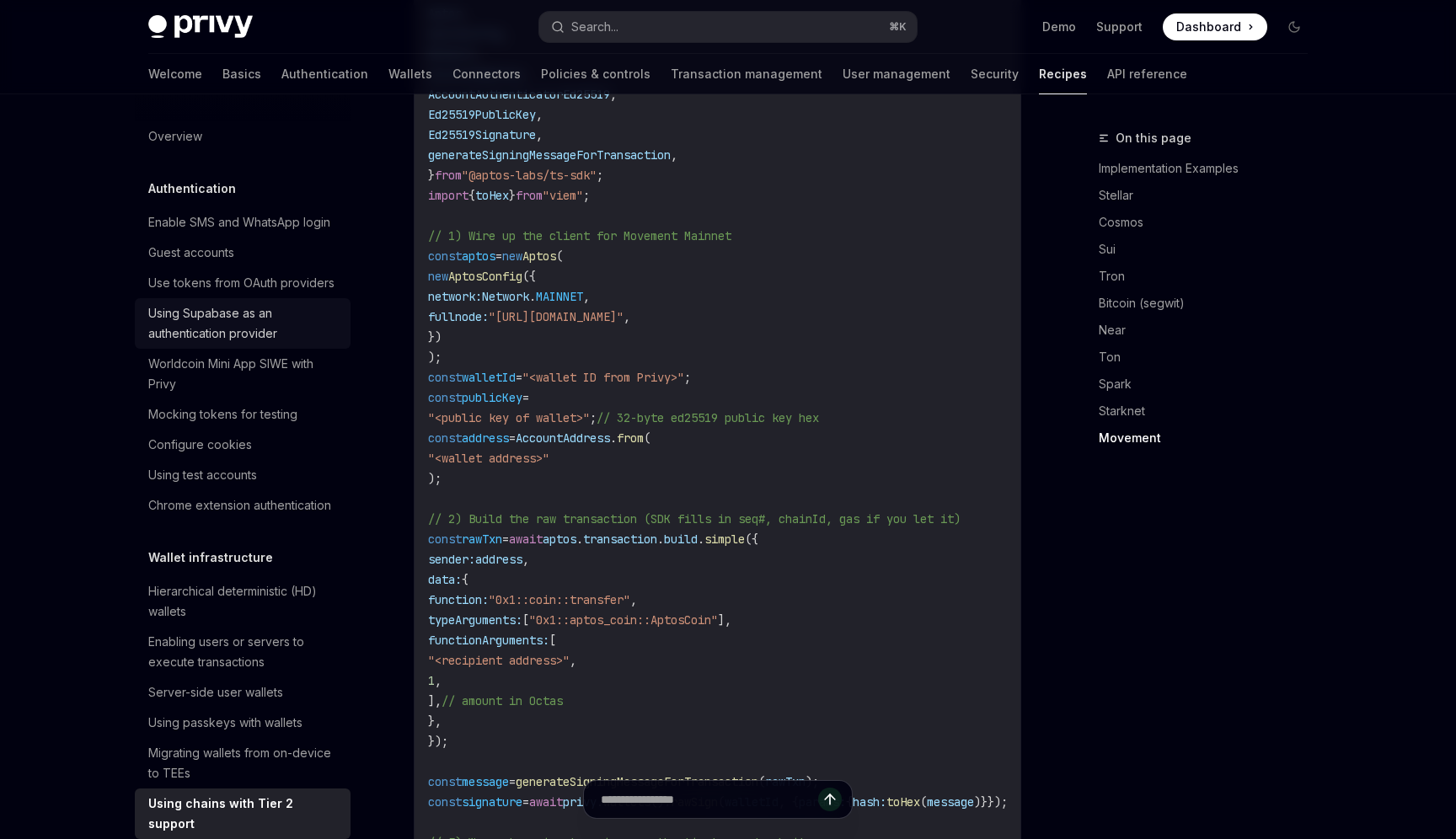
scroll to position [40, 0]
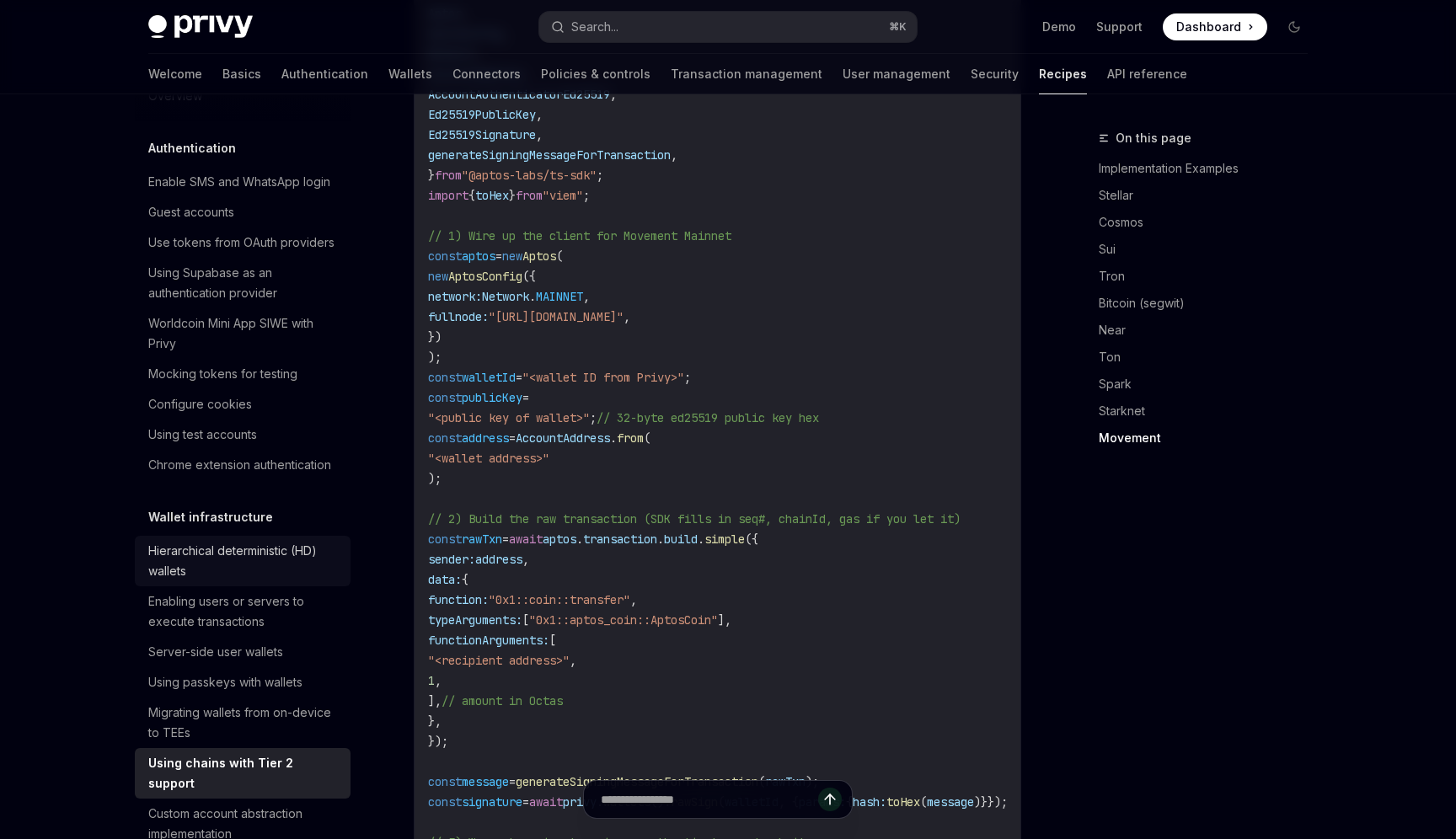
click at [273, 553] on div "Hierarchical deterministic (HD) wallets" at bounding box center [245, 561] width 192 height 40
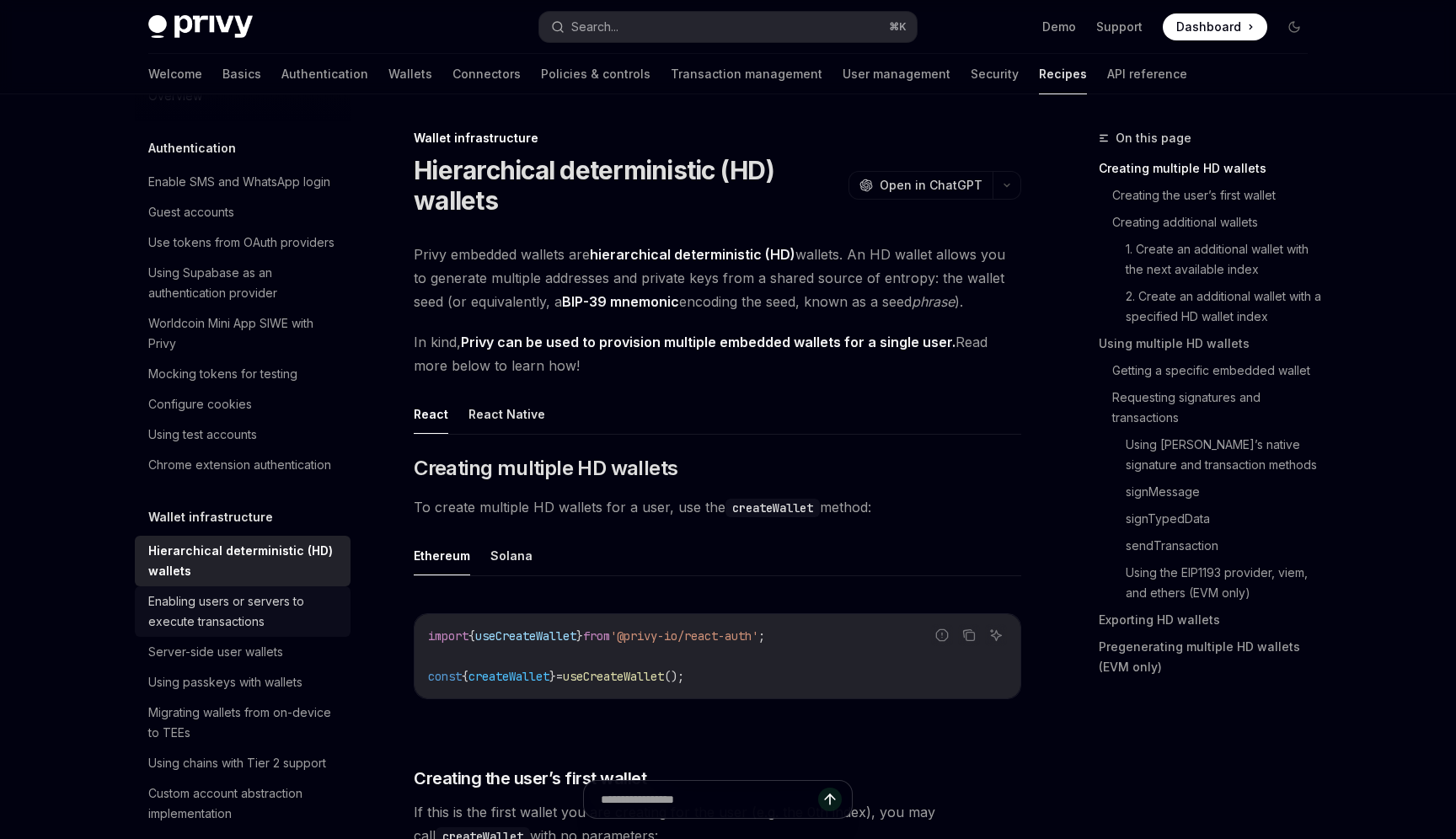
click at [236, 620] on div "Enabling users or servers to execute transactions" at bounding box center [245, 611] width 192 height 40
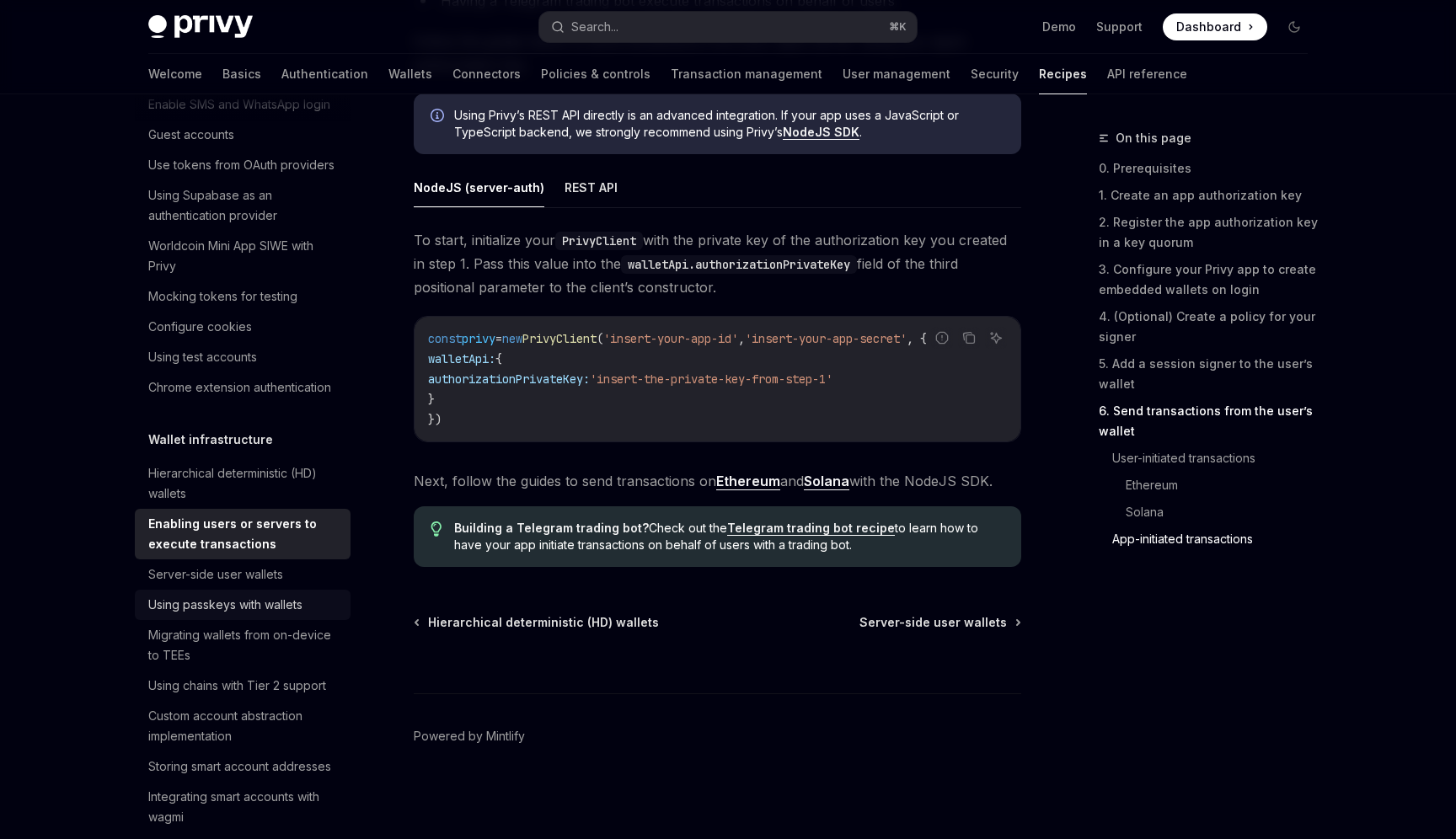
scroll to position [120, 0]
click at [289, 682] on div "Using chains with Tier 2 support" at bounding box center [237, 684] width 178 height 20
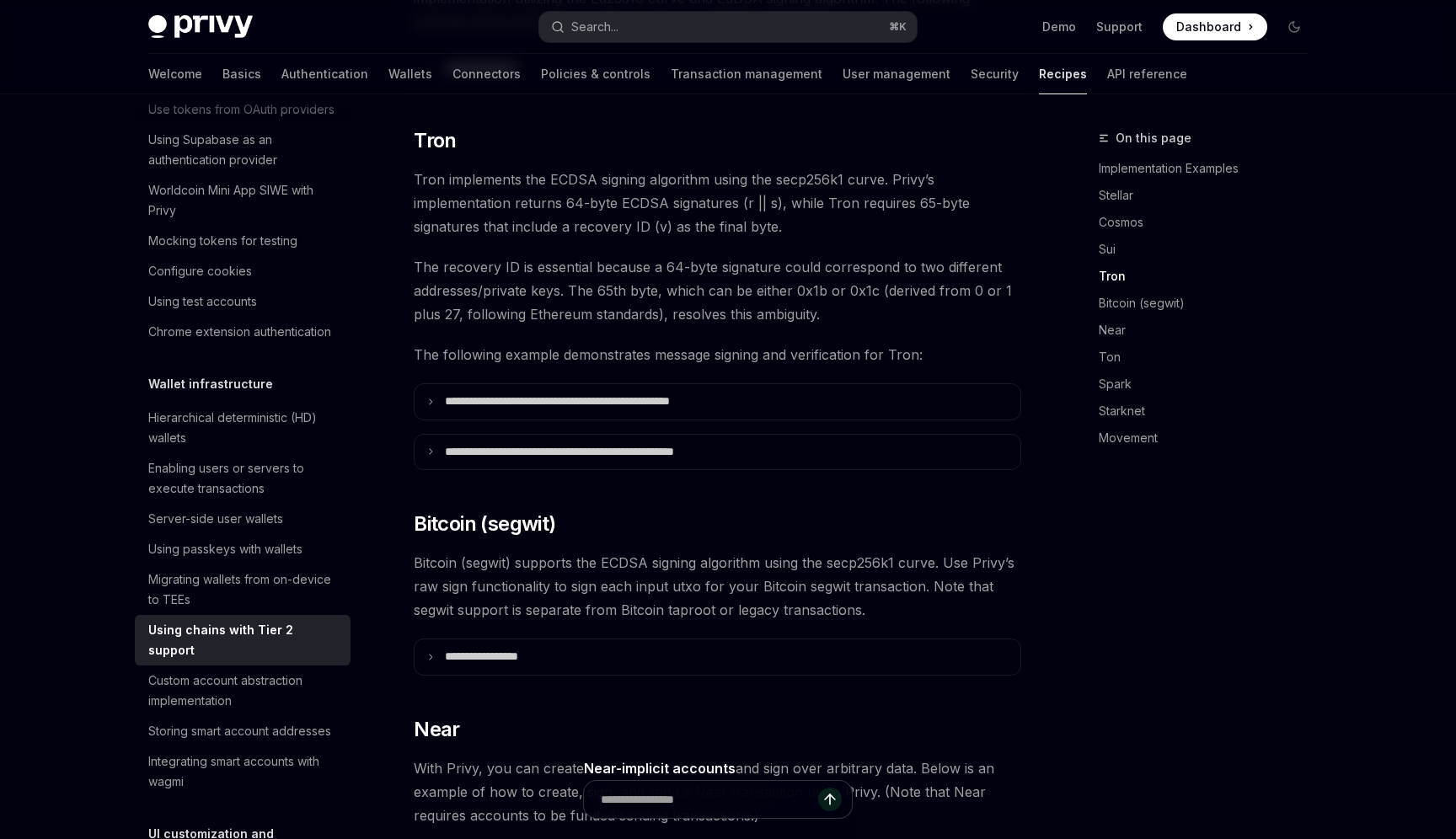
scroll to position [175, 0]
click at [227, 669] on div "Custom account abstraction implementation" at bounding box center [245, 689] width 192 height 40
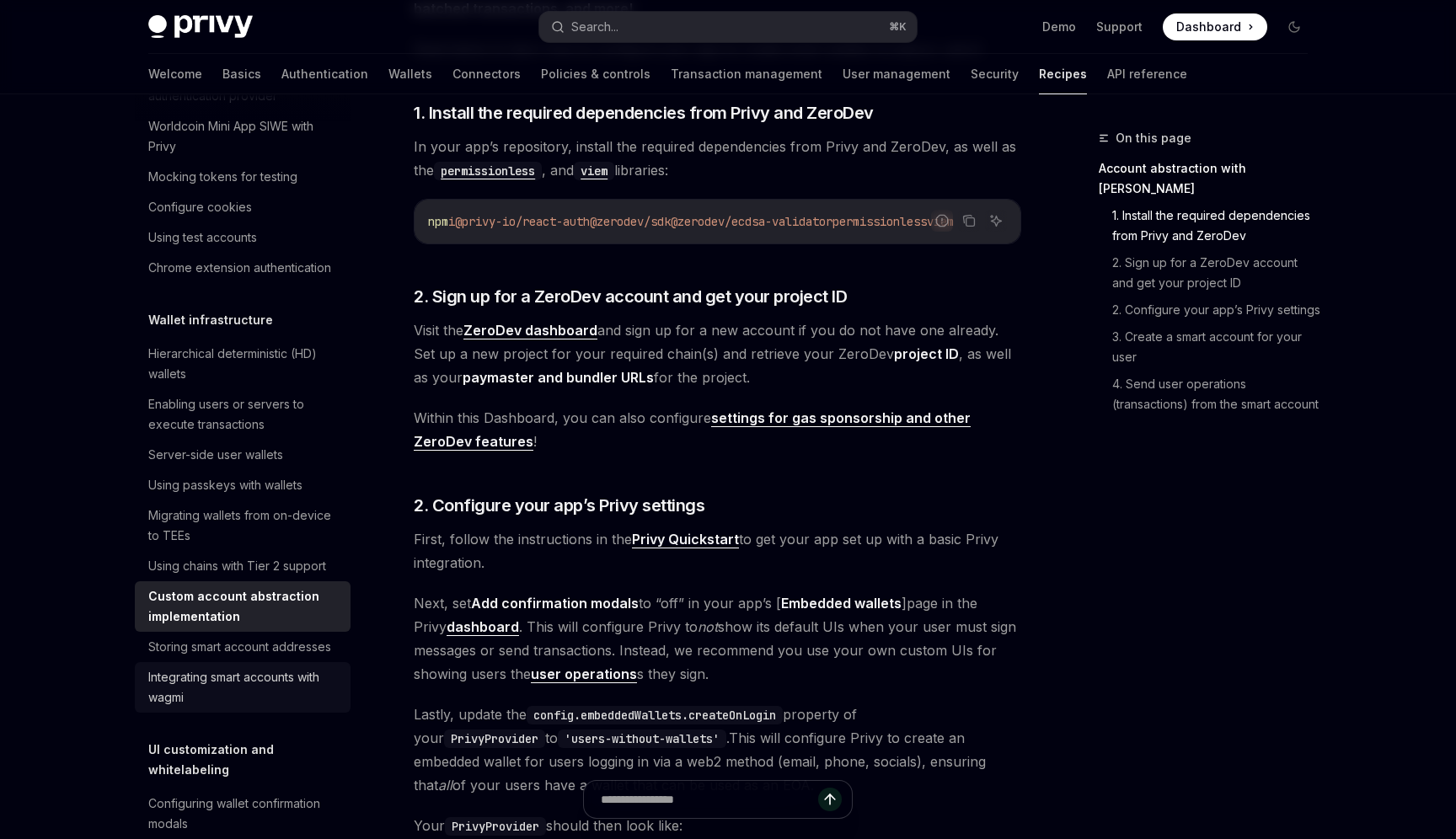
scroll to position [85, 0]
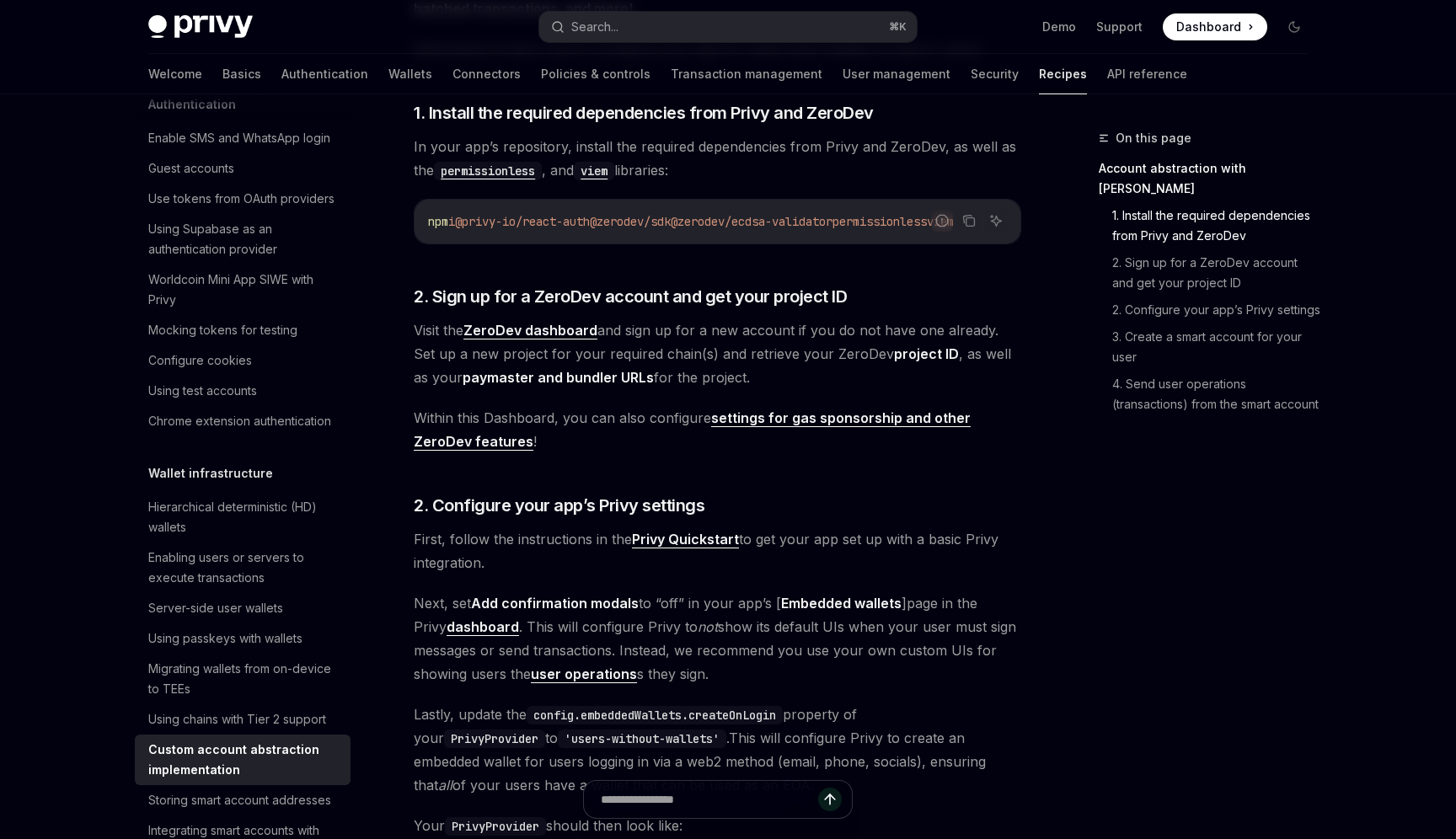
click at [300, 73] on div "Welcome Basics Authentication Wallets Connectors Policies & controls Transactio…" at bounding box center [667, 74] width 1039 height 40
click at [389, 80] on link "Wallets" at bounding box center [410, 74] width 44 height 40
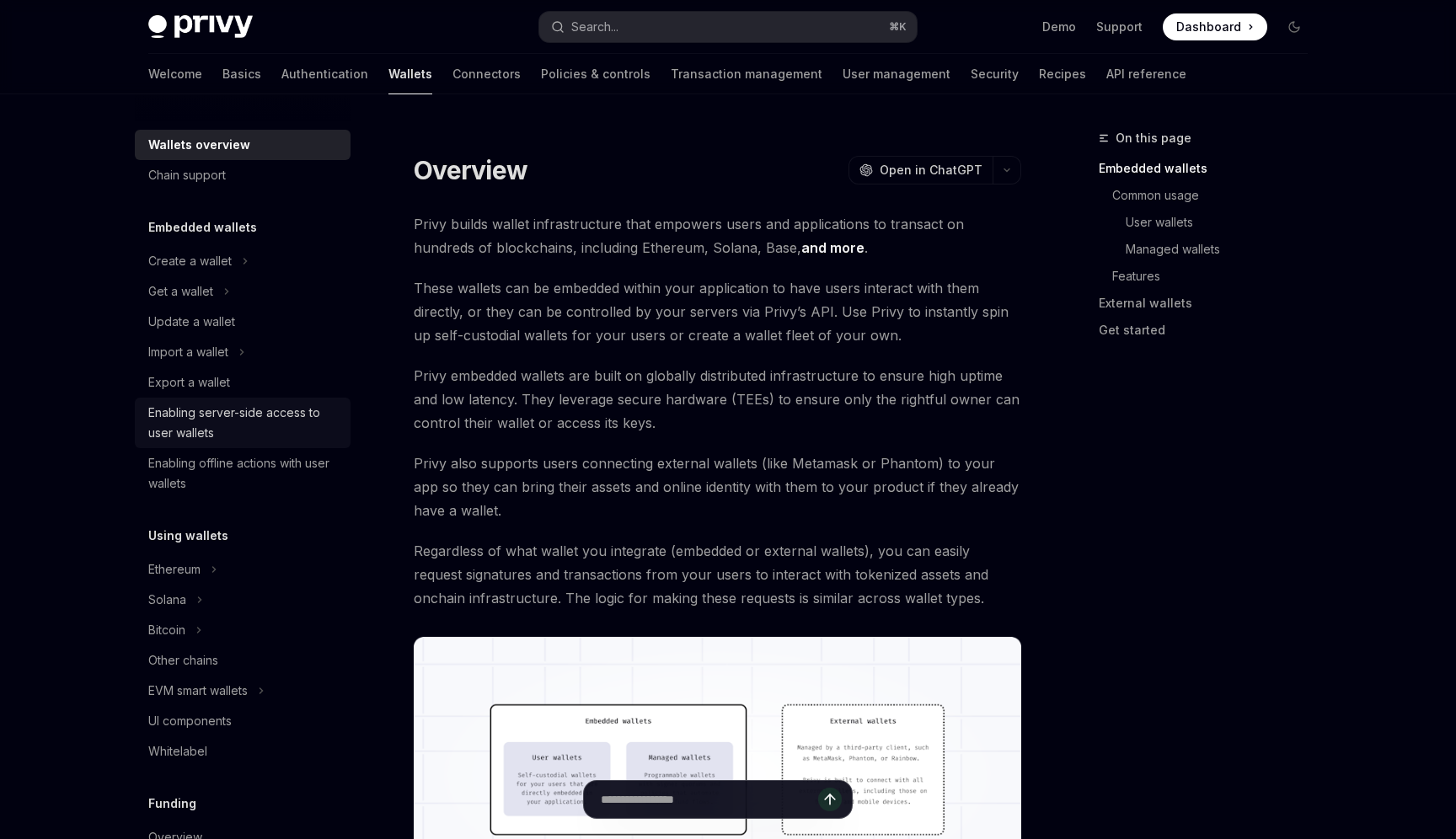
scroll to position [59, 0]
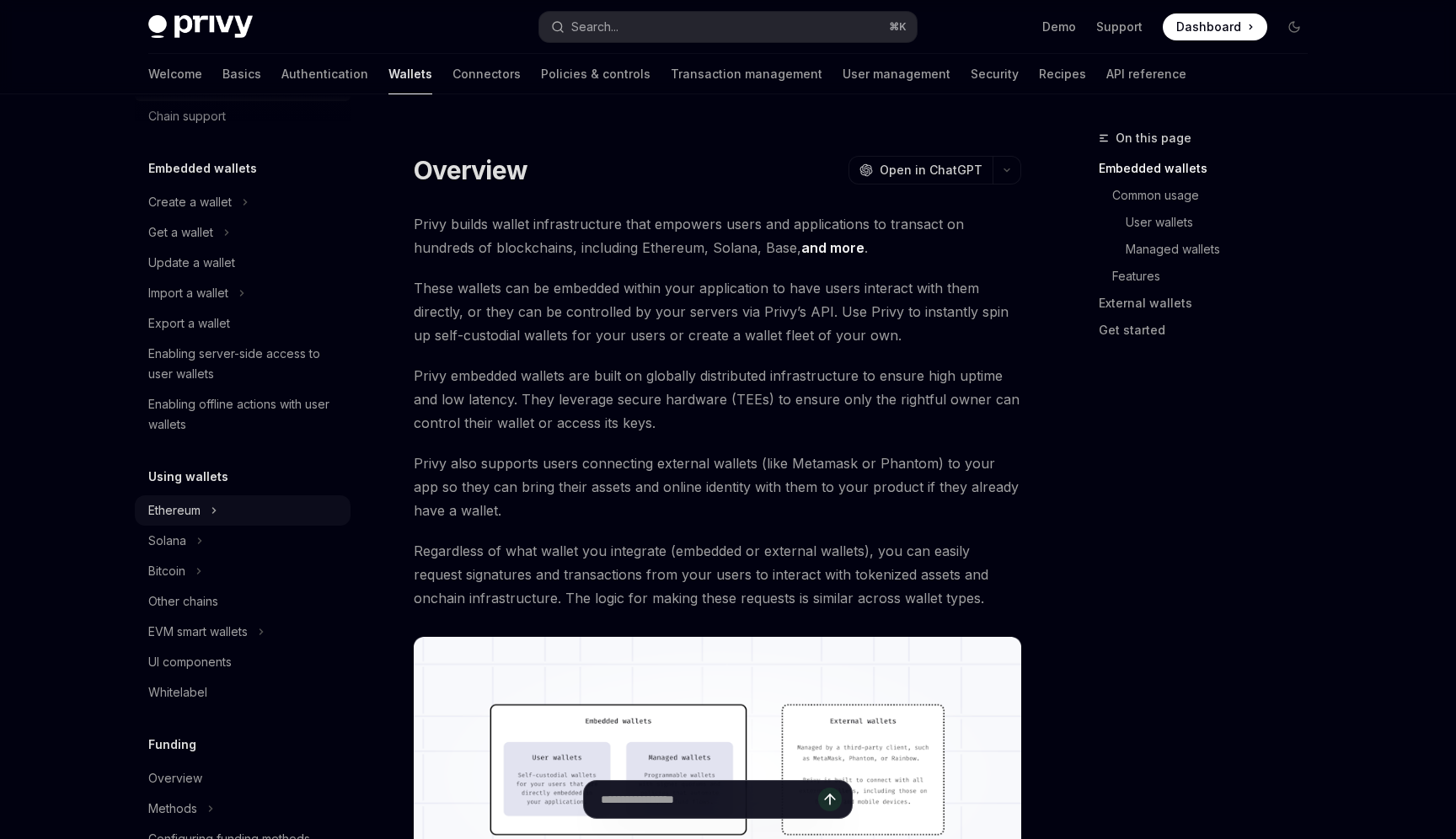
click at [219, 515] on div "Ethereum" at bounding box center [243, 511] width 216 height 31
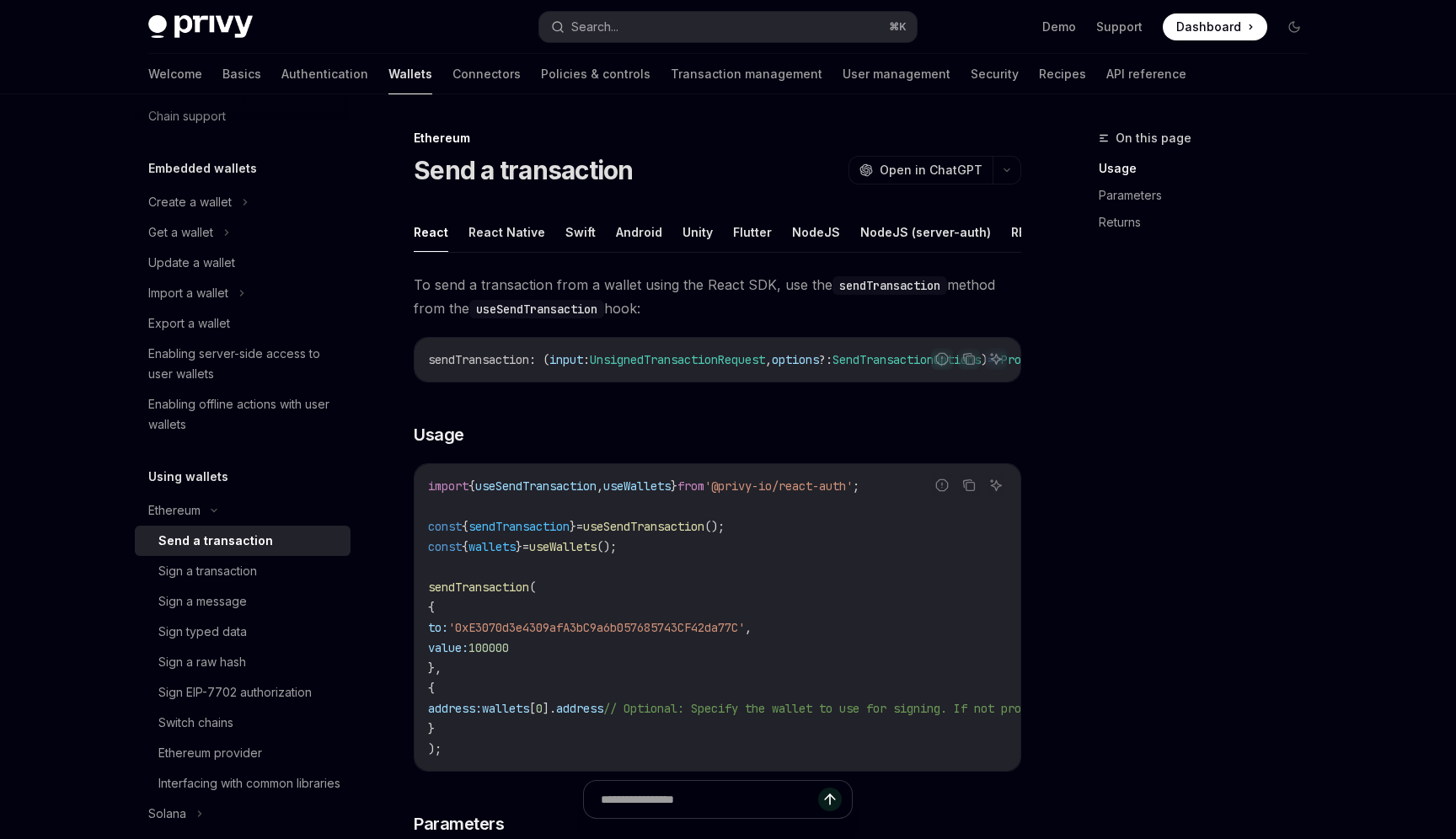
click at [587, 237] on ul "React React Native Swift Android Unity Flutter NodeJS NodeJS (server-auth) REST…" at bounding box center [718, 232] width 608 height 40
click at [570, 230] on button "Swift" at bounding box center [581, 232] width 31 height 40
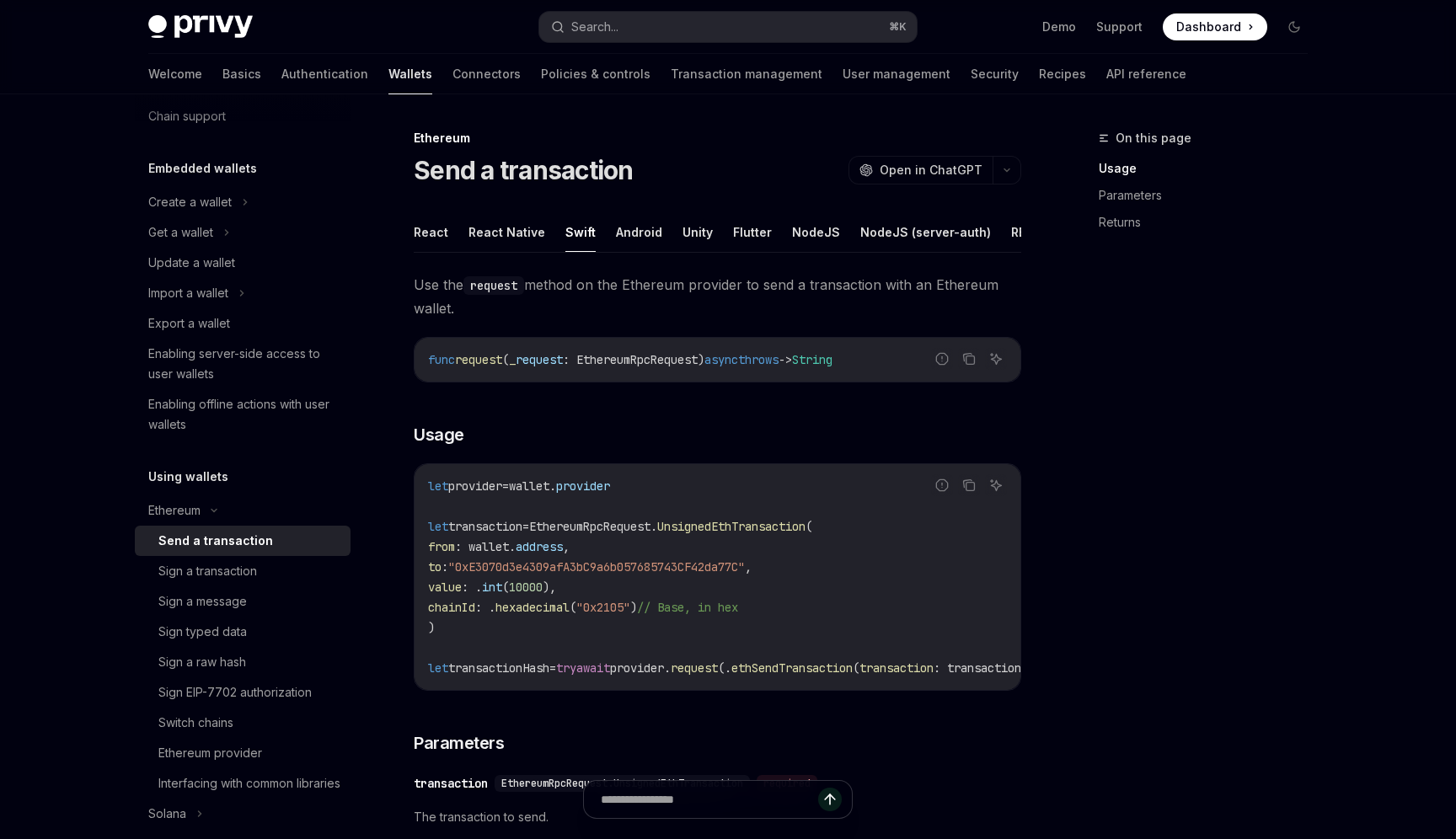
scroll to position [23, 0]
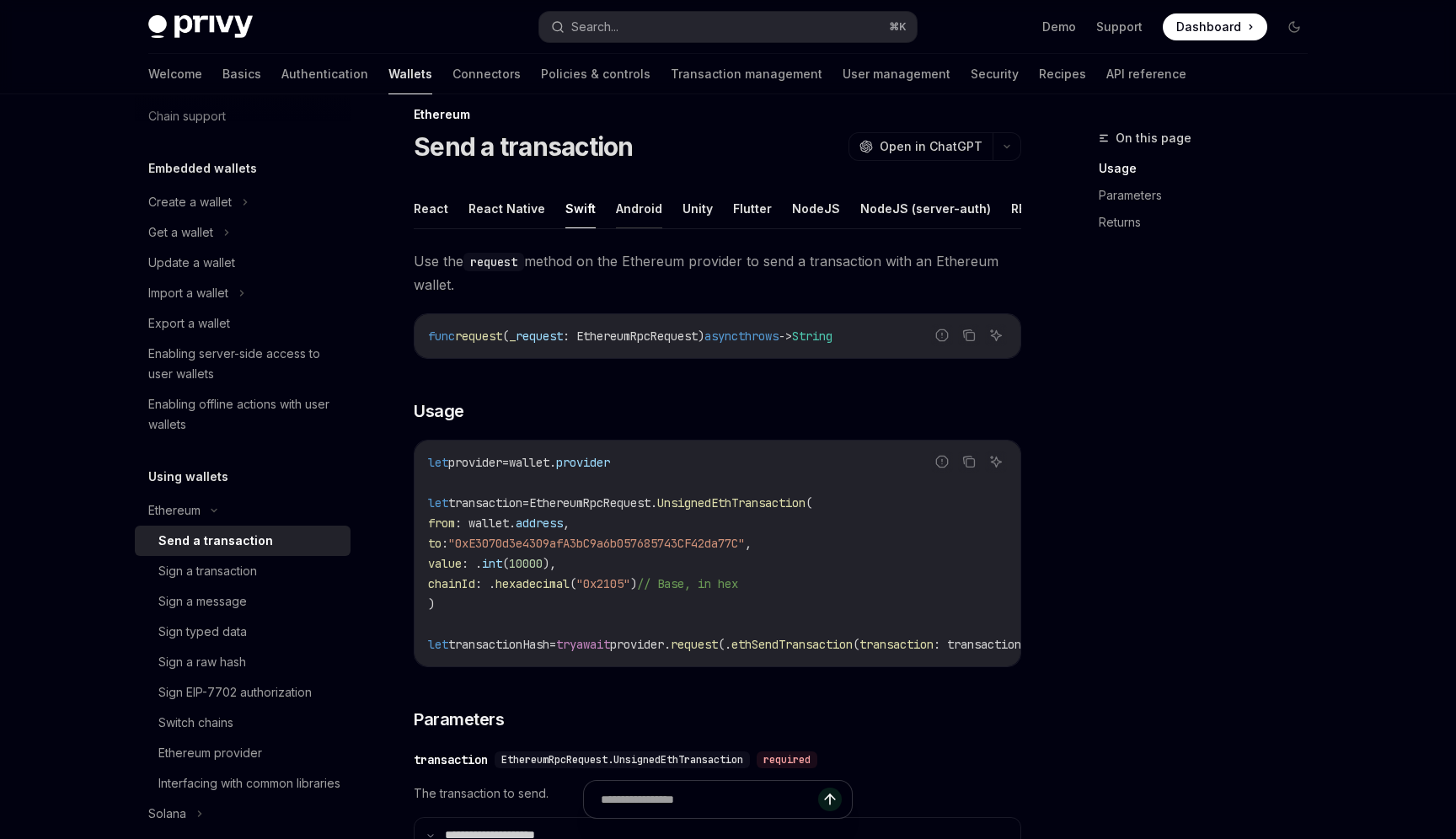
click at [640, 209] on button "Android" at bounding box center [639, 209] width 47 height 40
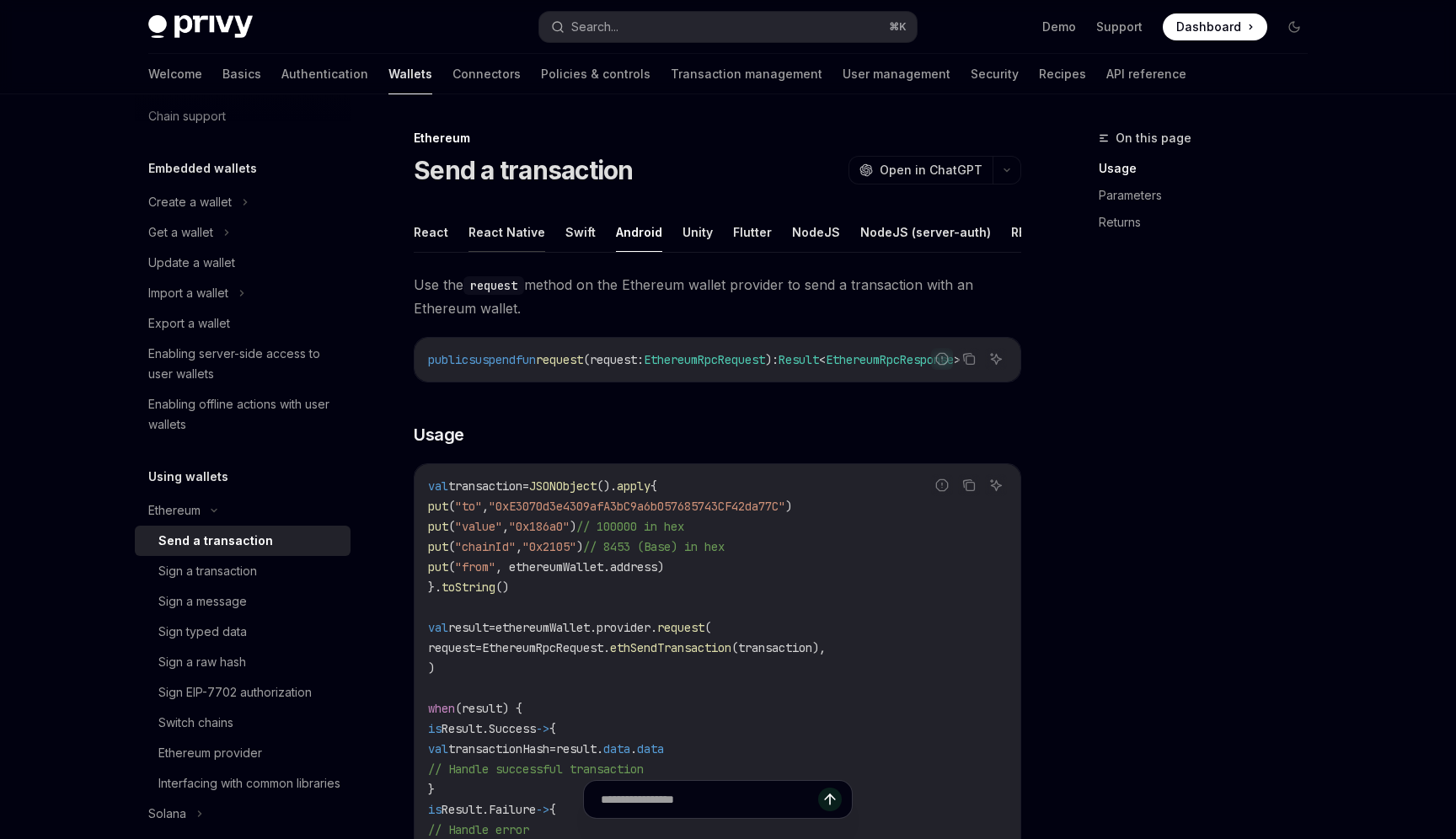
click at [492, 241] on button "React Native" at bounding box center [506, 232] width 76 height 40
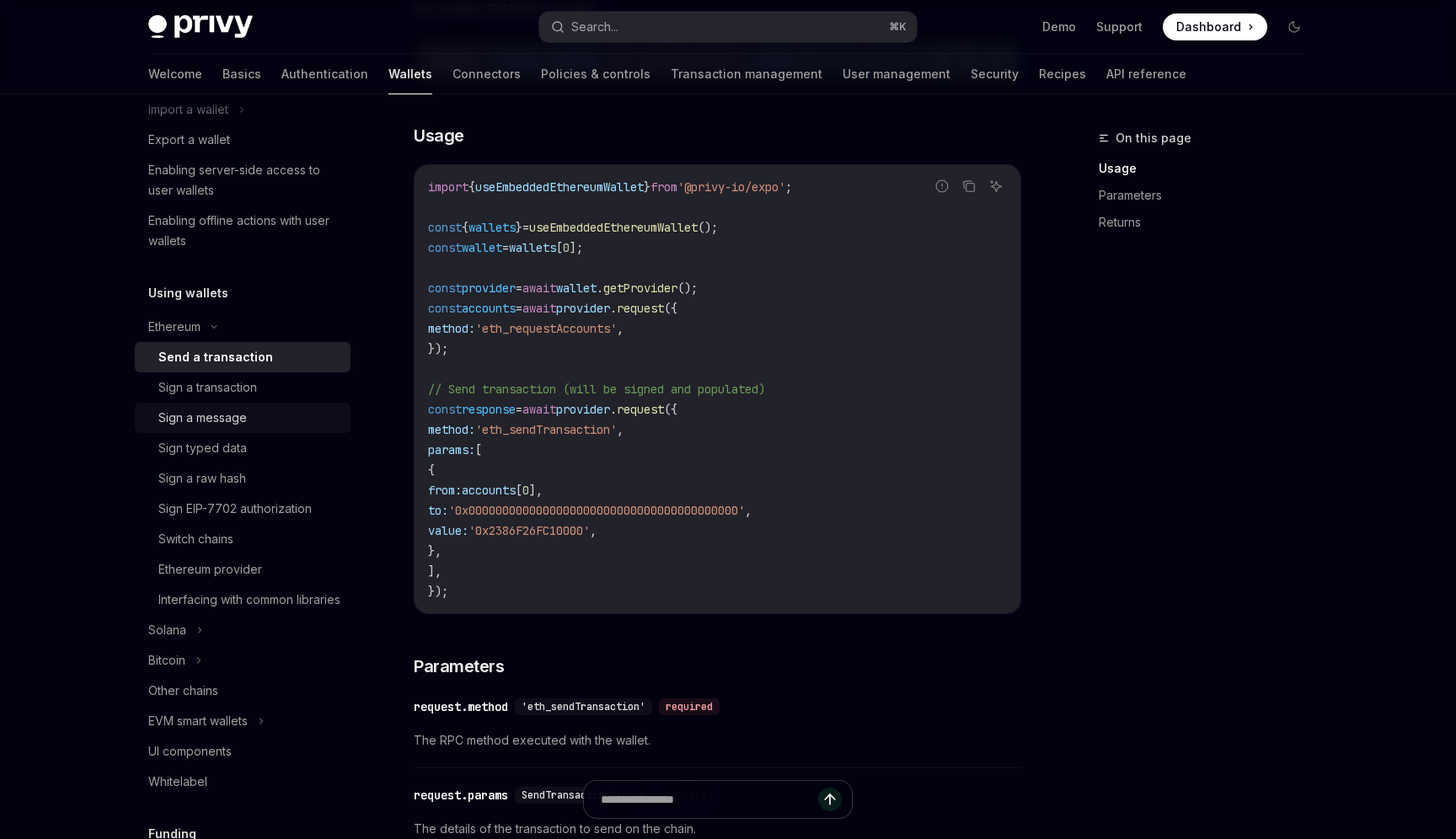
scroll to position [249, 0]
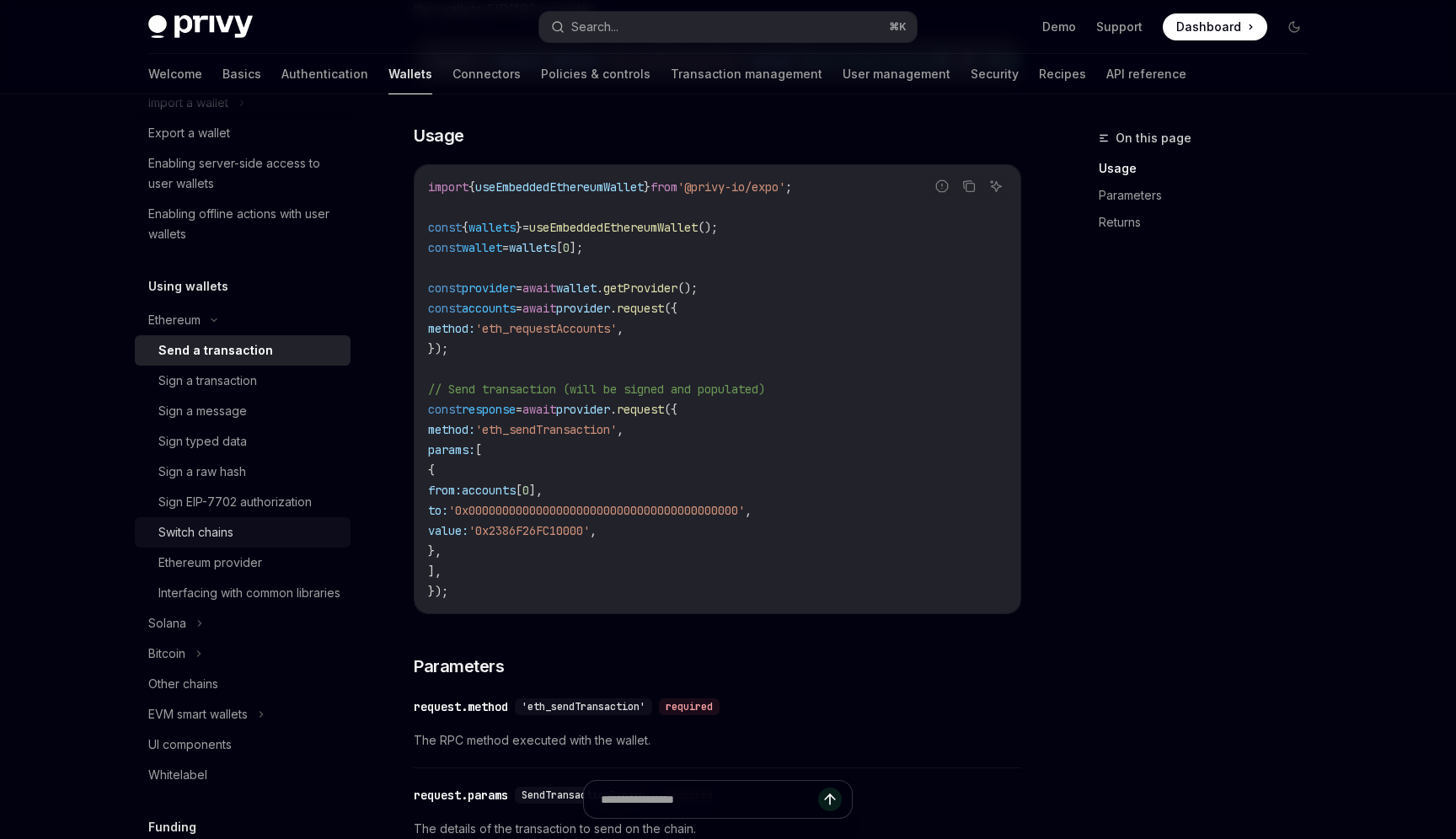
click at [221, 531] on div "Switch chains" at bounding box center [195, 532] width 75 height 20
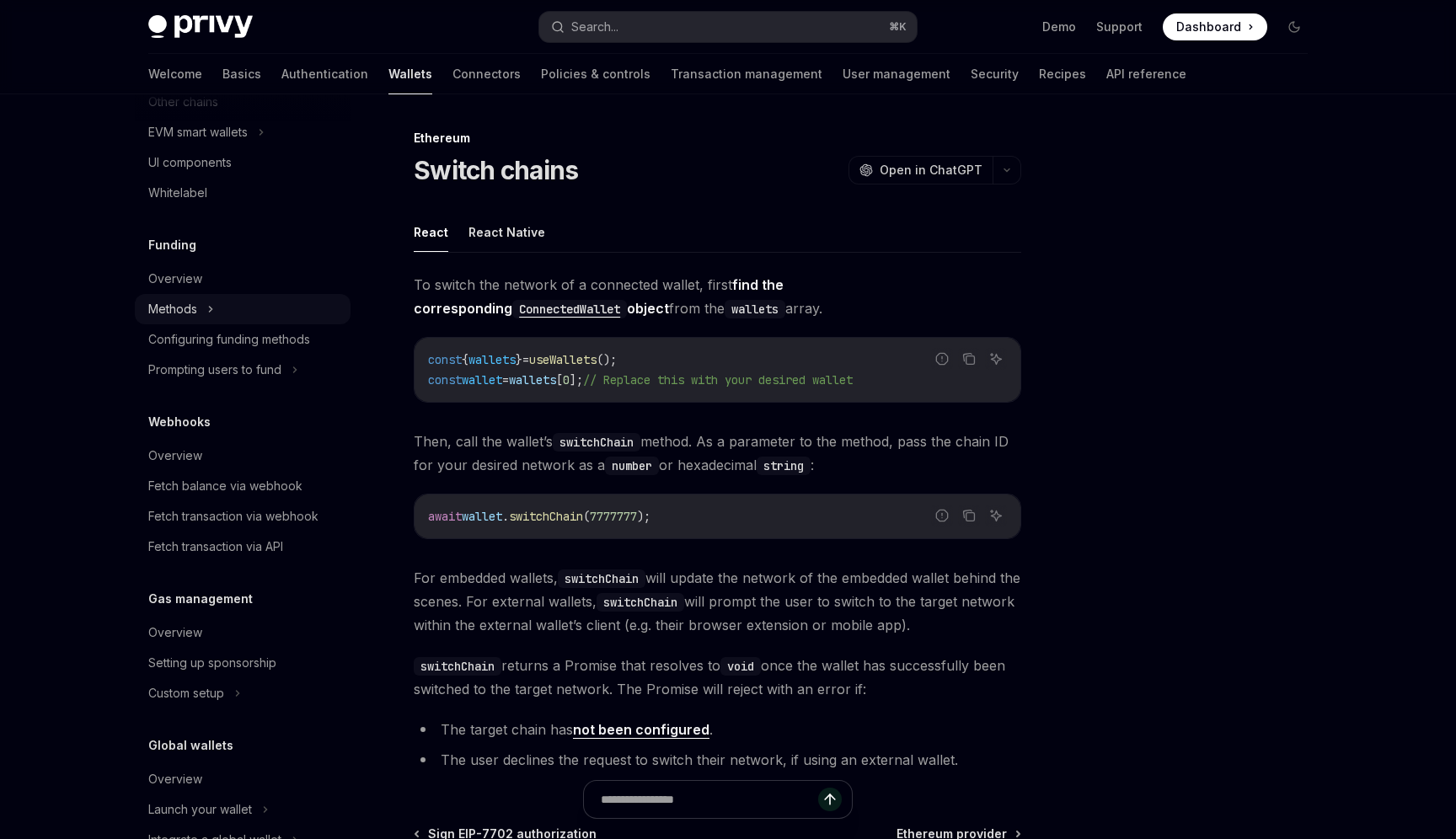
scroll to position [902, 0]
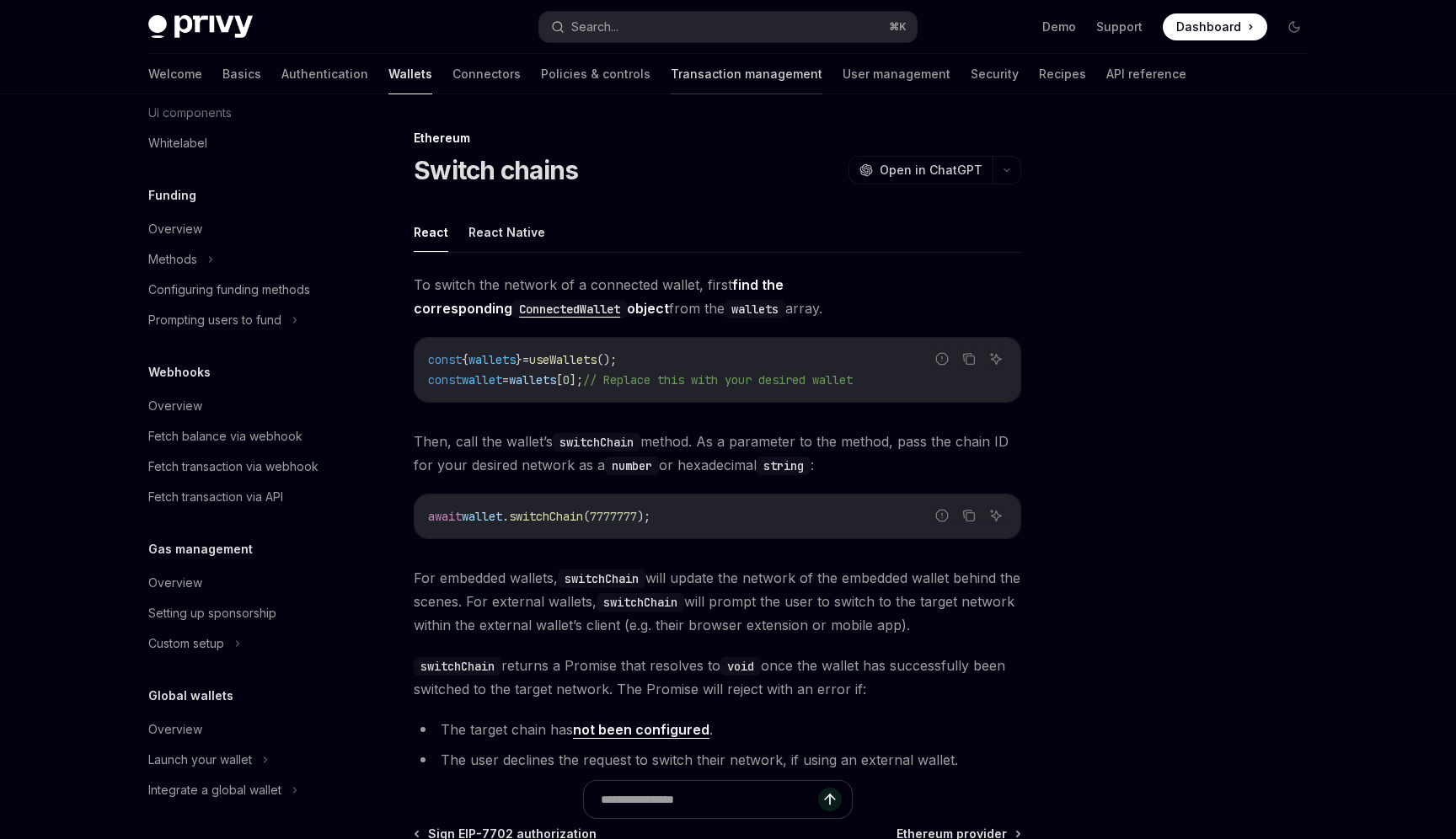
click at [671, 75] on link "Transaction management" at bounding box center [746, 74] width 152 height 40
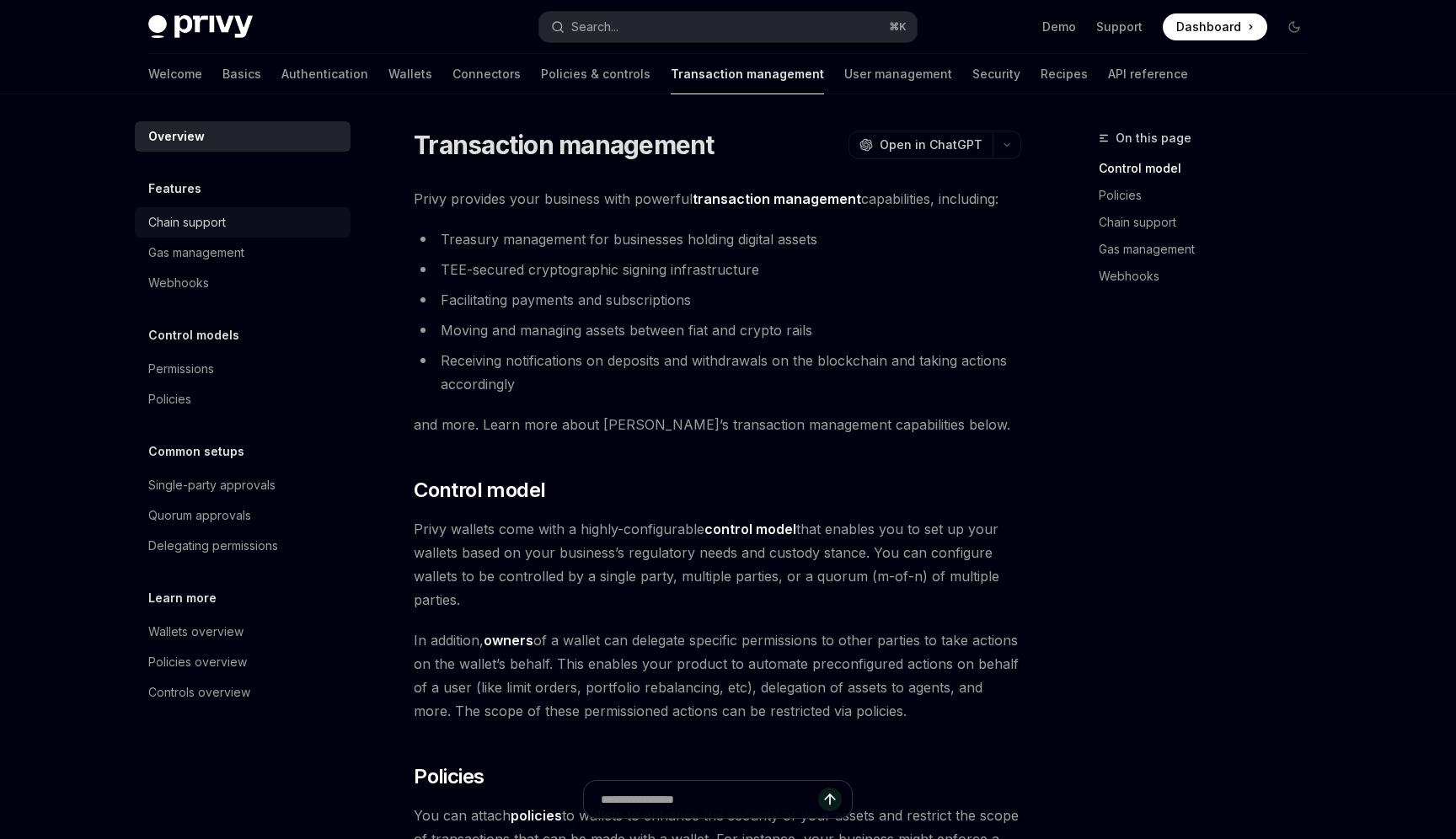
click at [248, 224] on div "Chain support" at bounding box center [245, 222] width 192 height 20
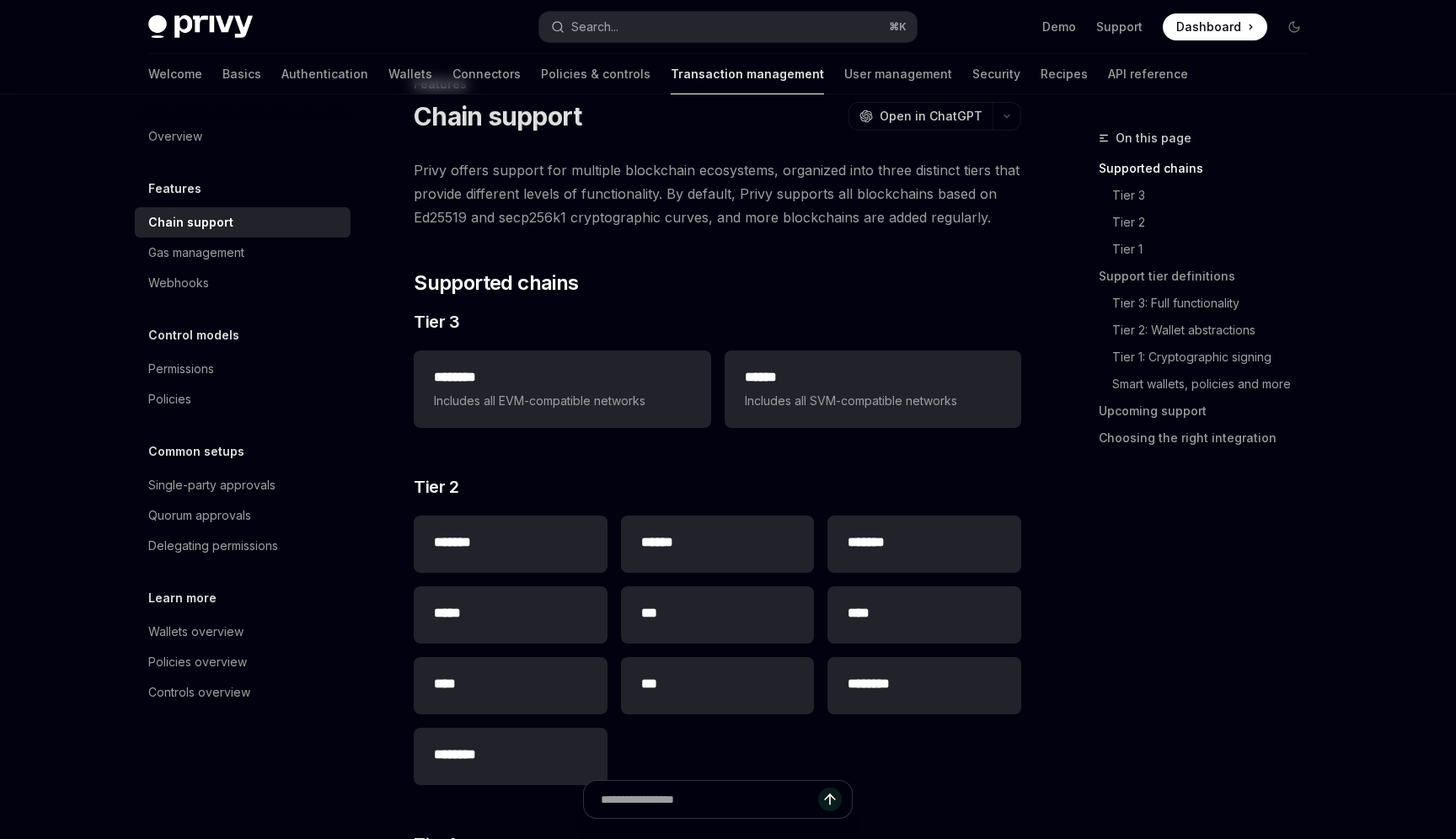
scroll to position [58, 0]
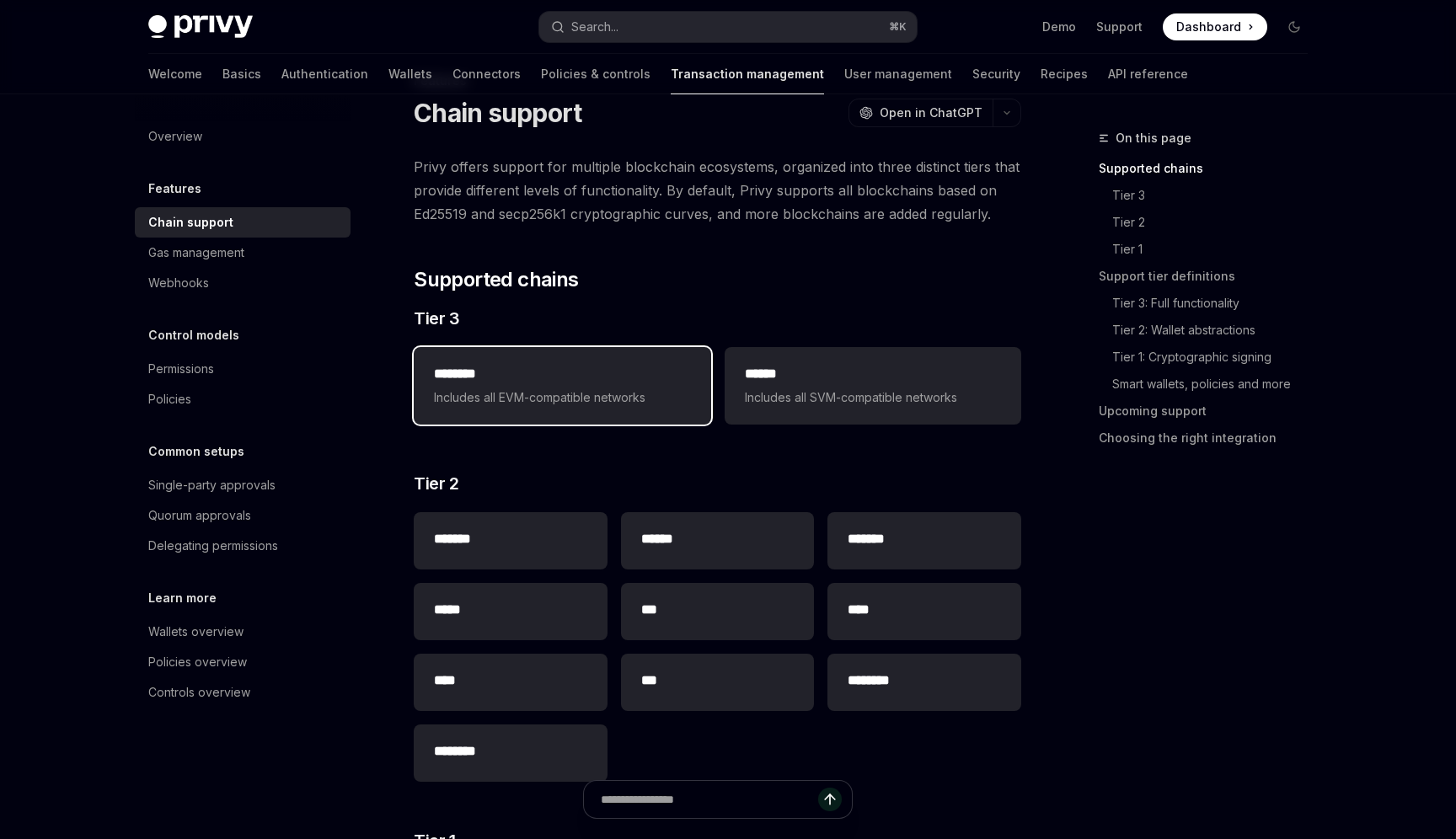
click at [507, 397] on span "Includes all EVM-compatible networks" at bounding box center [562, 397] width 256 height 20
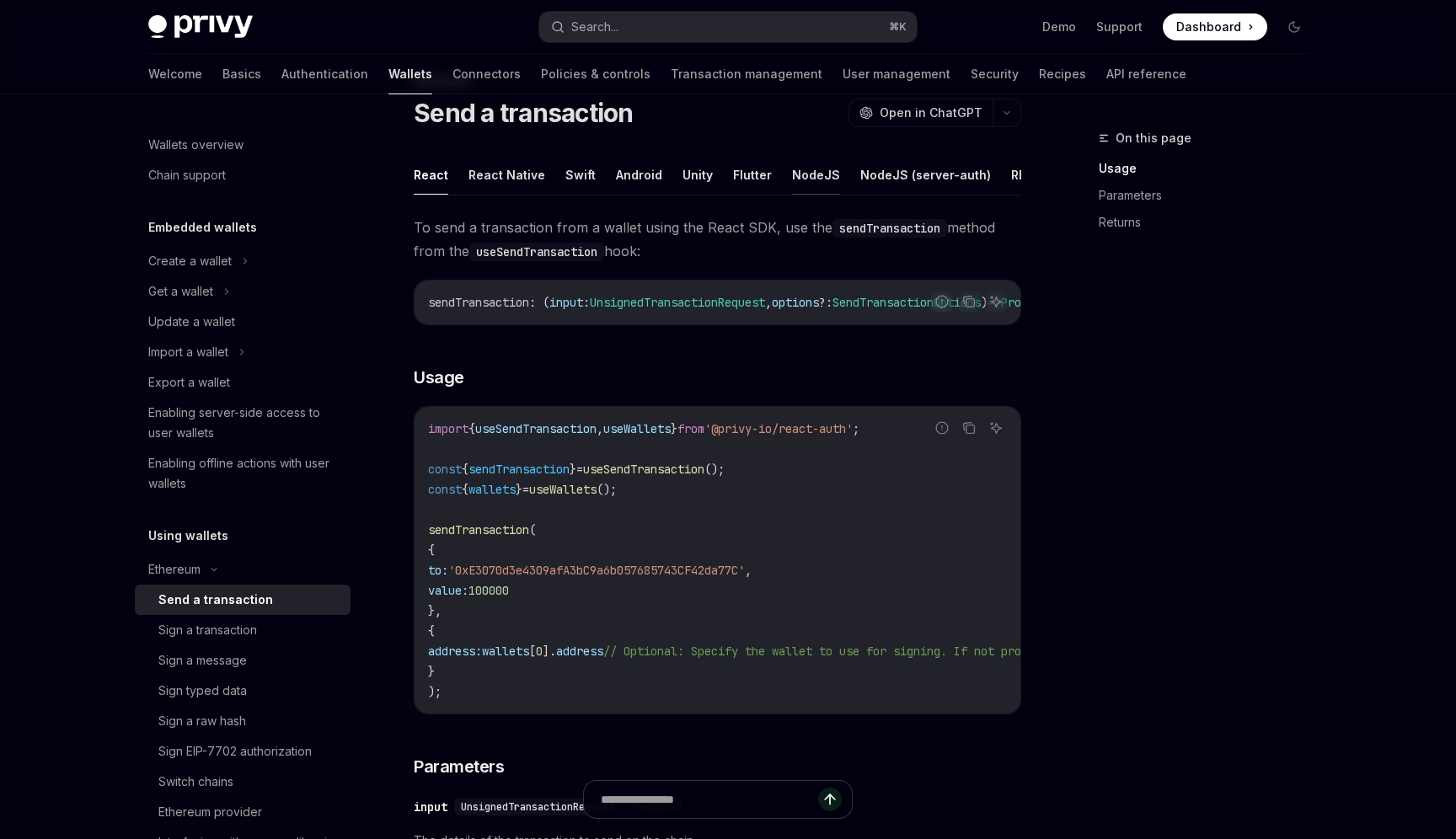
click at [796, 172] on button "NodeJS" at bounding box center [816, 174] width 48 height 40
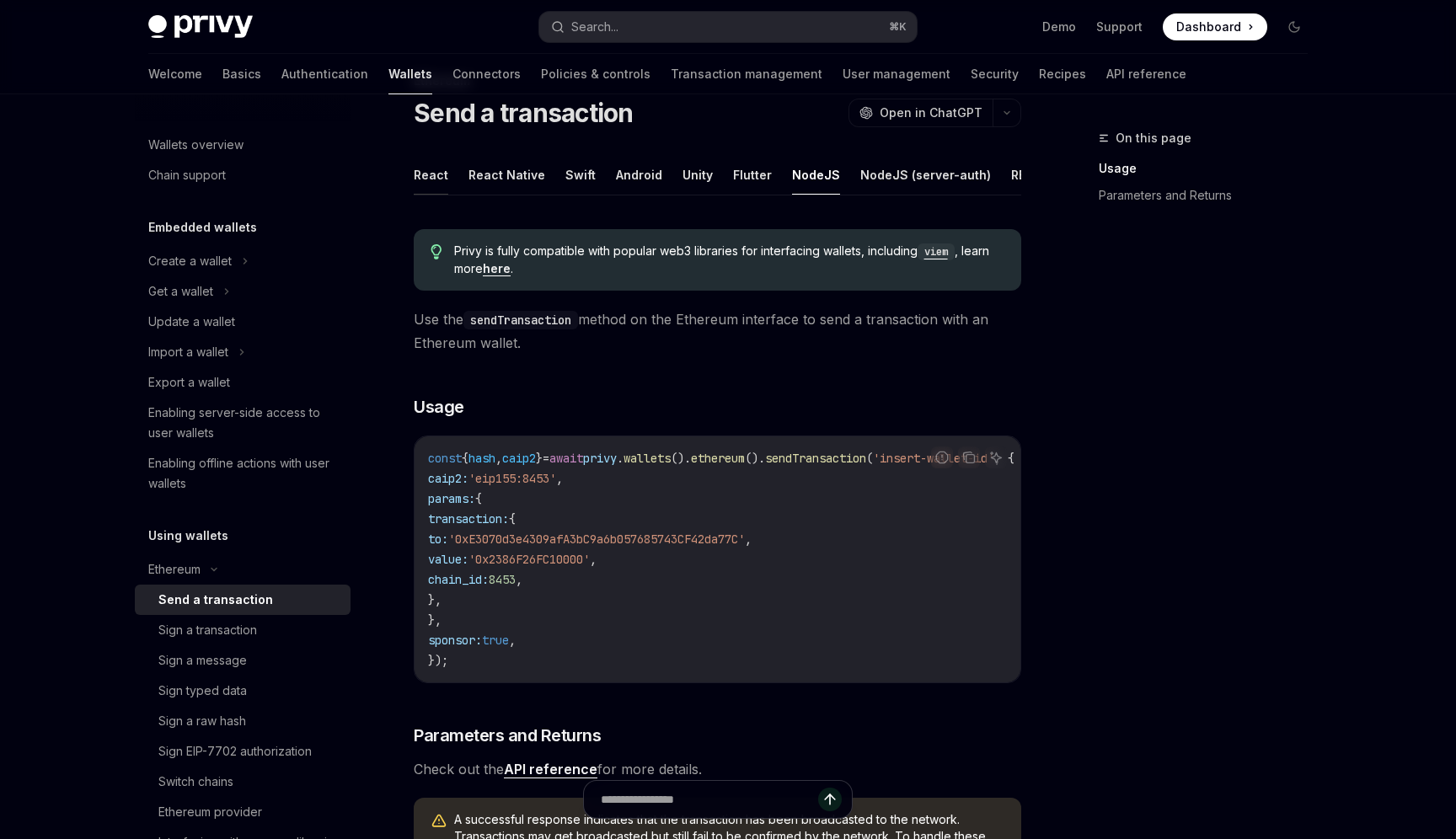
click at [435, 176] on button "React" at bounding box center [431, 174] width 34 height 40
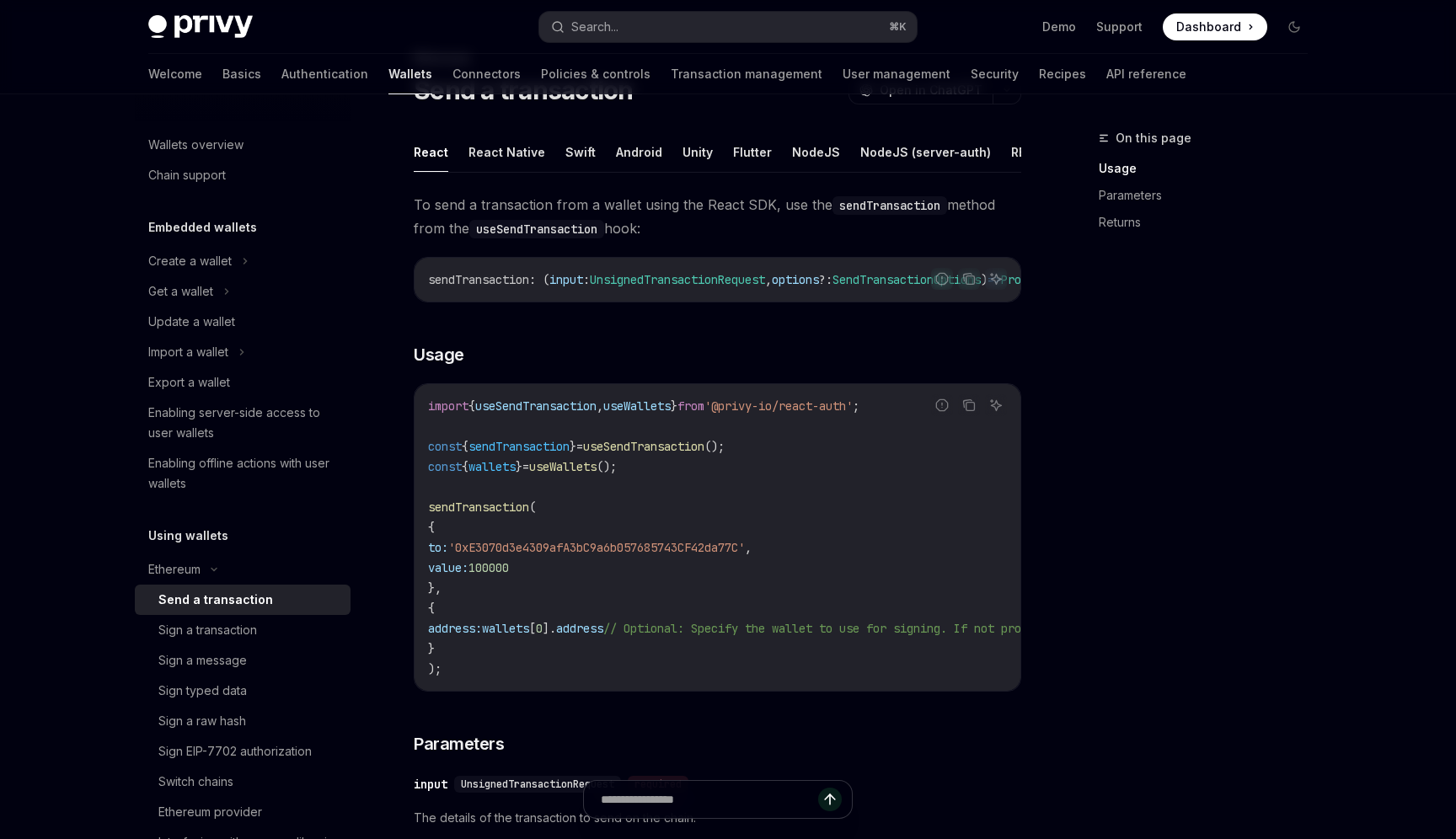
scroll to position [85, 0]
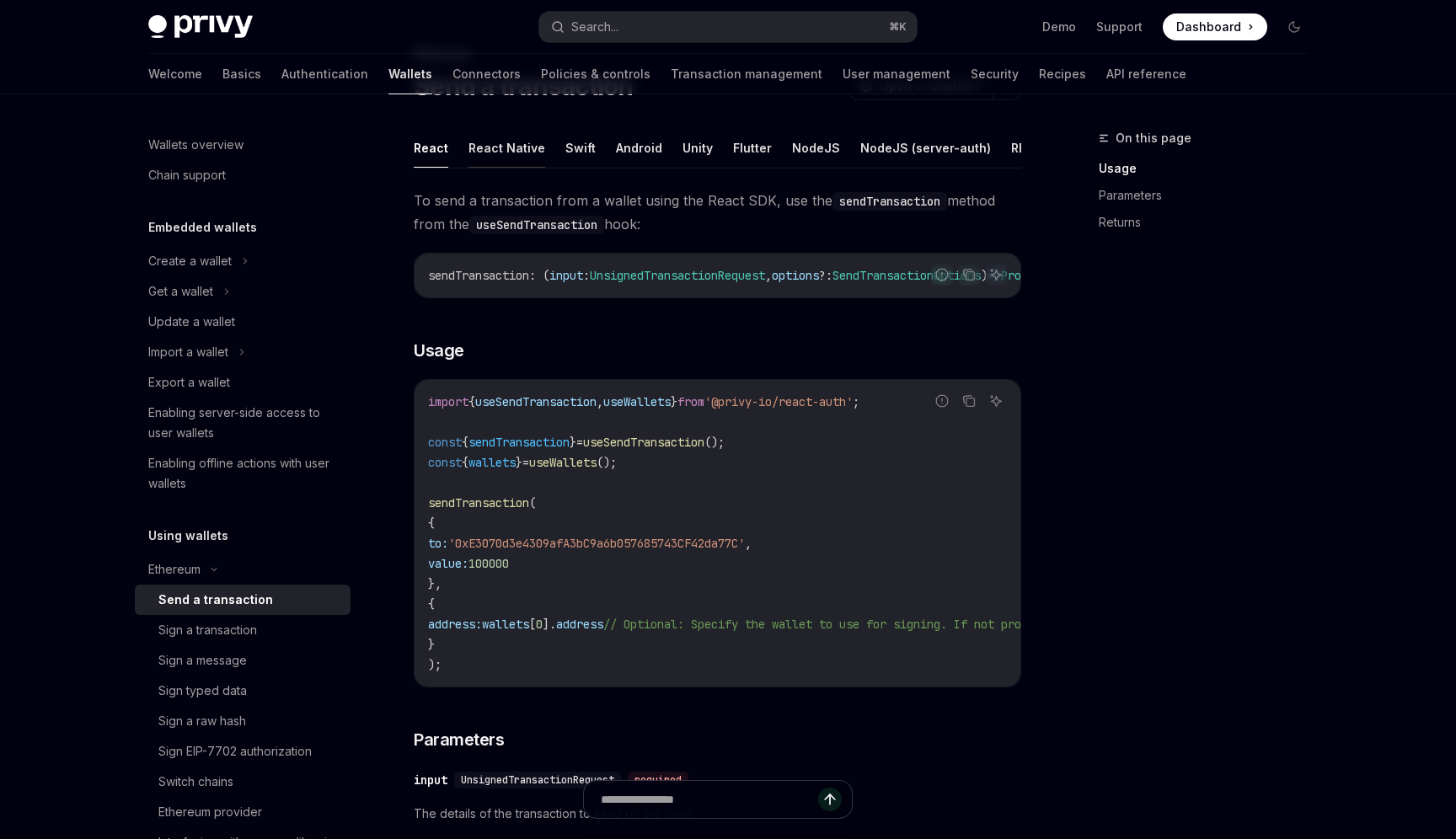
click at [481, 149] on button "React Native" at bounding box center [506, 147] width 76 height 40
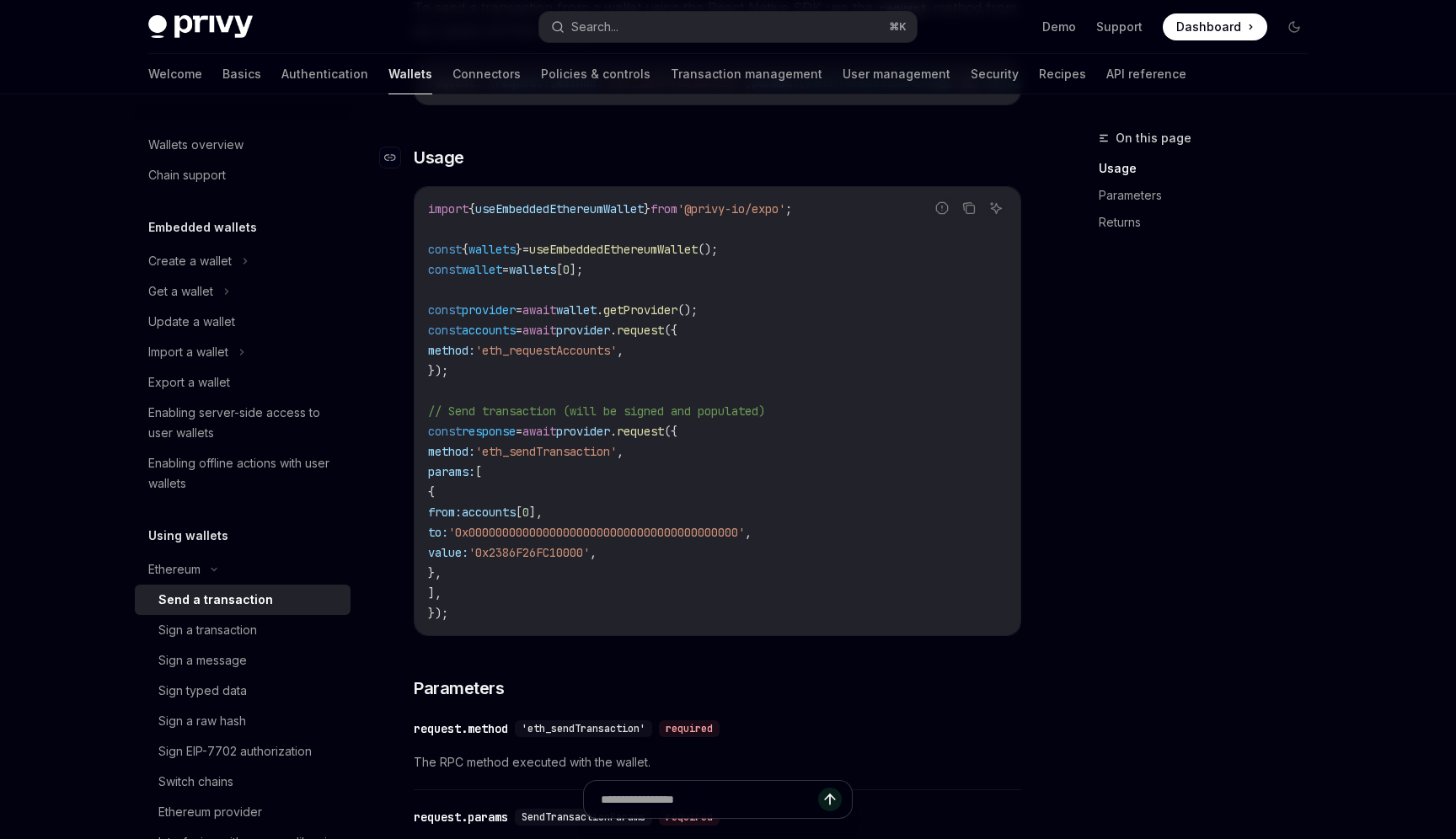
scroll to position [268, 0]
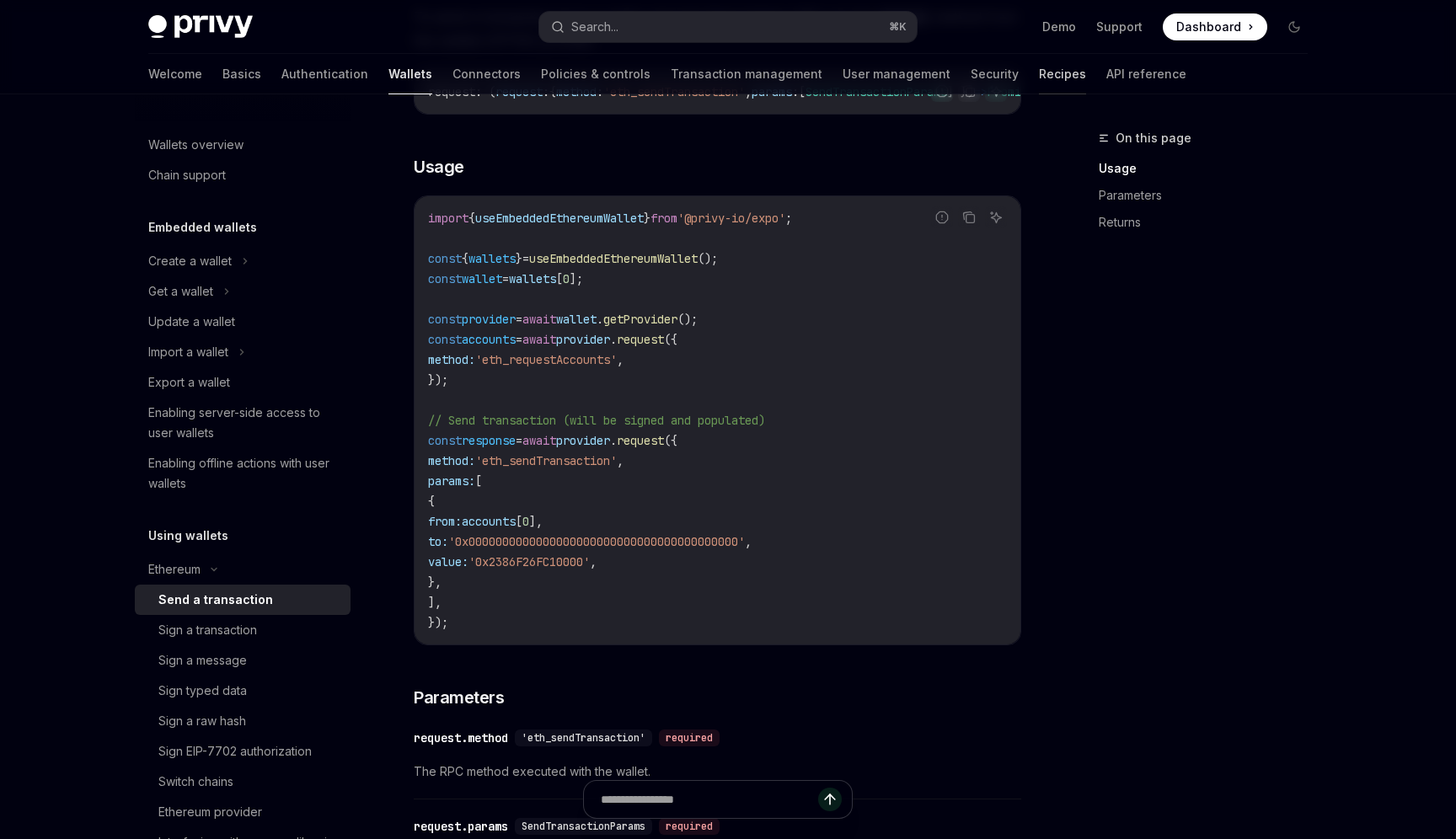
click at [1039, 75] on link "Recipes" at bounding box center [1062, 74] width 47 height 40
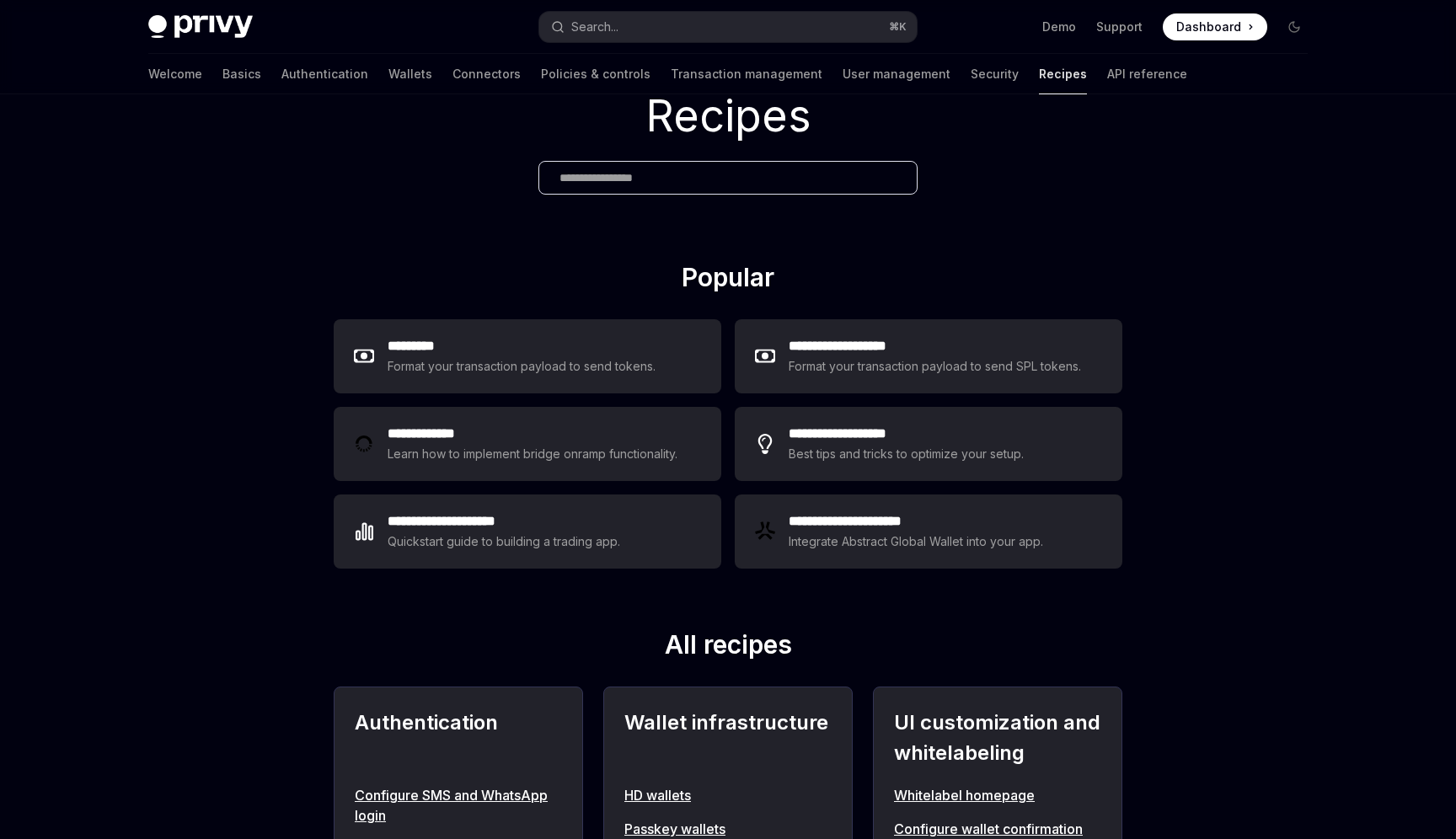
scroll to position [75, 0]
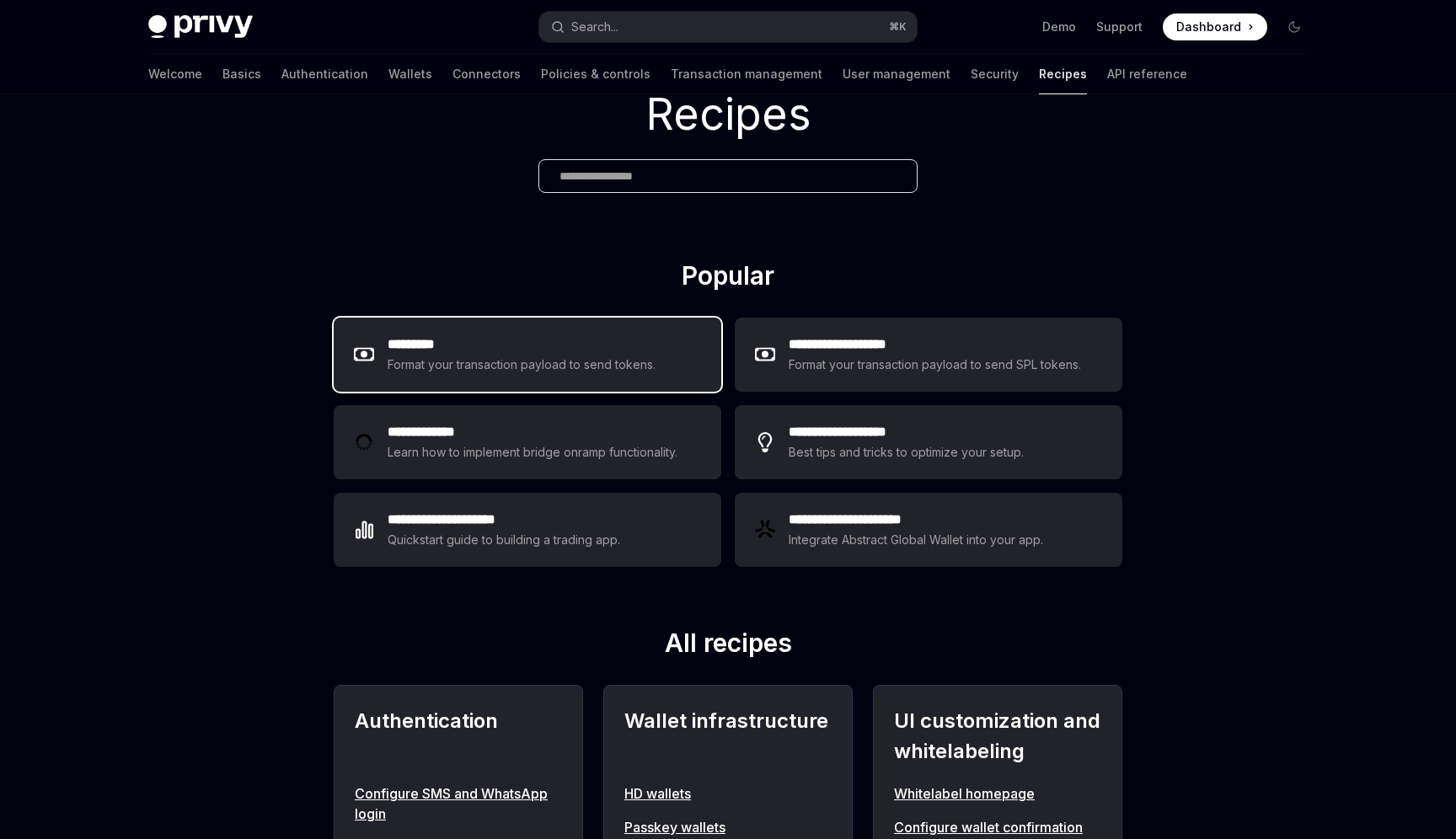
click at [532, 370] on div "Format your transaction payload to send tokens." at bounding box center [522, 365] width 269 height 20
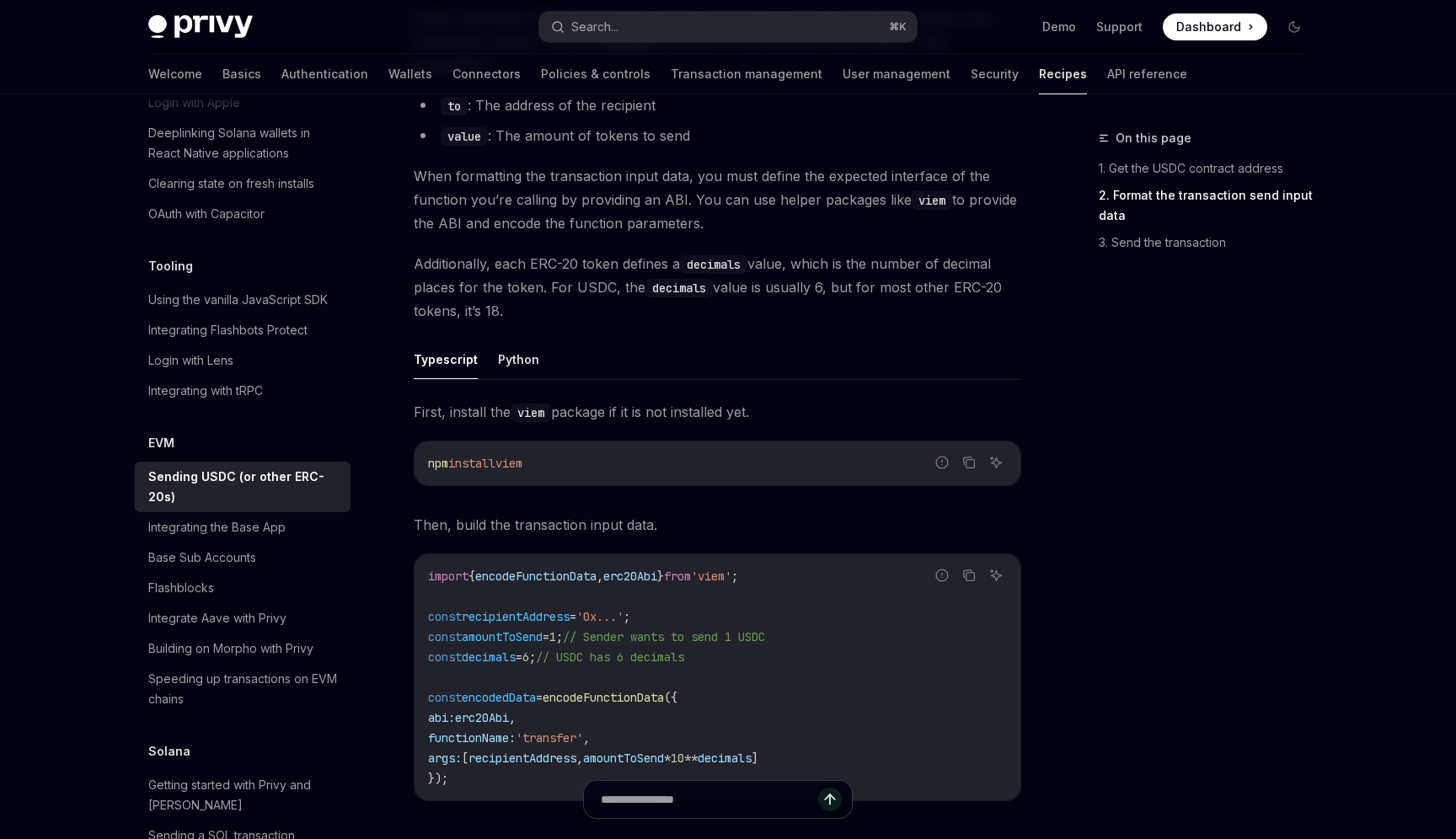
scroll to position [458, 0]
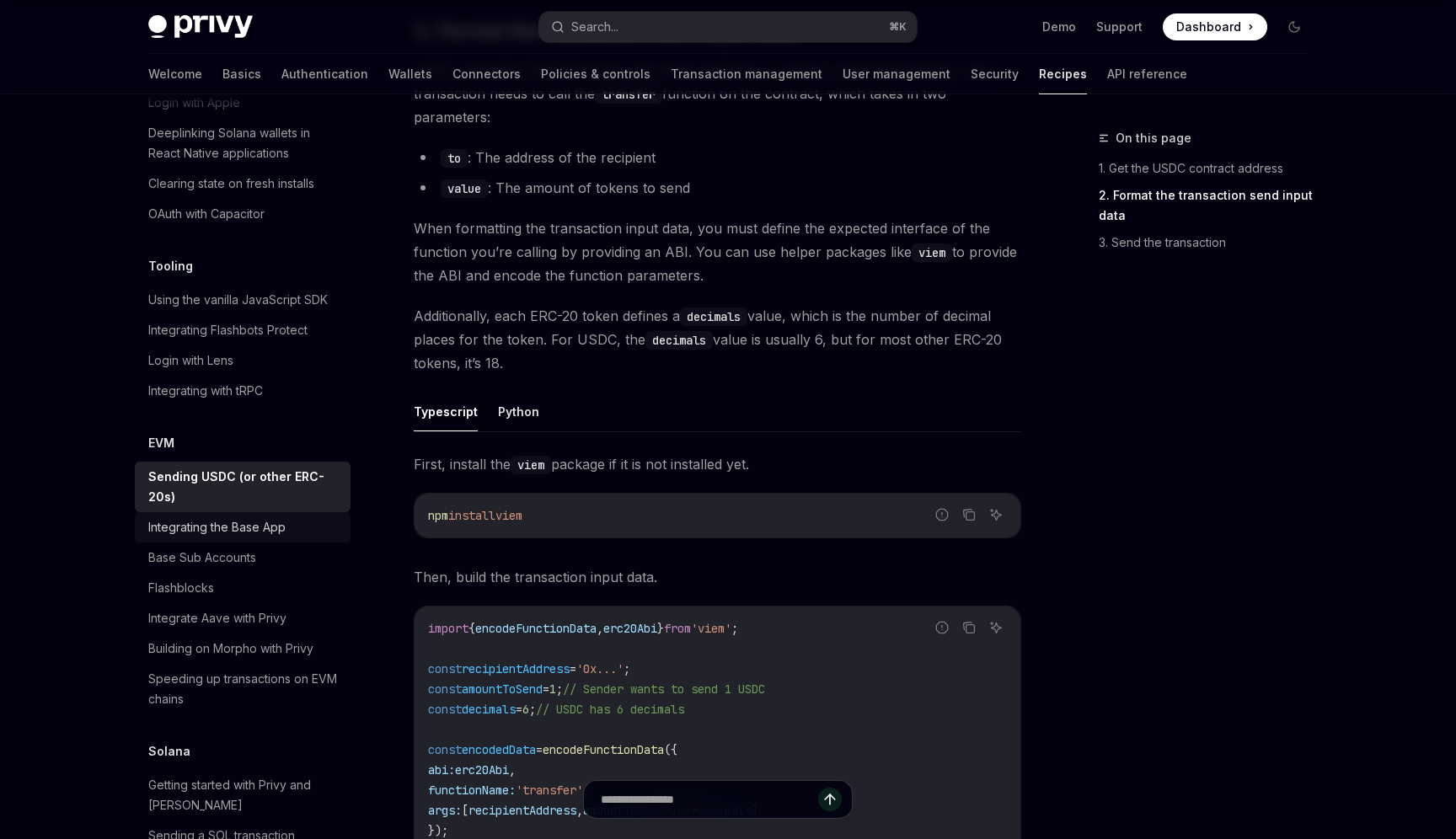
click at [265, 517] on div "Integrating the Base App" at bounding box center [217, 527] width 138 height 20
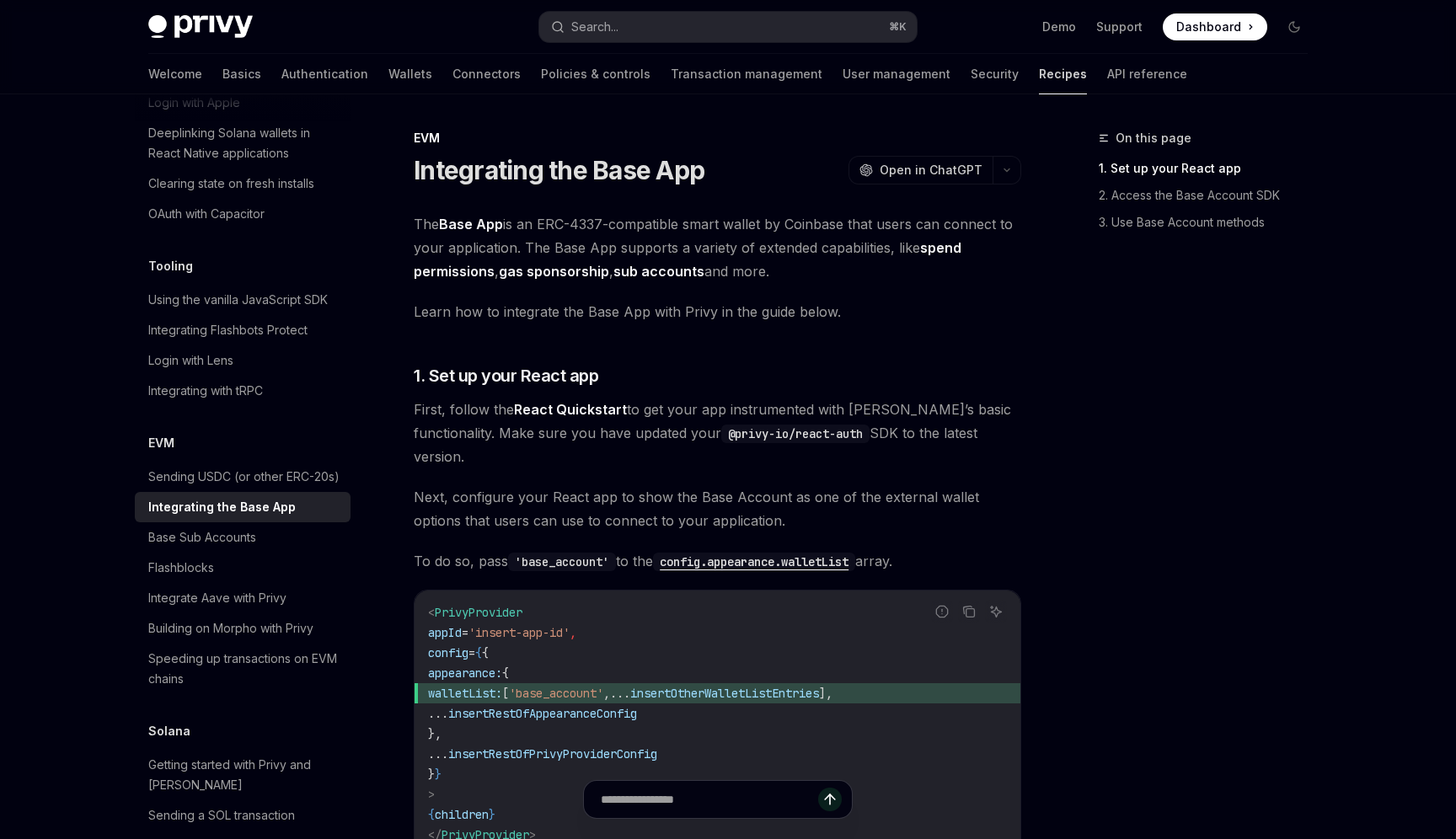
click at [1039, 75] on link "Recipes" at bounding box center [1062, 74] width 48 height 40
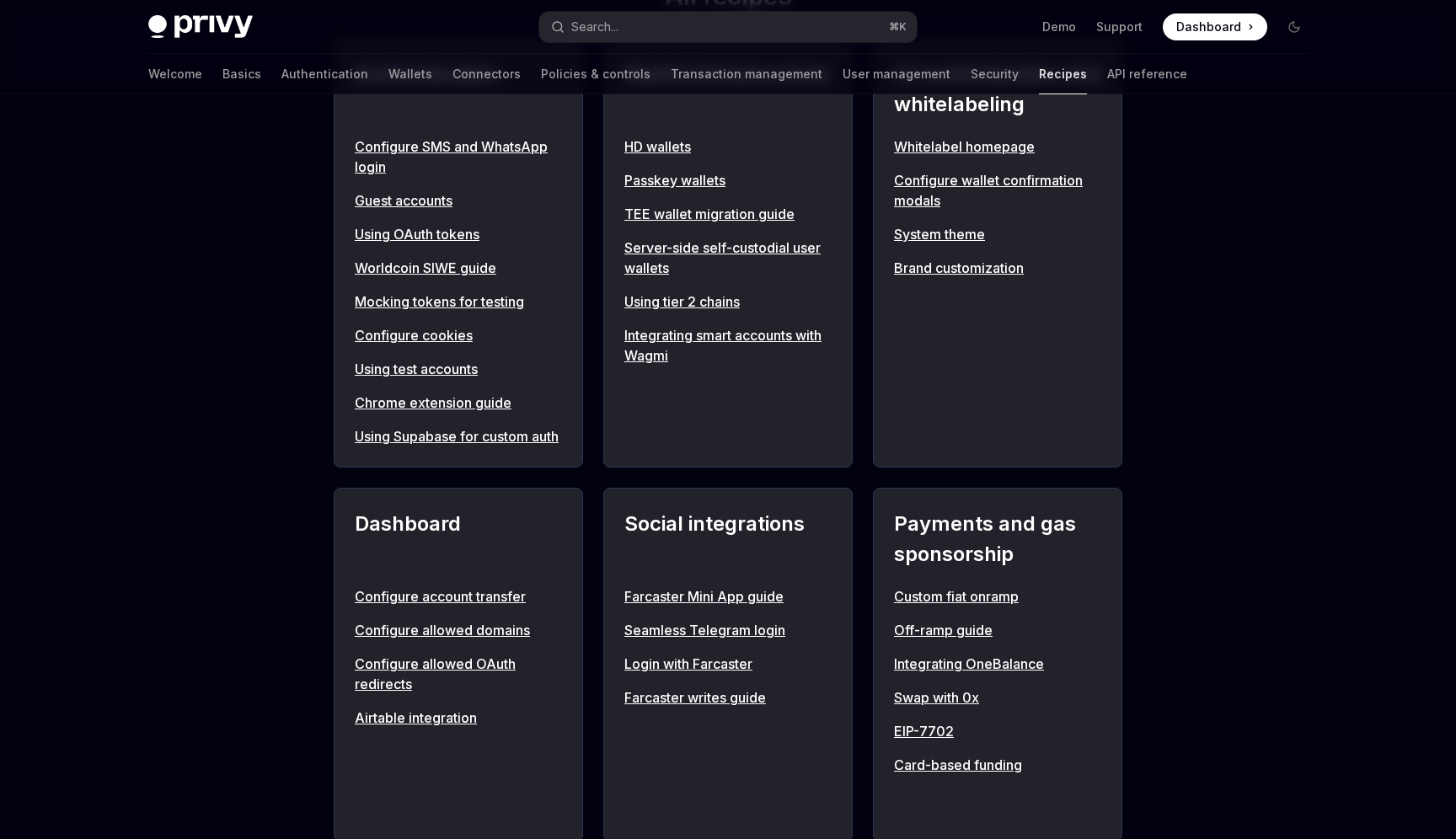
scroll to position [724, 0]
click at [470, 400] on link "Chrome extension guide" at bounding box center [459, 401] width 208 height 20
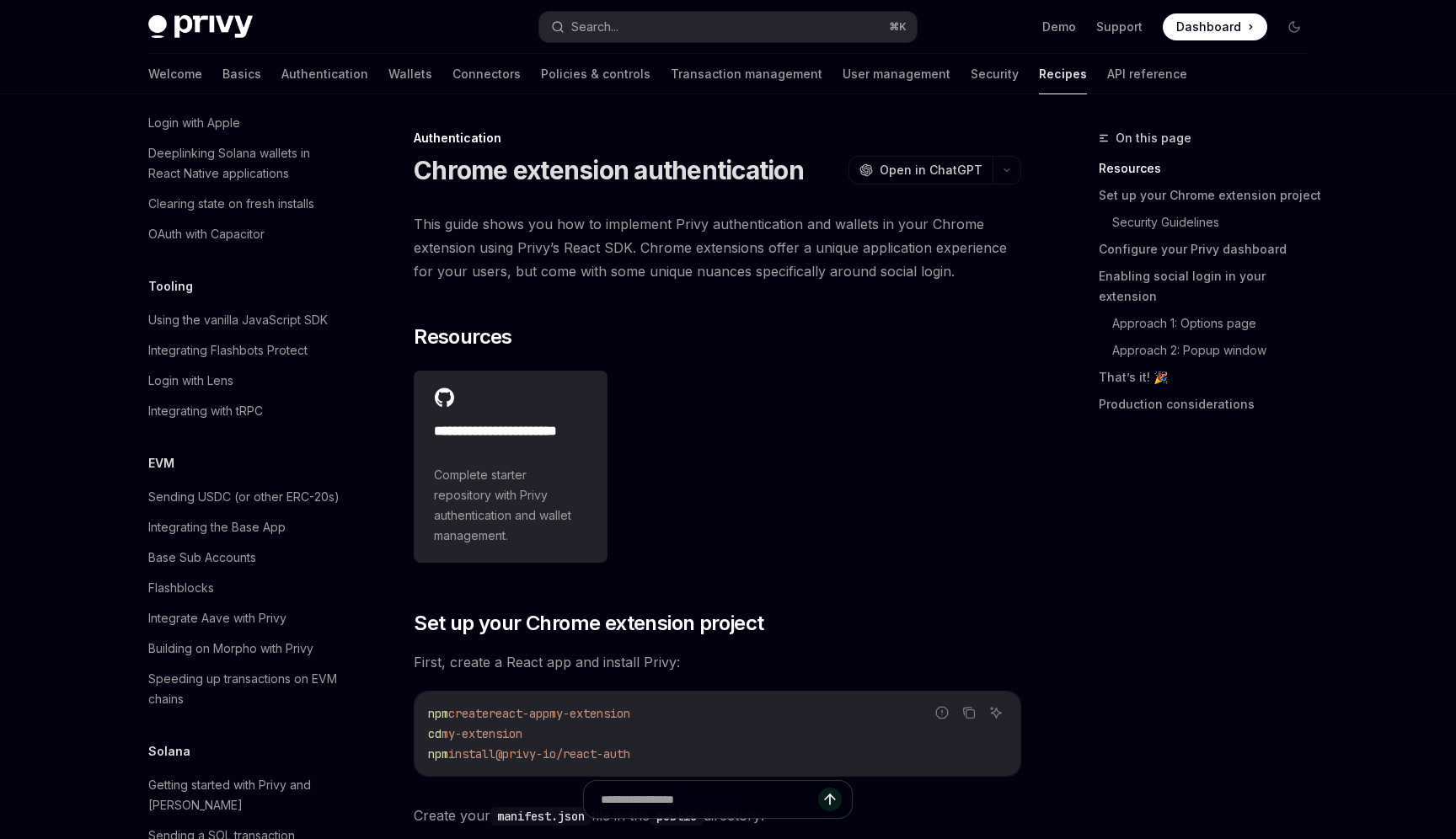
scroll to position [39, 0]
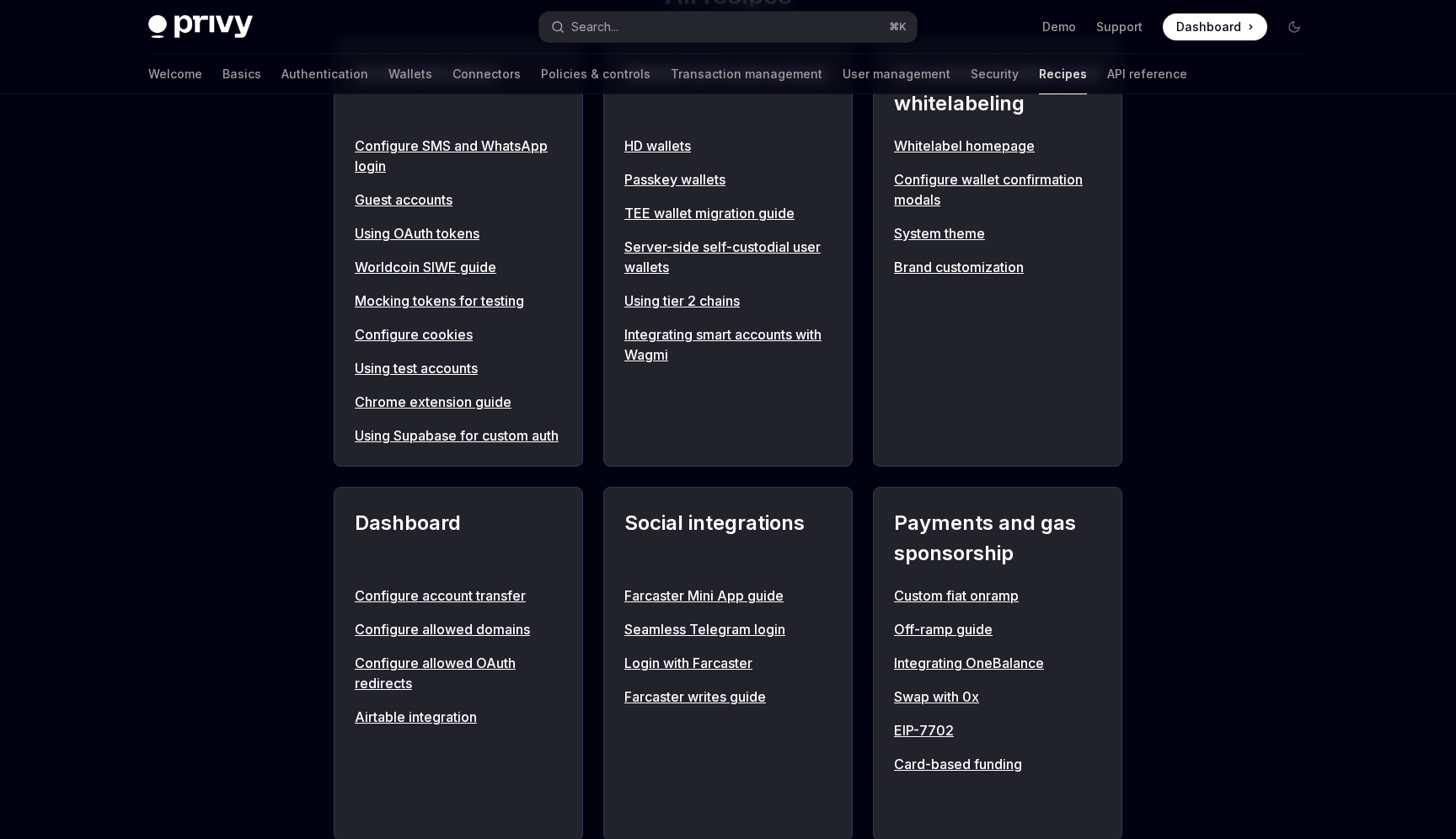
scroll to position [724, 0]
click at [655, 298] on link "Using tier 2 chains" at bounding box center [728, 299] width 208 height 20
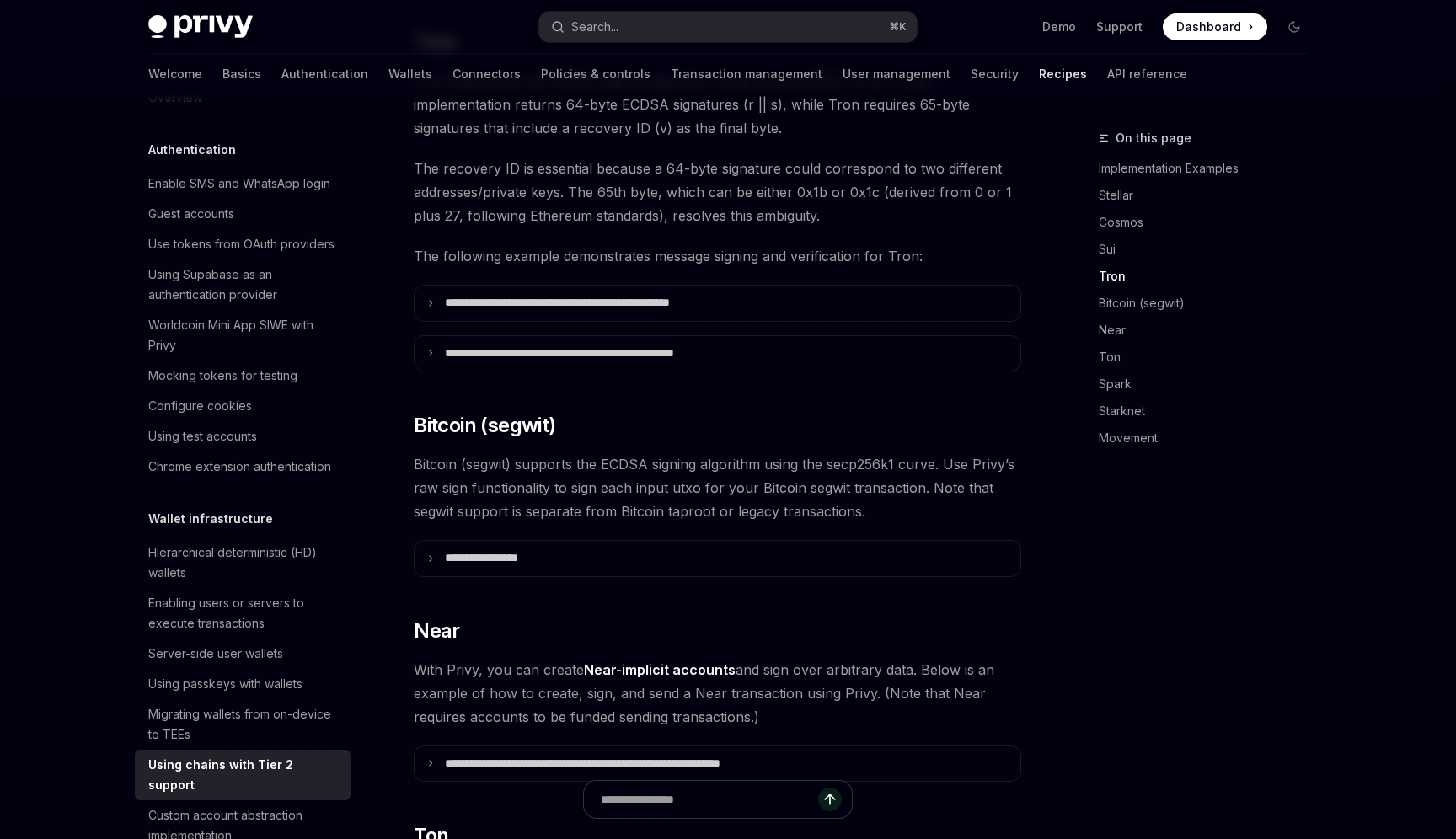
scroll to position [893, 0]
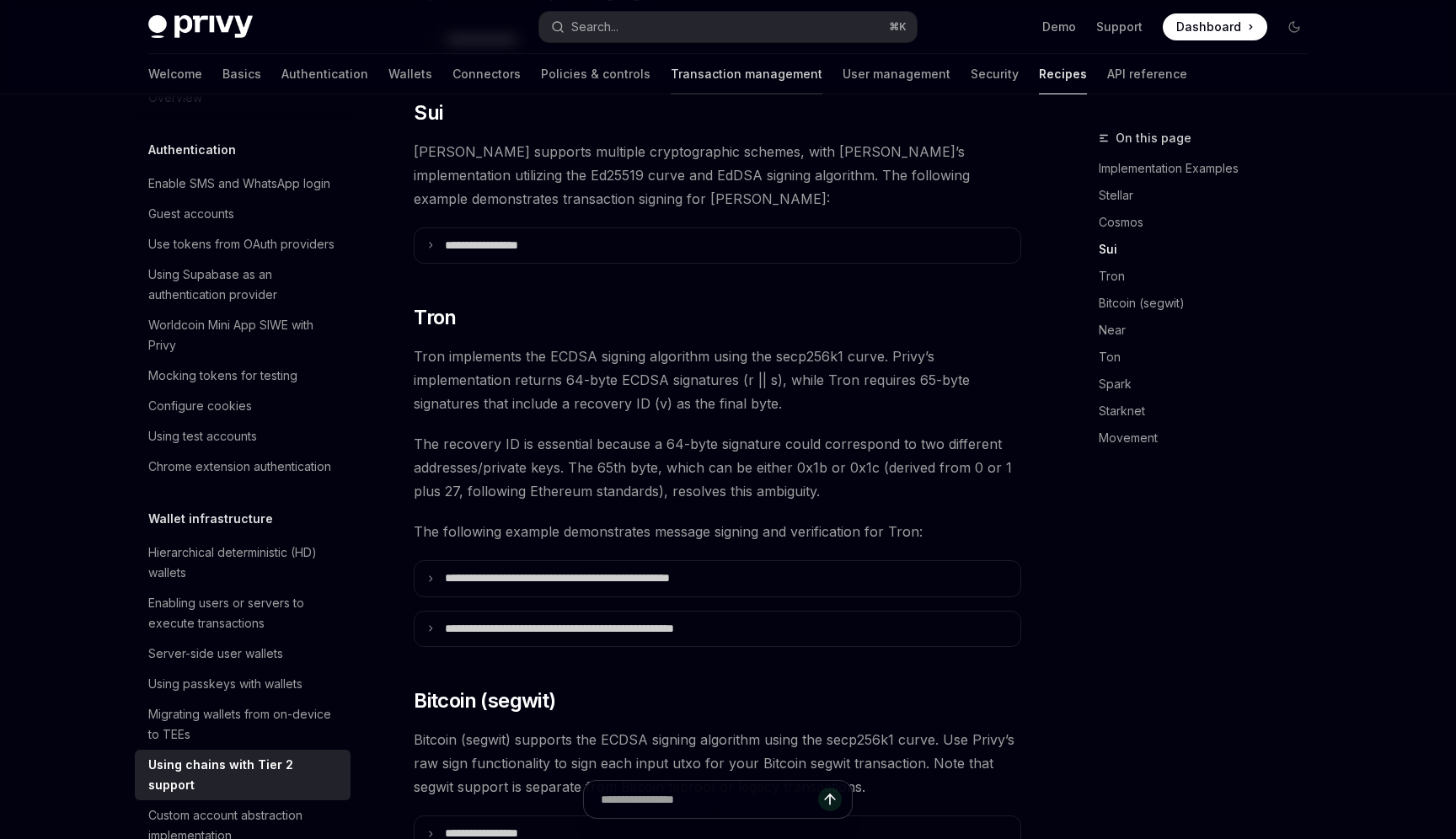
click at [671, 68] on link "Transaction management" at bounding box center [746, 74] width 152 height 40
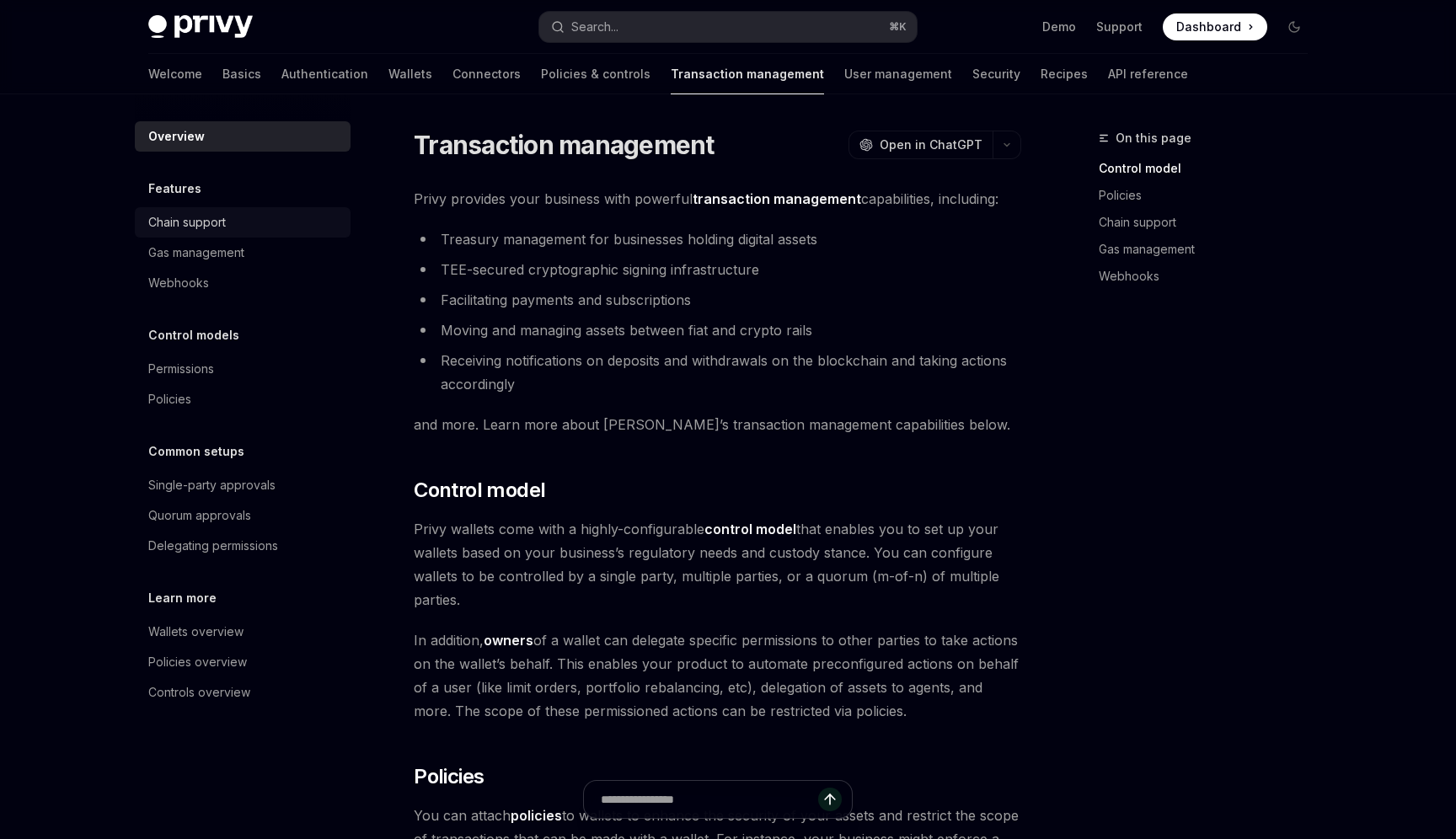
click at [220, 227] on div "Chain support" at bounding box center [187, 222] width 77 height 20
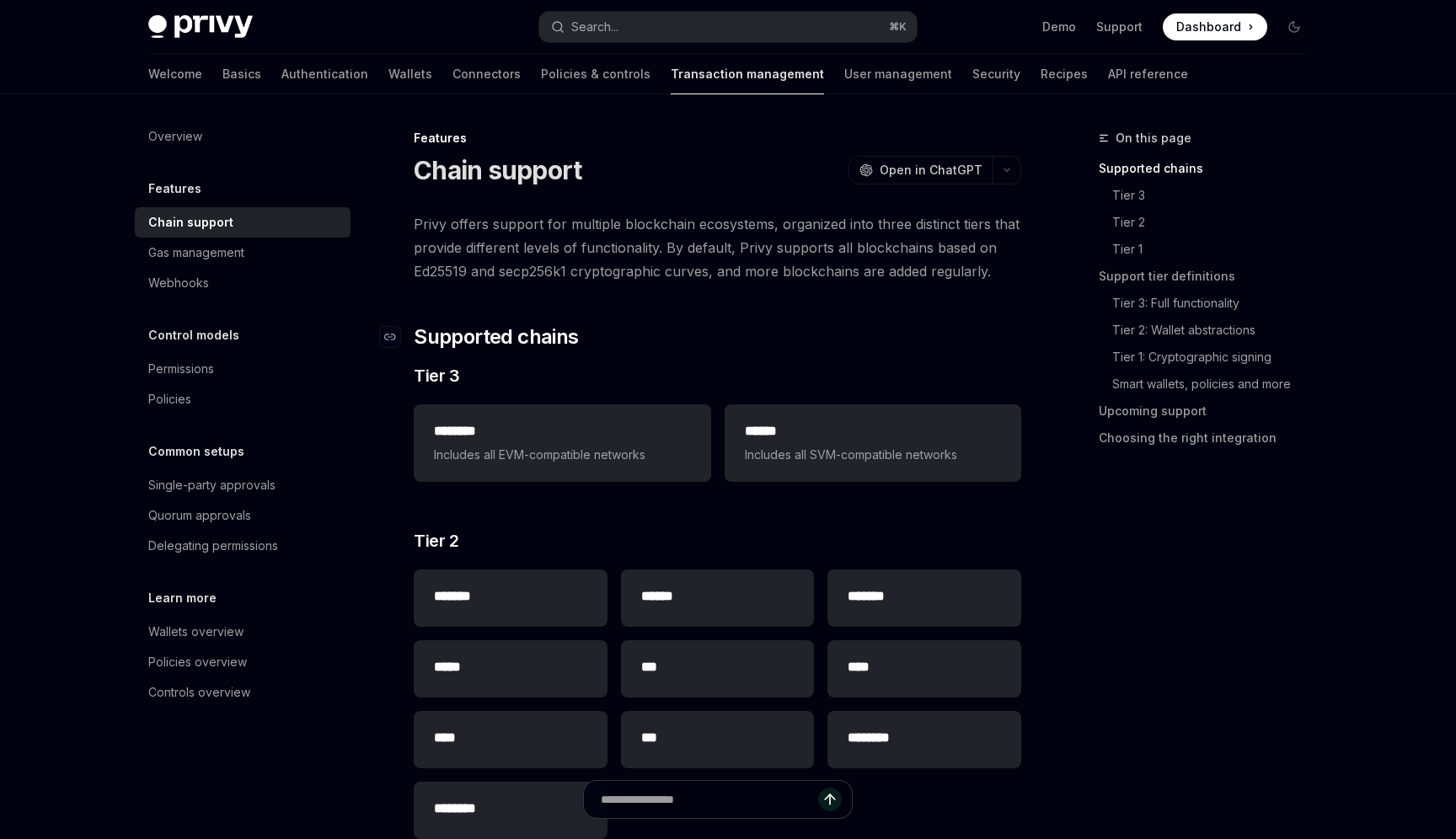
scroll to position [24, 0]
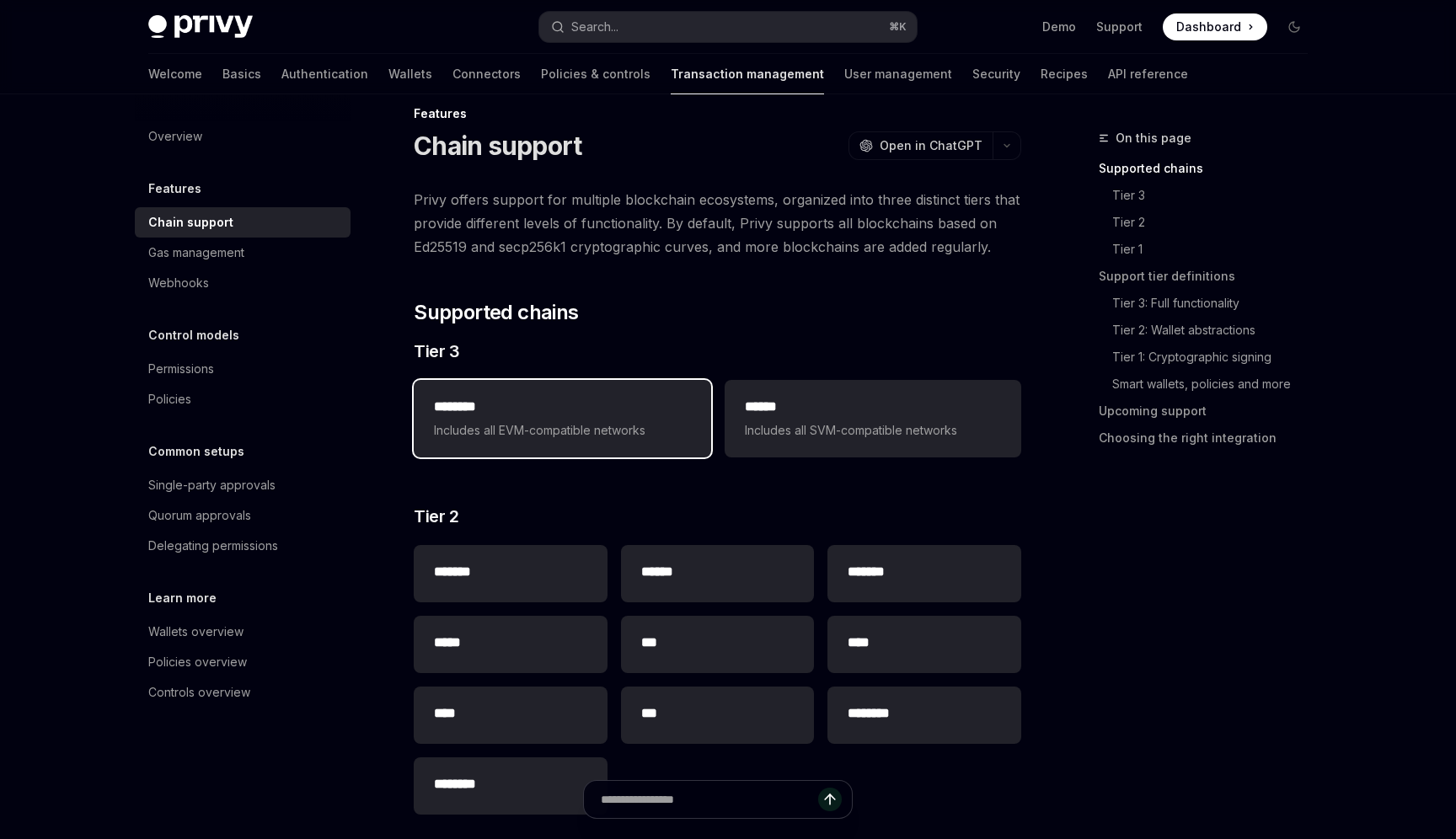
click at [527, 434] on span "Includes all EVM-compatible networks" at bounding box center [562, 431] width 256 height 20
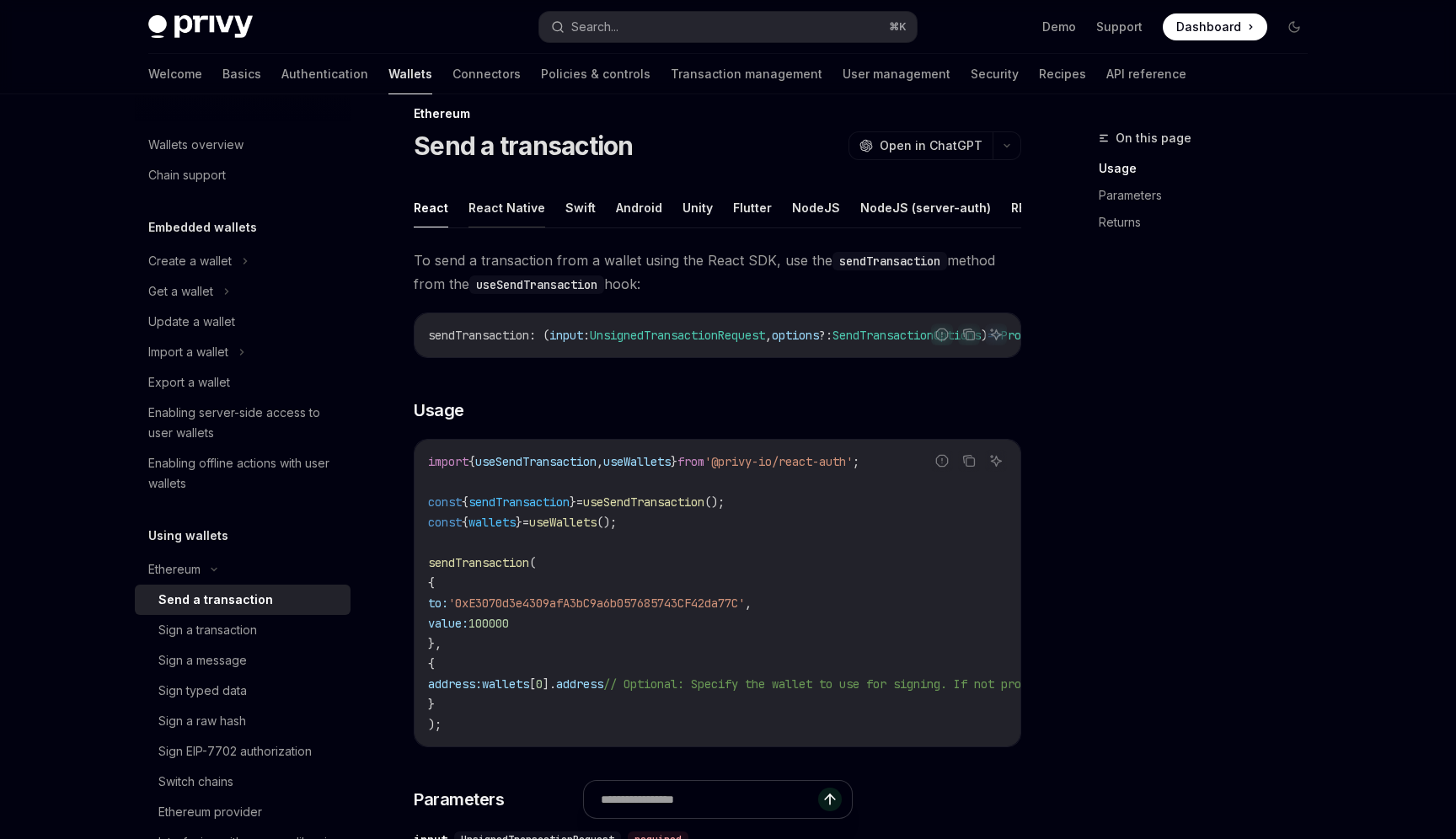
click at [496, 201] on button "React Native" at bounding box center [506, 208] width 76 height 40
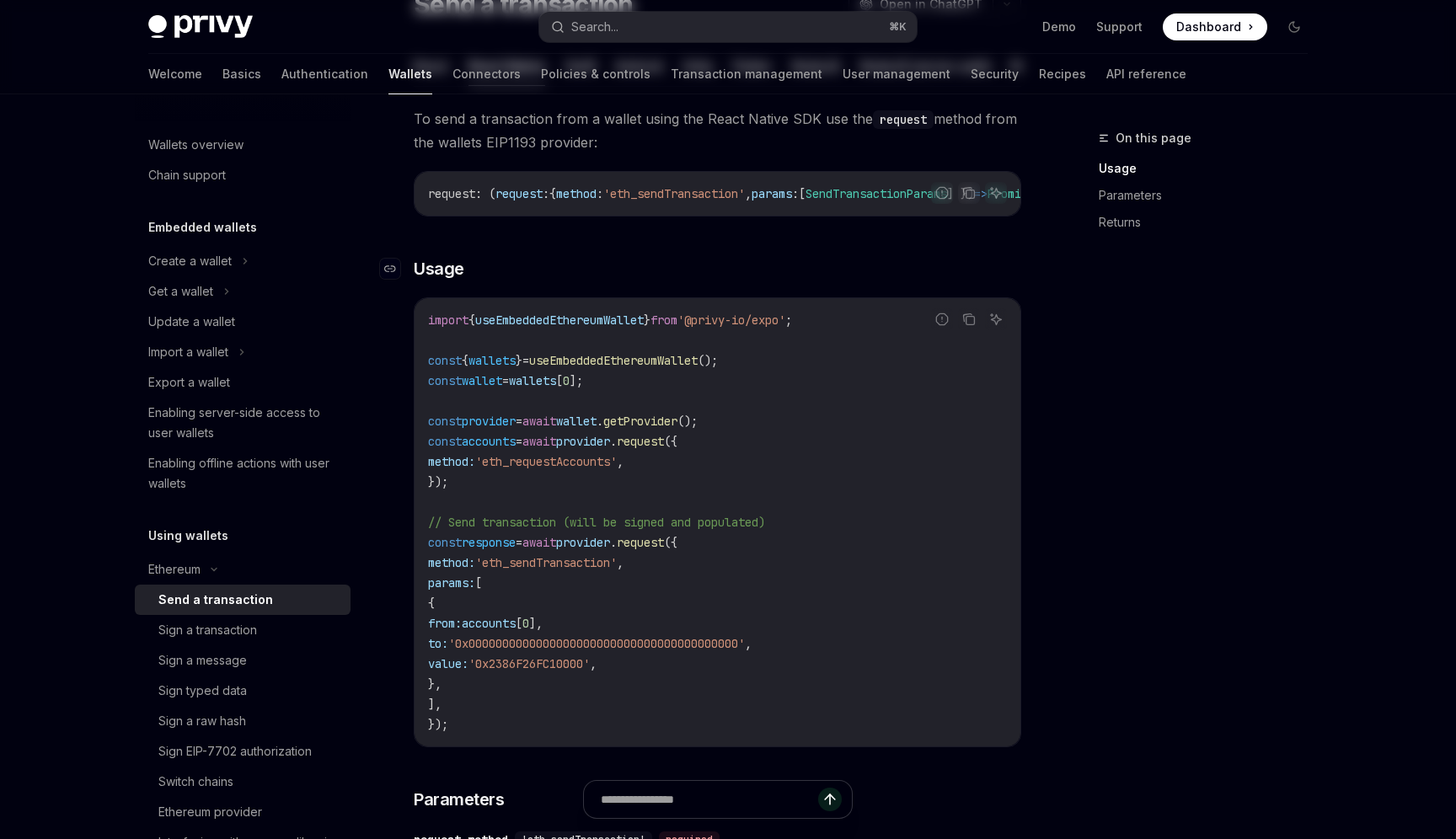
scroll to position [9, 0]
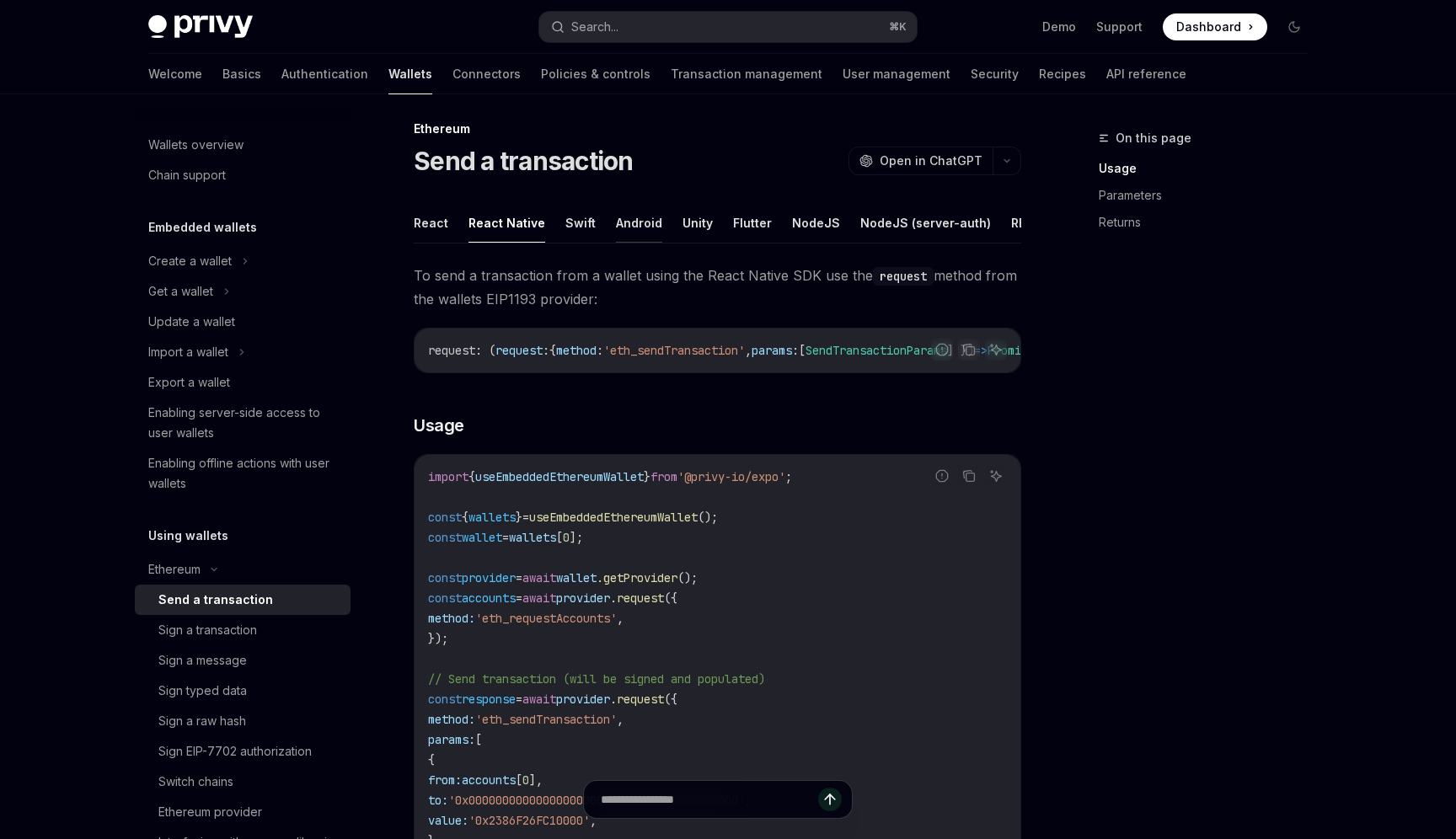
click at [621, 228] on button "Android" at bounding box center [639, 223] width 47 height 40
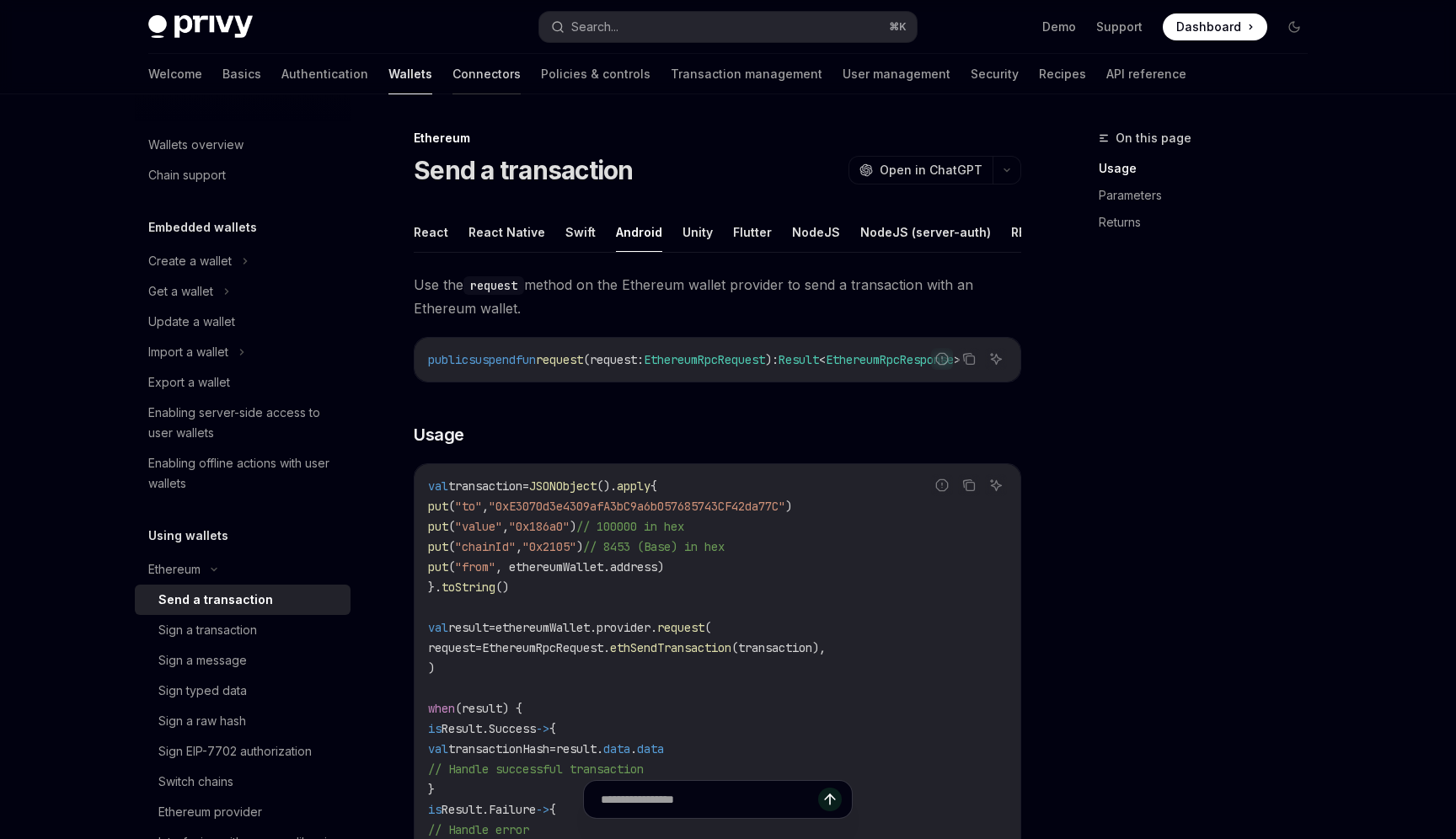
click at [452, 74] on link "Connectors" at bounding box center [487, 74] width 68 height 40
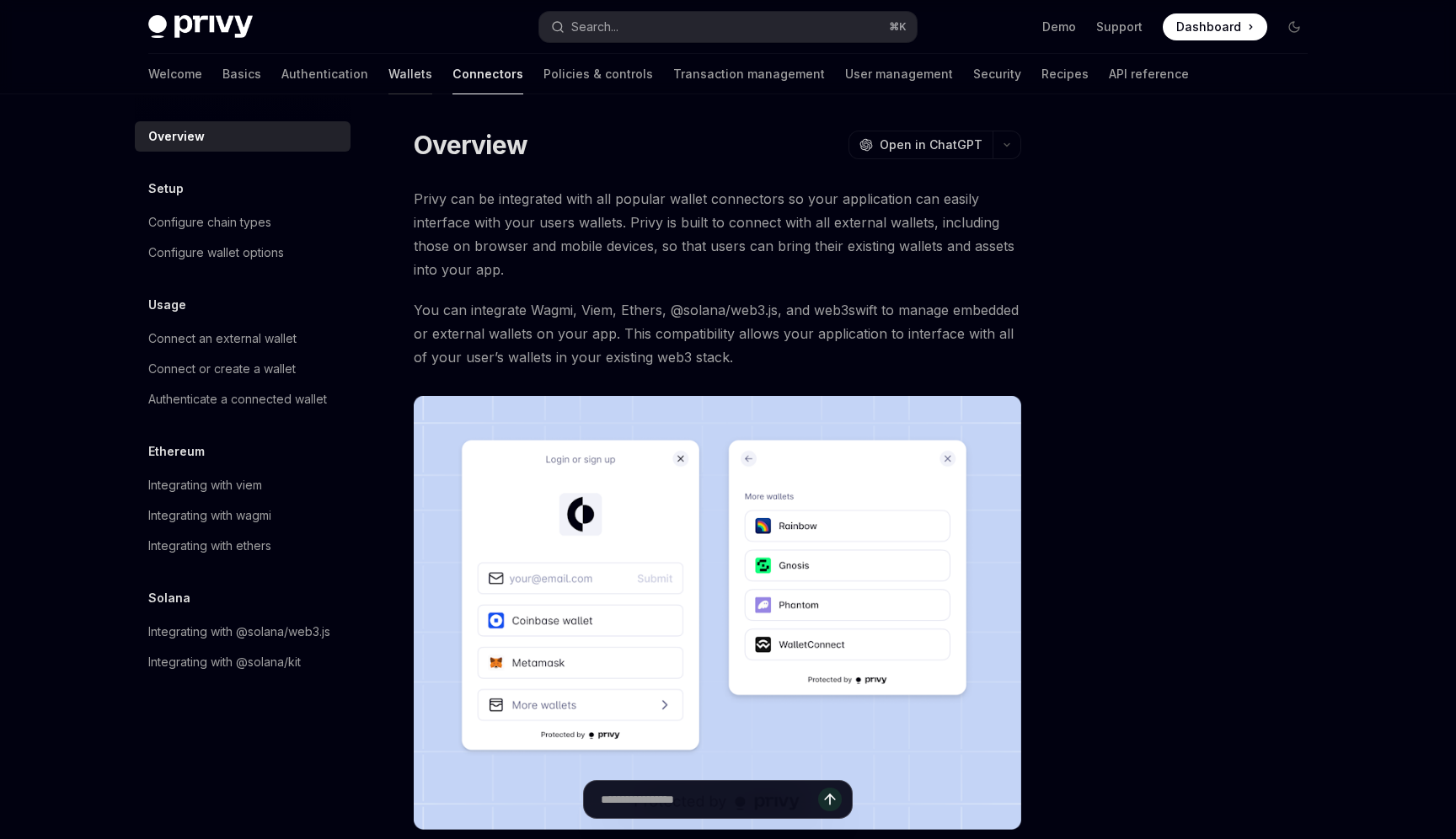
click at [389, 71] on link "Wallets" at bounding box center [410, 74] width 44 height 40
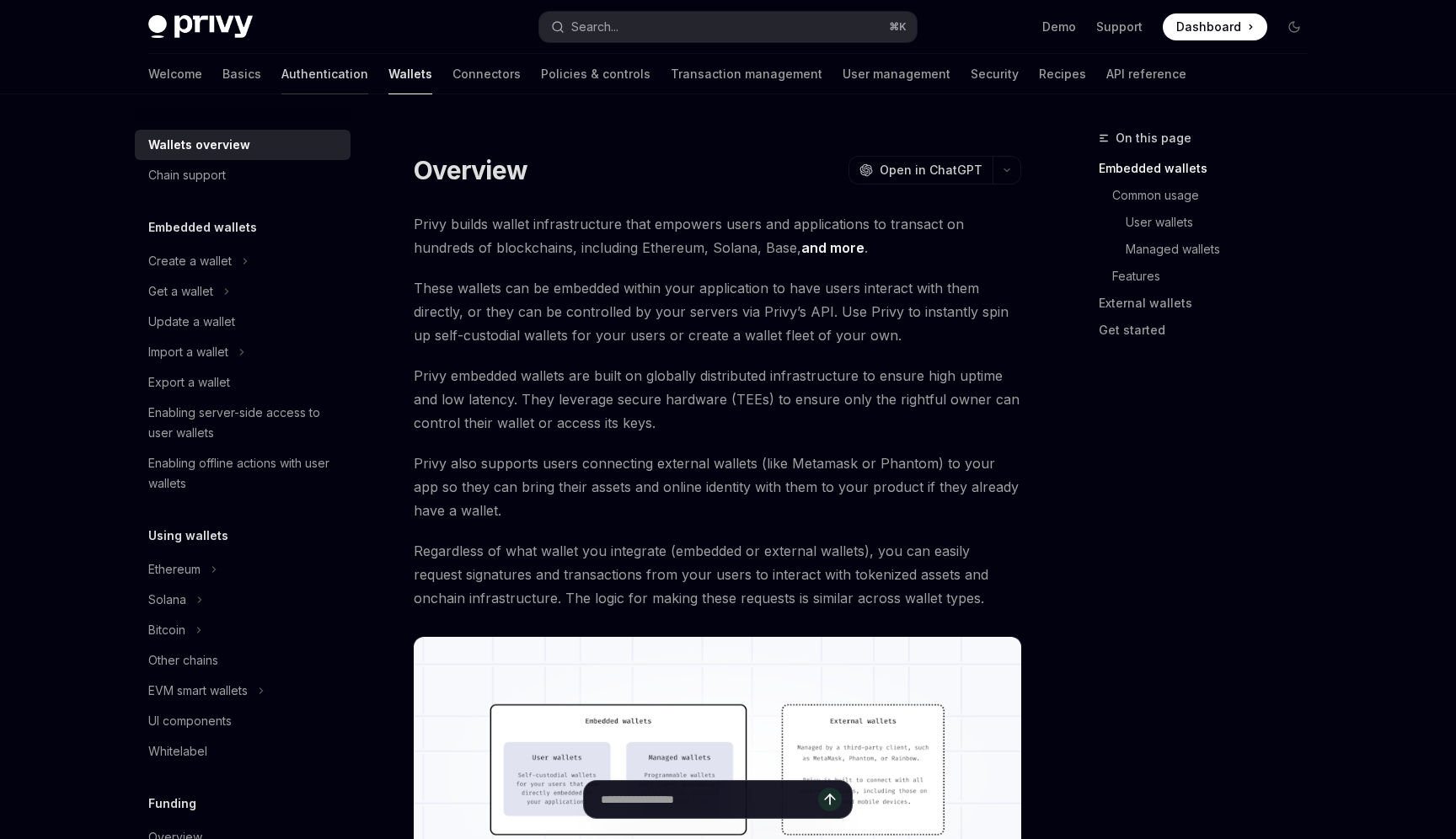
click at [281, 74] on link "Authentication" at bounding box center [325, 74] width 87 height 40
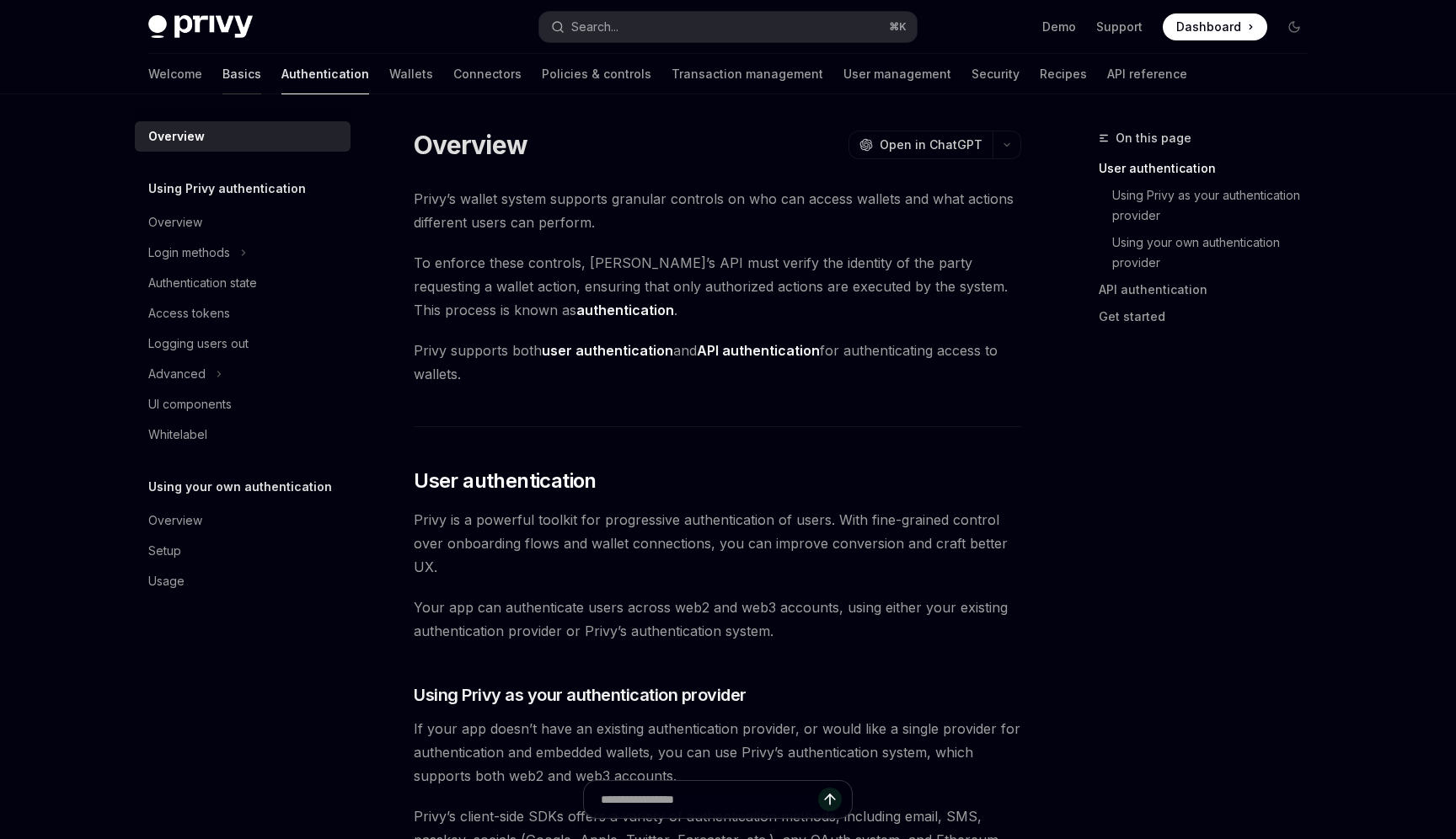
click at [222, 78] on link "Basics" at bounding box center [241, 74] width 39 height 40
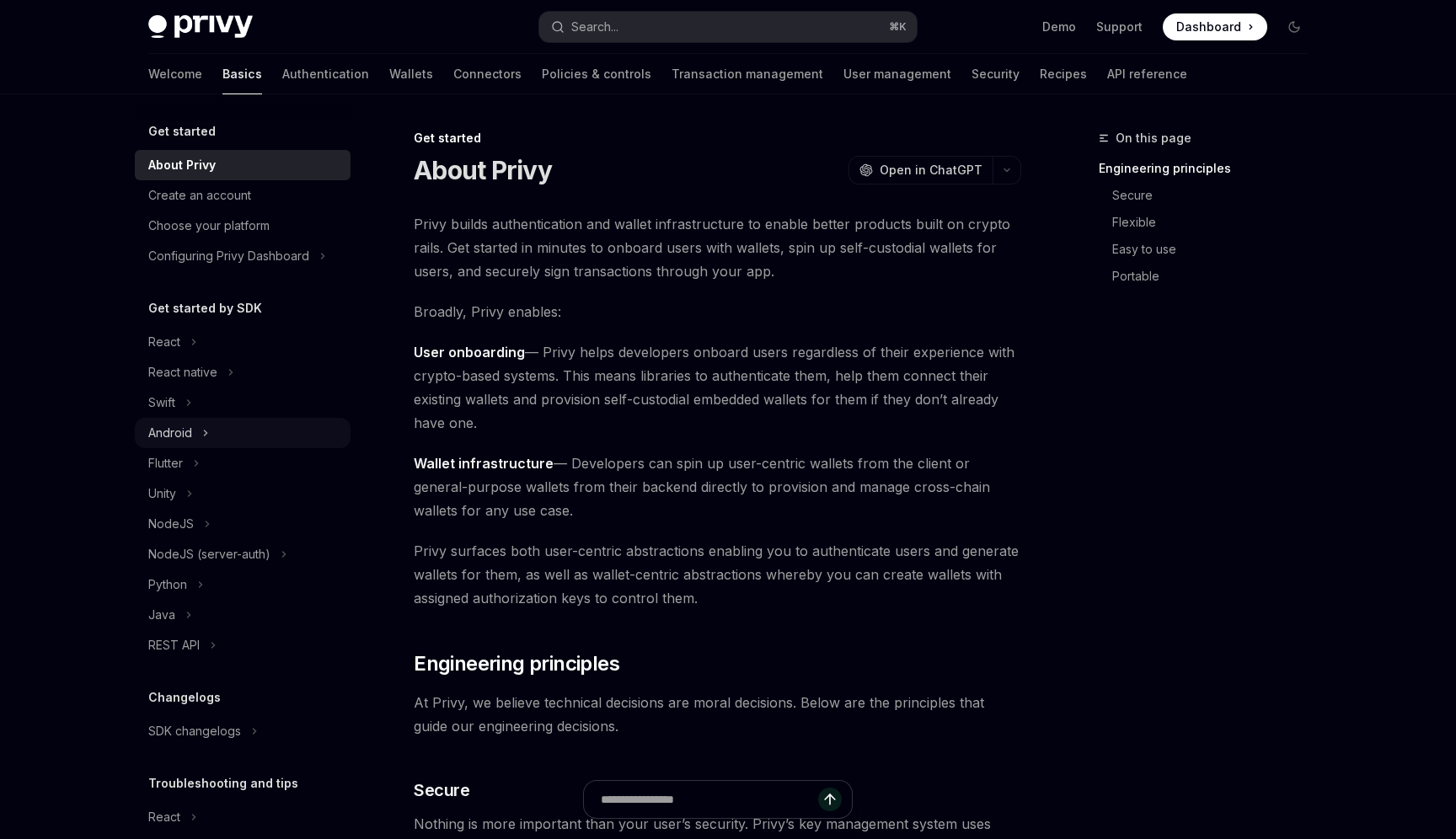
click at [221, 444] on div "Android" at bounding box center [243, 433] width 216 height 31
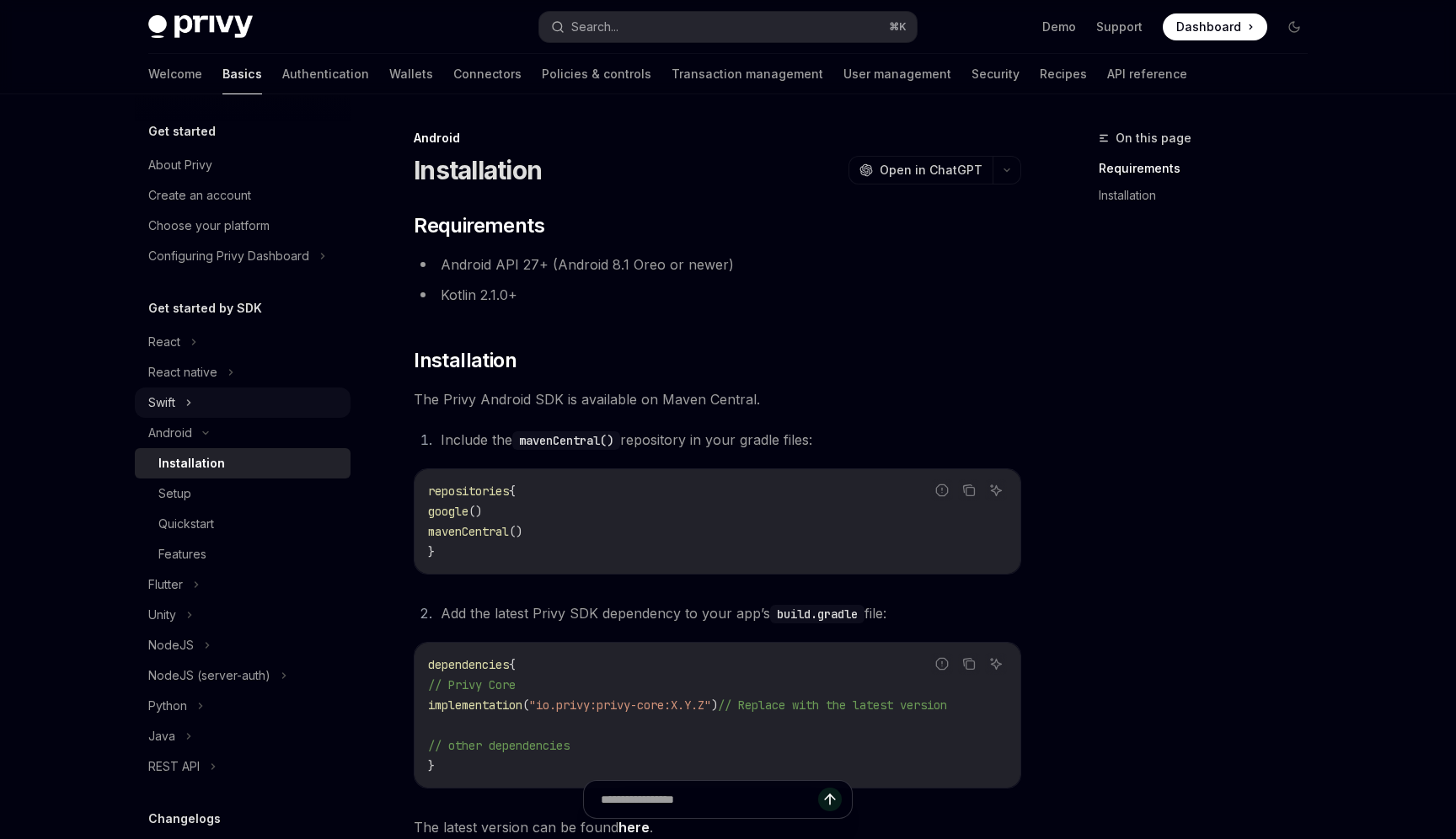
click at [204, 408] on div "Swift" at bounding box center [243, 403] width 216 height 31
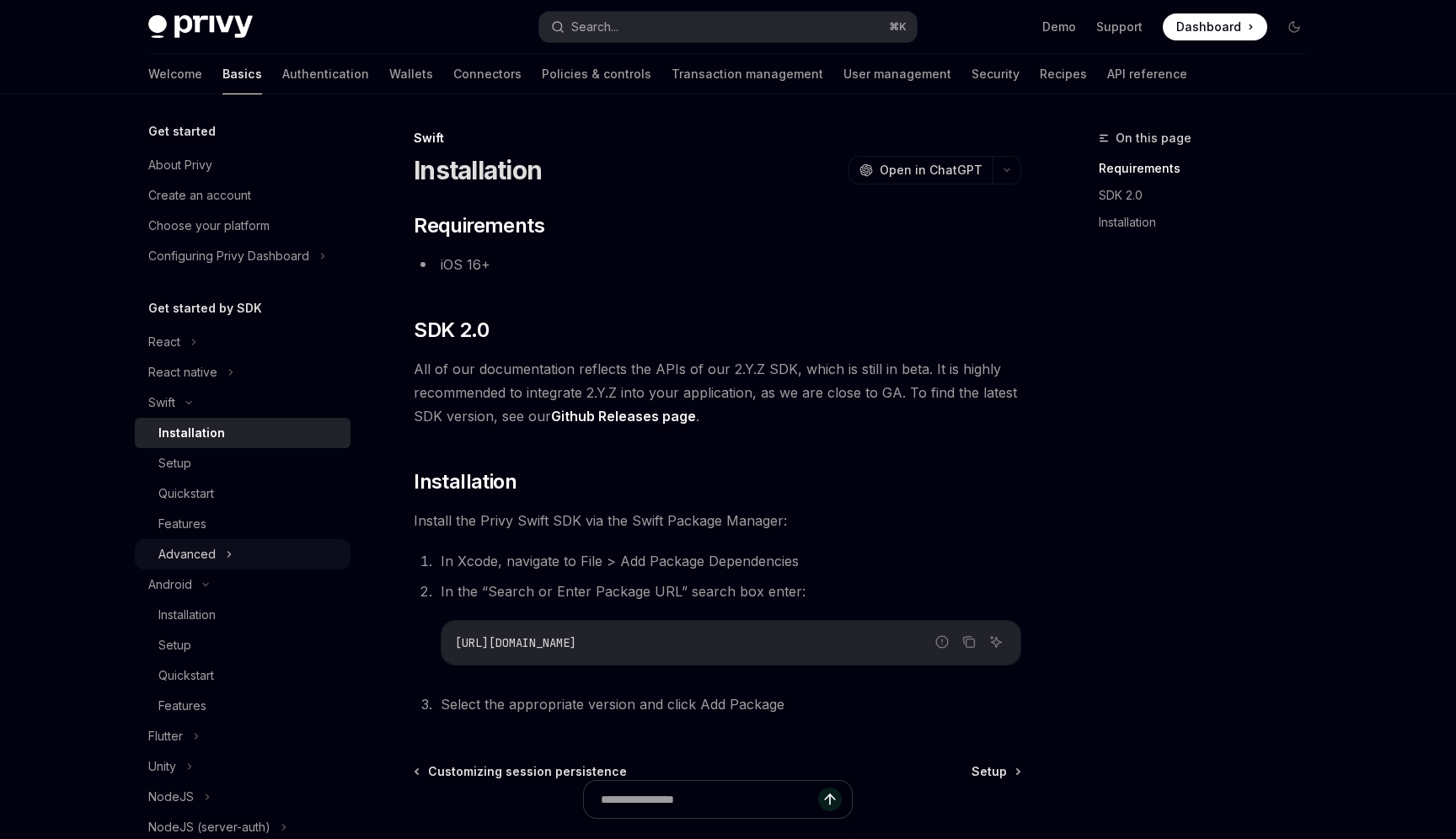
click at [221, 543] on div "Advanced" at bounding box center [243, 555] width 216 height 31
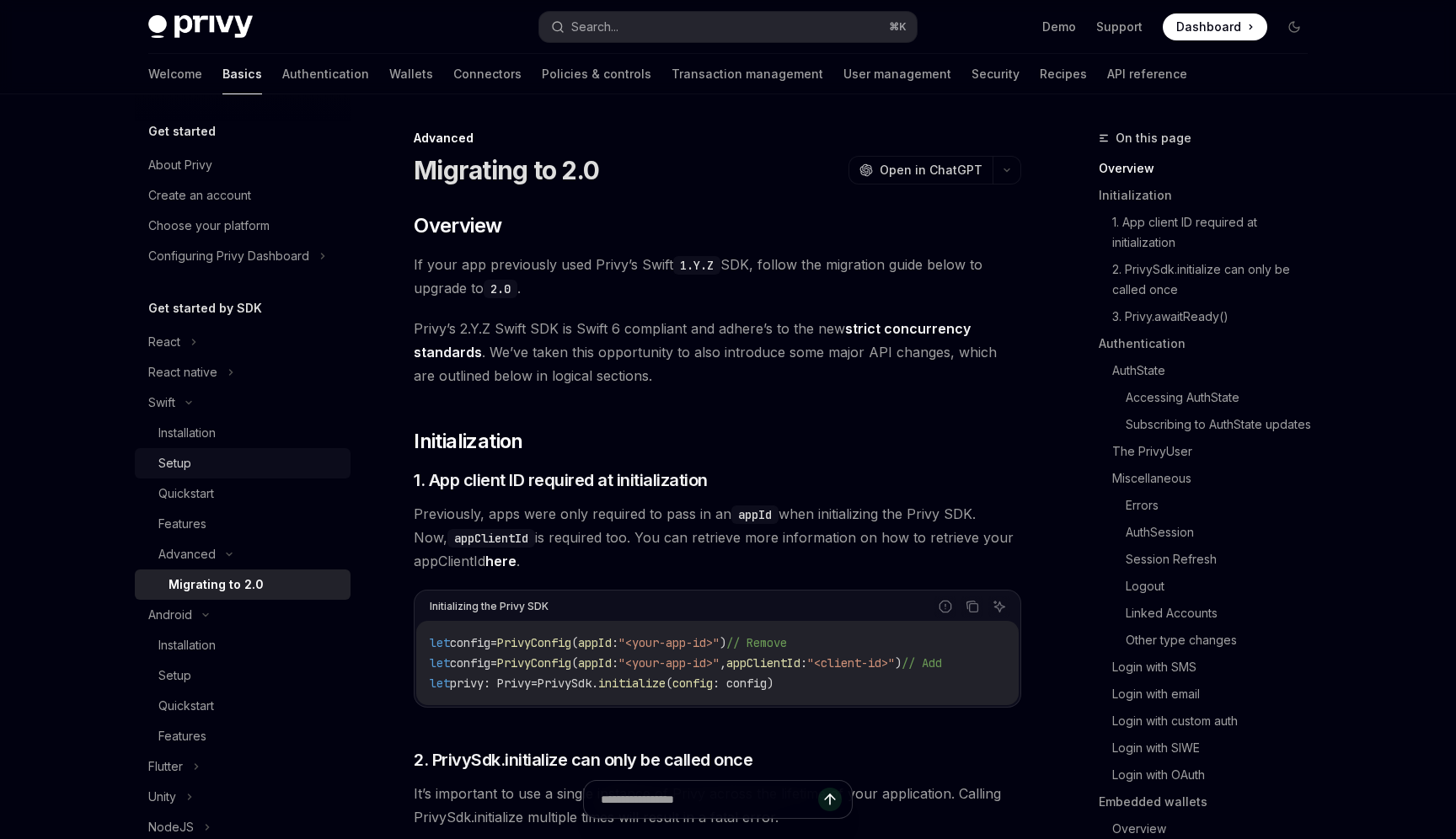
click at [213, 472] on div "Setup" at bounding box center [249, 463] width 182 height 20
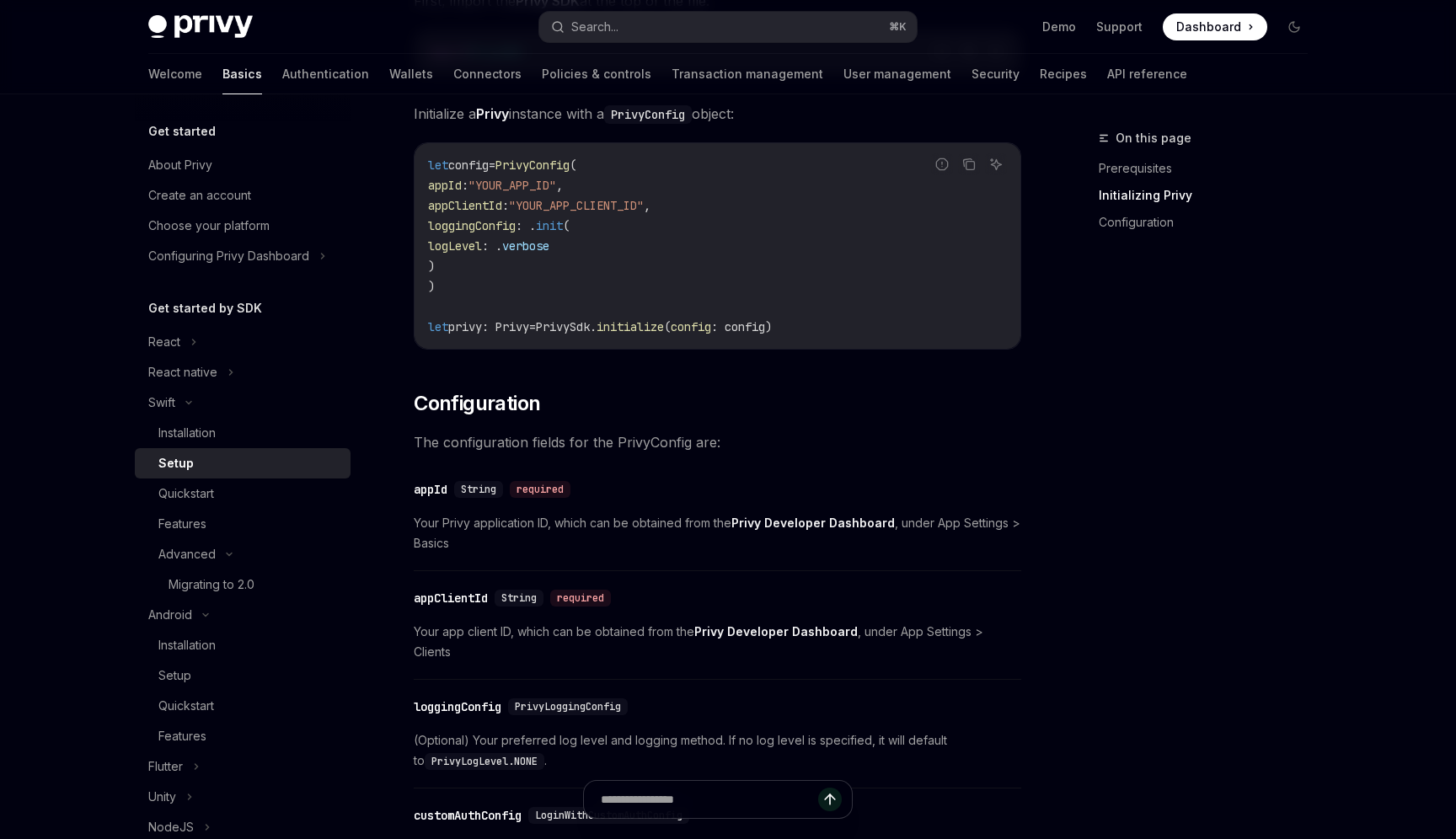
scroll to position [379, 0]
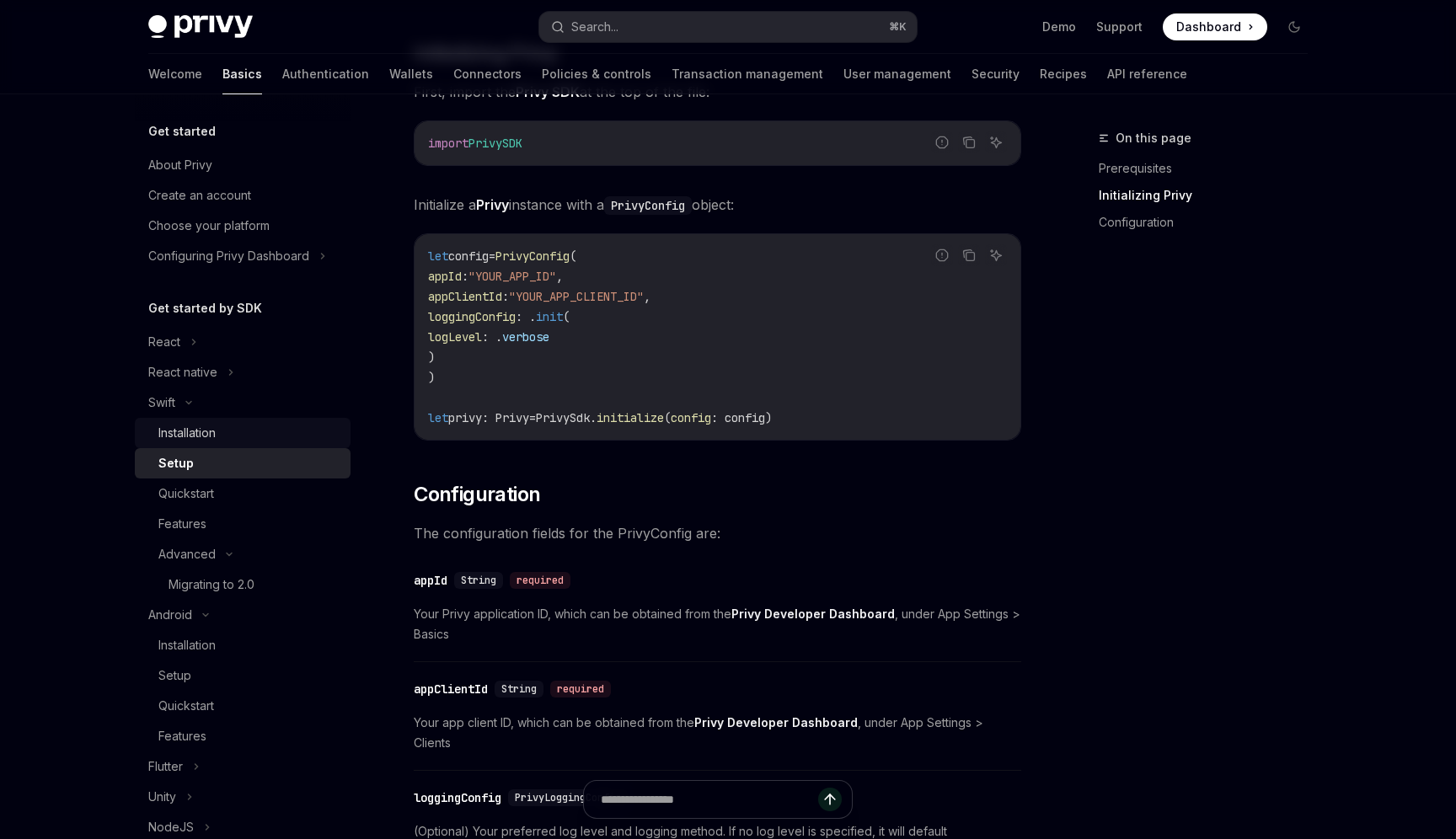
click at [241, 435] on div "Installation" at bounding box center [249, 433] width 182 height 20
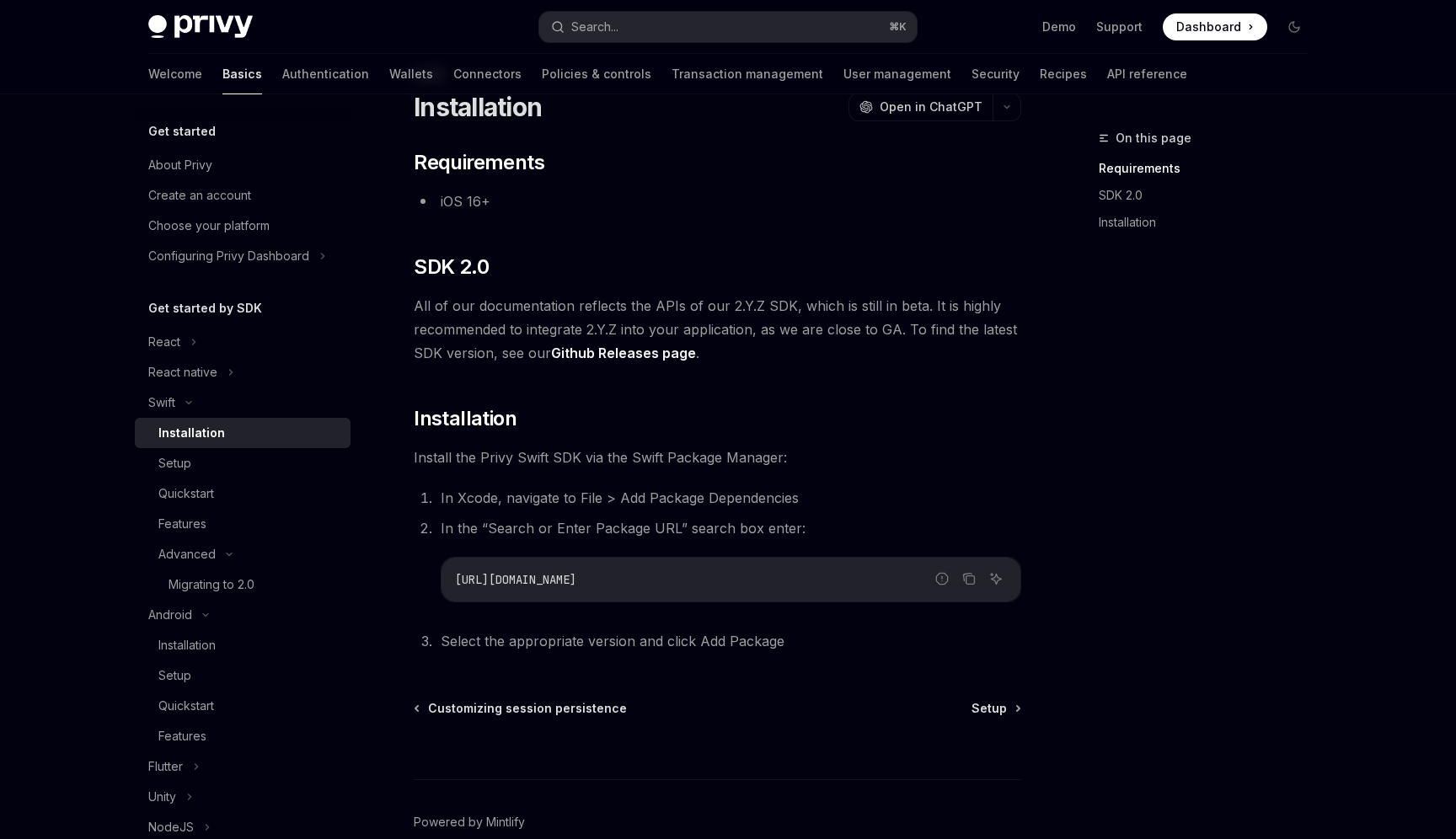
scroll to position [149, 0]
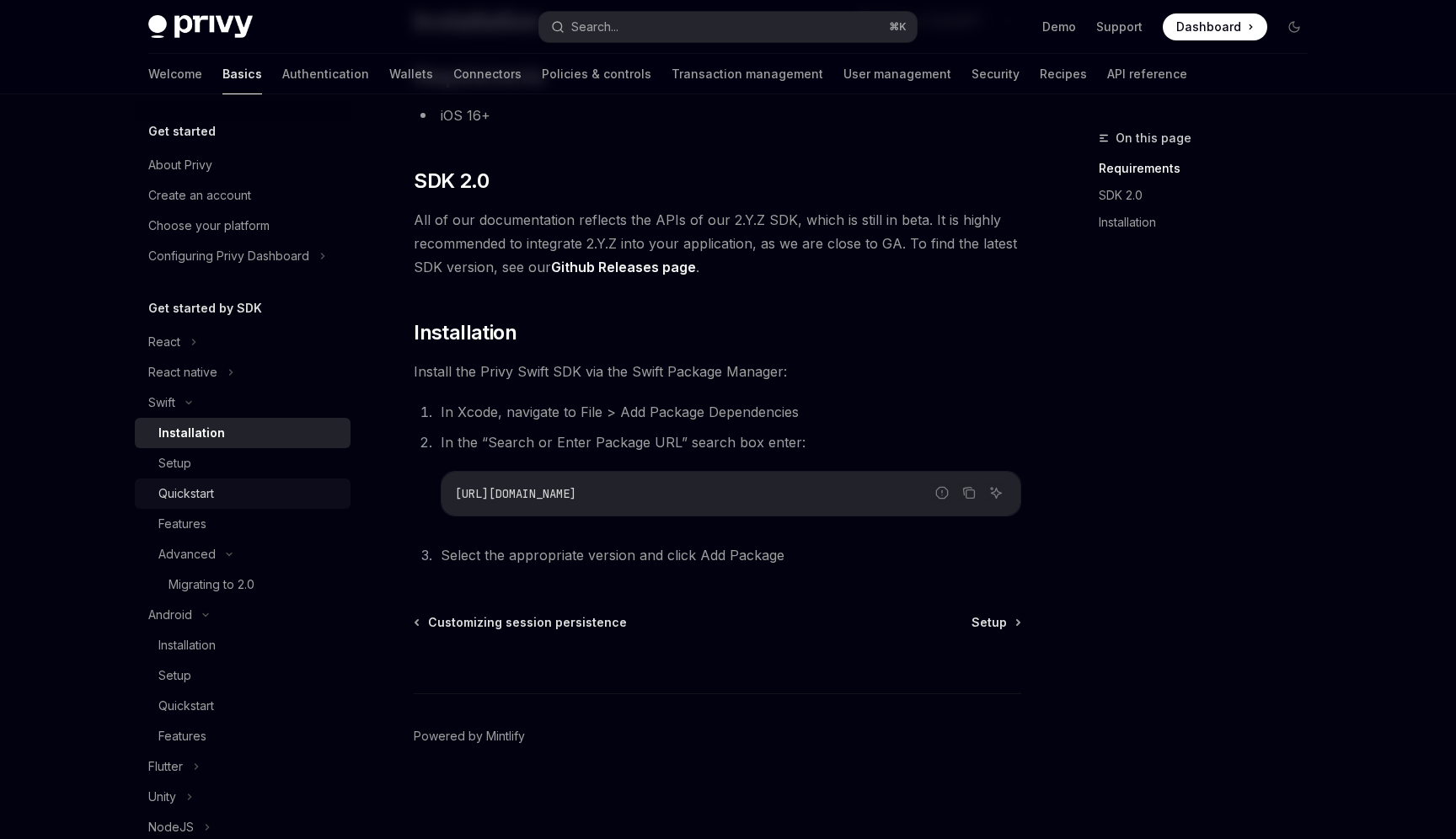
click at [241, 497] on div "Quickstart" at bounding box center [249, 494] width 182 height 20
type textarea "*"
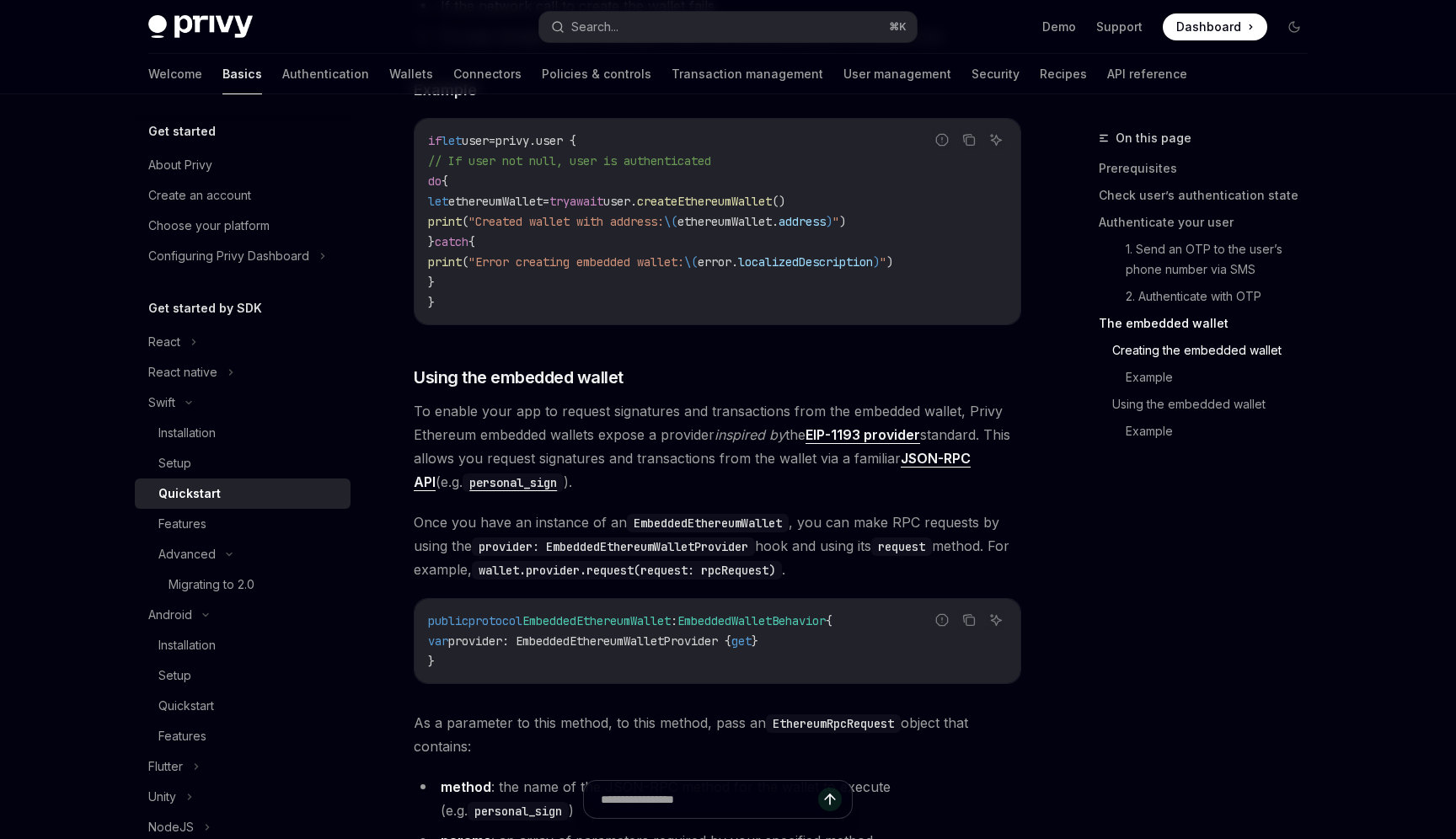
scroll to position [2450, 0]
